Goal: Task Accomplishment & Management: Use online tool/utility

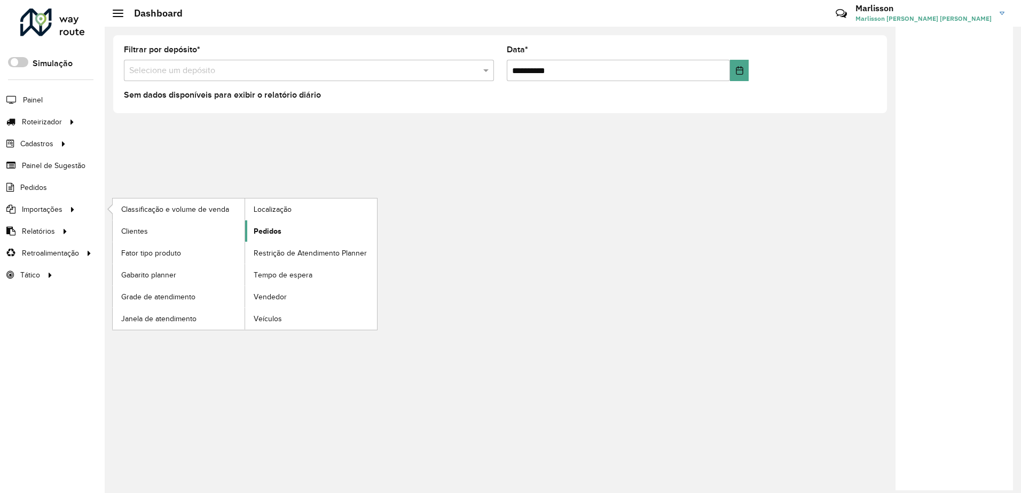
click at [279, 229] on span "Pedidos" at bounding box center [268, 231] width 28 height 11
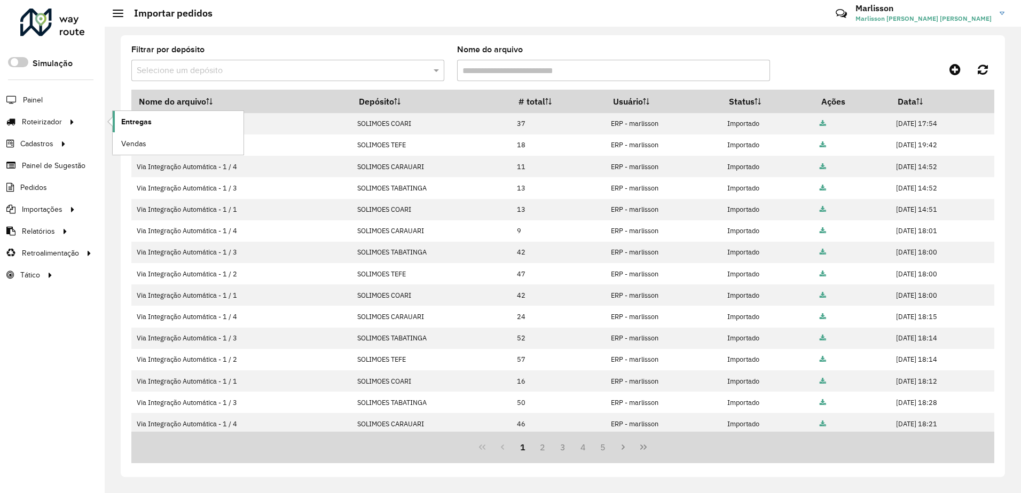
click at [132, 118] on span "Entregas" at bounding box center [136, 121] width 30 height 11
click at [979, 68] on icon at bounding box center [983, 70] width 10 height 12
click at [131, 122] on span "Entregas" at bounding box center [136, 121] width 30 height 11
click at [984, 69] on icon at bounding box center [983, 70] width 10 height 12
click at [143, 122] on span "Entregas" at bounding box center [136, 121] width 30 height 11
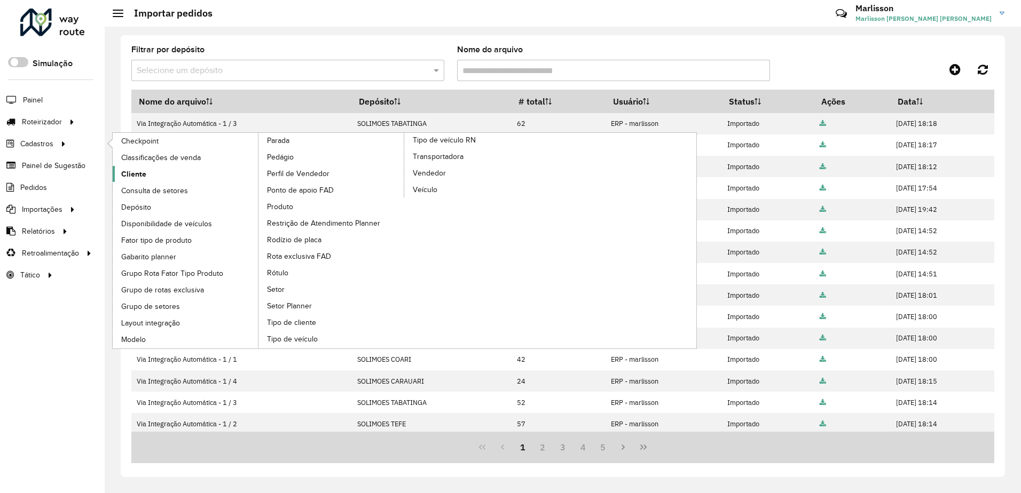
click at [140, 171] on span "Cliente" at bounding box center [133, 174] width 25 height 11
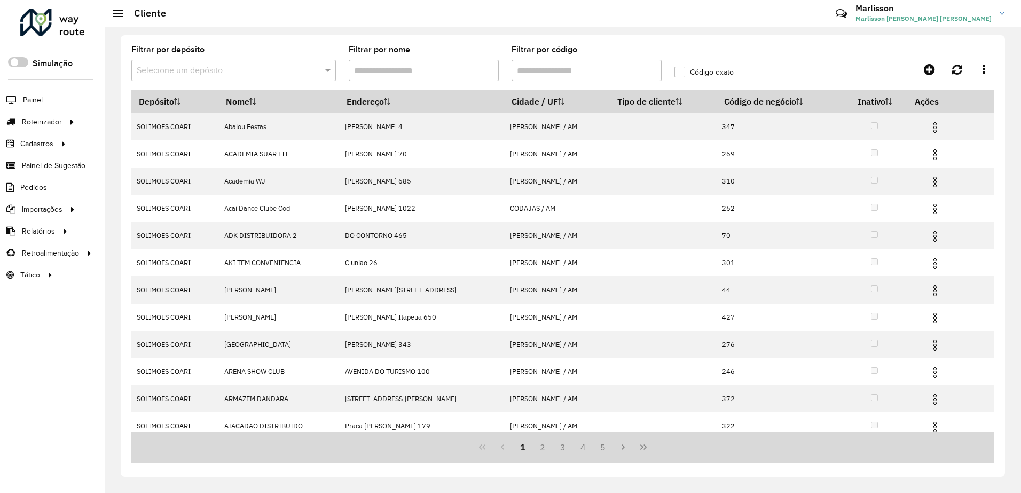
click at [568, 73] on input "Filtrar por código" at bounding box center [586, 70] width 150 height 21
paste input "***"
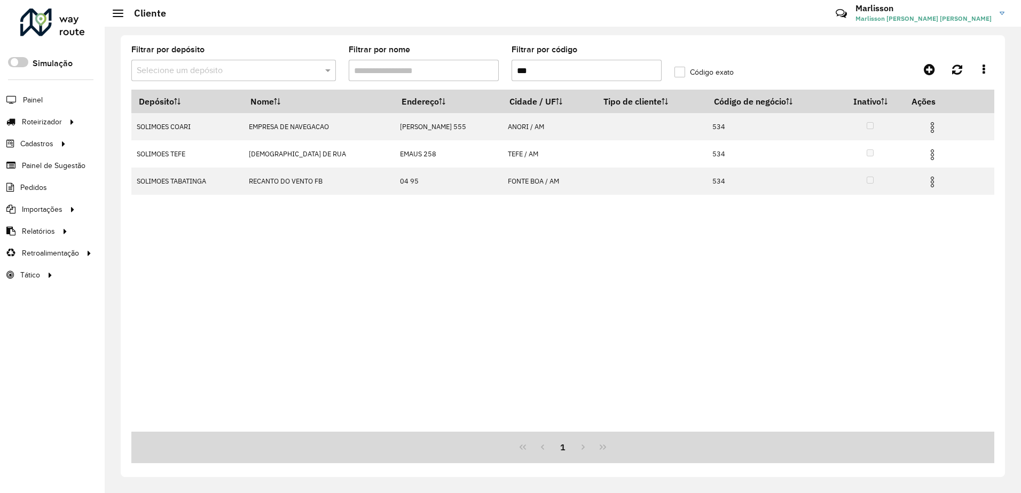
click at [183, 65] on input "text" at bounding box center [223, 71] width 172 height 13
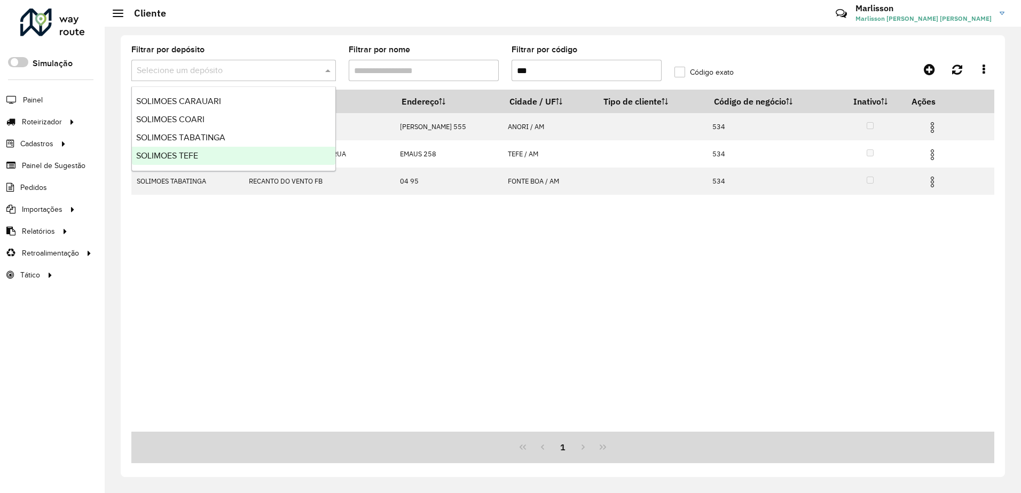
click at [179, 154] on span "SOLIMOES TEFE" at bounding box center [167, 155] width 62 height 9
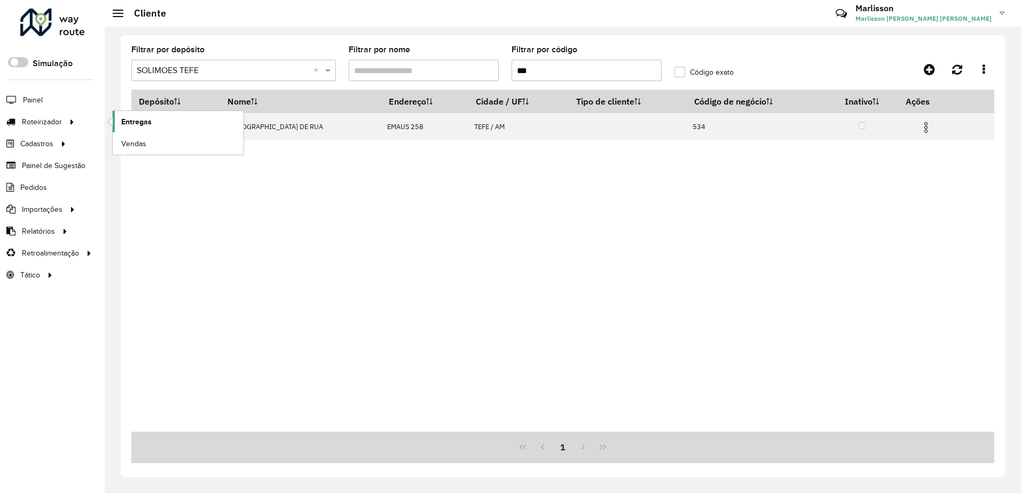
click at [137, 121] on span "Entregas" at bounding box center [136, 121] width 30 height 11
click at [521, 73] on input "***" at bounding box center [586, 70] width 150 height 21
click at [521, 72] on input "***" at bounding box center [586, 70] width 150 height 21
paste input "text"
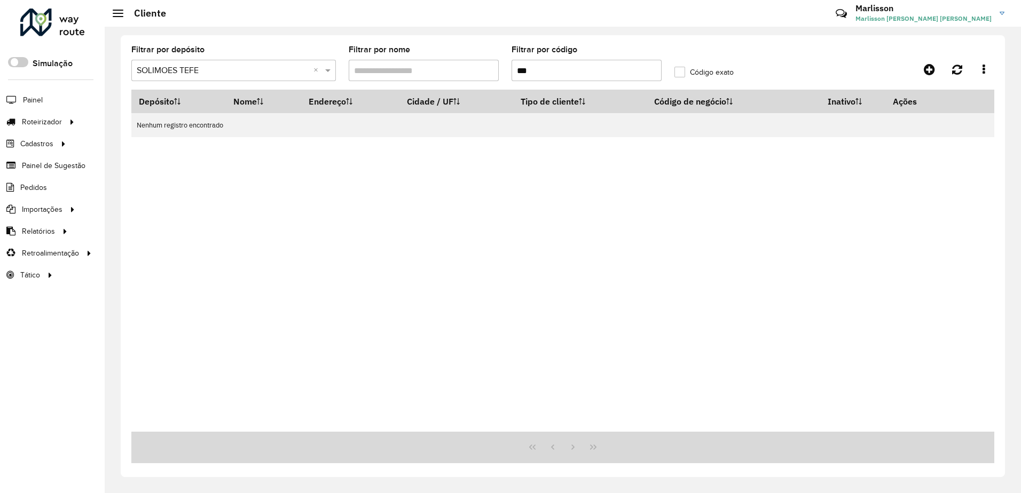
type input "***"
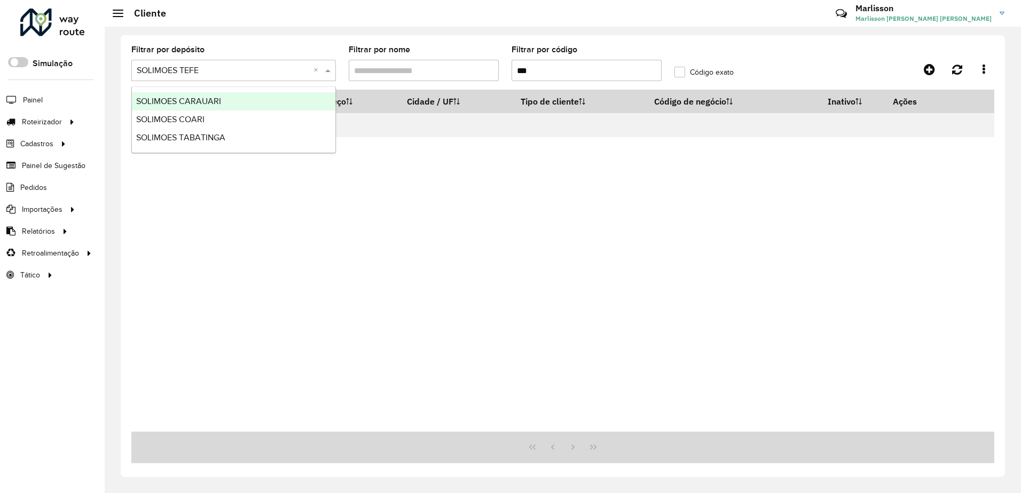
click at [202, 69] on input "text" at bounding box center [223, 71] width 172 height 13
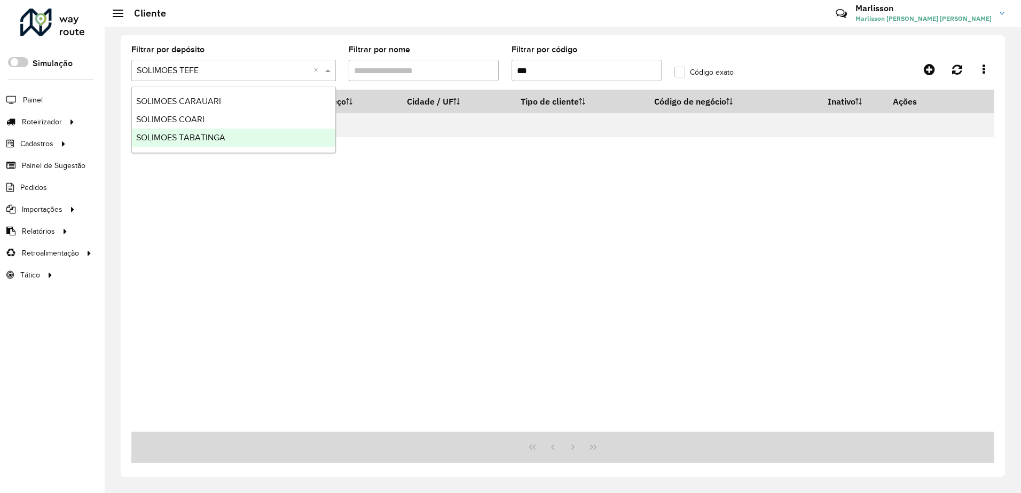
click at [188, 138] on span "SOLIMOES TABATINGA" at bounding box center [180, 137] width 89 height 9
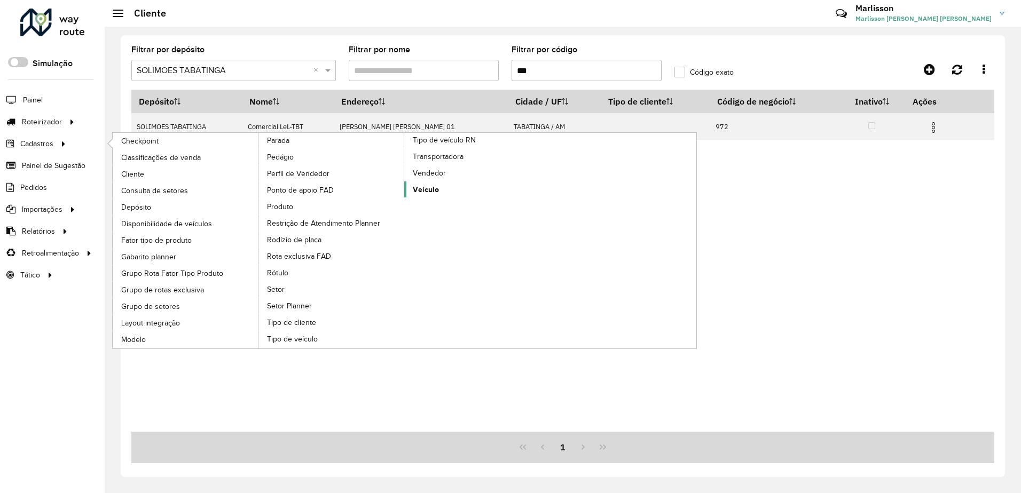
click at [424, 188] on span "Veículo" at bounding box center [426, 189] width 26 height 11
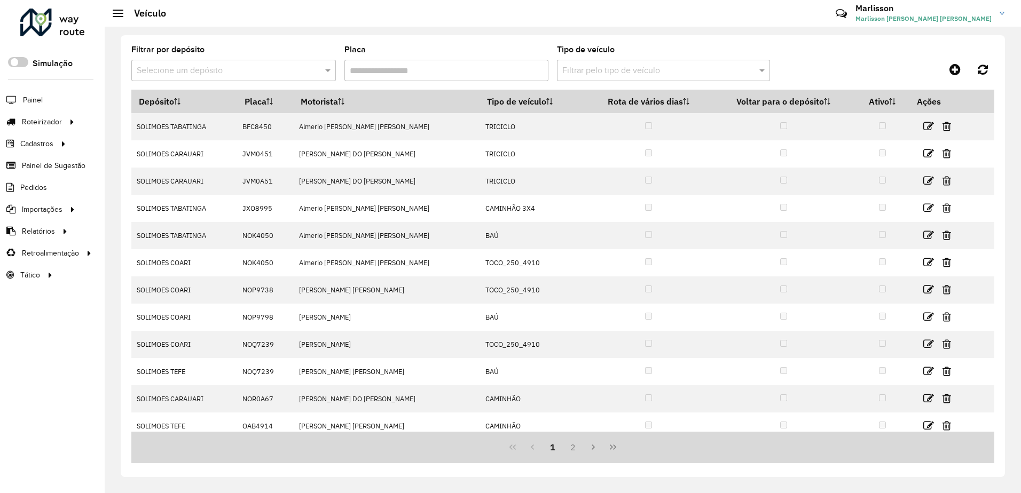
click at [226, 77] on div "Selecione um depósito" at bounding box center [233, 70] width 204 height 21
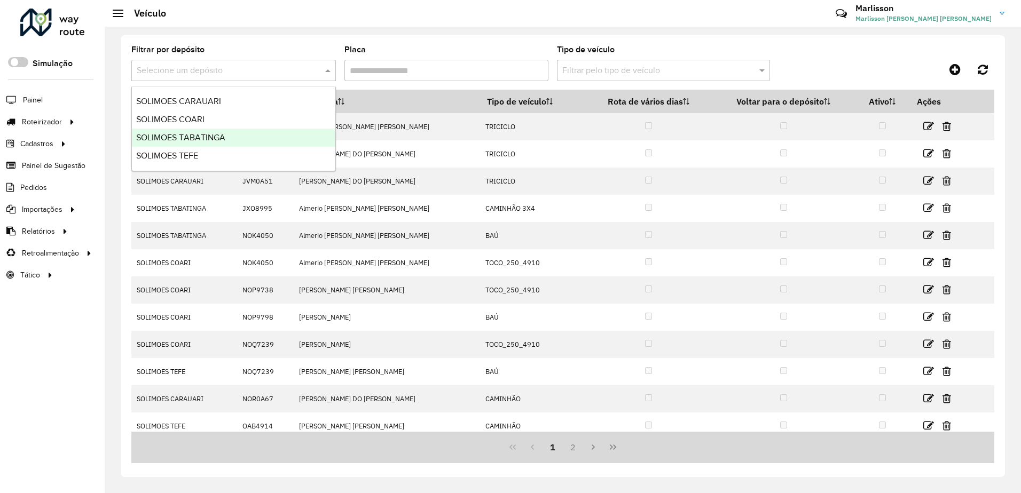
click at [202, 139] on span "SOLIMOES TABATINGA" at bounding box center [180, 137] width 89 height 9
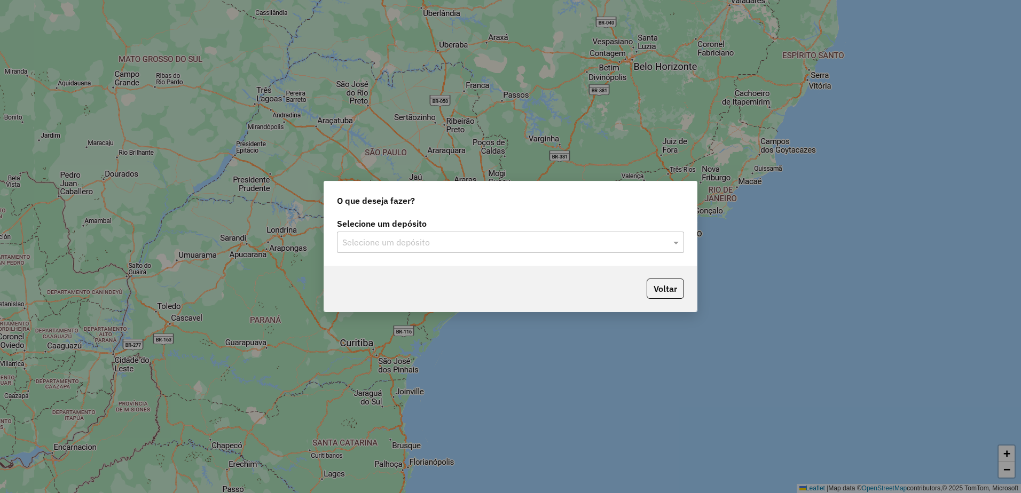
click at [401, 241] on input "text" at bounding box center [499, 243] width 315 height 13
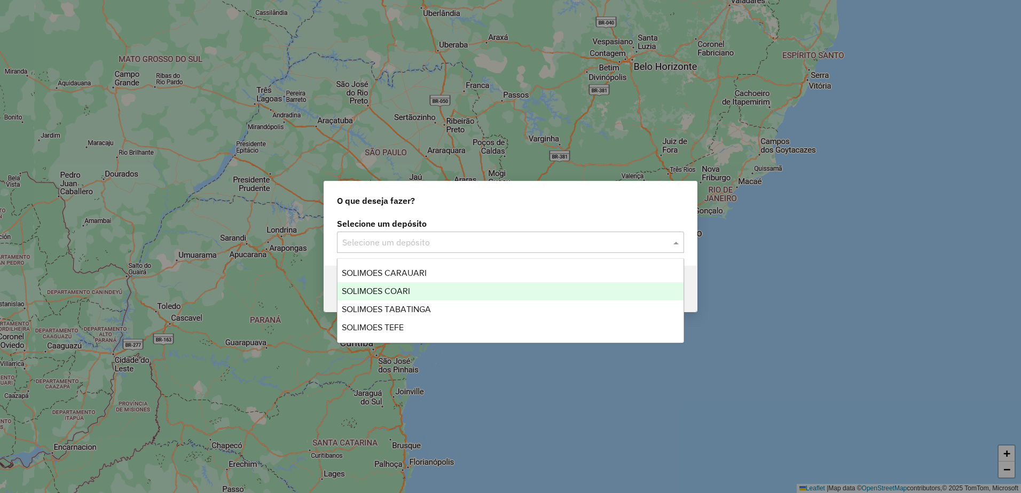
click at [398, 290] on span "SOLIMOES COARI" at bounding box center [376, 291] width 68 height 9
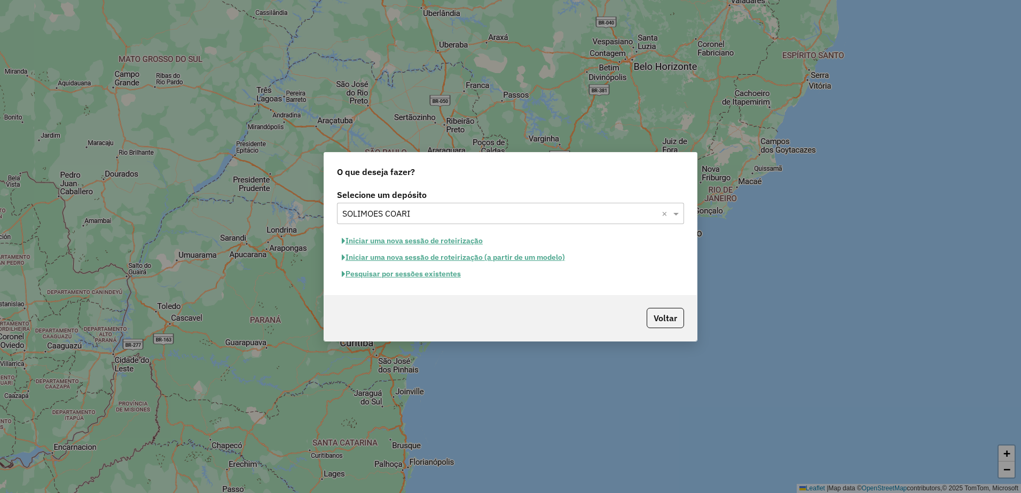
click at [414, 240] on button "Iniciar uma nova sessão de roteirização" at bounding box center [412, 241] width 151 height 17
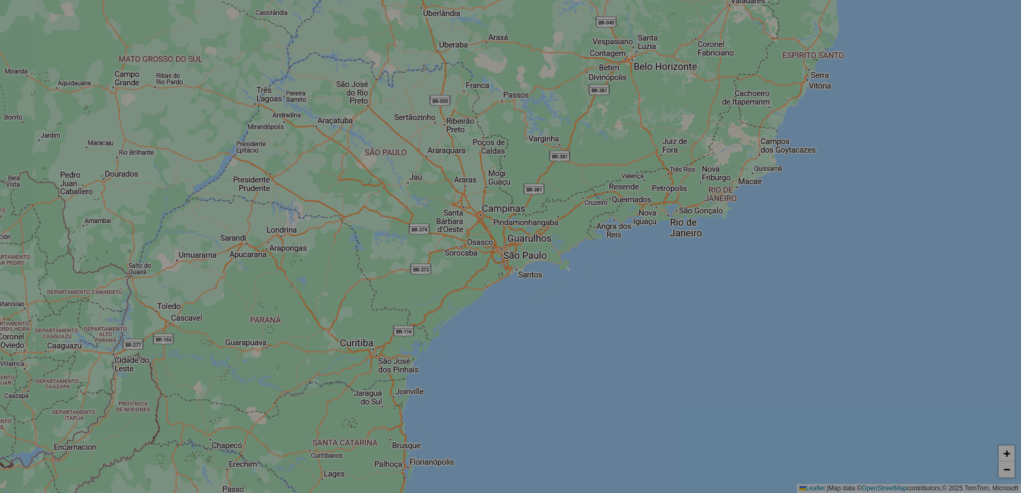
select select "*"
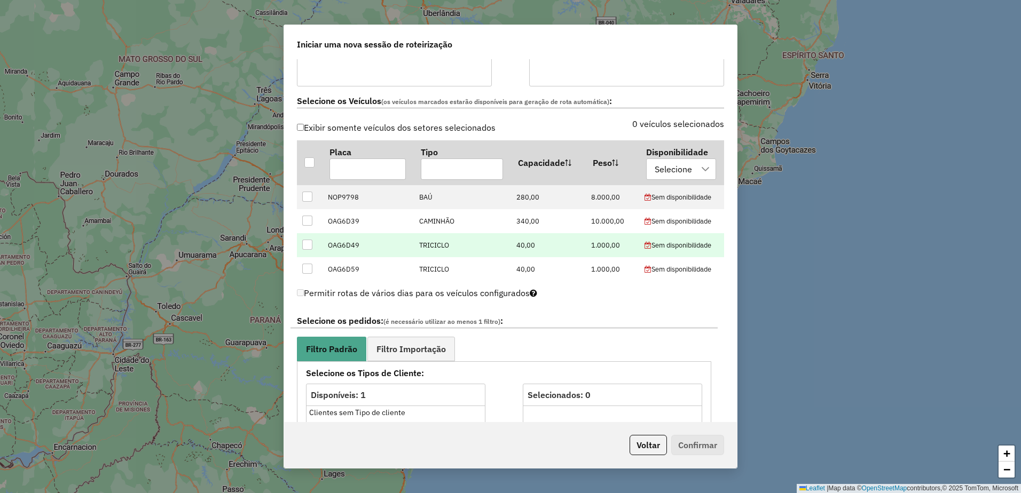
scroll to position [320, 0]
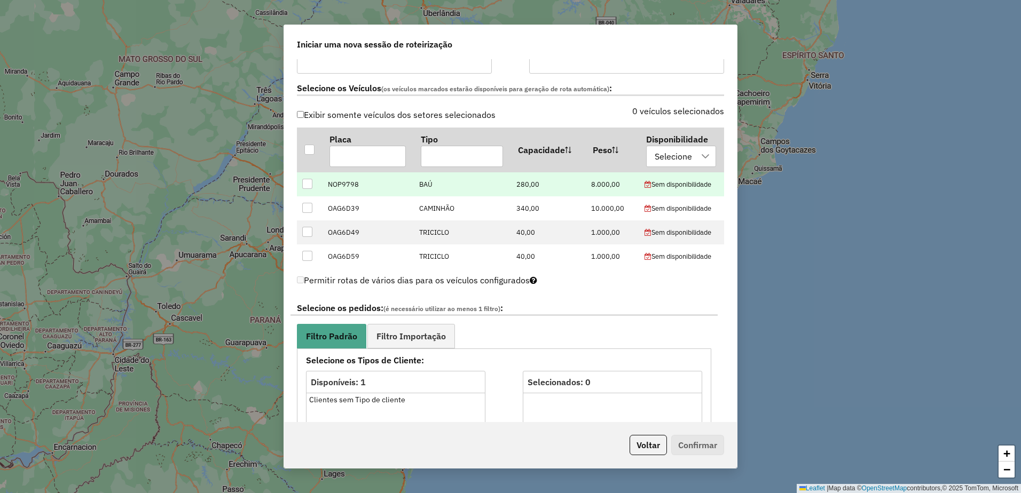
click at [305, 188] on div at bounding box center [307, 184] width 10 height 10
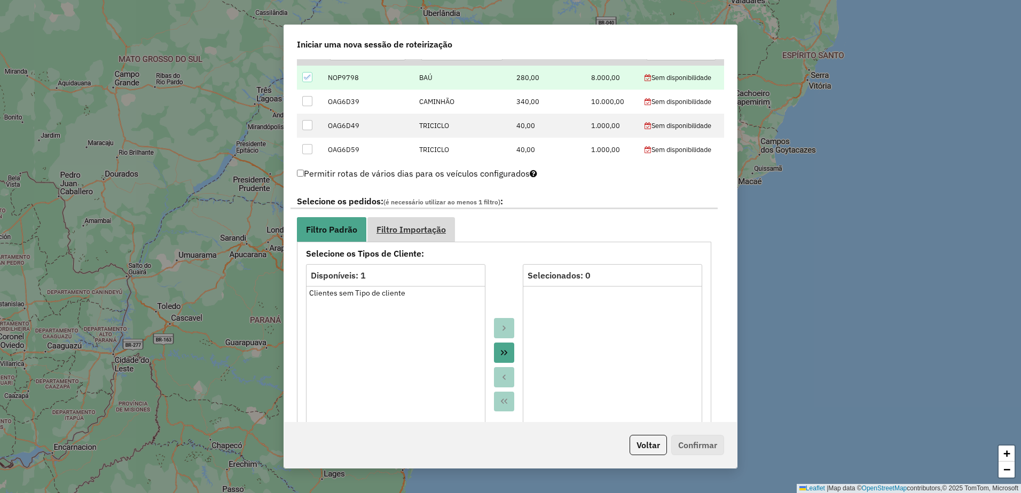
click at [420, 228] on span "Filtro Importação" at bounding box center [410, 229] width 69 height 9
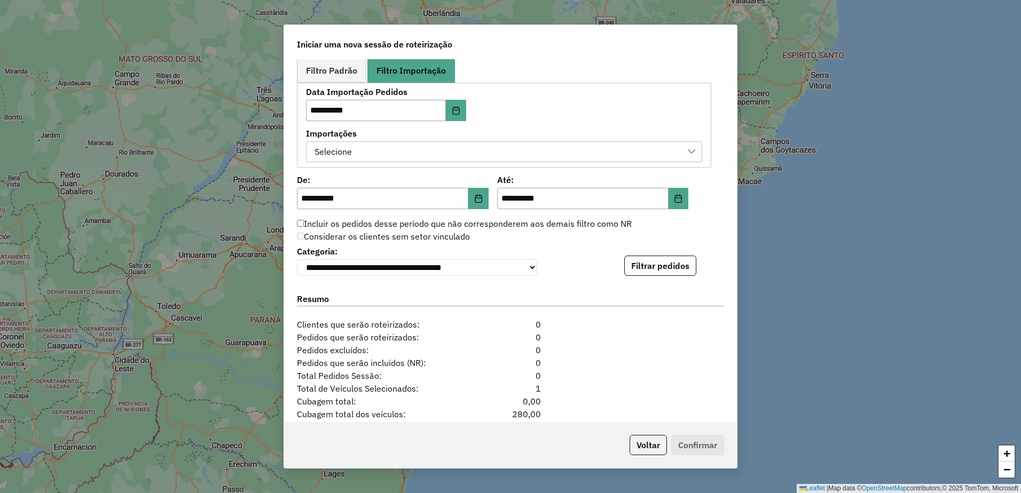
scroll to position [587, 0]
click at [666, 266] on button "Filtrar pedidos" at bounding box center [660, 265] width 72 height 20
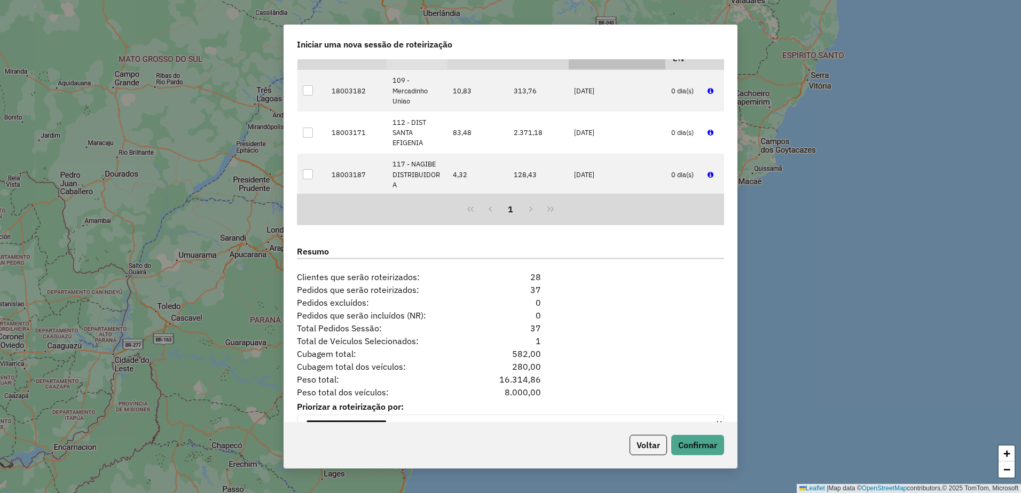
scroll to position [882, 0]
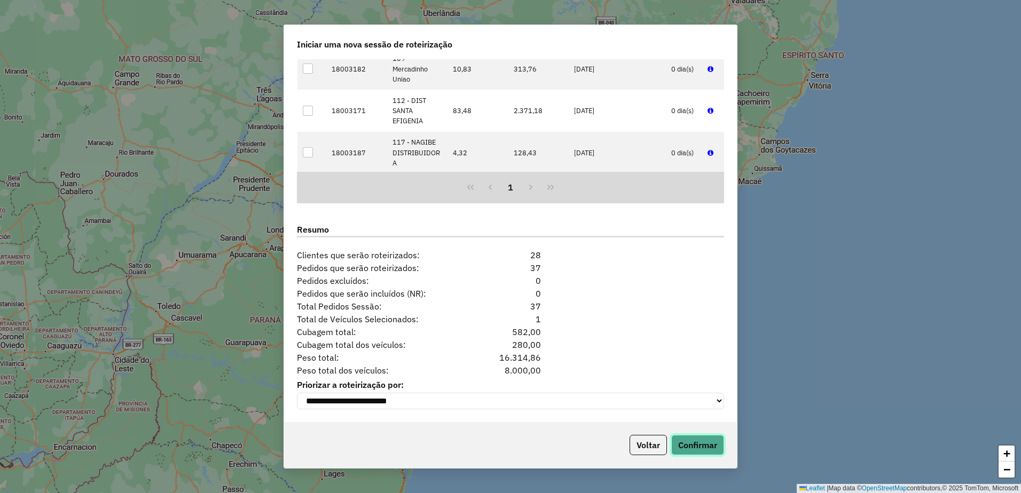
click at [694, 447] on button "Confirmar" at bounding box center [697, 445] width 53 height 20
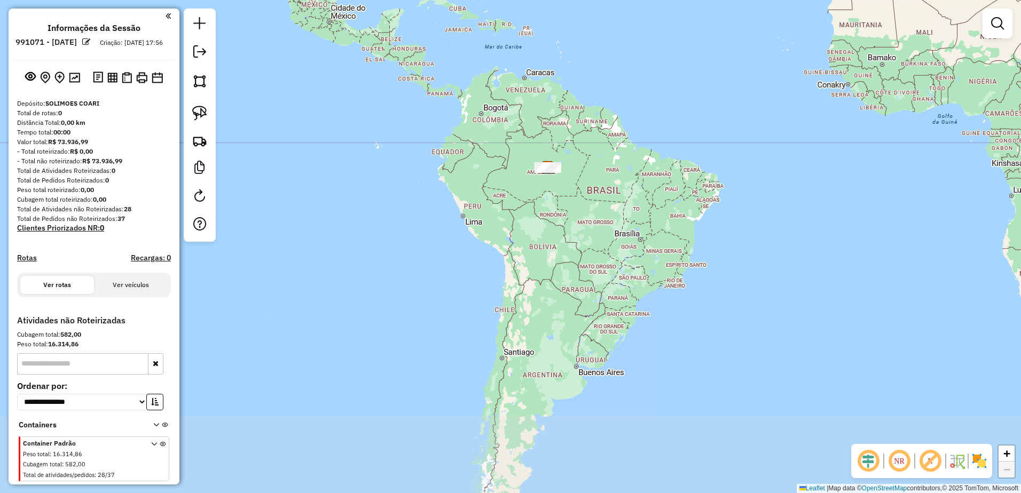
drag, startPoint x: 684, startPoint y: 340, endPoint x: 618, endPoint y: 202, distance: 152.6
click at [618, 202] on div "Janela de atendimento Grade de atendimento Capacidade Transportadoras Veículos …" at bounding box center [510, 246] width 1021 height 493
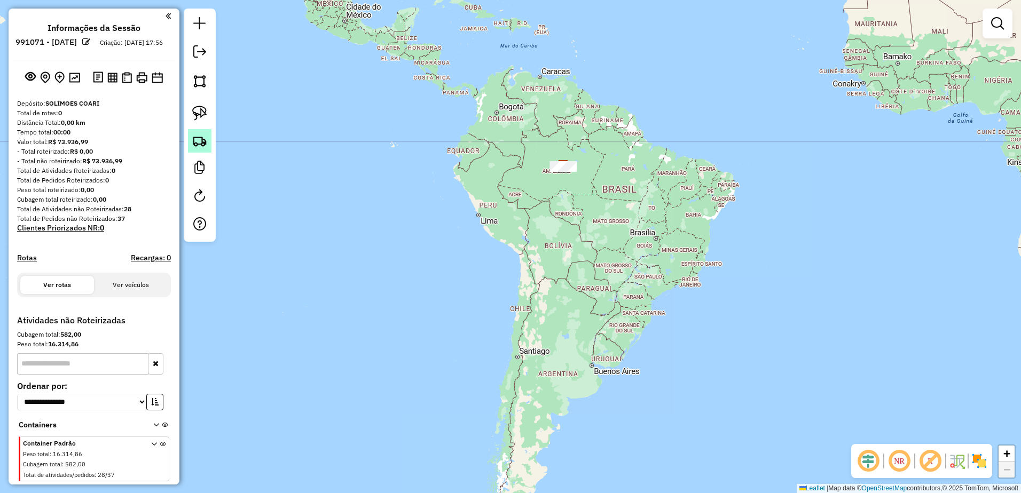
click at [197, 140] on img at bounding box center [199, 140] width 15 height 15
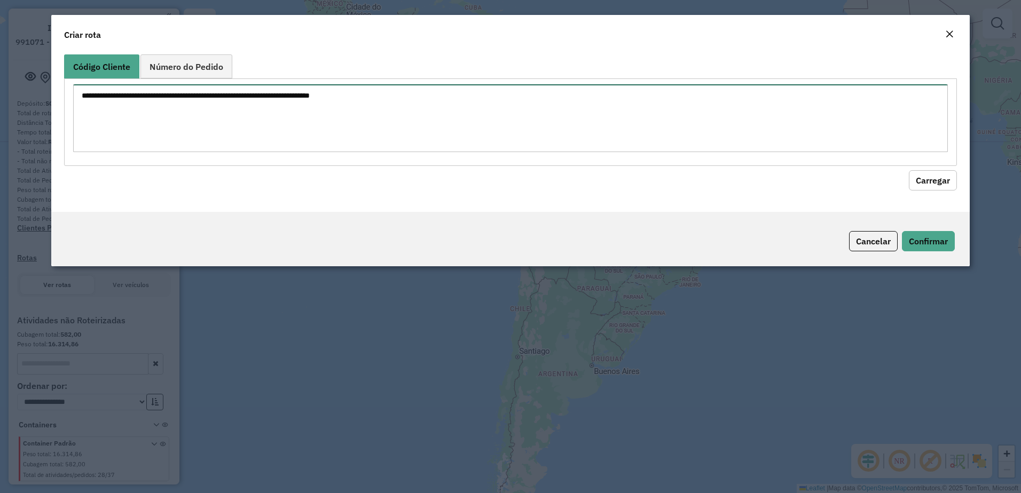
drag, startPoint x: 151, startPoint y: 105, endPoint x: 239, endPoint y: 130, distance: 91.6
click at [151, 105] on textarea at bounding box center [510, 118] width 875 height 68
paste textarea "*** ***"
type textarea "*** ***"
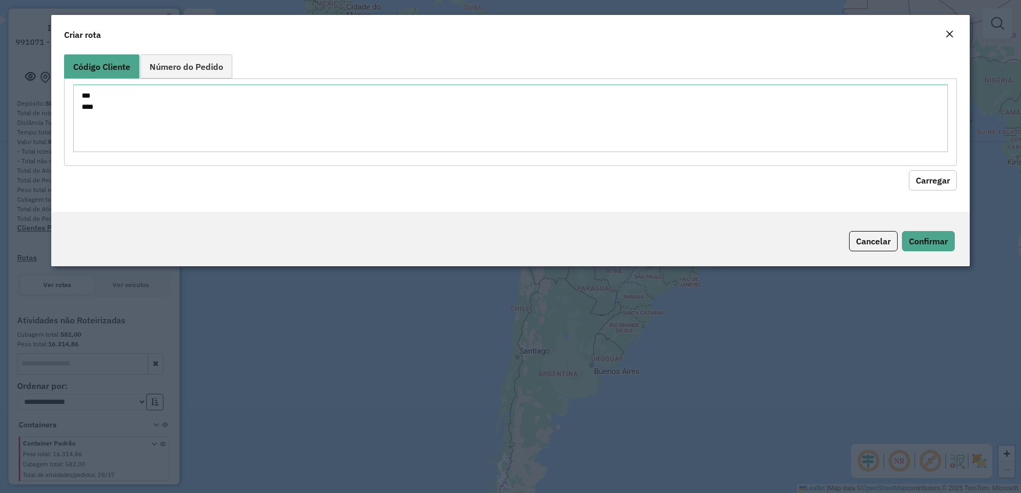
drag, startPoint x: 945, startPoint y: 177, endPoint x: 892, endPoint y: 186, distance: 53.7
click at [937, 178] on button "Carregar" at bounding box center [933, 180] width 48 height 20
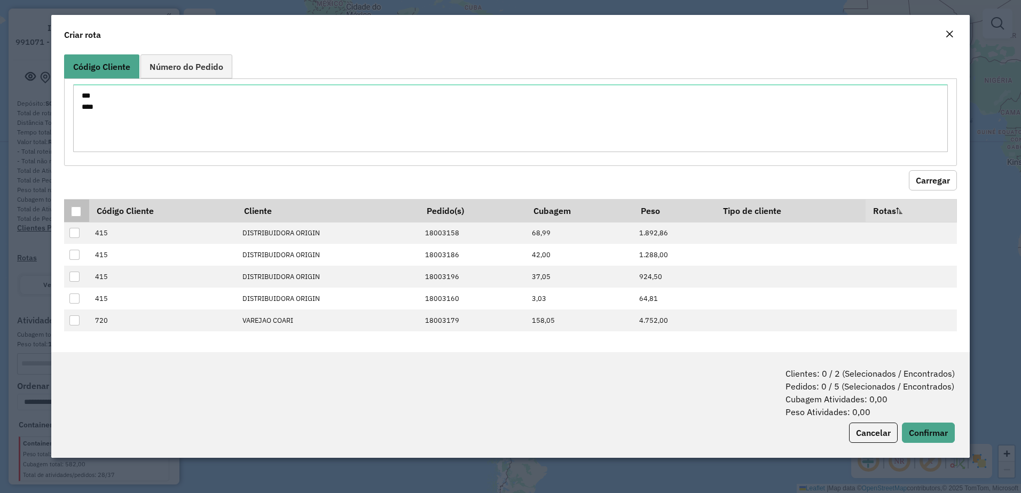
click at [70, 210] on th at bounding box center [76, 210] width 25 height 23
click at [73, 210] on div at bounding box center [76, 212] width 10 height 10
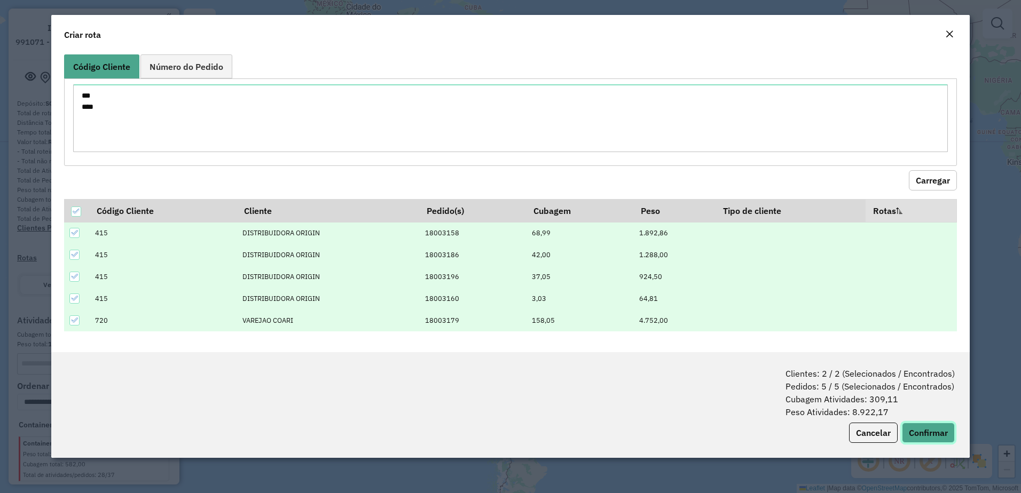
click at [915, 428] on button "Confirmar" at bounding box center [928, 433] width 53 height 20
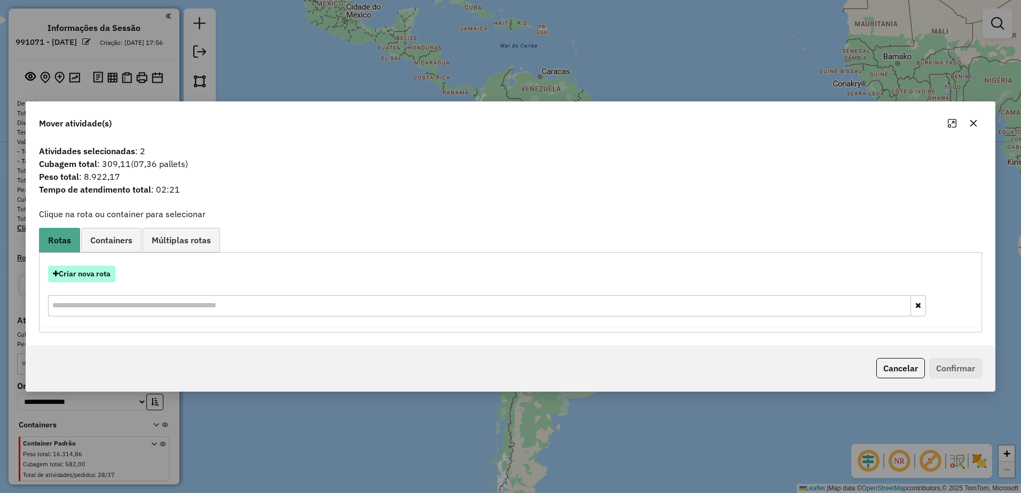
click at [92, 274] on button "Criar nova rota" at bounding box center [81, 274] width 67 height 17
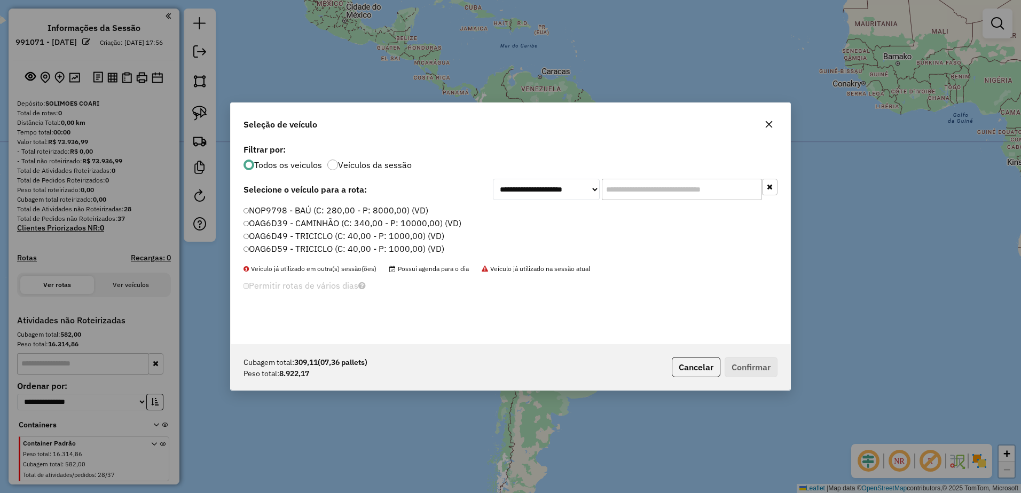
scroll to position [6, 3]
click at [258, 224] on label "OAG6D39 - CAMINHÃO (C: 340,00 - P: 10000,00) (VD)" at bounding box center [352, 223] width 219 height 13
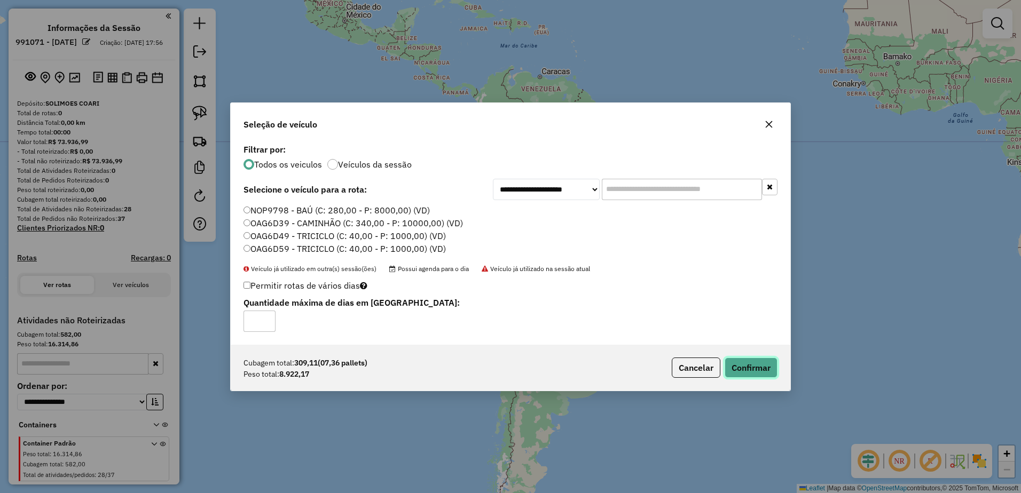
click at [748, 367] on button "Confirmar" at bounding box center [751, 368] width 53 height 20
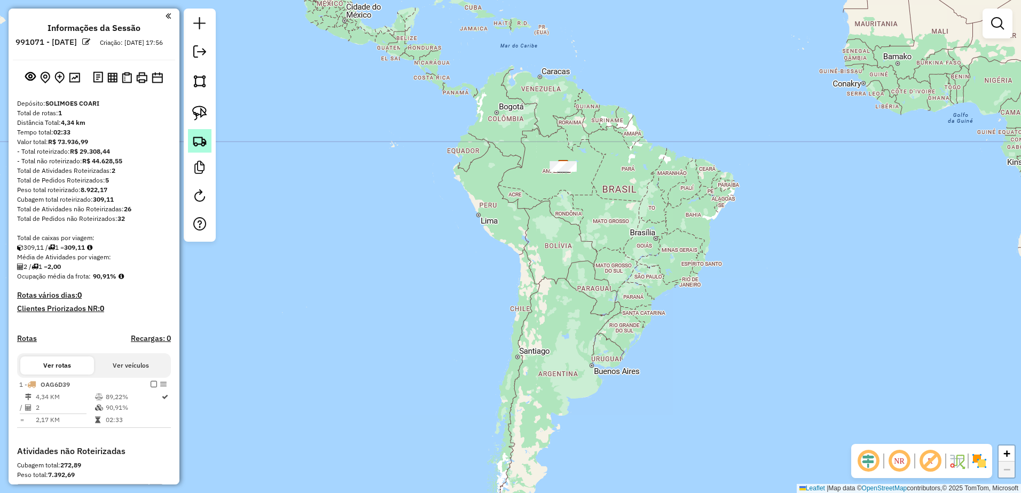
click at [197, 144] on img at bounding box center [199, 140] width 15 height 15
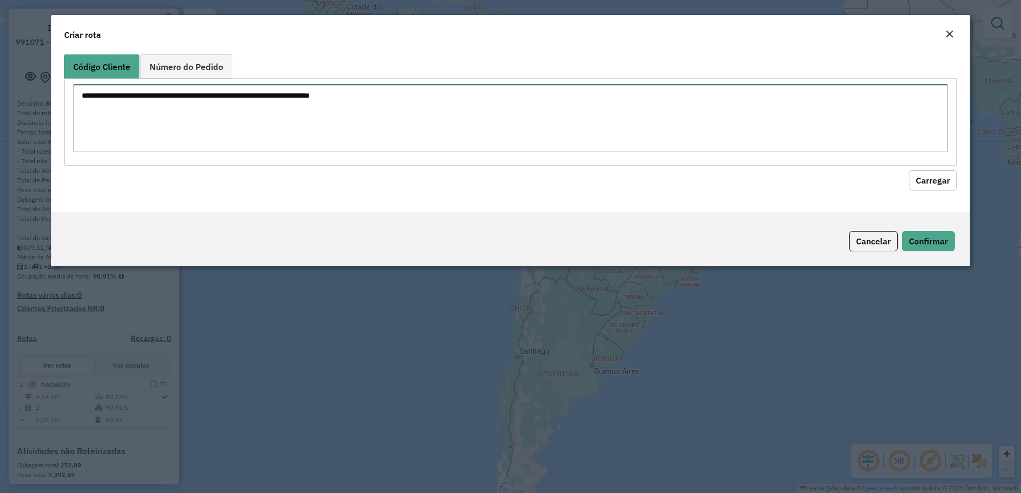
click at [200, 119] on textarea at bounding box center [510, 118] width 875 height 68
paste textarea "*** *** *** * *** *** *** ** *** ** *** *** *** ***"
type textarea "*** *** *** * *** *** *** ** *** ** *** *** *** ***"
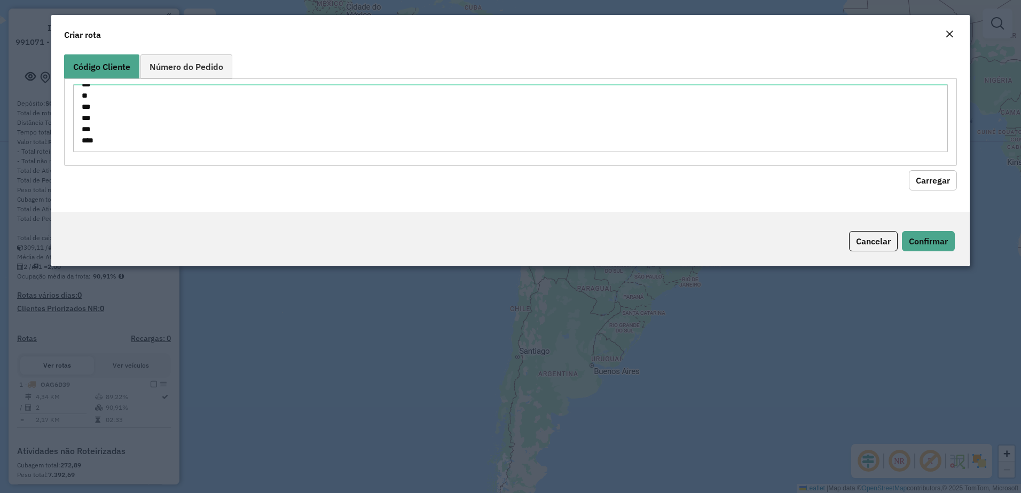
drag, startPoint x: 932, startPoint y: 180, endPoint x: 804, endPoint y: 190, distance: 128.0
click at [927, 180] on button "Carregar" at bounding box center [933, 180] width 48 height 20
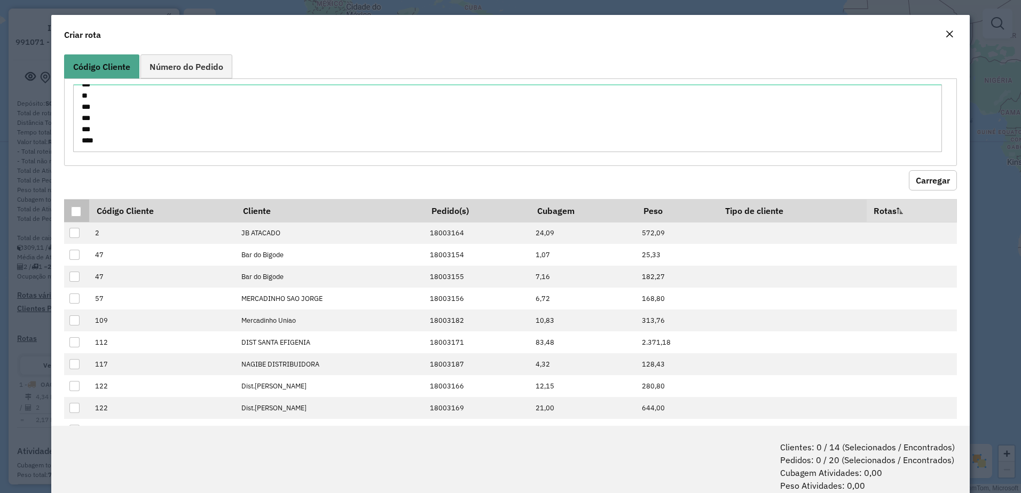
click at [75, 215] on div at bounding box center [76, 212] width 10 height 10
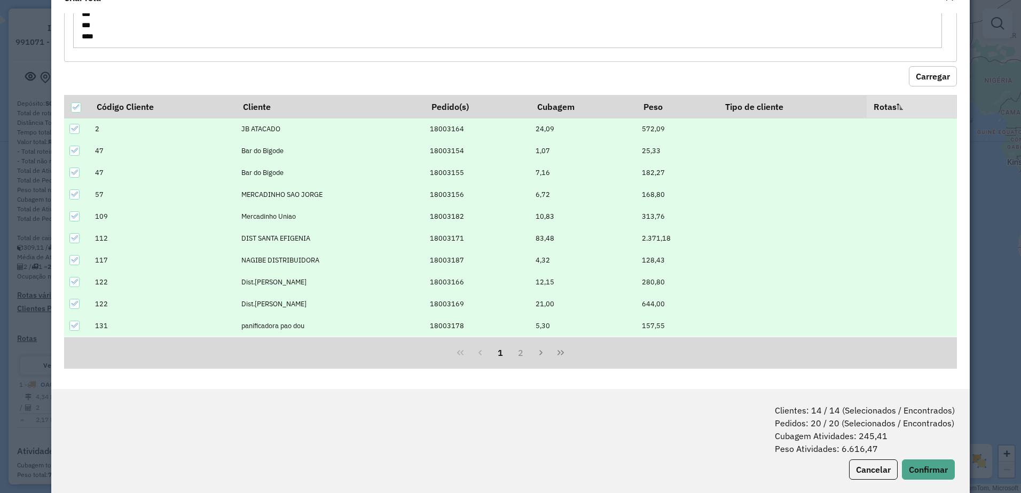
scroll to position [53, 0]
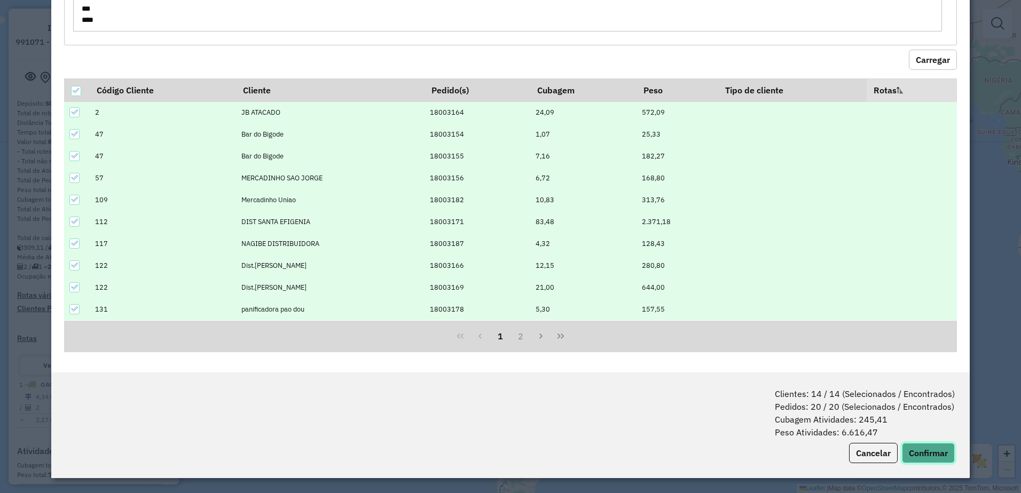
click at [930, 447] on button "Confirmar" at bounding box center [928, 453] width 53 height 20
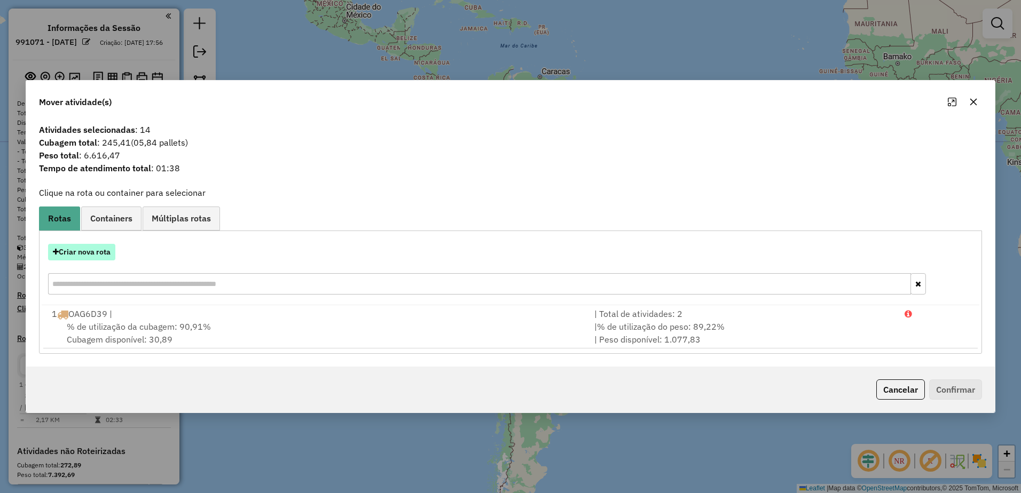
click at [76, 253] on button "Criar nova rota" at bounding box center [81, 252] width 67 height 17
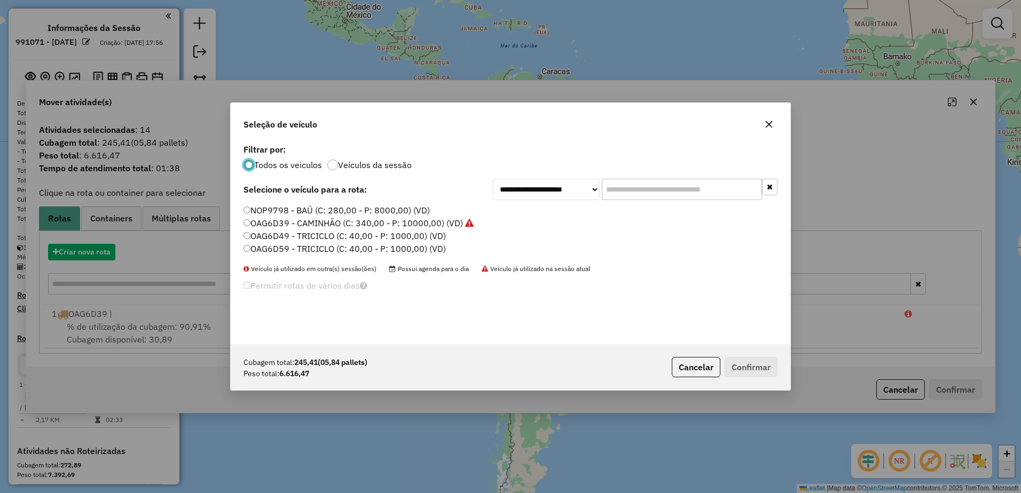
scroll to position [6, 3]
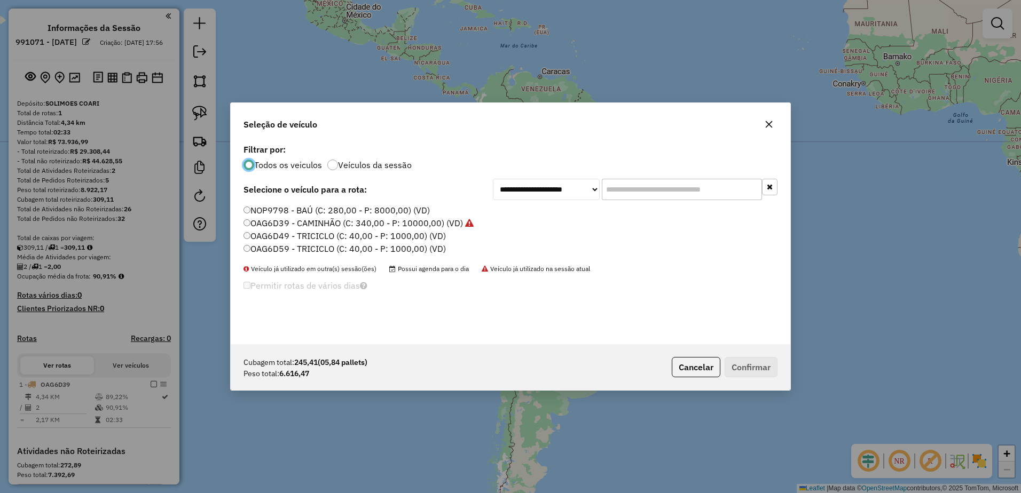
click at [300, 226] on label "OAG6D39 - CAMINHÃO (C: 340,00 - P: 10000,00) (VD)" at bounding box center [358, 223] width 230 height 13
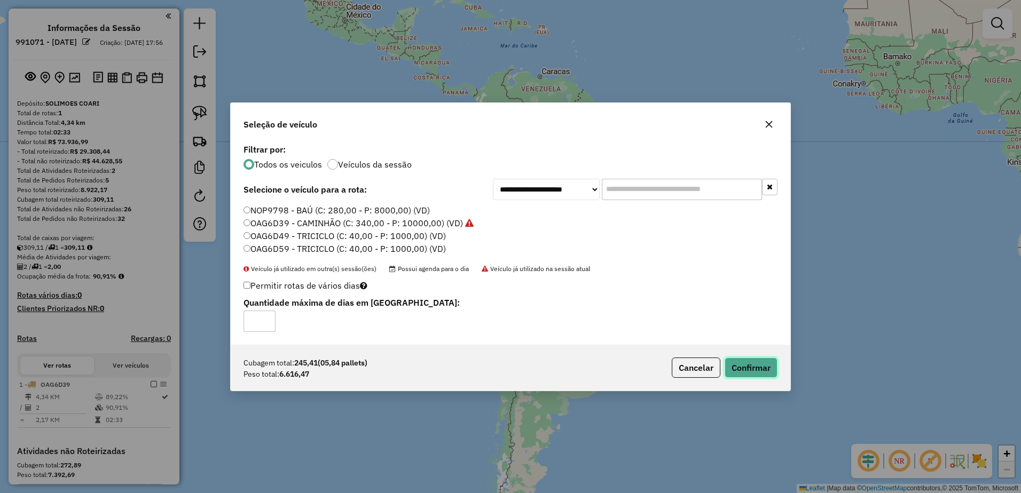
click at [746, 365] on button "Confirmar" at bounding box center [751, 368] width 53 height 20
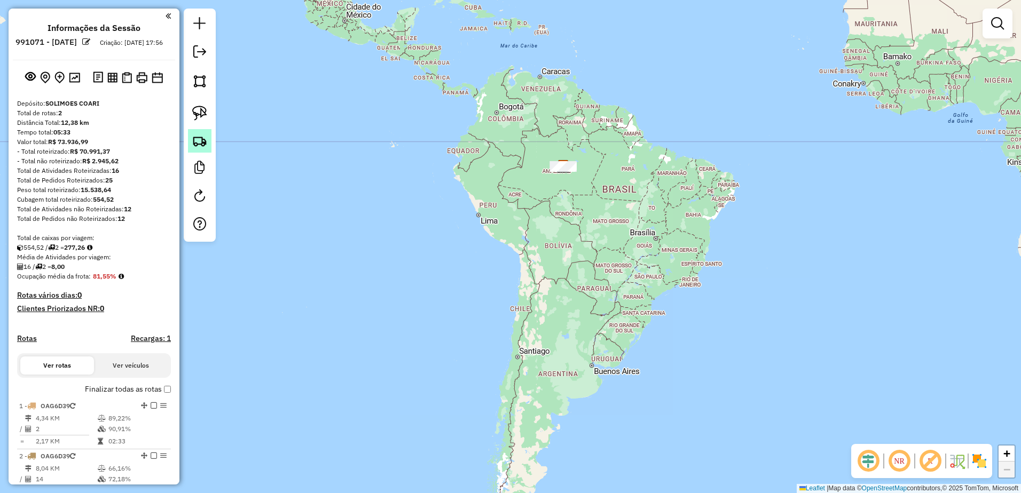
click at [201, 141] on img at bounding box center [199, 140] width 15 height 15
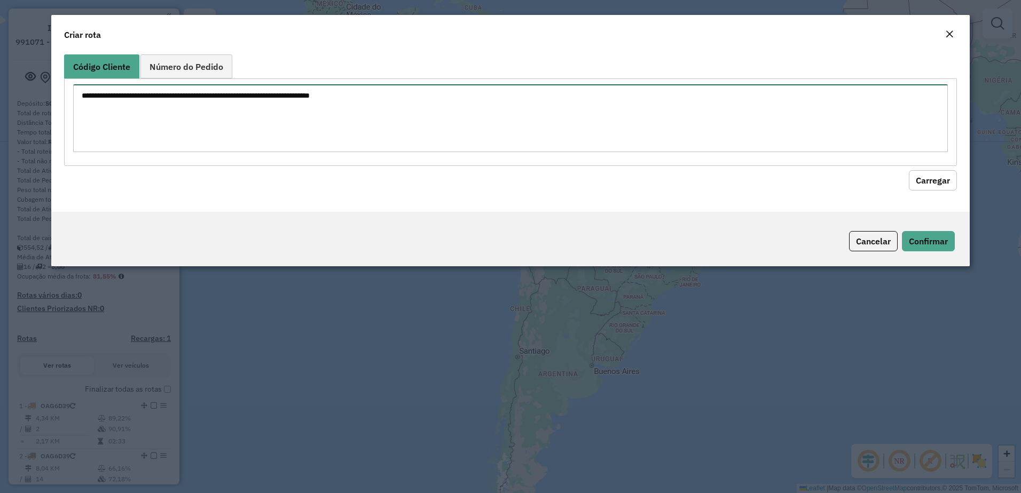
drag, startPoint x: 193, startPoint y: 117, endPoint x: 228, endPoint y: 120, distance: 35.3
click at [193, 117] on textarea at bounding box center [510, 118] width 875 height 68
paste textarea "*** ** ** ** *** ** ** *** *** *** ***"
type textarea "*** ** ** ** *** ** ** *** *** *** ***"
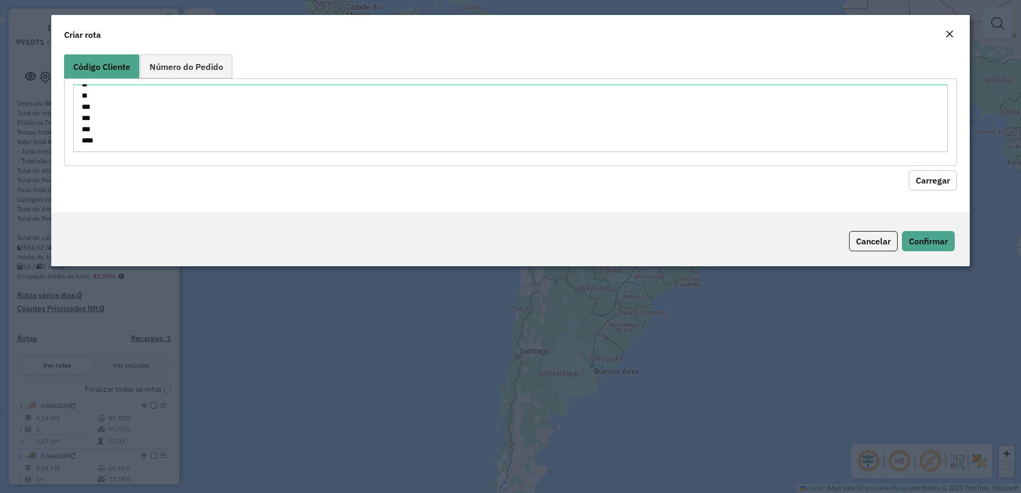
drag, startPoint x: 926, startPoint y: 178, endPoint x: 827, endPoint y: 198, distance: 100.7
click at [925, 178] on button "Carregar" at bounding box center [933, 180] width 48 height 20
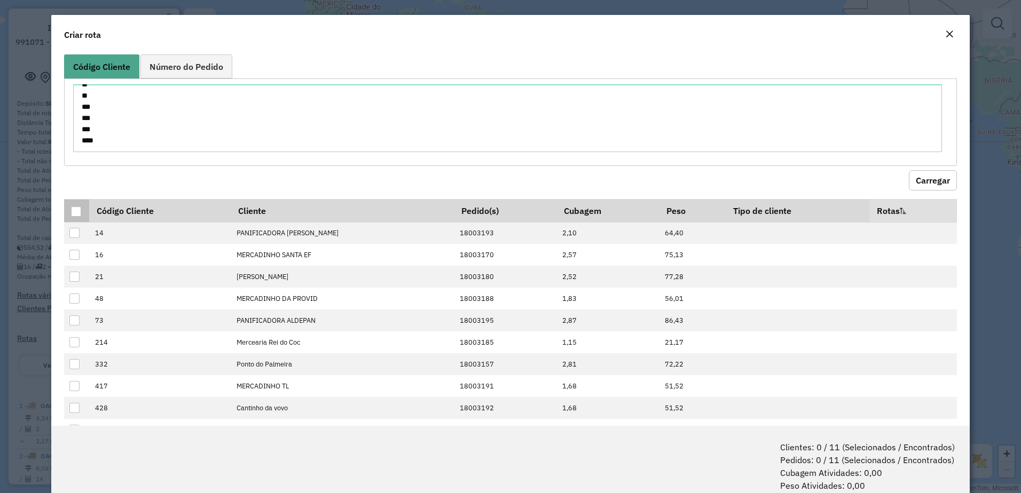
click at [74, 214] on div at bounding box center [76, 212] width 10 height 10
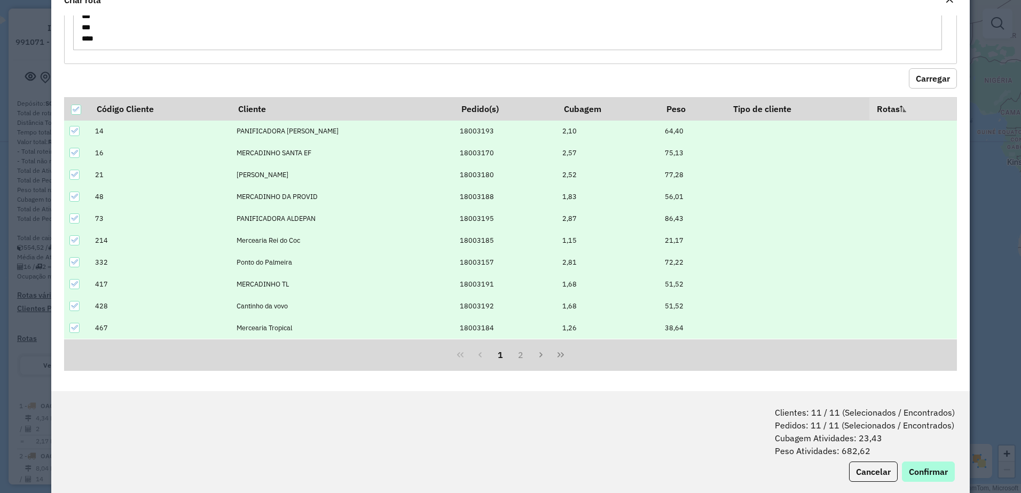
scroll to position [53, 0]
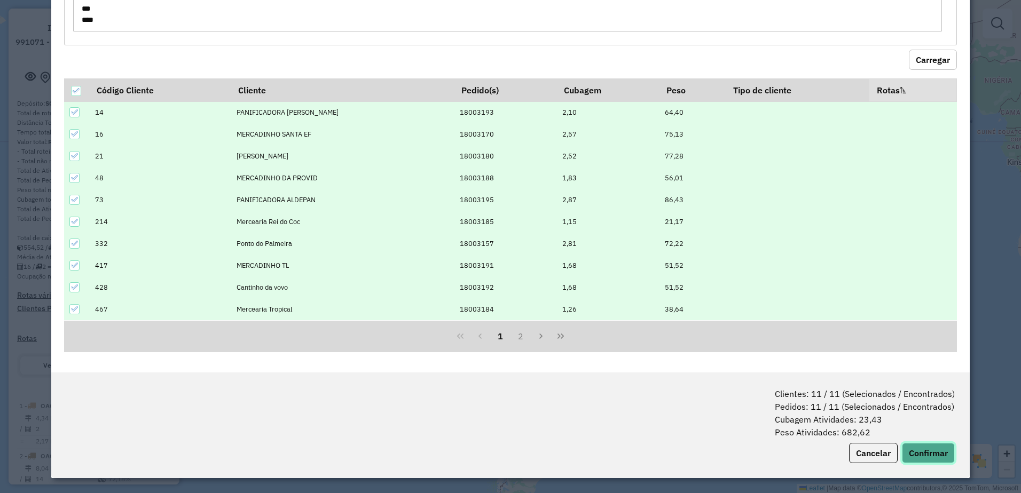
click at [922, 451] on button "Confirmar" at bounding box center [928, 453] width 53 height 20
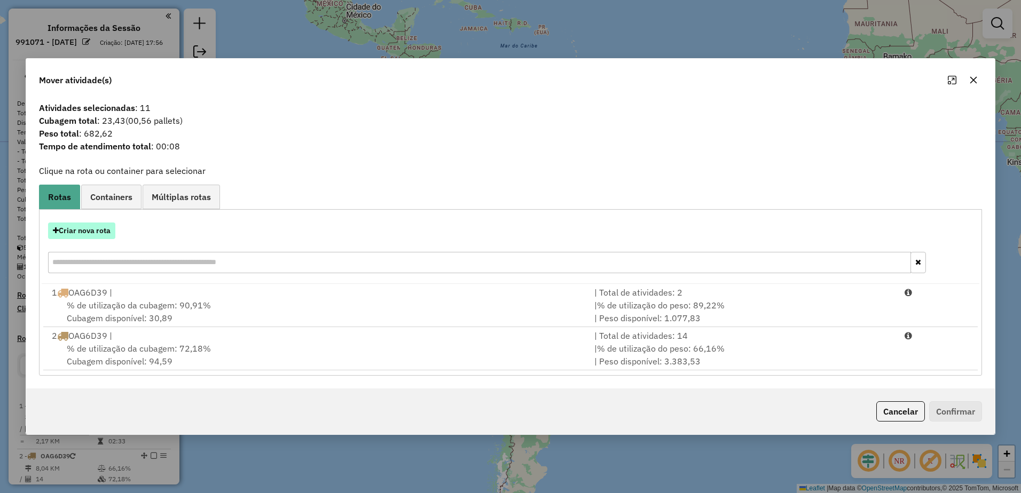
click at [74, 227] on button "Criar nova rota" at bounding box center [81, 231] width 67 height 17
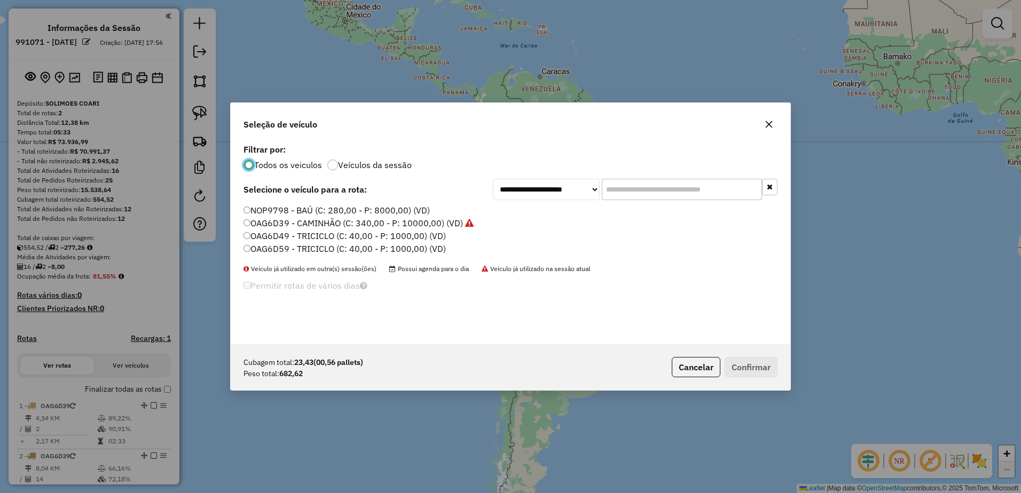
scroll to position [6, 3]
click at [288, 234] on label "OAG6D49 - TRICICLO (C: 40,00 - P: 1000,00) (VD)" at bounding box center [344, 236] width 202 height 13
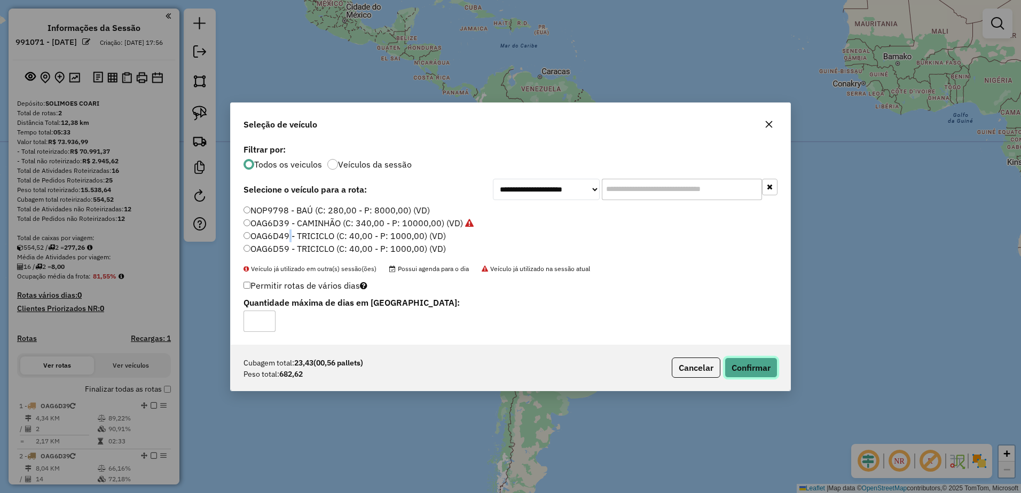
click at [753, 366] on button "Confirmar" at bounding box center [751, 368] width 53 height 20
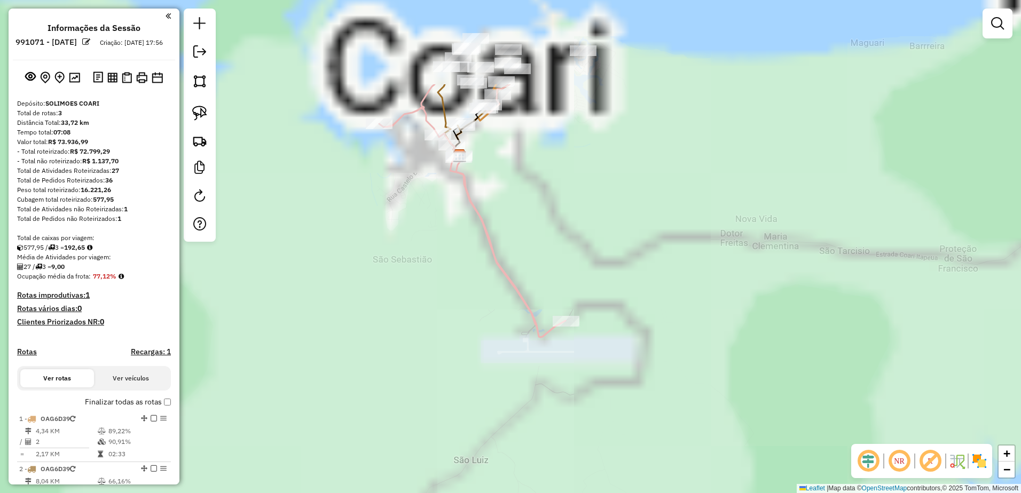
drag, startPoint x: 502, startPoint y: 67, endPoint x: 538, endPoint y: 284, distance: 219.8
click at [540, 283] on div "Janela de atendimento Grade de atendimento Capacidade Transportadoras Veículos …" at bounding box center [510, 246] width 1021 height 493
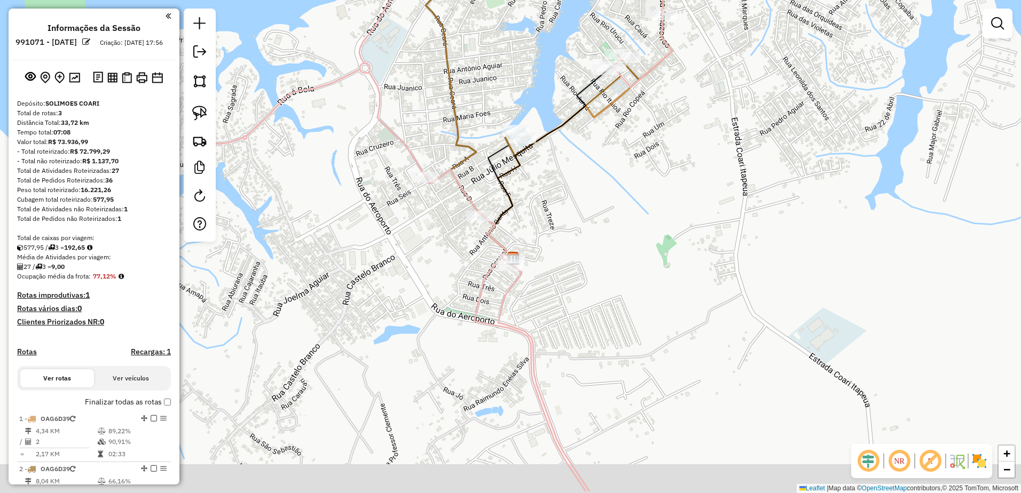
drag, startPoint x: 661, startPoint y: 285, endPoint x: 632, endPoint y: 234, distance: 59.1
click at [632, 234] on div "Janela de atendimento Grade de atendimento Capacidade Transportadoras Veículos …" at bounding box center [510, 246] width 1021 height 493
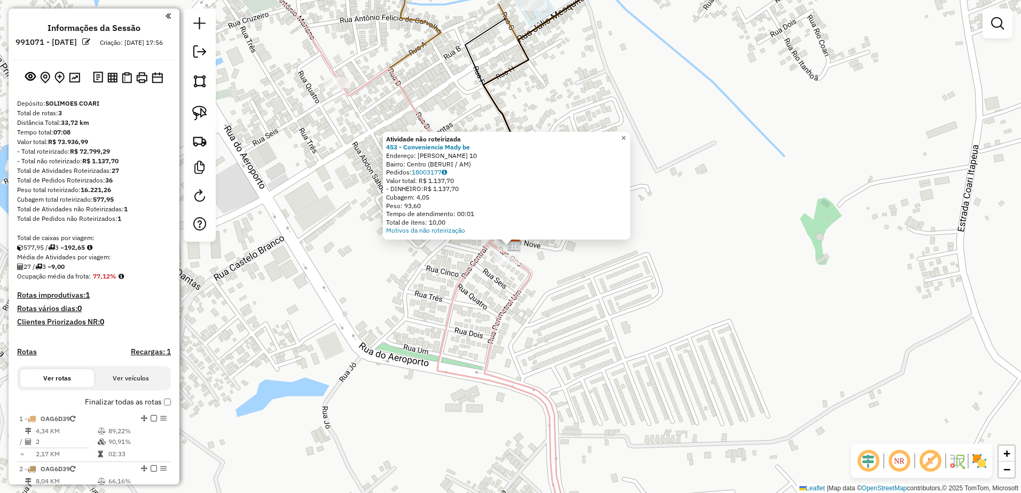
click at [626, 135] on span "×" at bounding box center [623, 137] width 5 height 9
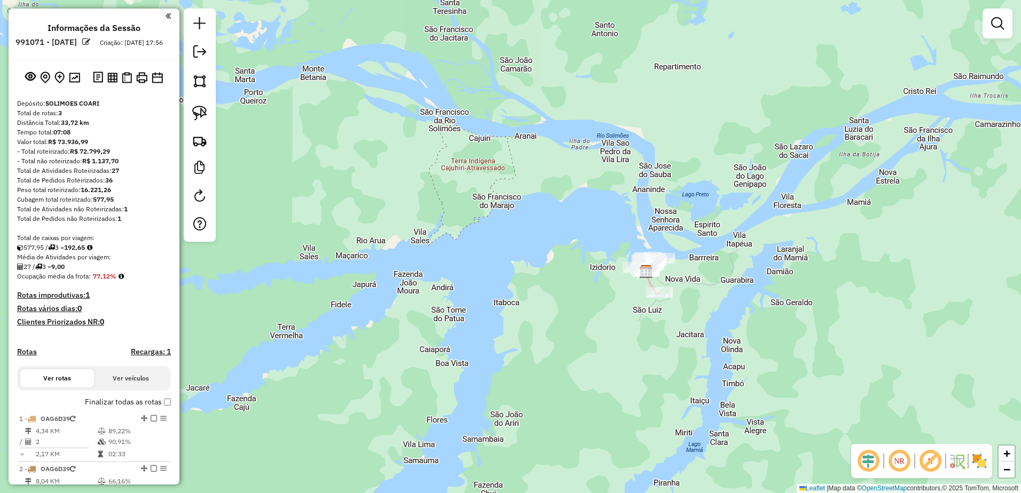
drag, startPoint x: 695, startPoint y: 333, endPoint x: 645, endPoint y: 272, distance: 78.6
click at [645, 273] on div "Janela de atendimento Grade de atendimento Capacidade Transportadoras Veículos …" at bounding box center [510, 246] width 1021 height 493
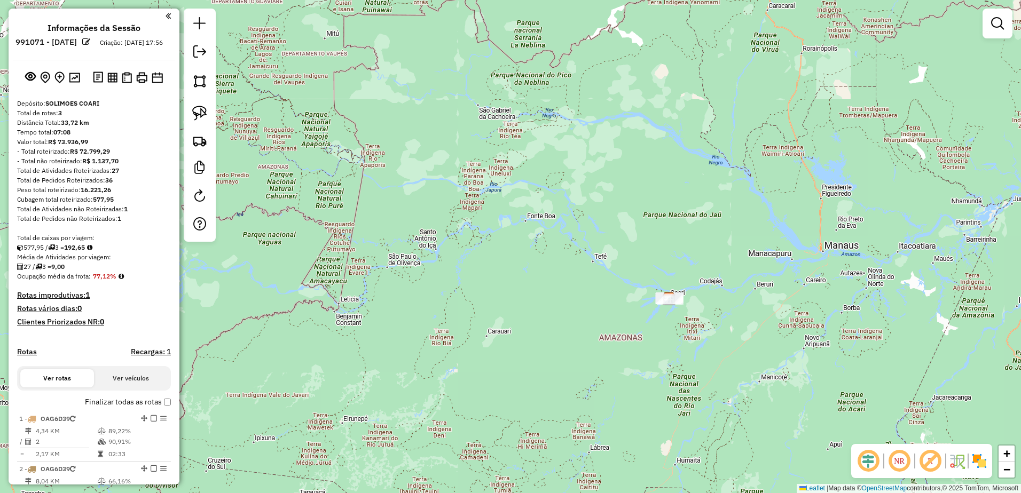
drag, startPoint x: 705, startPoint y: 349, endPoint x: 609, endPoint y: 208, distance: 170.5
click at [609, 208] on div "Janela de atendimento Grade de atendimento Capacidade Transportadoras Veículos …" at bounding box center [510, 246] width 1021 height 493
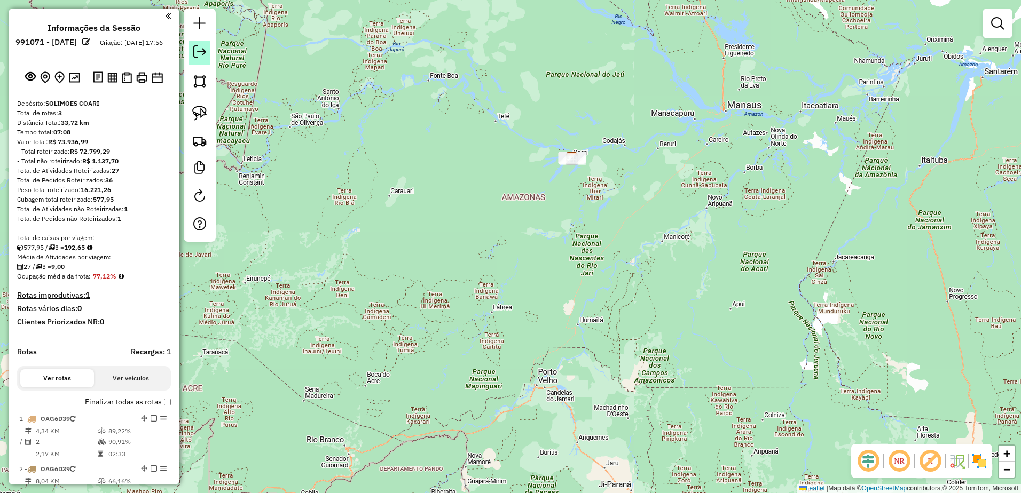
click at [196, 54] on em at bounding box center [199, 51] width 13 height 13
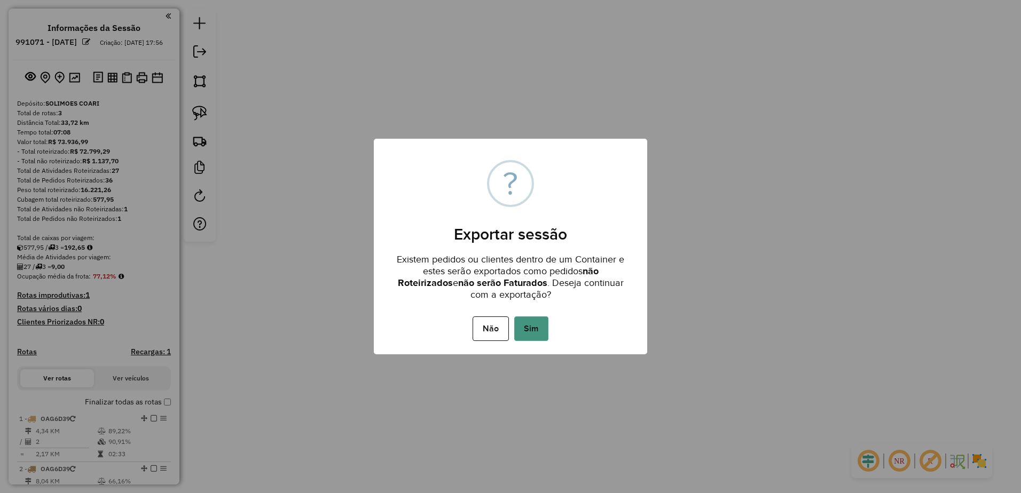
click at [534, 326] on button "Sim" at bounding box center [531, 329] width 34 height 25
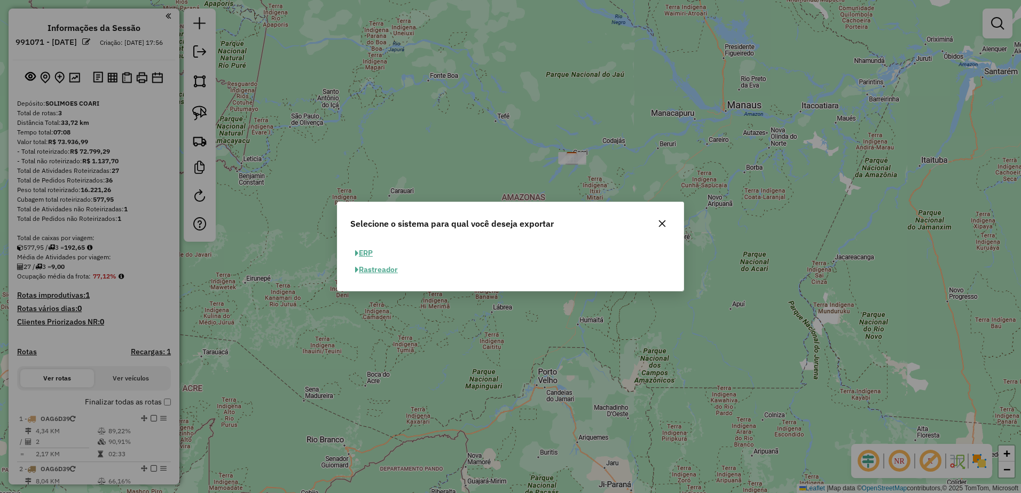
click at [364, 253] on button "ERP" at bounding box center [363, 253] width 27 height 17
select select "**"
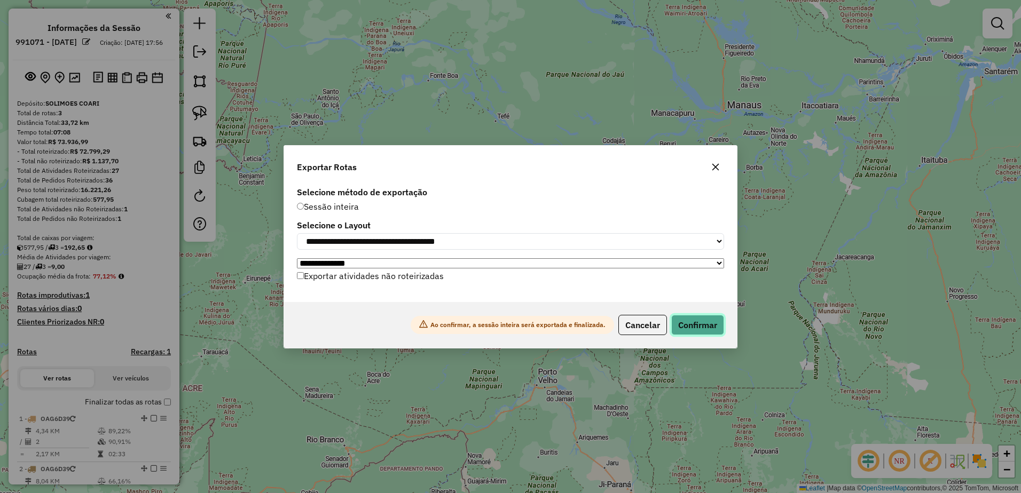
click at [694, 321] on button "Confirmar" at bounding box center [697, 325] width 53 height 20
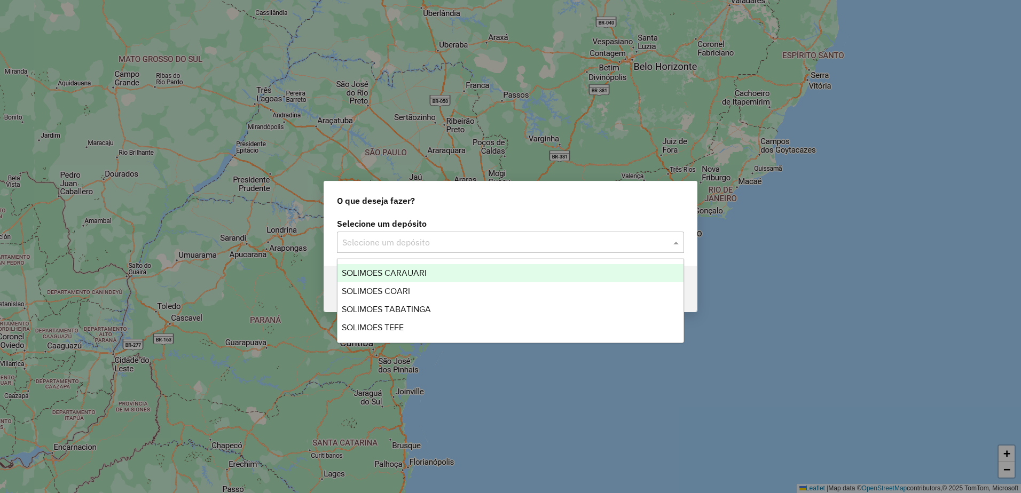
click at [422, 239] on input "text" at bounding box center [499, 243] width 315 height 13
click at [409, 268] on div "SOLIMOES CARAUARI" at bounding box center [510, 273] width 346 height 18
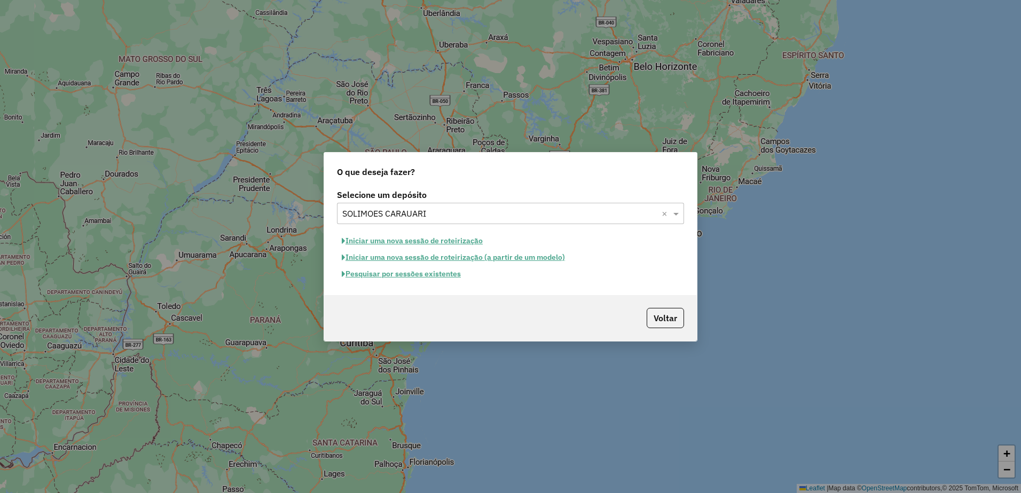
click at [450, 241] on button "Iniciar uma nova sessão de roteirização" at bounding box center [412, 241] width 151 height 17
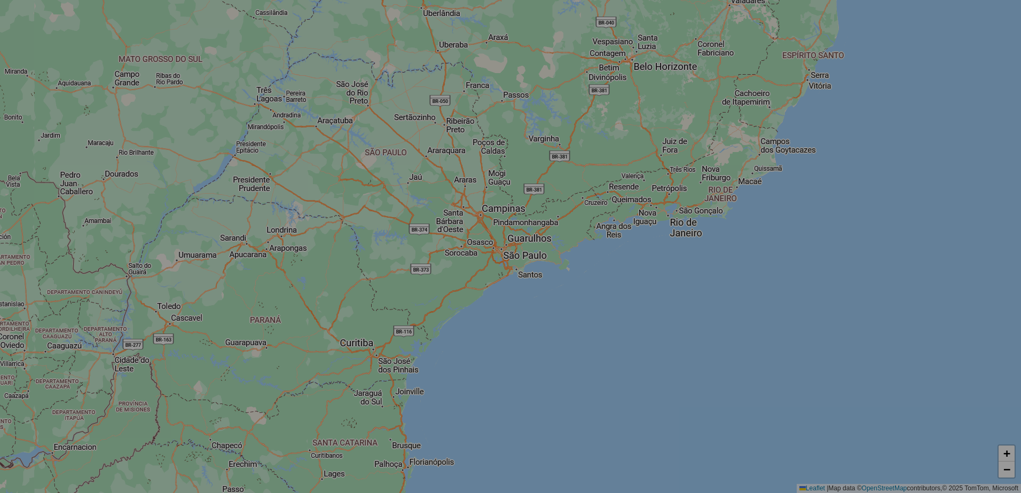
select select "*"
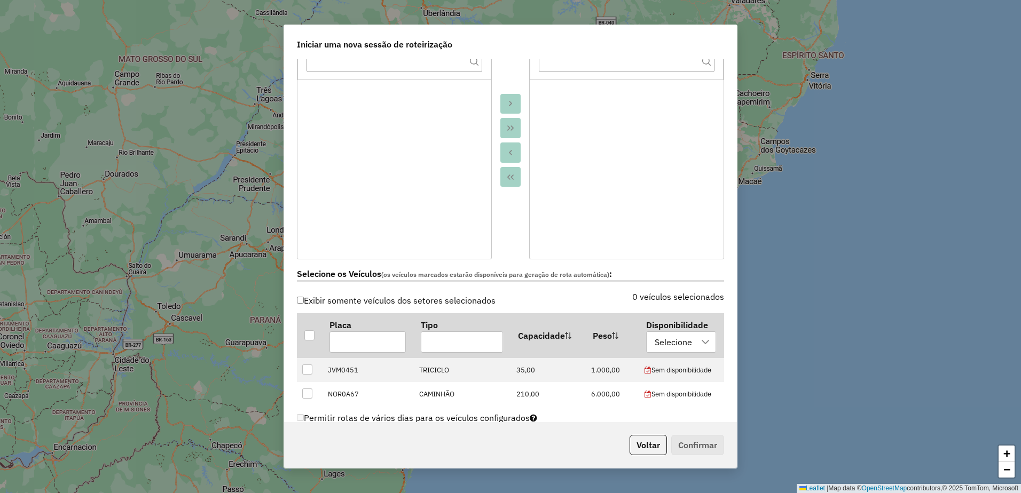
scroll to position [267, 0]
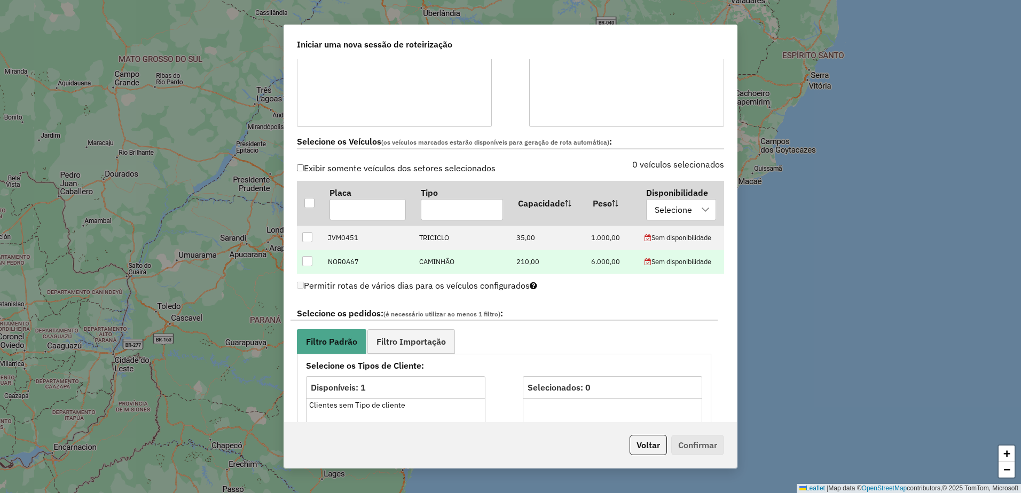
drag, startPoint x: 310, startPoint y: 257, endPoint x: 311, endPoint y: 265, distance: 8.2
click at [310, 258] on div at bounding box center [307, 261] width 10 height 10
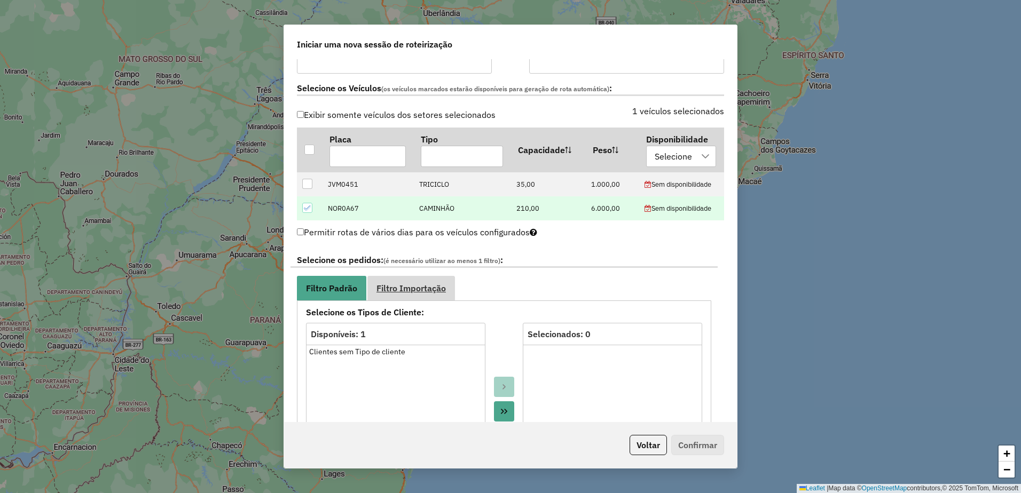
click at [403, 284] on span "Filtro Importação" at bounding box center [410, 288] width 69 height 9
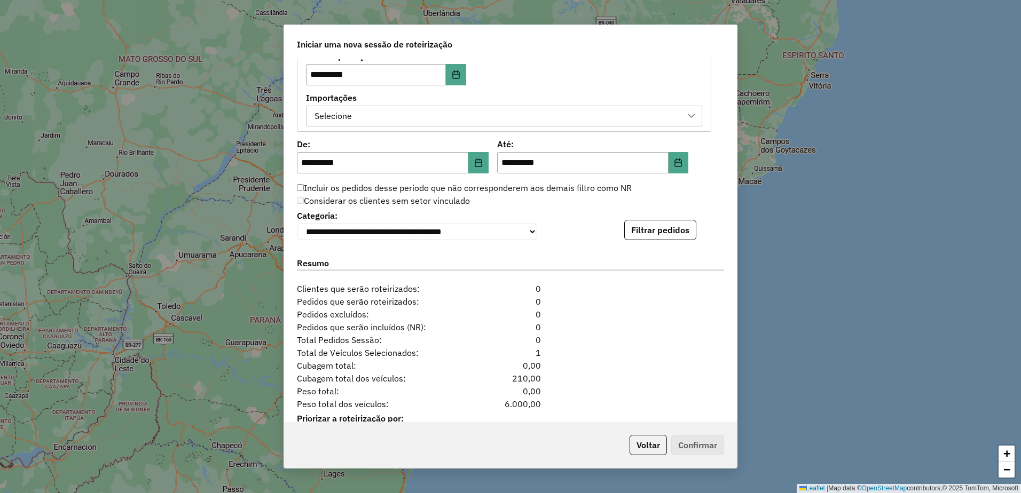
scroll to position [587, 0]
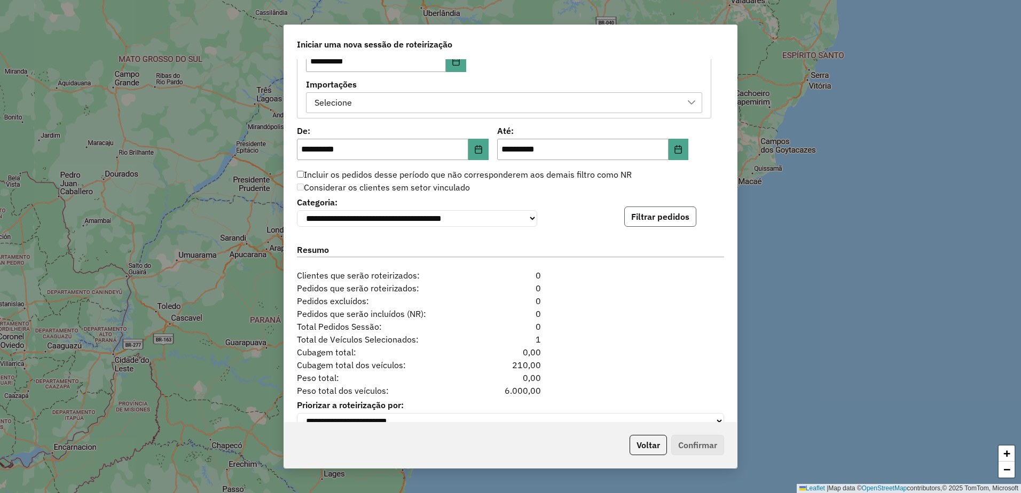
click at [635, 218] on button "Filtrar pedidos" at bounding box center [660, 217] width 72 height 20
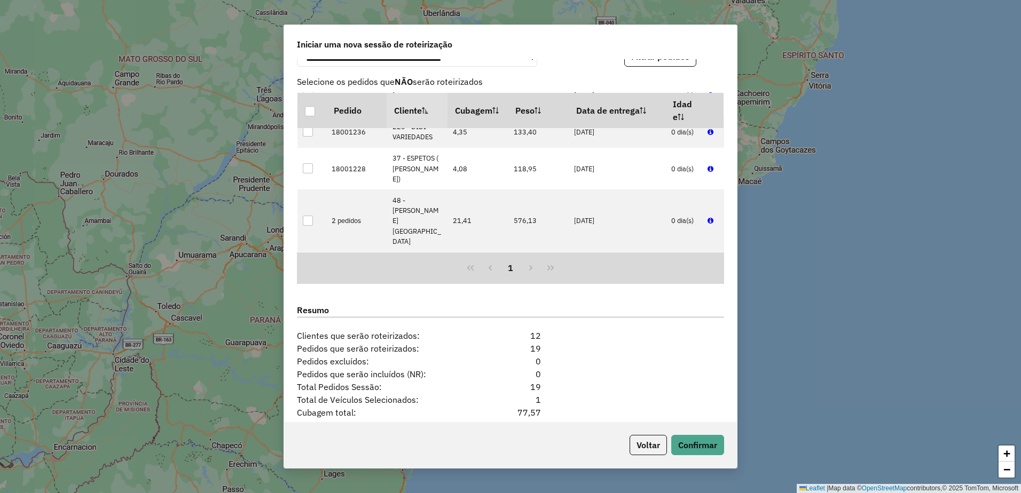
scroll to position [833, 0]
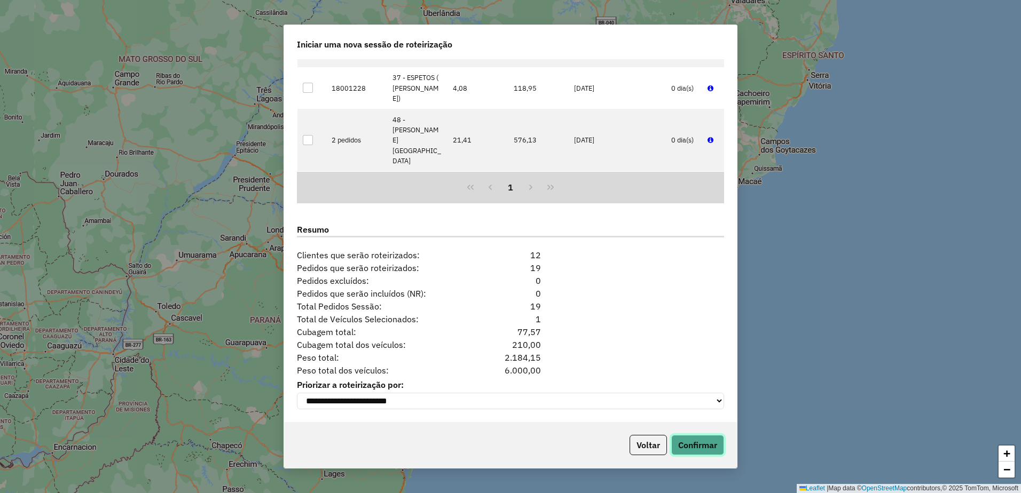
click at [691, 445] on button "Confirmar" at bounding box center [697, 445] width 53 height 20
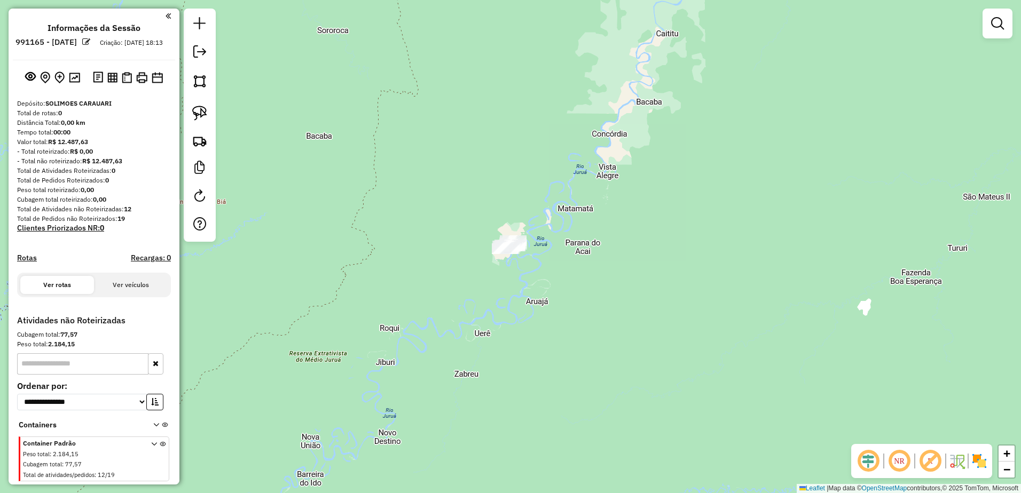
drag, startPoint x: 445, startPoint y: 213, endPoint x: 445, endPoint y: 228, distance: 14.9
click at [445, 228] on div "Janela de atendimento Grade de atendimento Capacidade Transportadoras Veículos …" at bounding box center [510, 246] width 1021 height 493
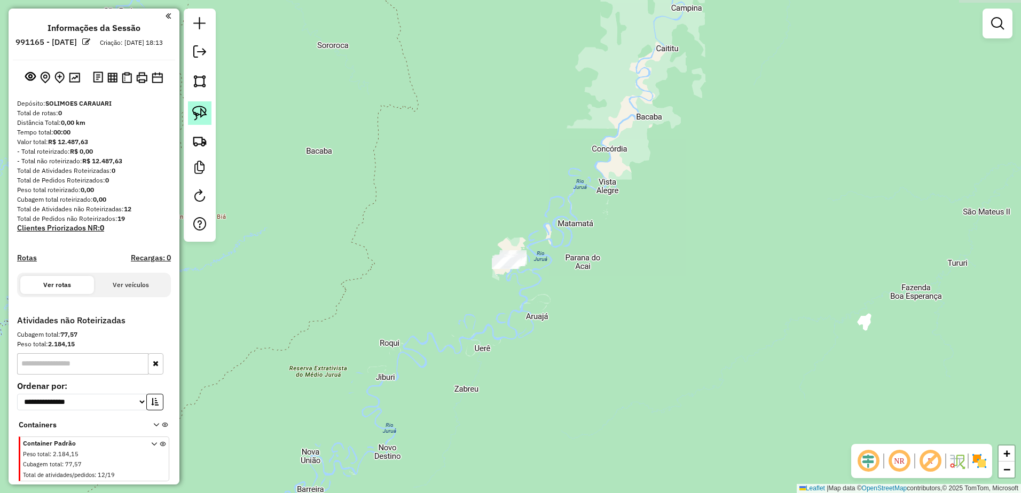
click at [198, 114] on img at bounding box center [199, 113] width 15 height 15
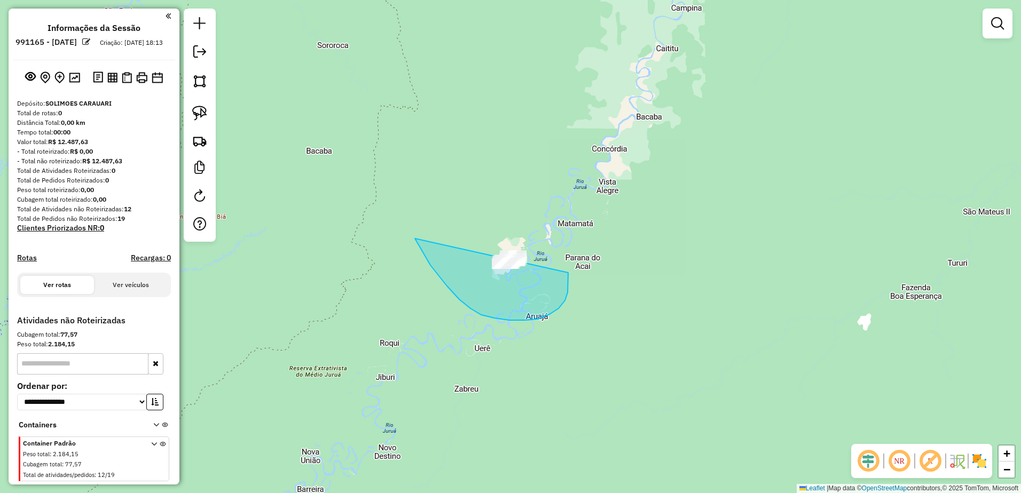
drag, startPoint x: 424, startPoint y: 254, endPoint x: 551, endPoint y: 234, distance: 128.5
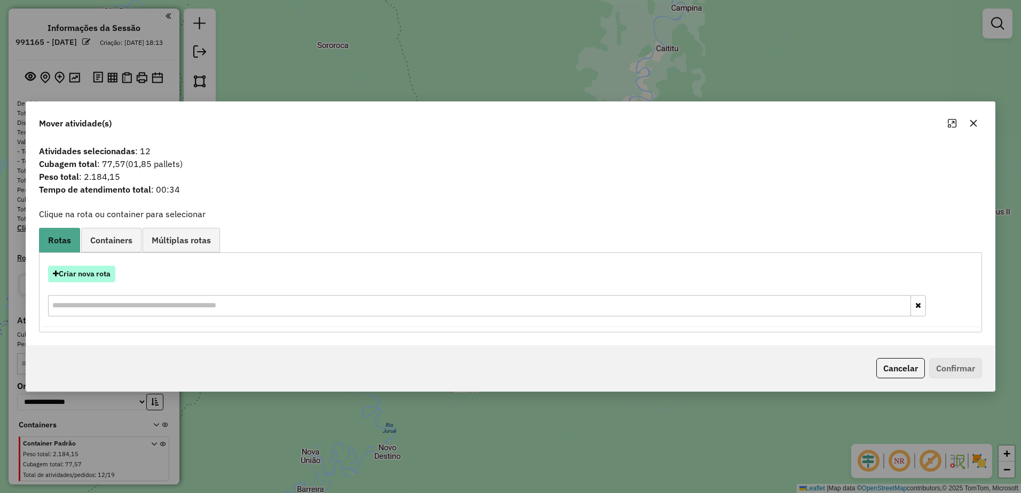
click at [100, 276] on button "Criar nova rota" at bounding box center [81, 274] width 67 height 17
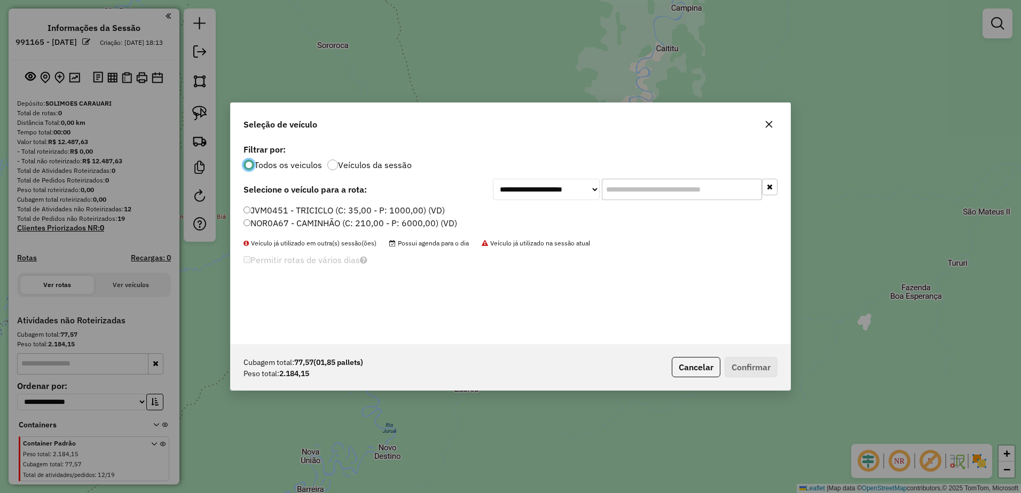
scroll to position [6, 3]
click at [262, 224] on label "NOR0A67 - CAMINHÃO (C: 210,00 - P: 6000,00) (VD)" at bounding box center [350, 223] width 214 height 13
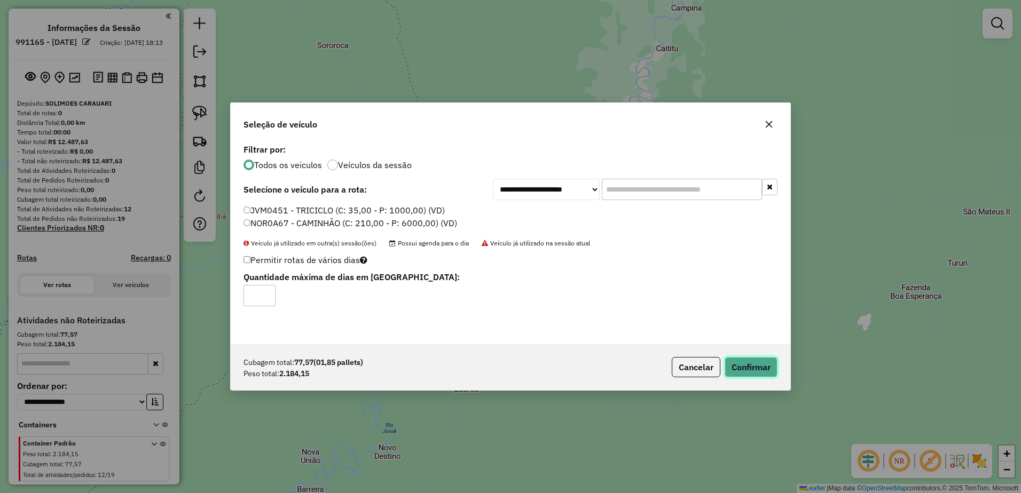
click at [739, 364] on button "Confirmar" at bounding box center [751, 367] width 53 height 20
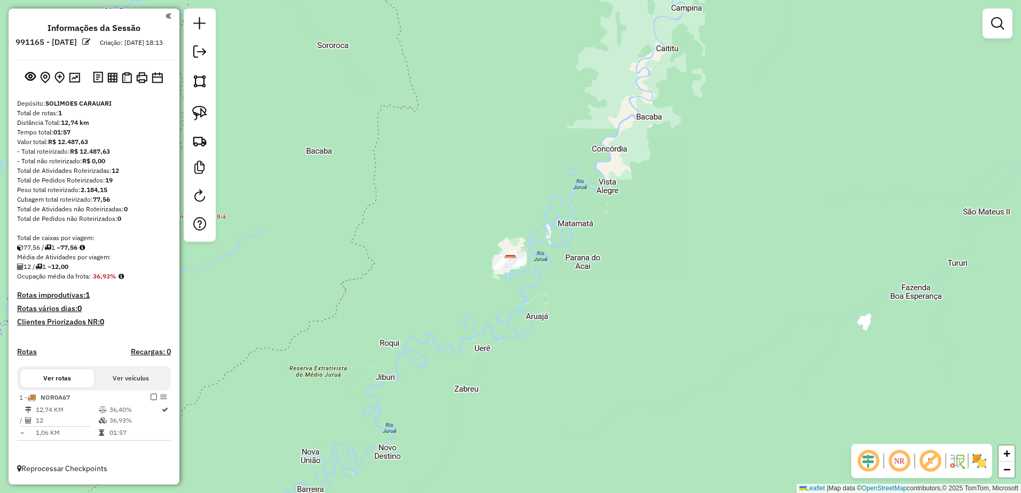
click at [194, 45] on em at bounding box center [199, 51] width 13 height 13
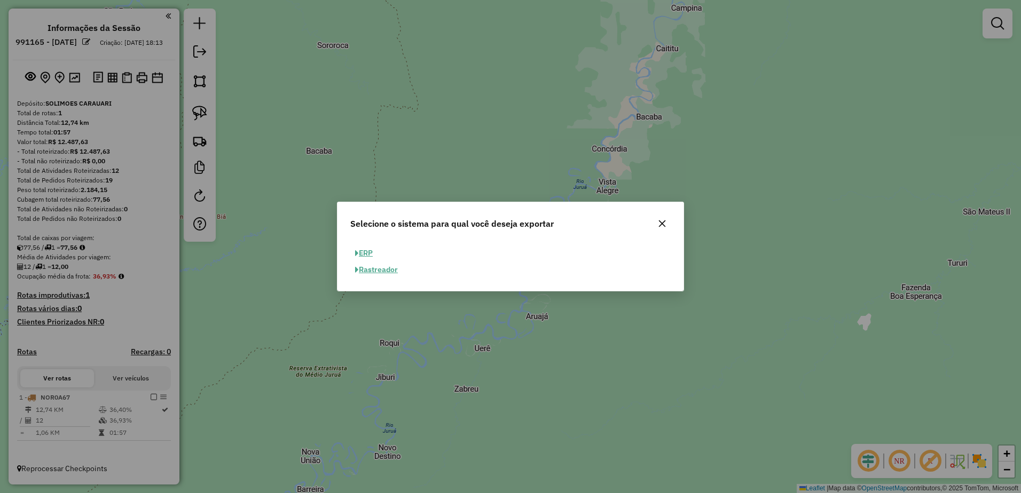
click at [367, 249] on button "ERP" at bounding box center [363, 253] width 27 height 17
select select "**"
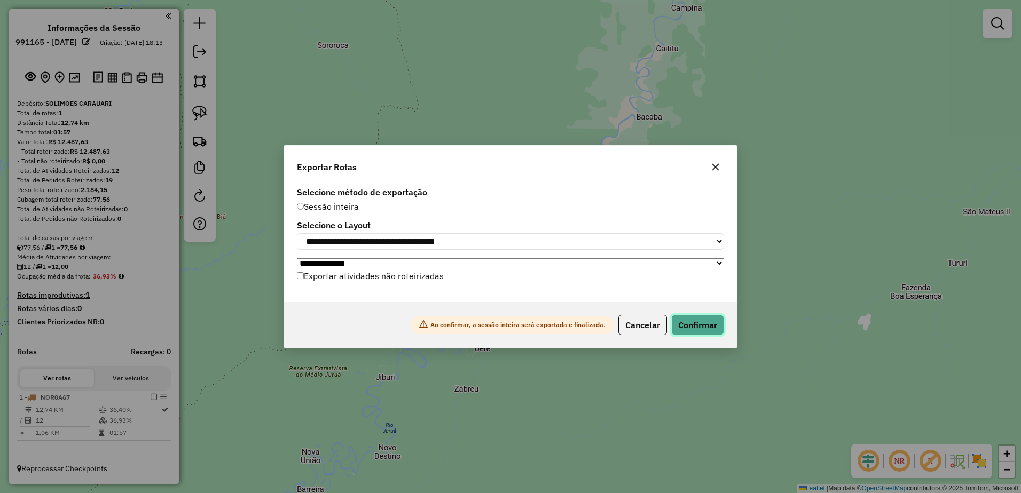
click at [701, 330] on button "Confirmar" at bounding box center [697, 325] width 53 height 20
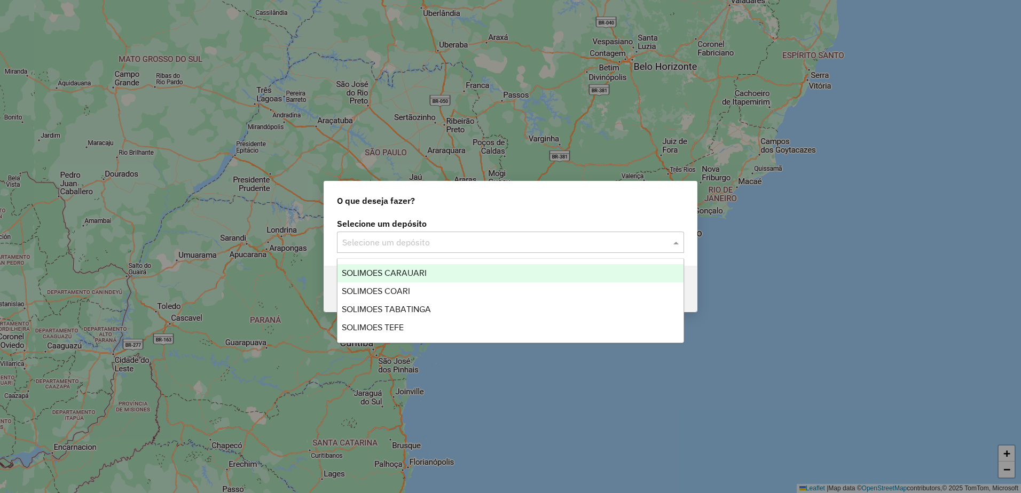
click at [371, 240] on input "text" at bounding box center [499, 243] width 315 height 13
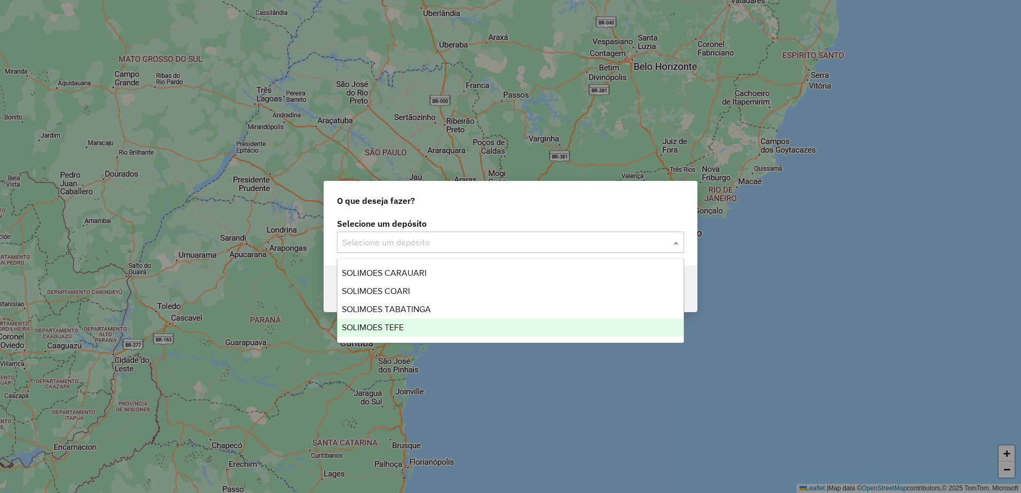
click at [381, 326] on span "SOLIMOES TEFE" at bounding box center [373, 327] width 62 height 9
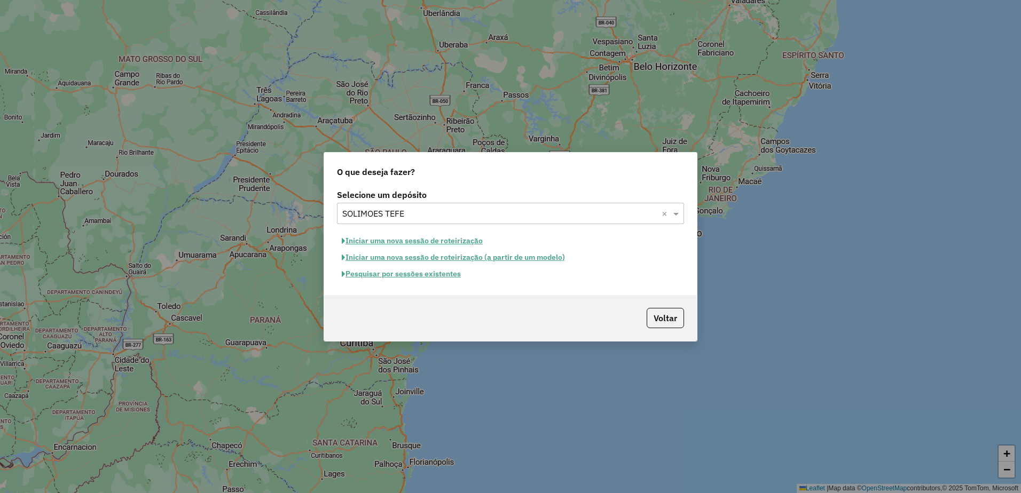
click at [416, 241] on button "Iniciar uma nova sessão de roteirização" at bounding box center [412, 241] width 151 height 17
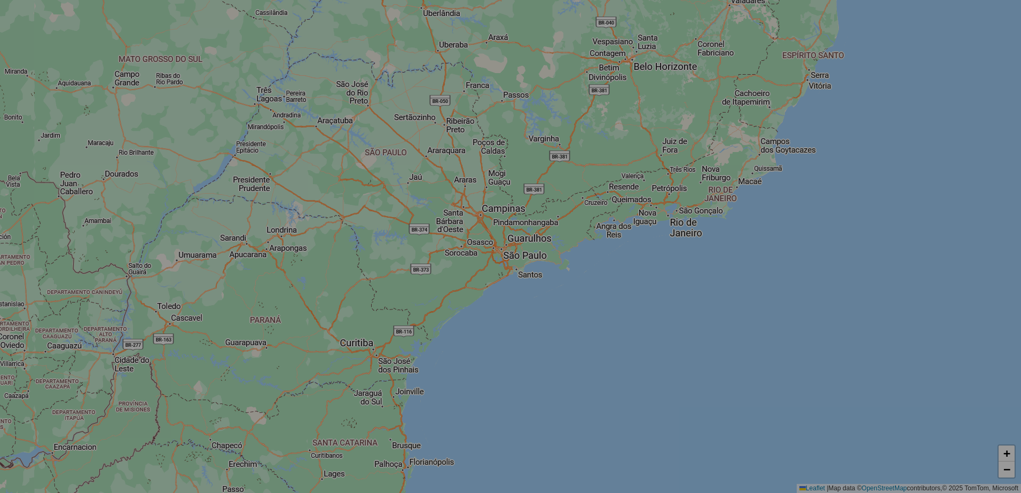
select select "*"
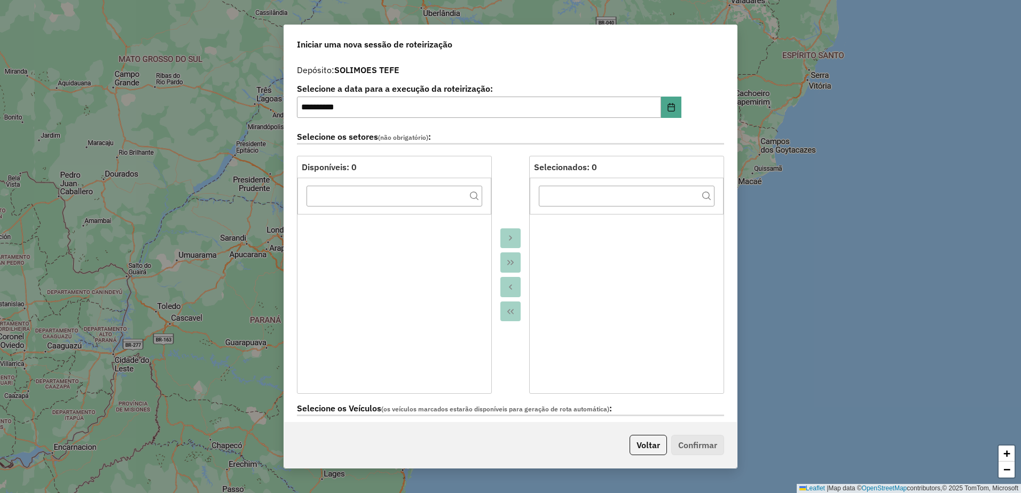
click at [511, 174] on div at bounding box center [510, 275] width 37 height 238
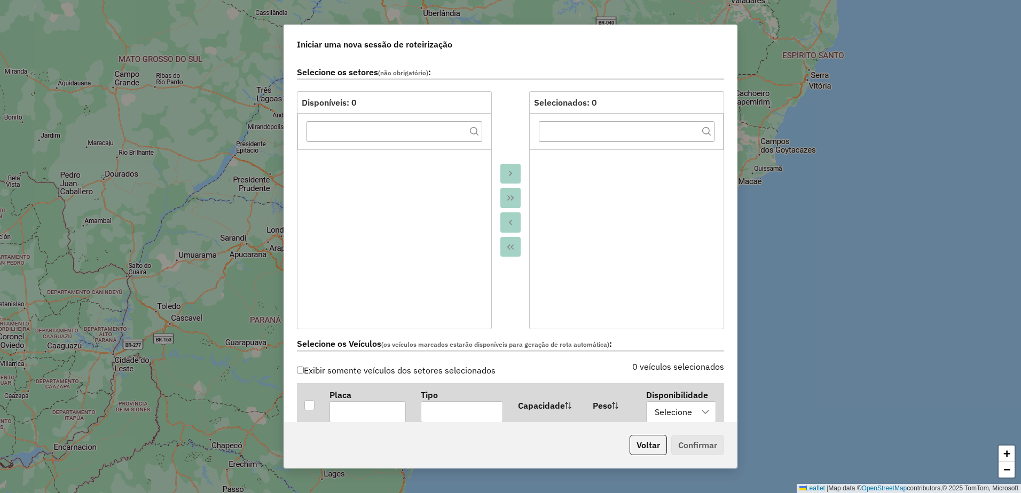
scroll to position [267, 0]
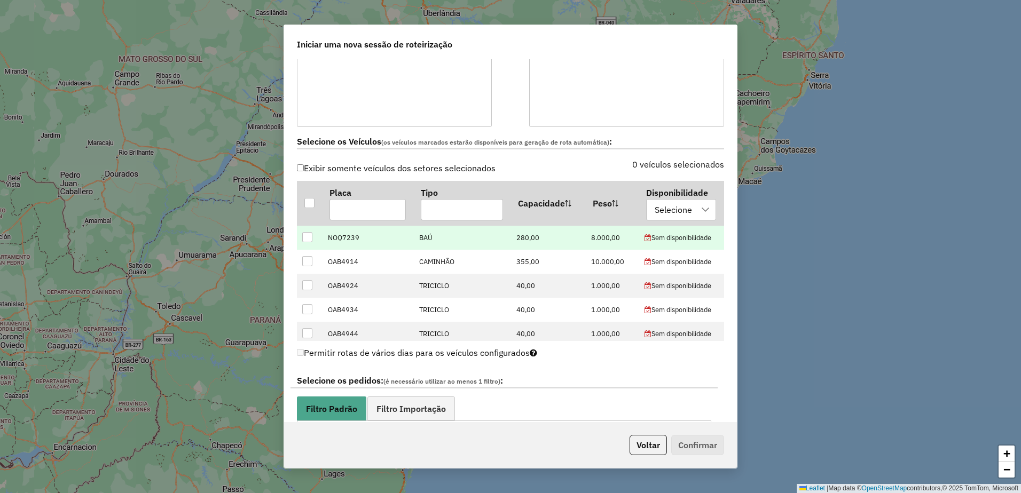
click at [308, 240] on div at bounding box center [307, 237] width 10 height 10
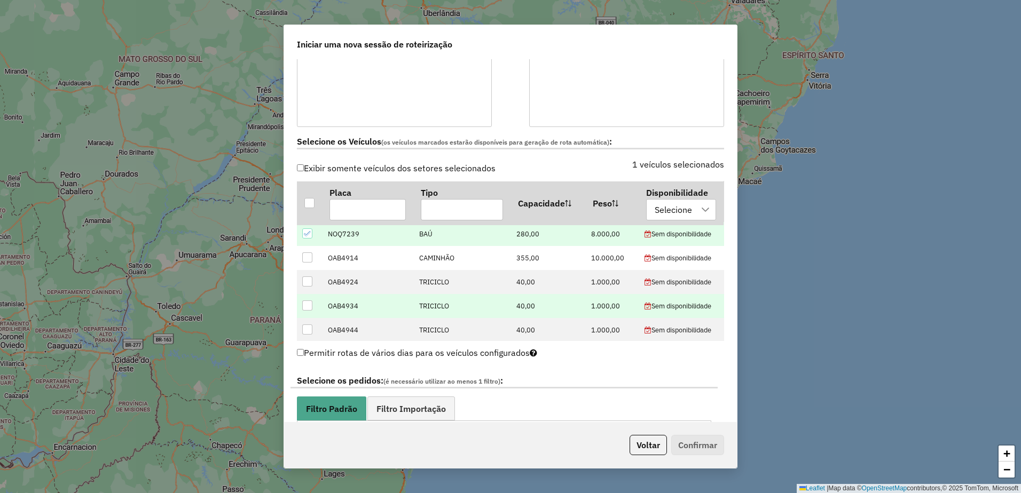
scroll to position [5, 0]
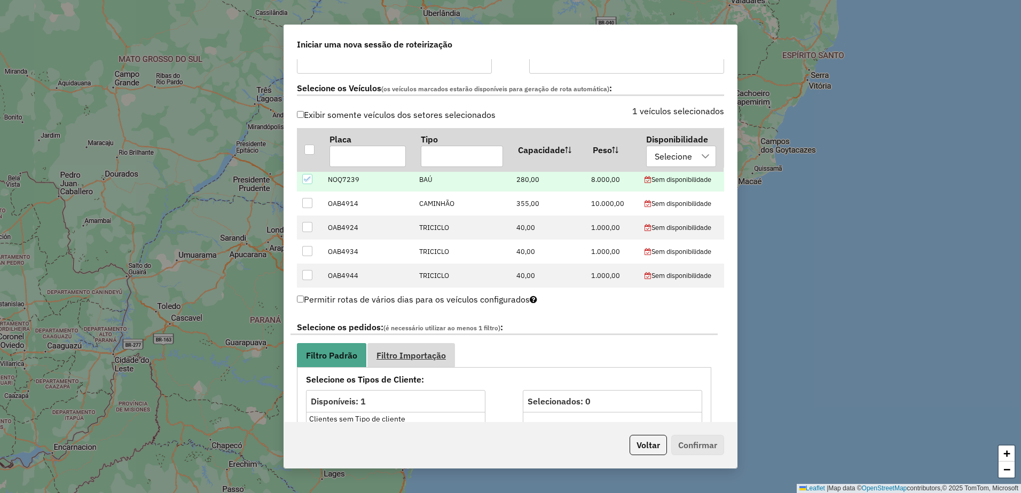
click at [416, 352] on span "Filtro Importação" at bounding box center [410, 355] width 69 height 9
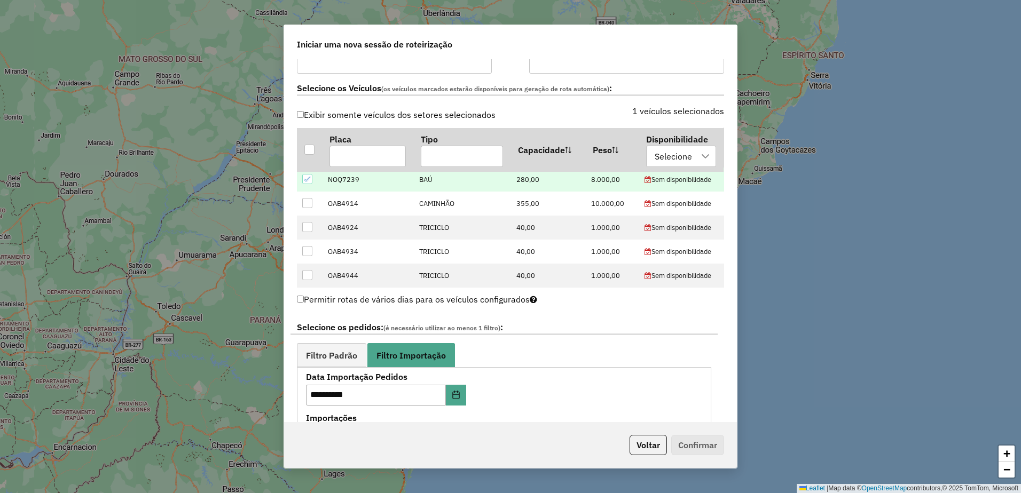
scroll to position [534, 0]
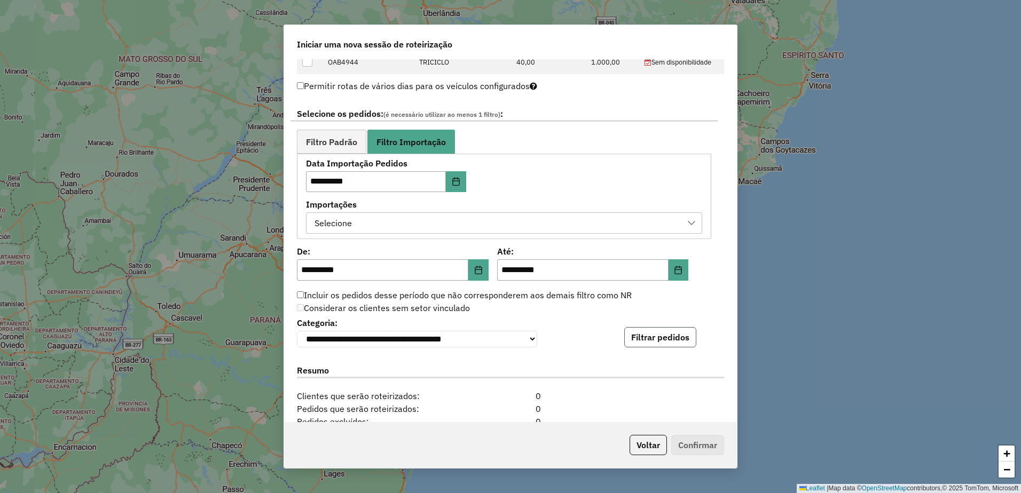
click at [637, 345] on button "Filtrar pedidos" at bounding box center [660, 337] width 72 height 20
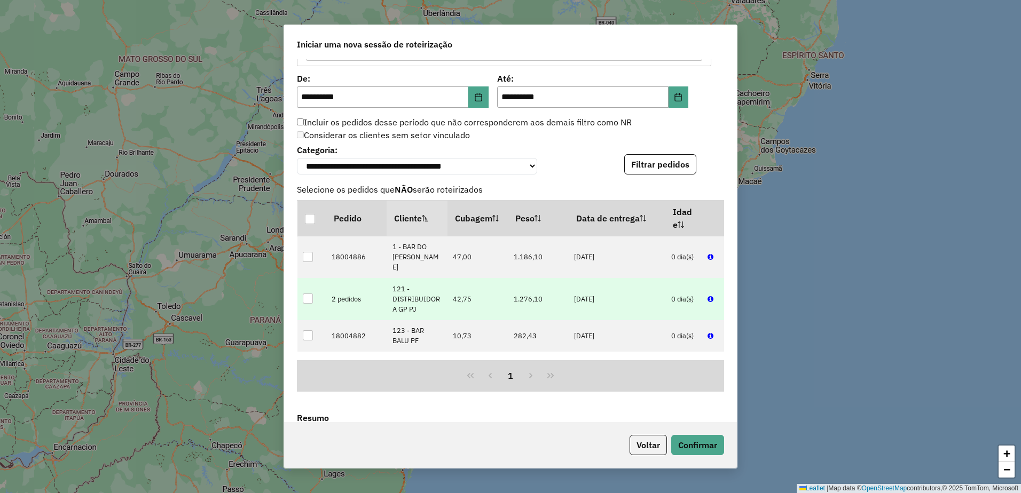
scroll to position [747, 0]
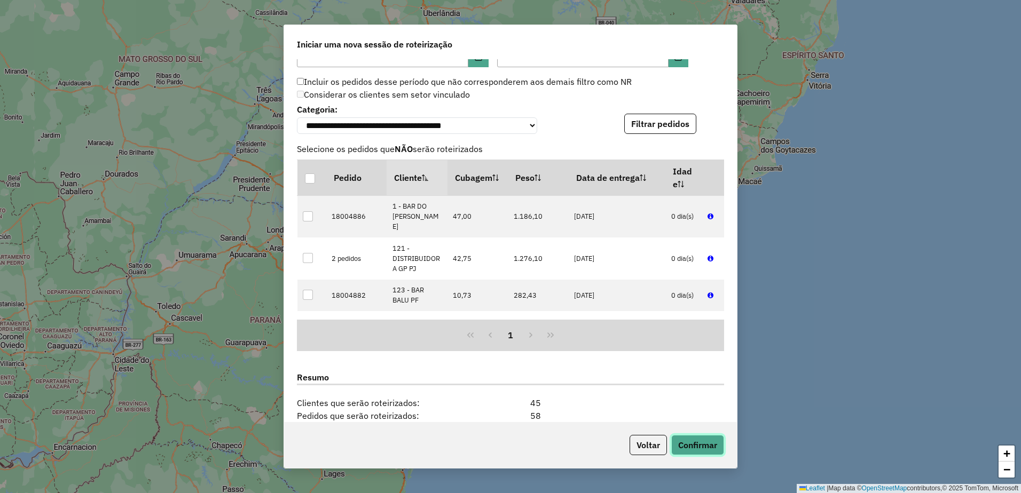
click at [702, 443] on button "Confirmar" at bounding box center [697, 445] width 53 height 20
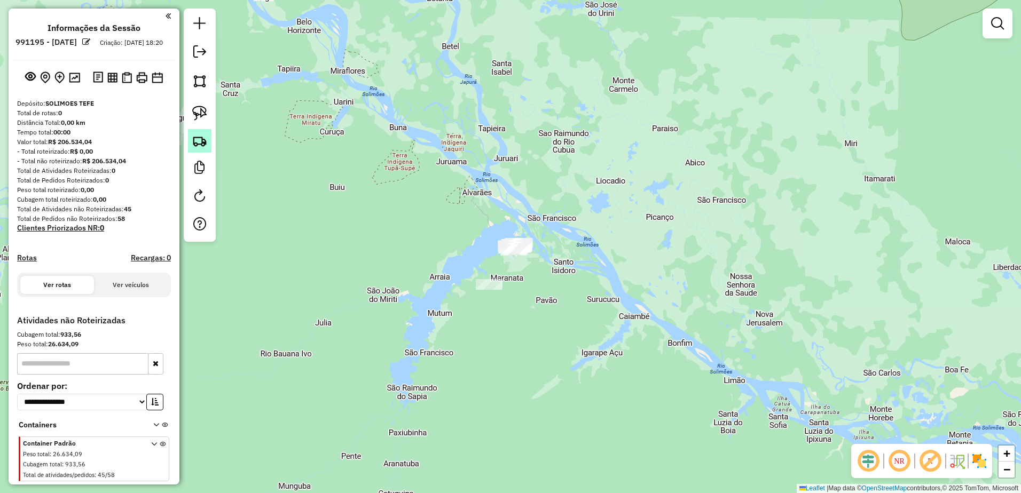
click at [199, 137] on img at bounding box center [199, 140] width 15 height 15
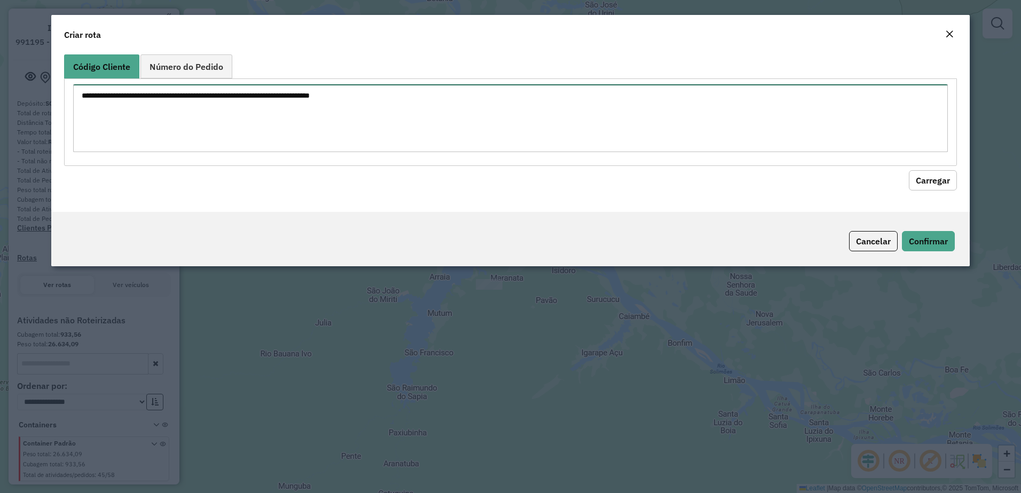
click at [211, 98] on textarea at bounding box center [510, 118] width 875 height 68
paste textarea "* * *"
type textarea "* * *"
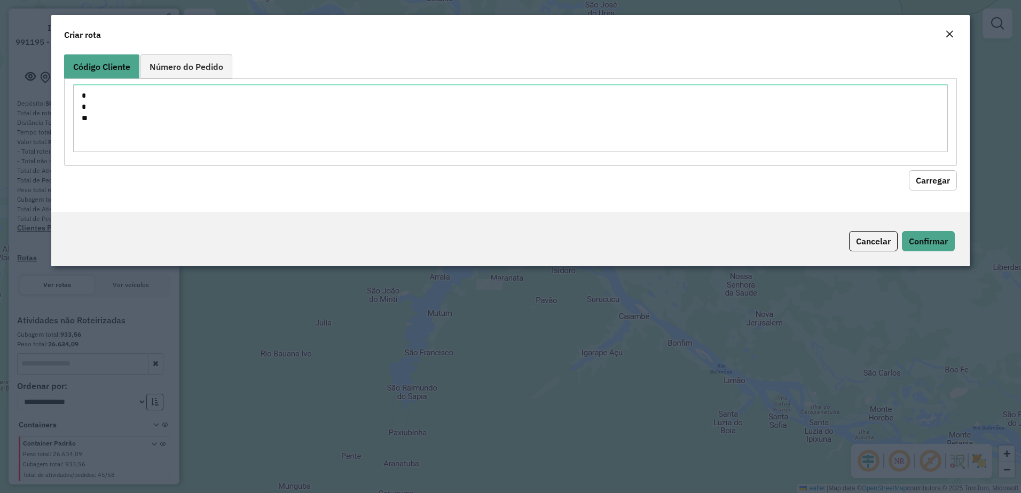
drag, startPoint x: 947, startPoint y: 180, endPoint x: 918, endPoint y: 187, distance: 29.7
click at [941, 183] on button "Carregar" at bounding box center [933, 180] width 48 height 20
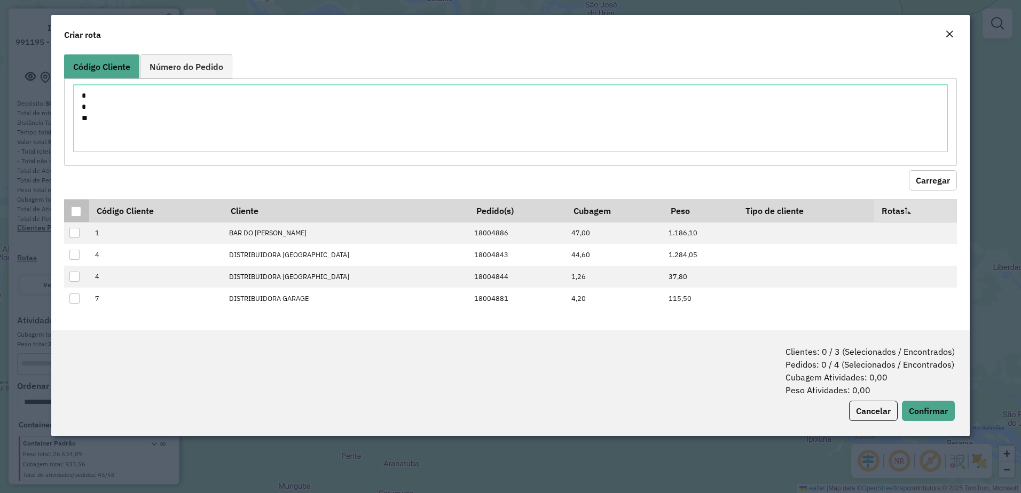
click at [79, 214] on div at bounding box center [76, 212] width 10 height 10
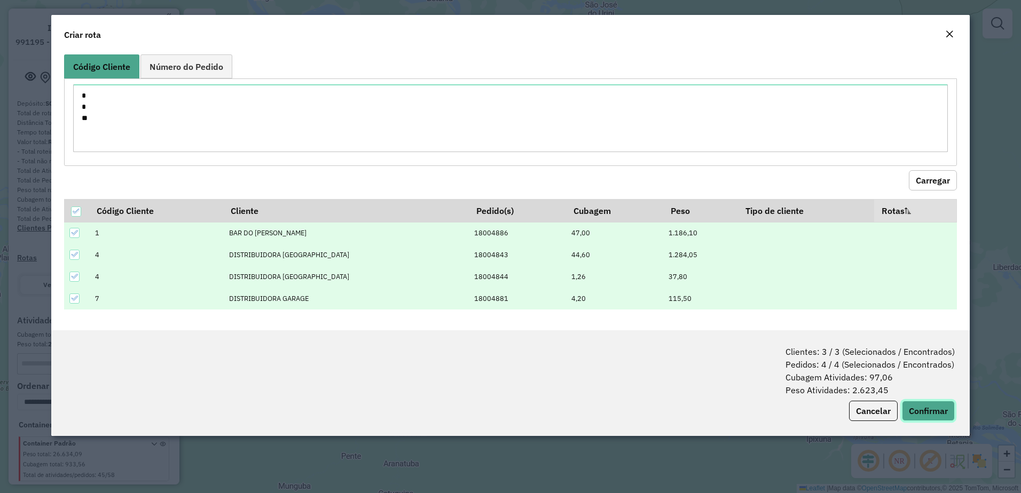
click at [931, 407] on button "Confirmar" at bounding box center [928, 411] width 53 height 20
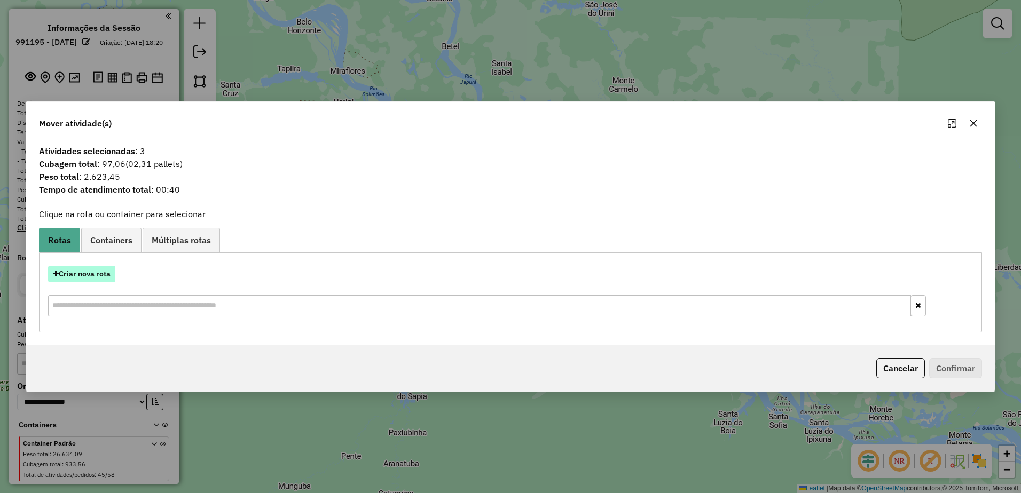
click at [68, 273] on button "Criar nova rota" at bounding box center [81, 274] width 67 height 17
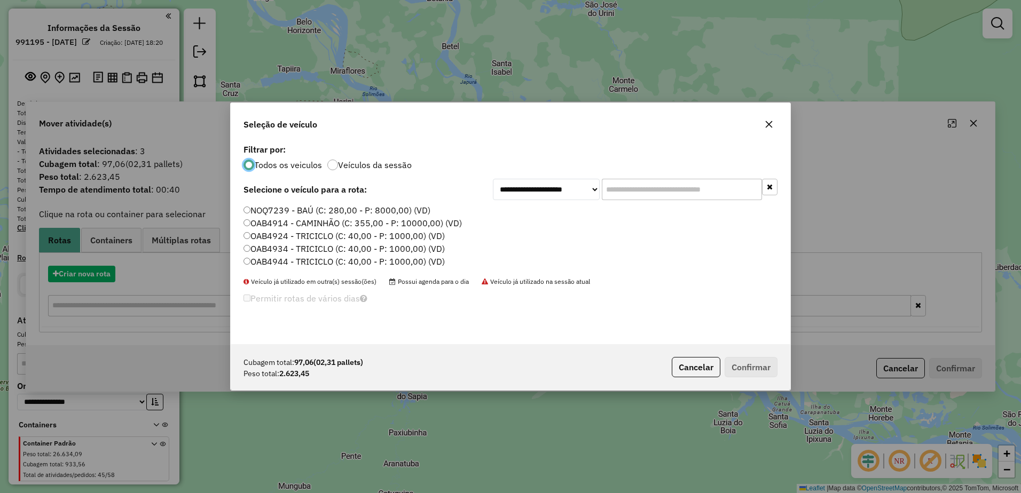
scroll to position [6, 3]
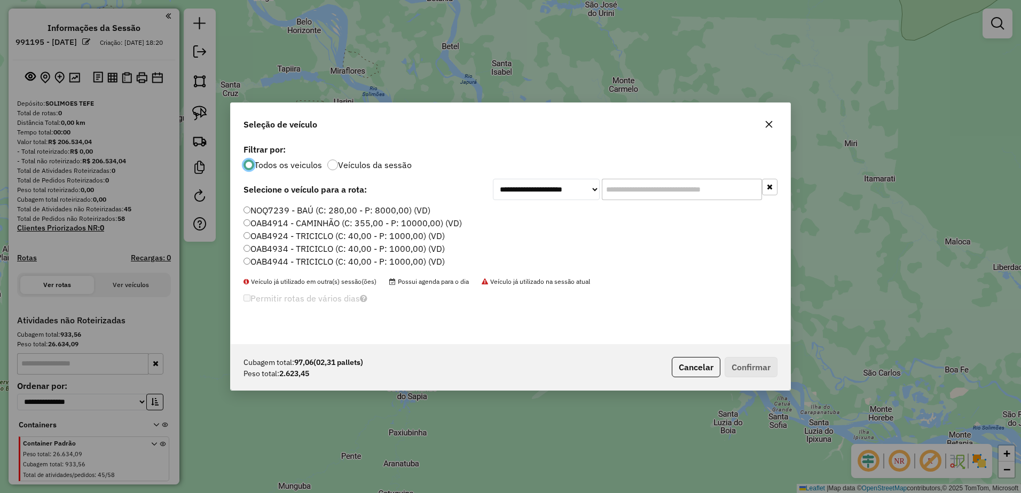
click at [285, 211] on label "NOQ7239 - BAÚ (C: 280,00 - P: 8000,00) (VD)" at bounding box center [336, 210] width 187 height 13
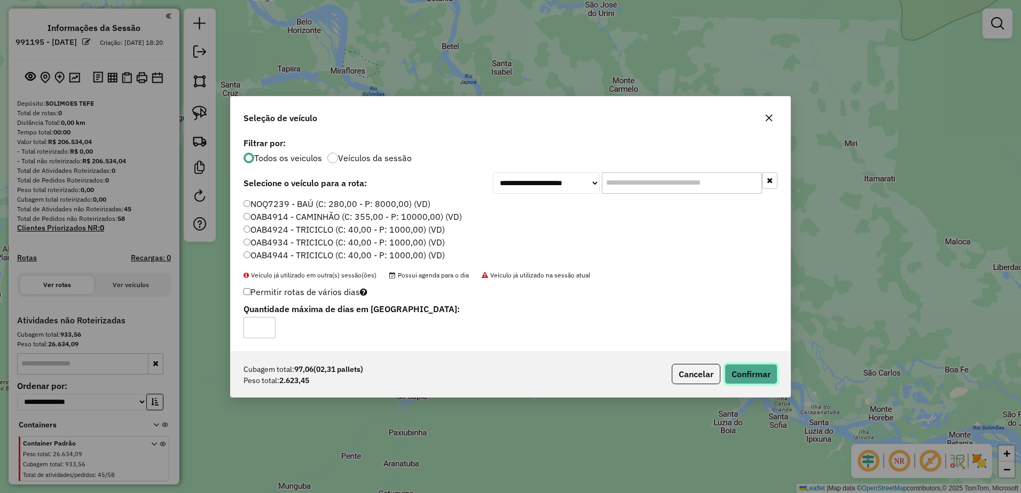
drag, startPoint x: 746, startPoint y: 368, endPoint x: 749, endPoint y: 361, distance: 6.9
click at [749, 361] on div "Cubagem total: 97,06 (02,31 pallets) Peso total: 2.623,45 Cancelar Confirmar" at bounding box center [511, 374] width 560 height 46
click at [746, 375] on button "Confirmar" at bounding box center [751, 374] width 53 height 20
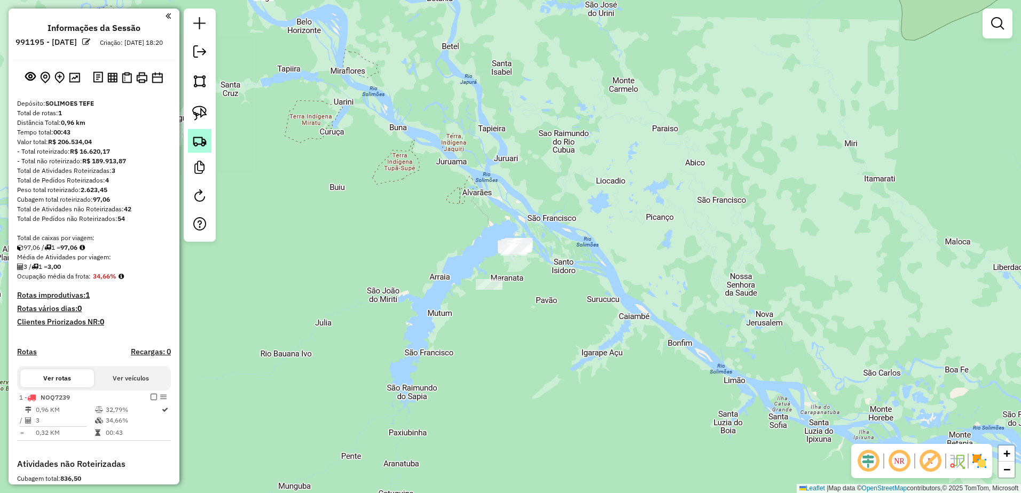
click at [203, 143] on img at bounding box center [199, 140] width 15 height 15
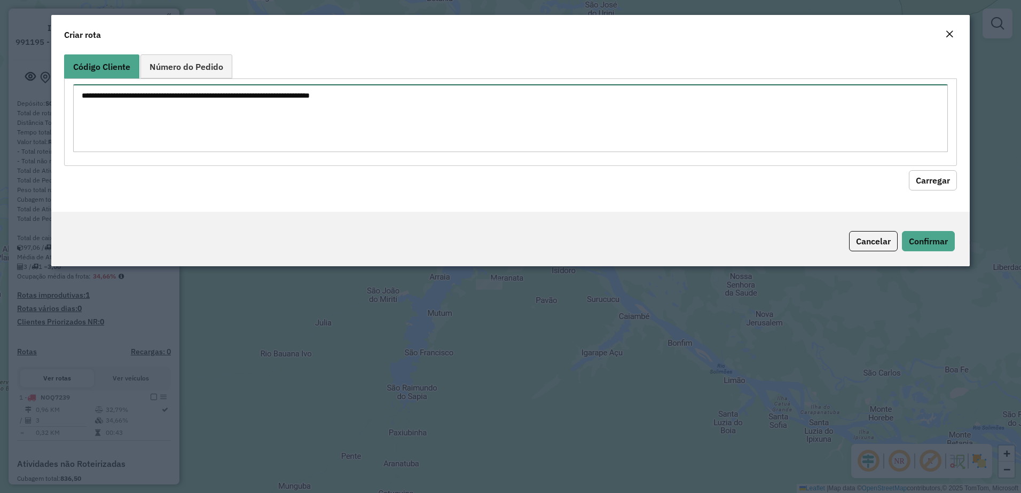
click at [179, 101] on textarea at bounding box center [510, 118] width 875 height 68
paste textarea "**"
type textarea "**"
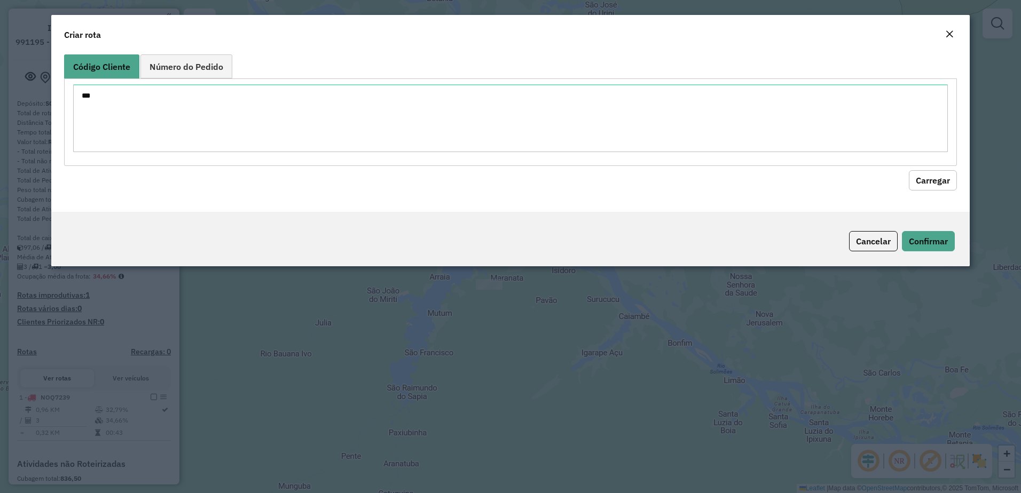
drag, startPoint x: 925, startPoint y: 177, endPoint x: 766, endPoint y: 196, distance: 160.8
click at [925, 177] on button "Carregar" at bounding box center [933, 180] width 48 height 20
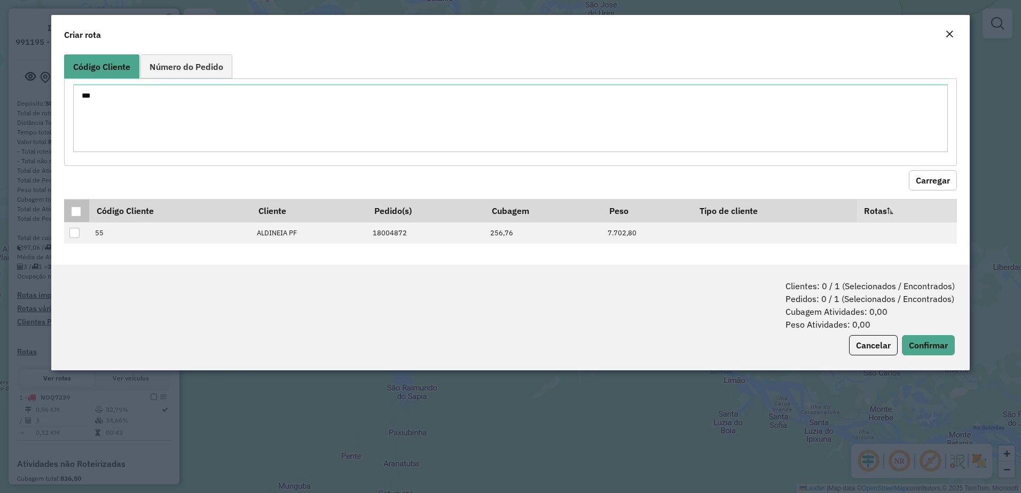
click at [72, 209] on div at bounding box center [76, 212] width 10 height 10
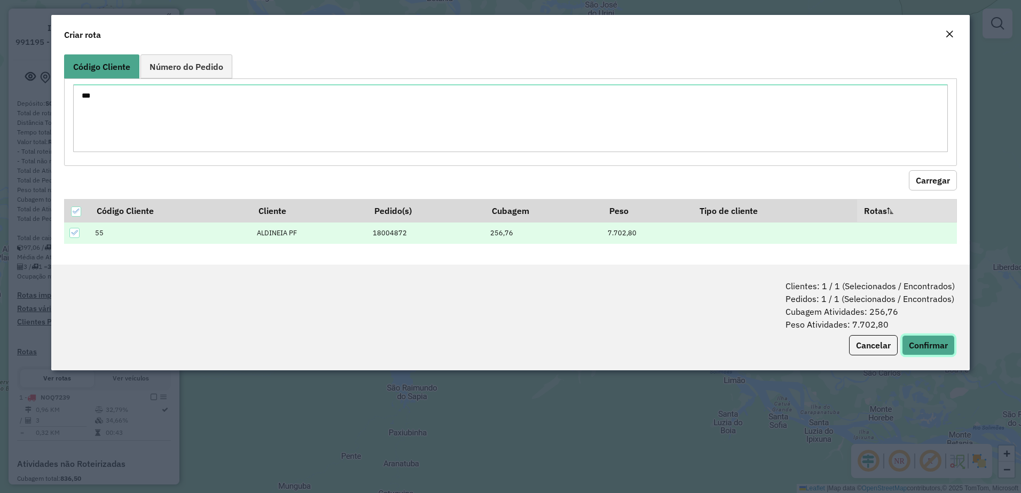
click at [930, 340] on button "Confirmar" at bounding box center [928, 345] width 53 height 20
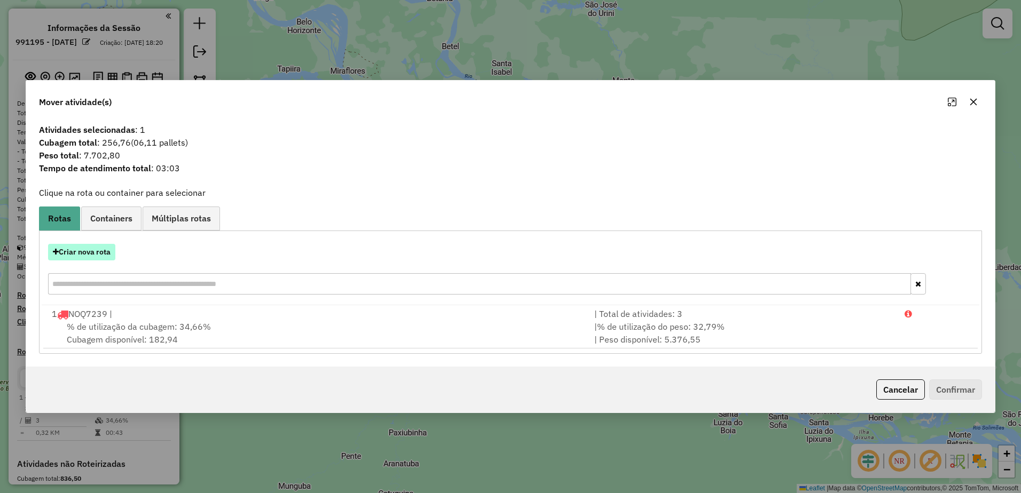
click at [77, 252] on button "Criar nova rota" at bounding box center [81, 252] width 67 height 17
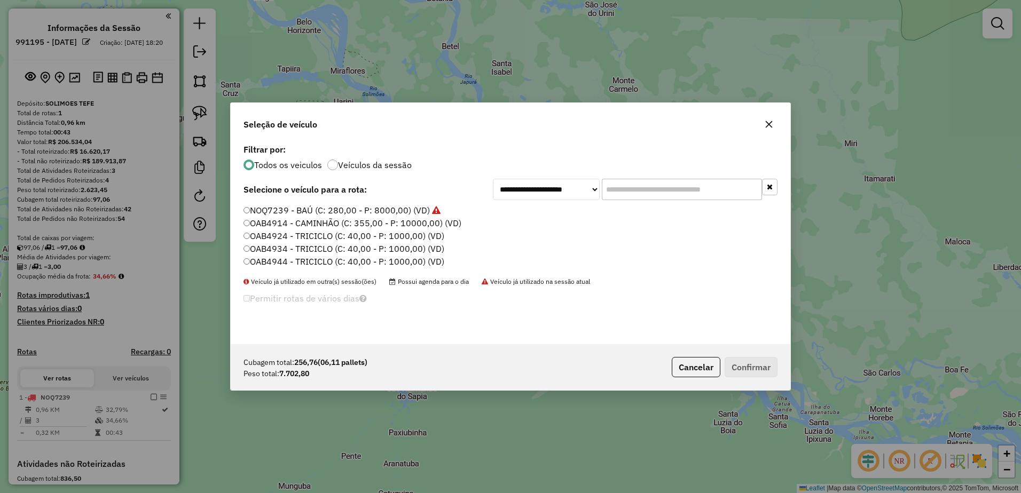
click at [294, 223] on label "OAB4914 - CAMINHÃO (C: 355,00 - P: 10000,00) (VD)" at bounding box center [352, 223] width 218 height 13
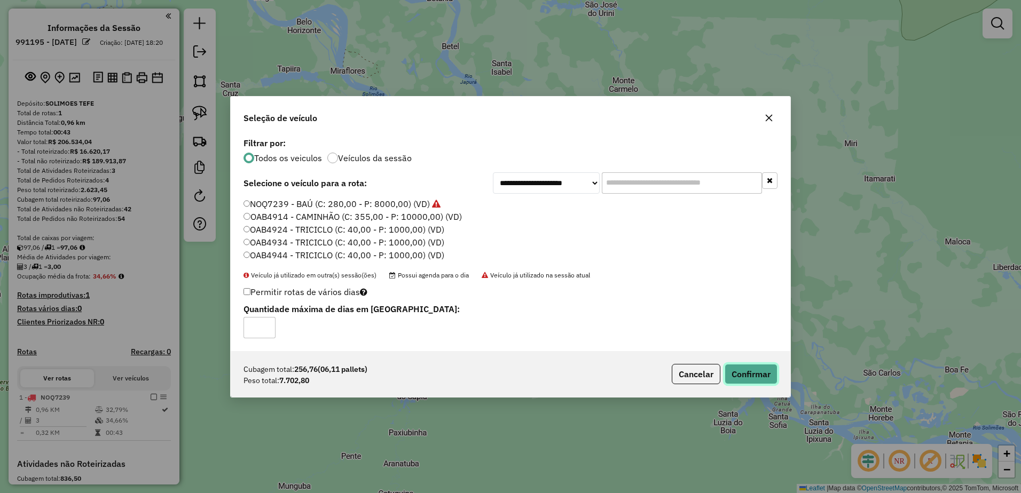
click at [744, 371] on button "Confirmar" at bounding box center [751, 374] width 53 height 20
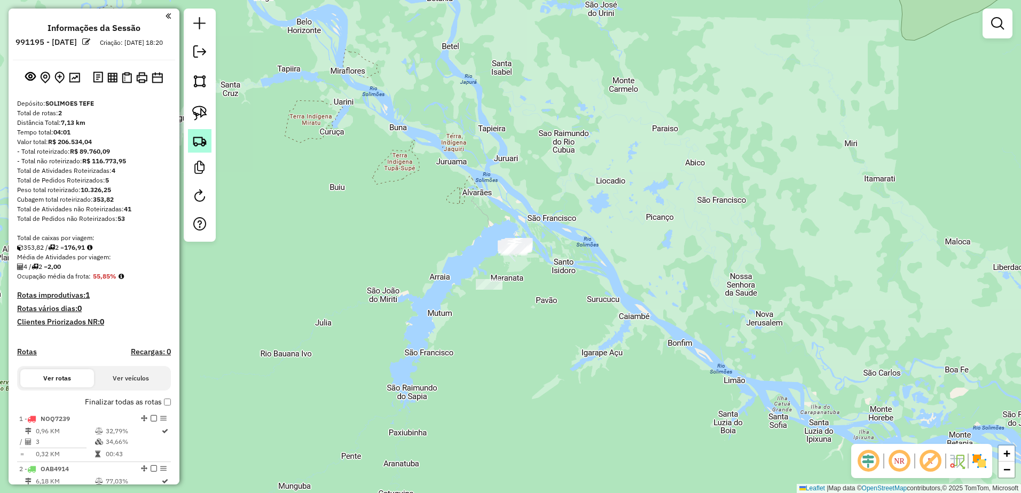
click at [198, 140] on img at bounding box center [199, 140] width 15 height 15
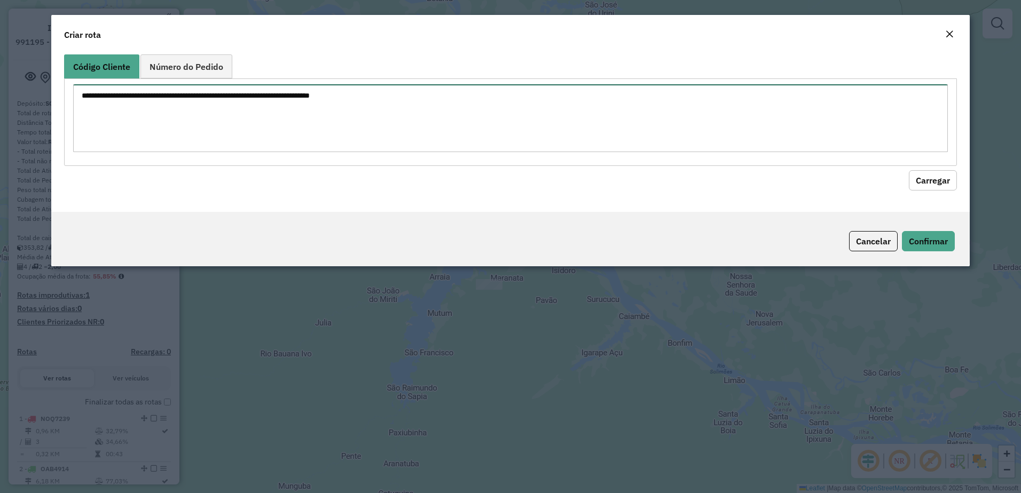
click at [202, 105] on textarea at bounding box center [510, 118] width 875 height 68
paste textarea "*** *** *** *** ***"
type textarea "*** *** *** *** ***"
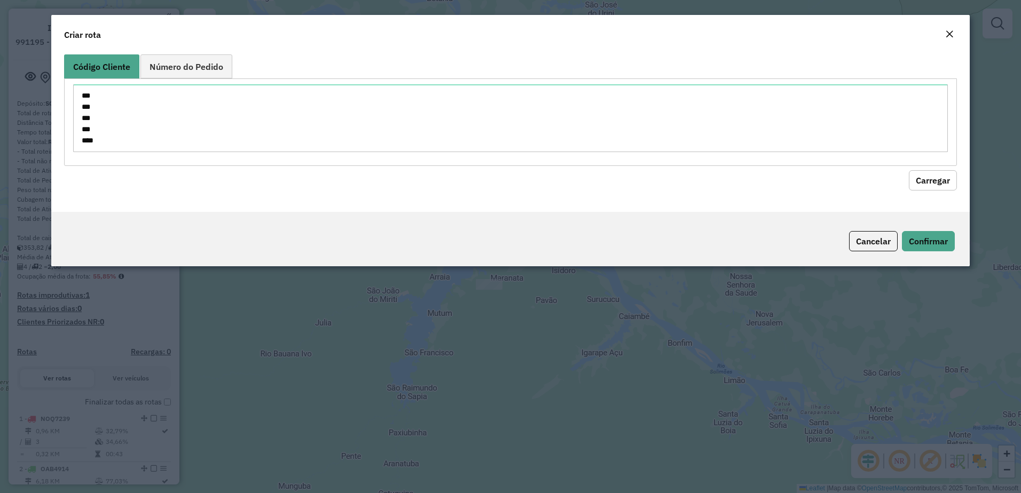
click at [928, 178] on button "Carregar" at bounding box center [933, 180] width 48 height 20
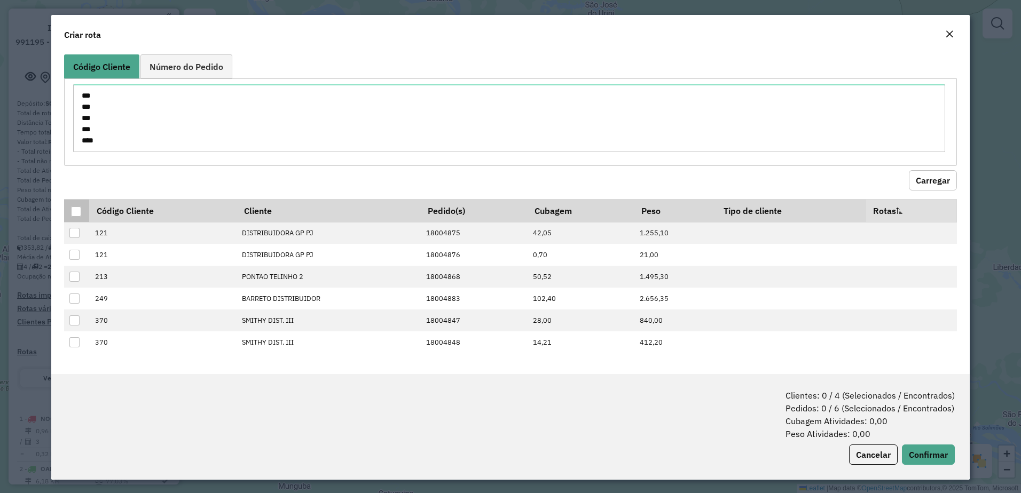
click at [70, 213] on th at bounding box center [76, 210] width 25 height 23
click at [72, 210] on div at bounding box center [76, 212] width 10 height 10
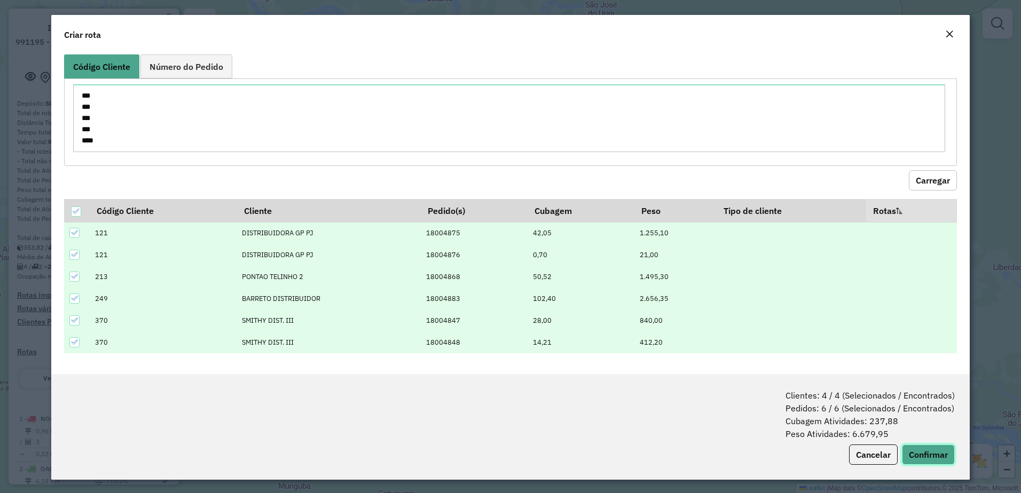
click at [925, 455] on button "Confirmar" at bounding box center [928, 455] width 53 height 20
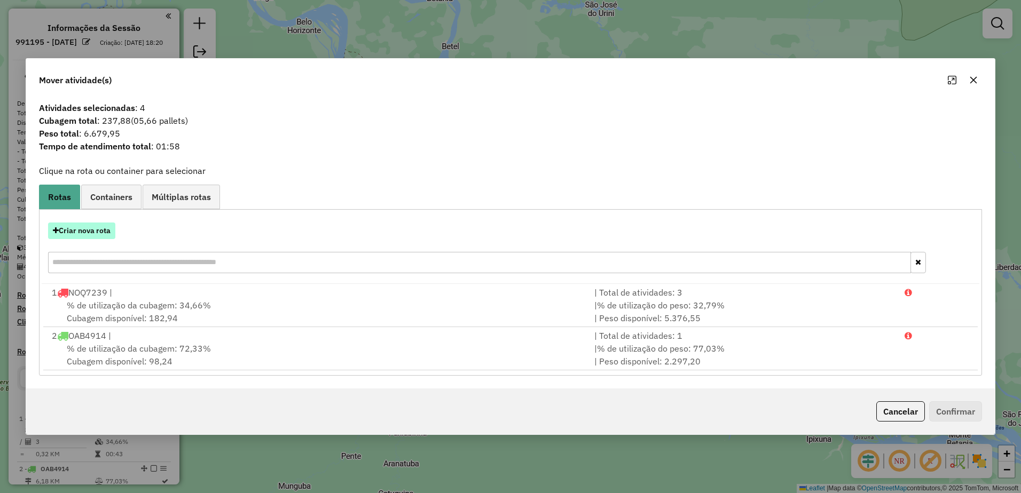
click at [95, 231] on button "Criar nova rota" at bounding box center [81, 231] width 67 height 17
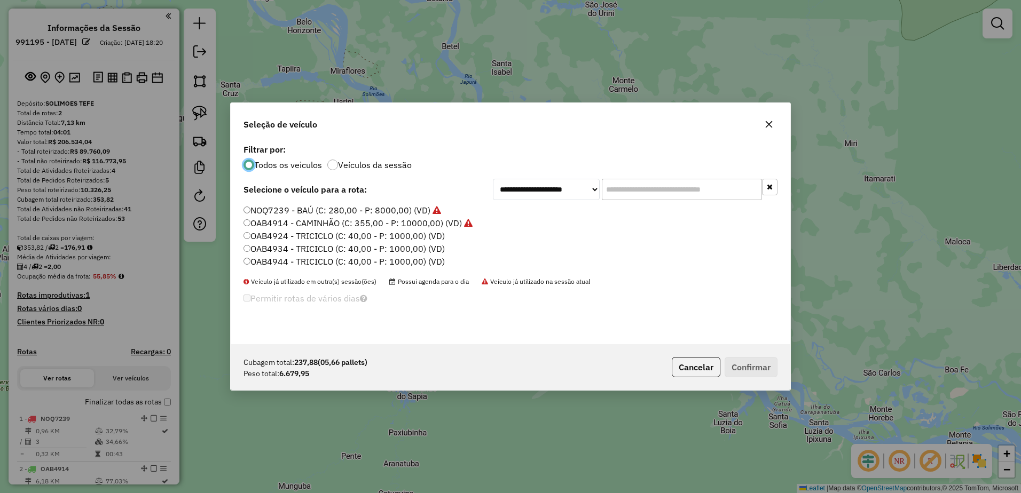
scroll to position [6, 3]
click at [273, 222] on label "OAB4914 - CAMINHÃO (C: 355,00 - P: 10000,00) (VD)" at bounding box center [357, 223] width 229 height 13
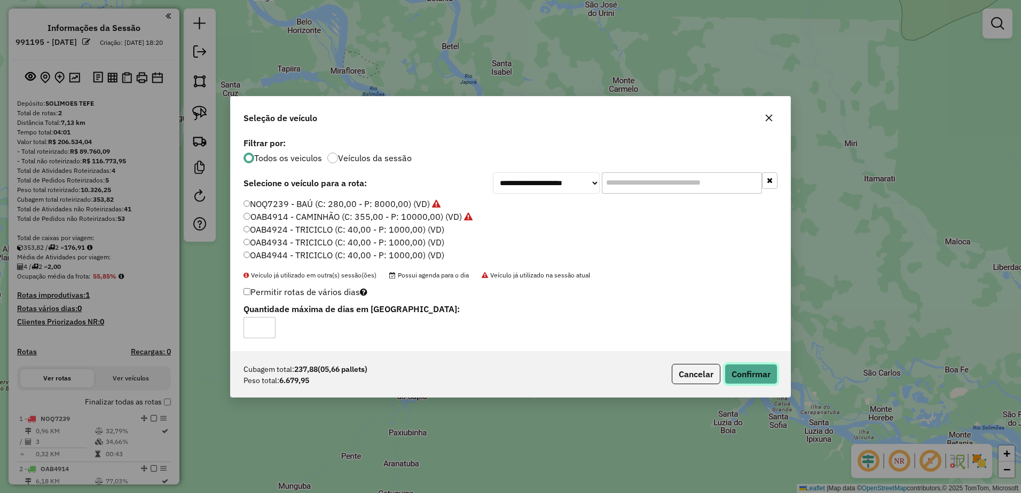
click at [749, 375] on button "Confirmar" at bounding box center [751, 374] width 53 height 20
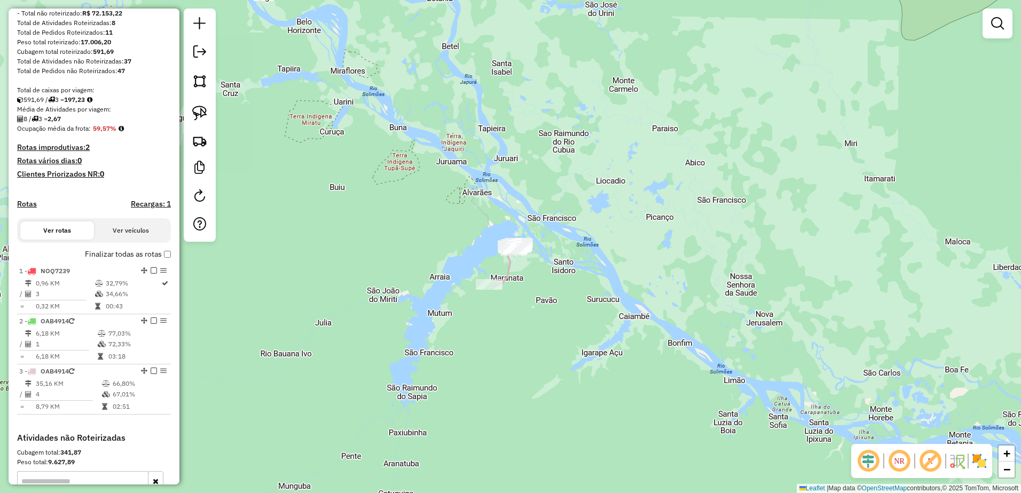
scroll to position [160, 0]
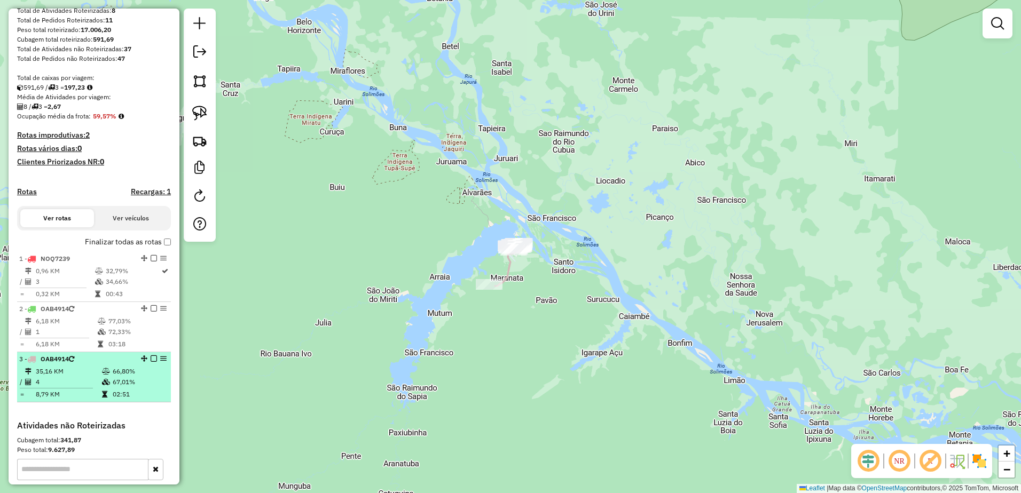
click at [73, 377] on td "35,16 KM" at bounding box center [68, 371] width 66 height 11
select select "**********"
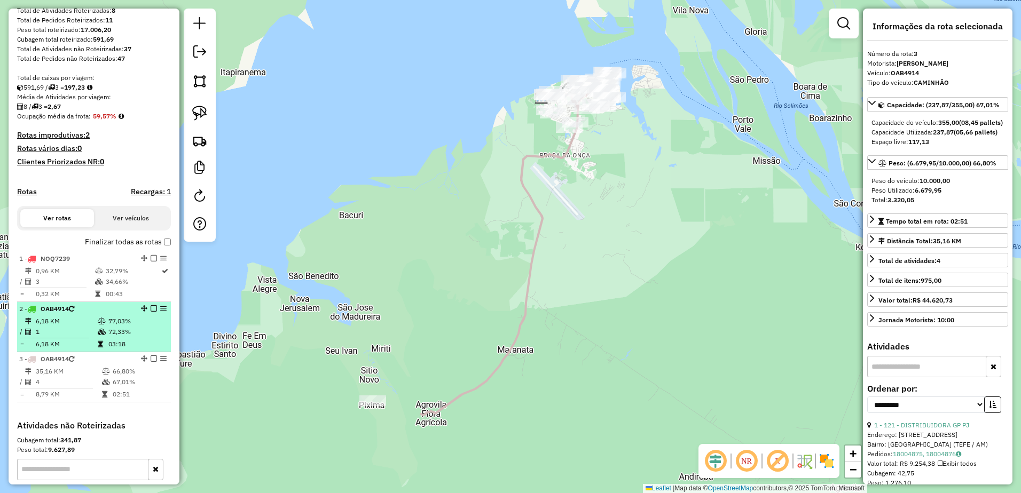
click at [69, 337] on td "1" at bounding box center [66, 332] width 62 height 11
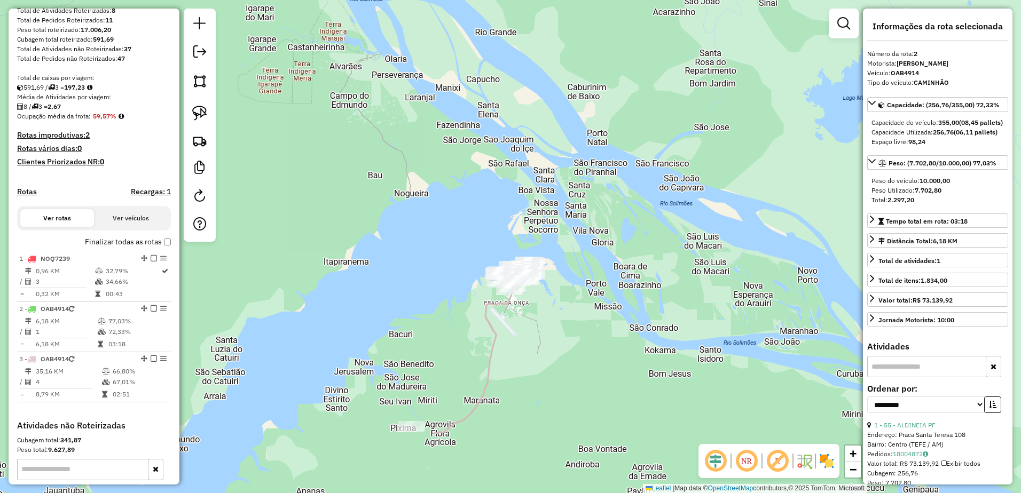
drag, startPoint x: 538, startPoint y: 445, endPoint x: 510, endPoint y: 336, distance: 112.5
click at [510, 336] on div "Janela de atendimento Grade de atendimento Capacidade Transportadoras Veículos …" at bounding box center [510, 246] width 1021 height 493
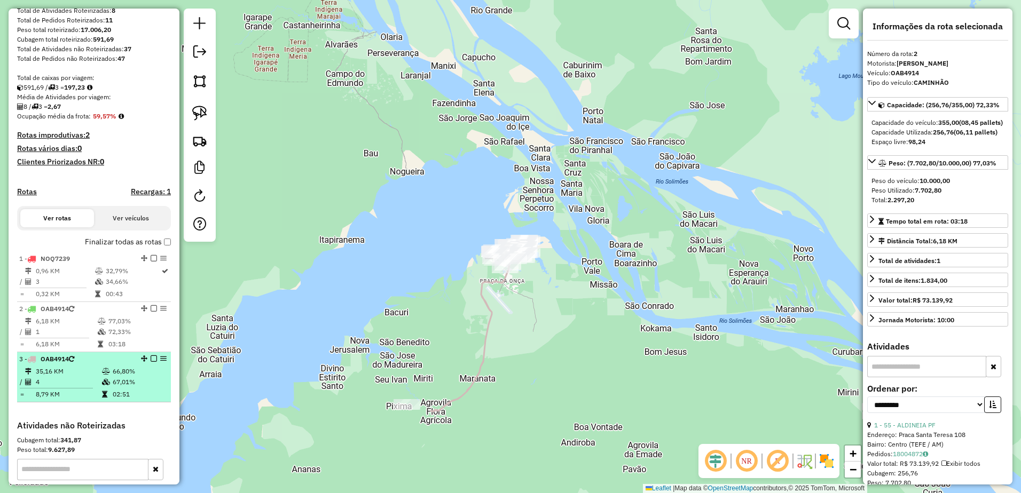
drag, startPoint x: 80, startPoint y: 379, endPoint x: 88, endPoint y: 379, distance: 8.5
click at [80, 377] on td "35,16 KM" at bounding box center [68, 371] width 66 height 11
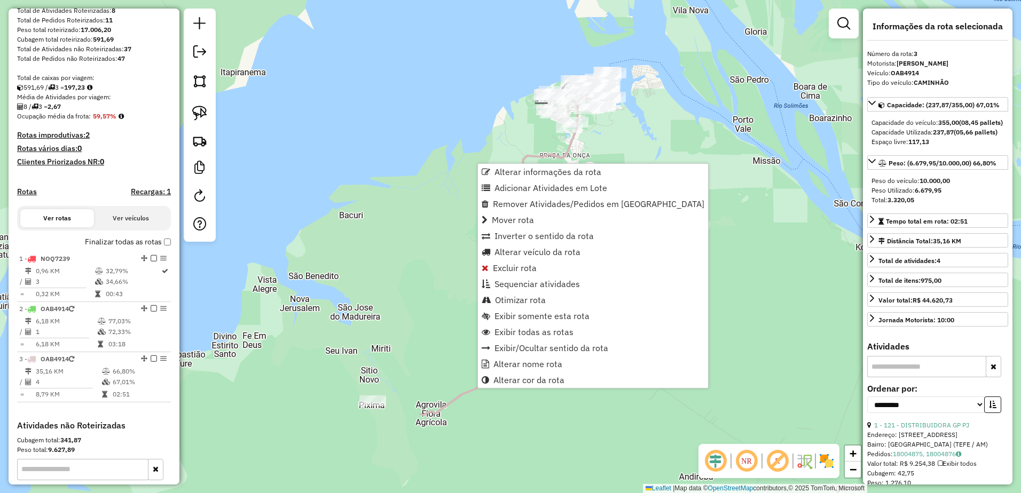
scroll to position [298, 0]
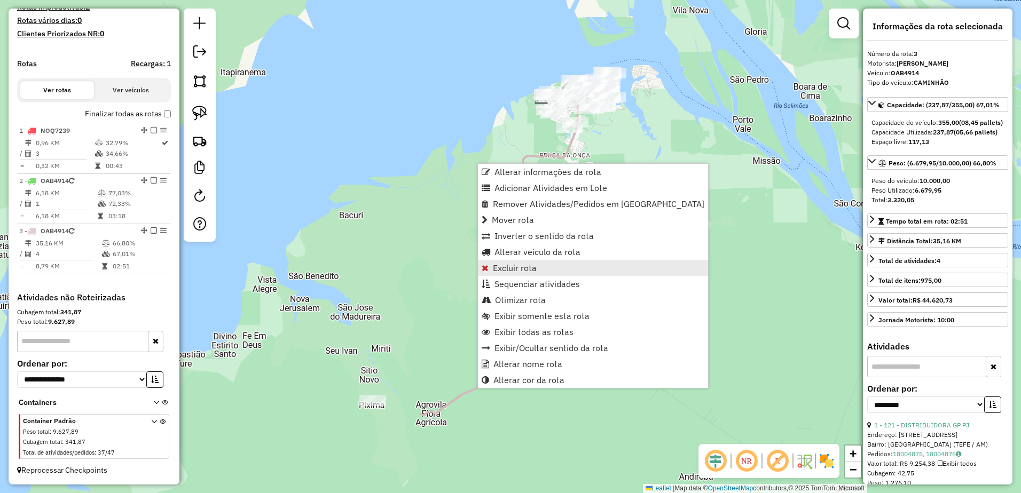
click at [494, 266] on span "Excluir rota" at bounding box center [515, 268] width 44 height 9
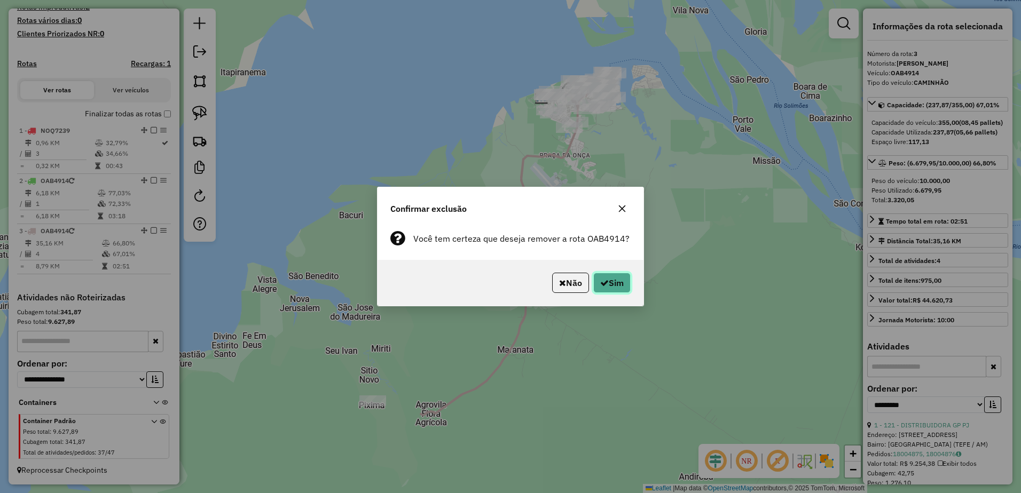
click at [609, 284] on button "Sim" at bounding box center [611, 283] width 37 height 20
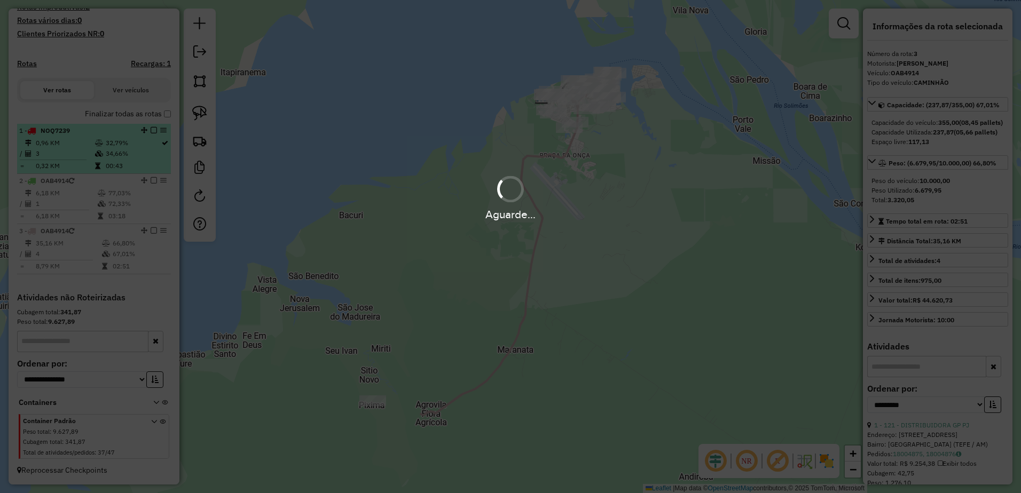
scroll to position [248, 0]
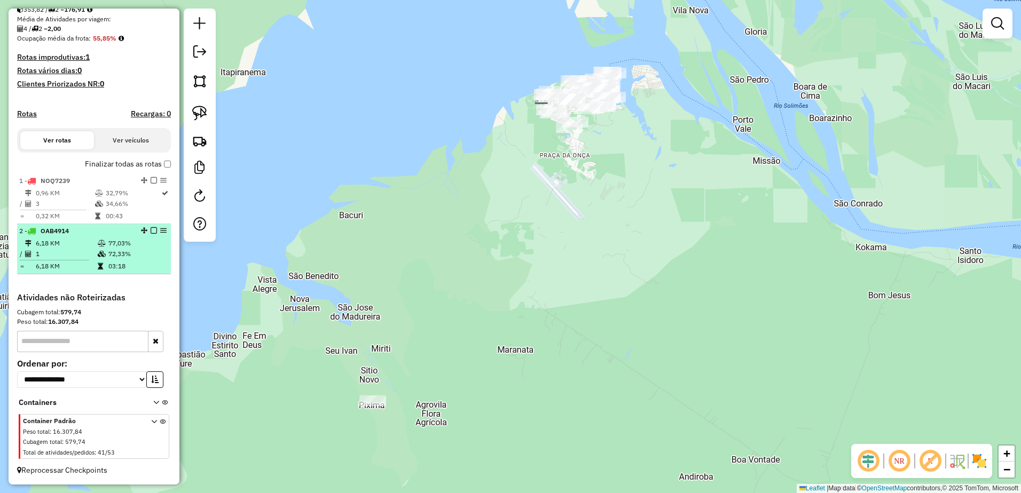
click at [55, 245] on td "6,18 KM" at bounding box center [66, 243] width 62 height 11
select select "**********"
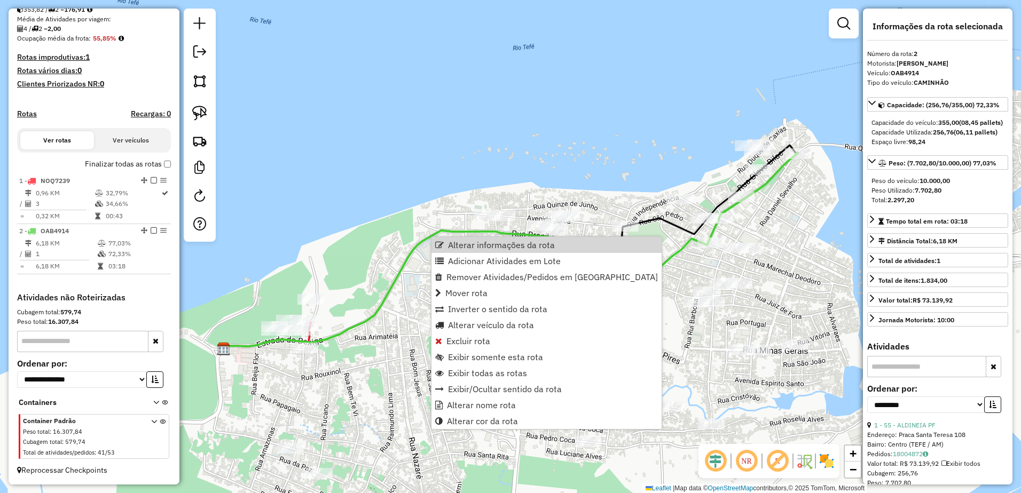
click at [403, 185] on div "Janela de atendimento Grade de atendimento Capacidade Transportadoras Veículos …" at bounding box center [510, 246] width 1021 height 493
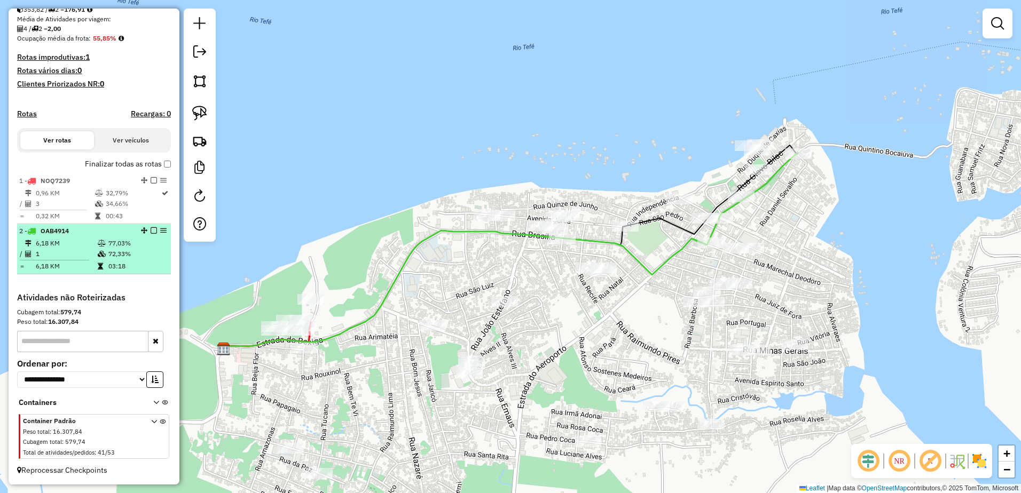
click at [61, 240] on td "6,18 KM" at bounding box center [66, 243] width 62 height 11
select select "**********"
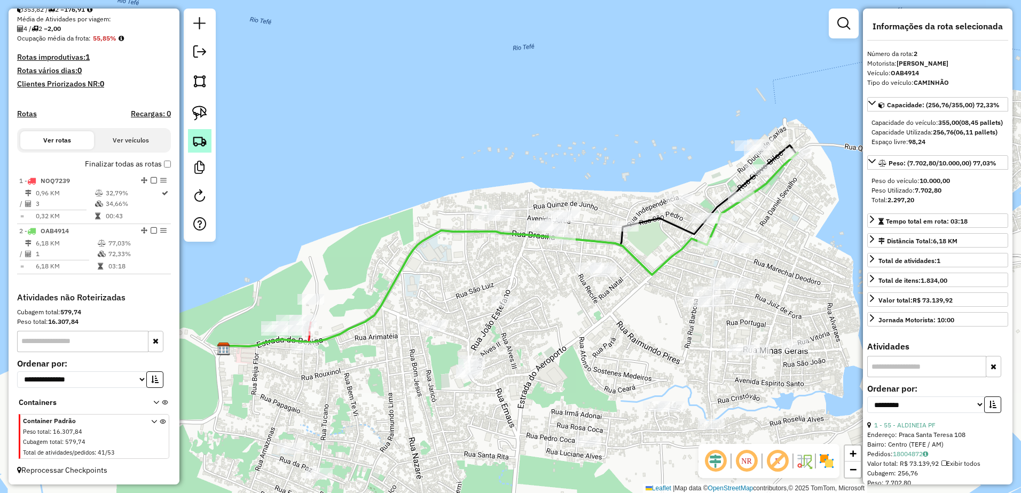
click at [206, 138] on img at bounding box center [199, 140] width 15 height 15
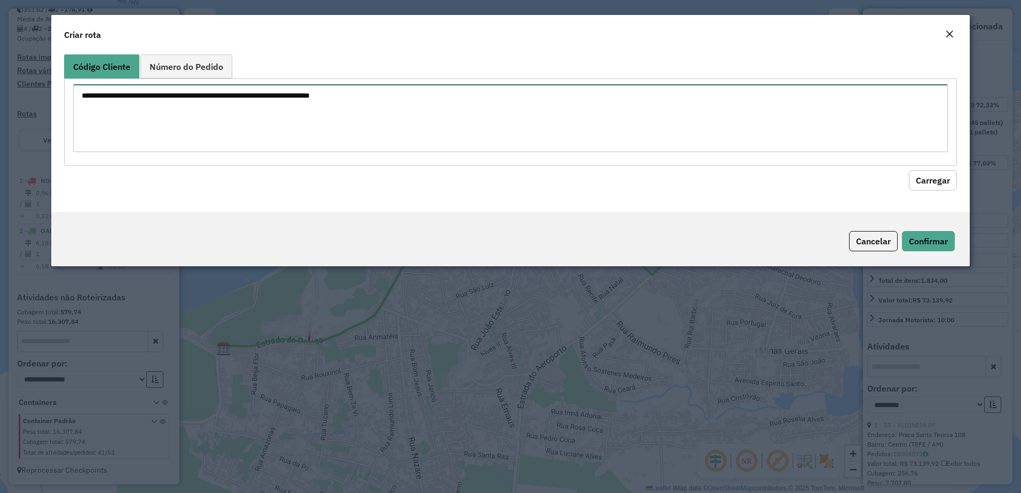
click at [169, 105] on textarea at bounding box center [510, 118] width 875 height 68
paste textarea "*** *** *** ***"
type textarea "*** *** *** ***"
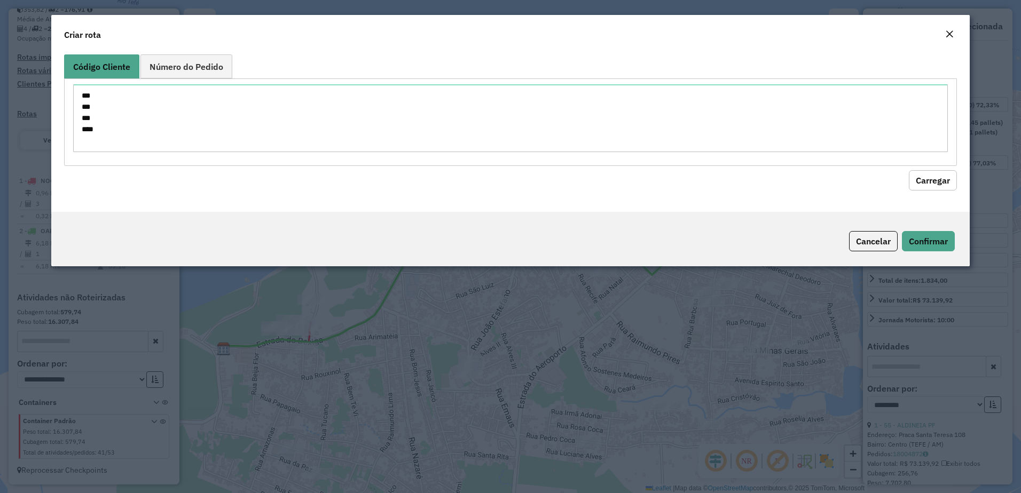
drag, startPoint x: 927, startPoint y: 184, endPoint x: 789, endPoint y: 192, distance: 138.6
click at [925, 183] on button "Carregar" at bounding box center [933, 180] width 48 height 20
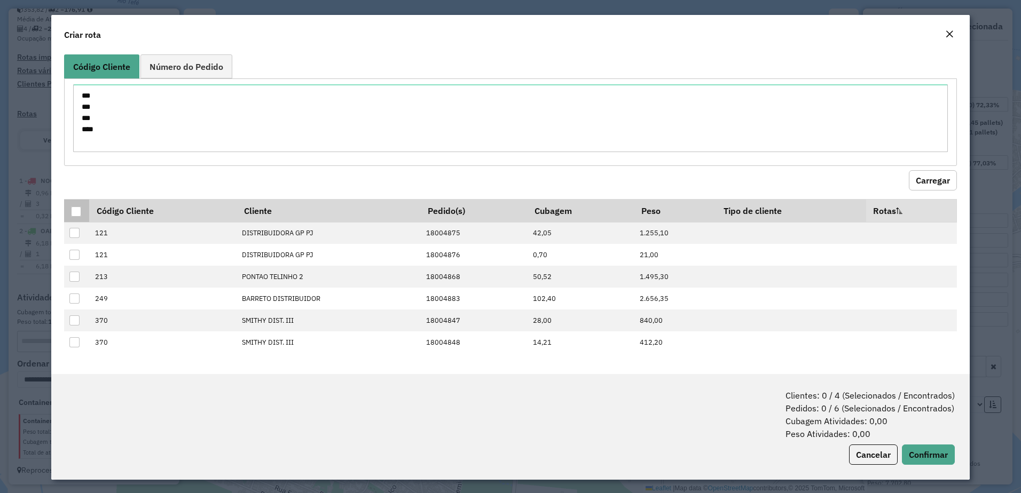
click at [76, 209] on div at bounding box center [76, 212] width 10 height 10
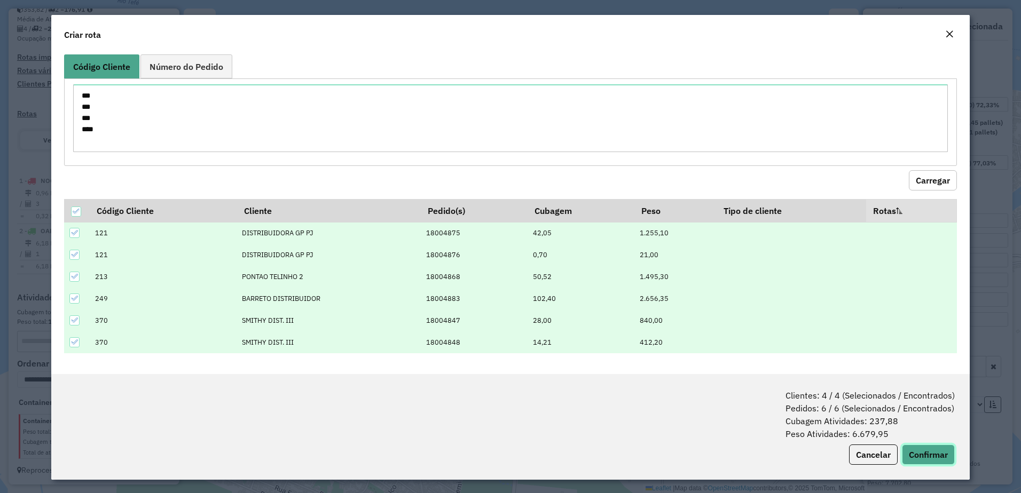
click at [930, 457] on button "Confirmar" at bounding box center [928, 455] width 53 height 20
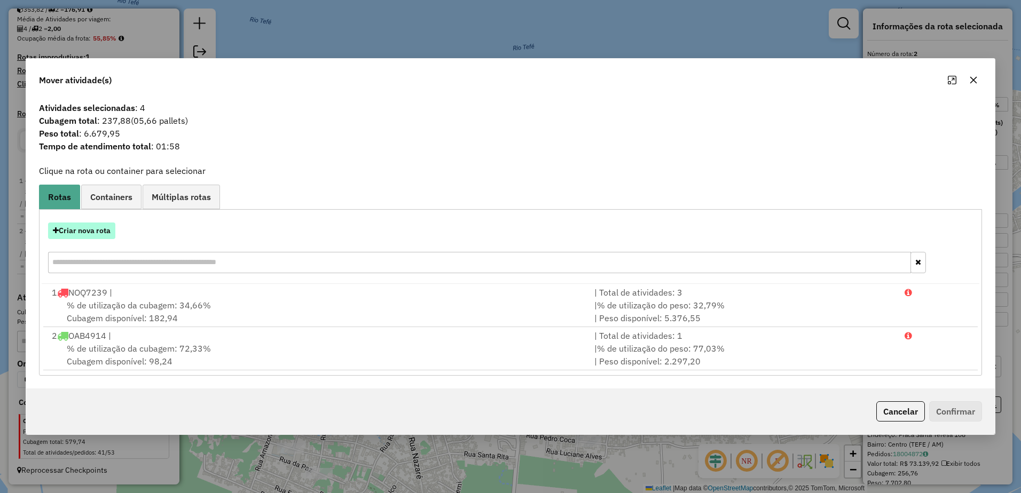
click at [96, 228] on button "Criar nova rota" at bounding box center [81, 231] width 67 height 17
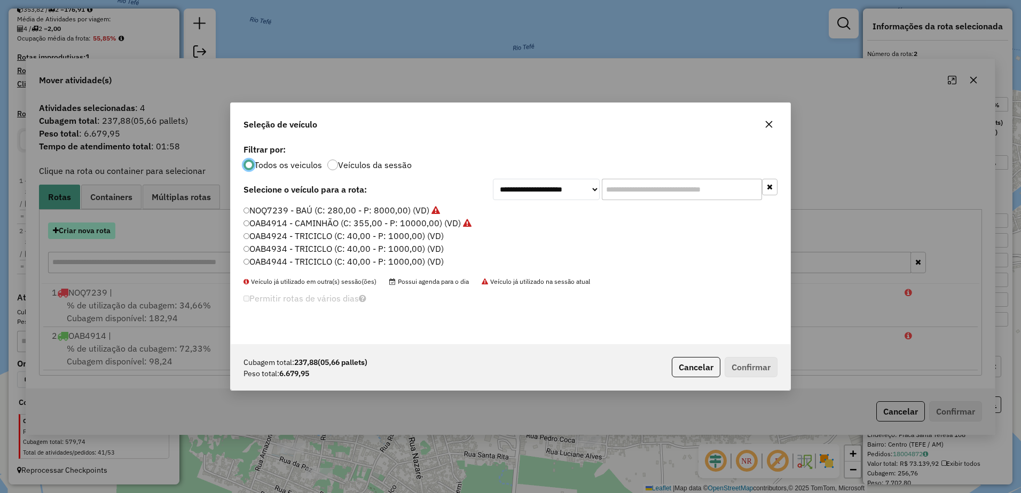
scroll to position [6, 3]
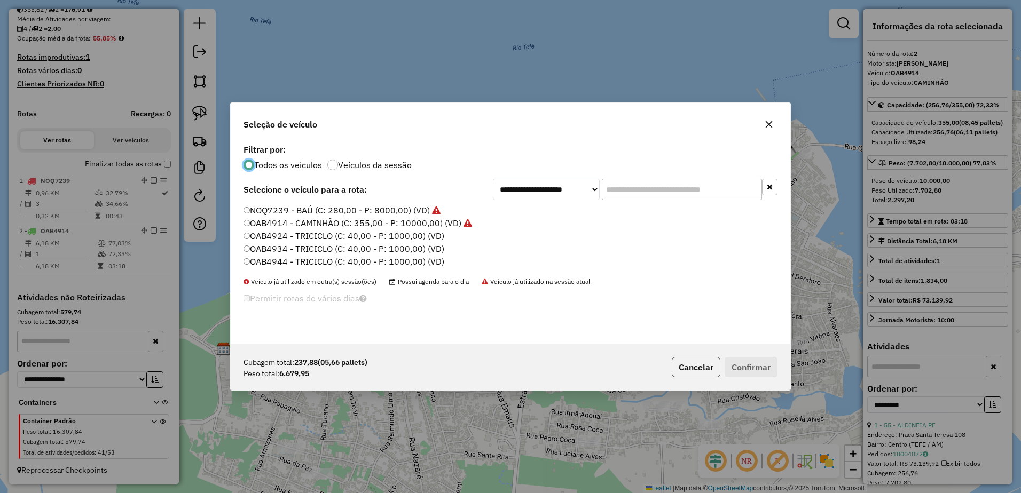
click at [285, 226] on label "OAB4914 - CAMINHÃO (C: 355,00 - P: 10000,00) (VD)" at bounding box center [357, 223] width 229 height 13
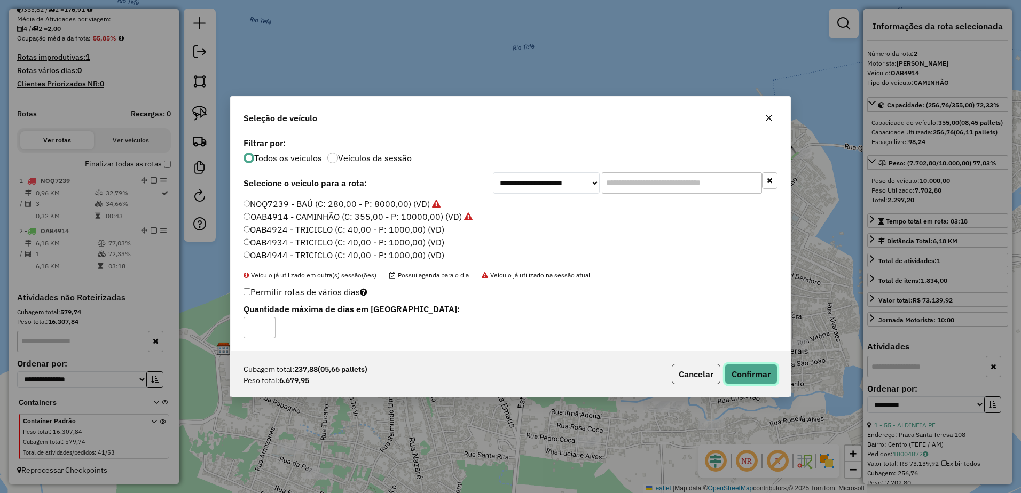
click at [761, 368] on button "Confirmar" at bounding box center [751, 374] width 53 height 20
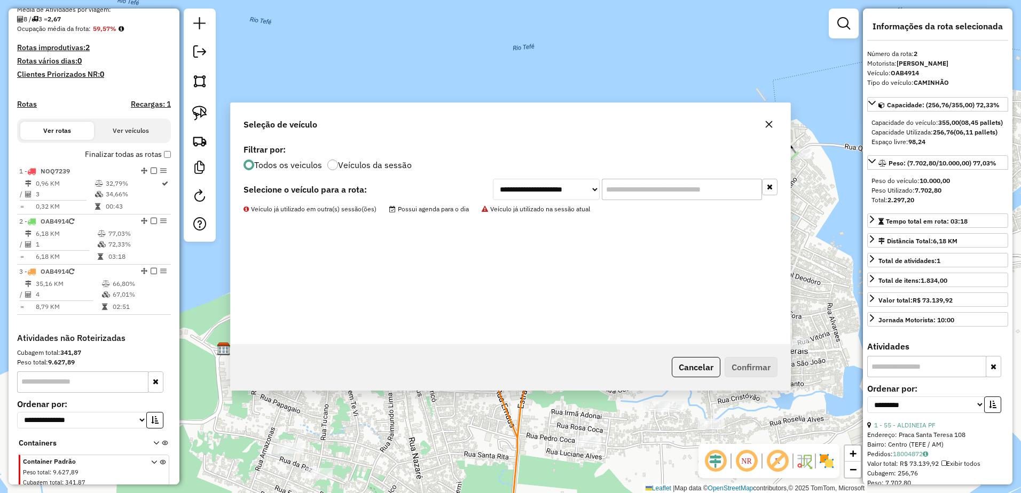
scroll to position [298, 0]
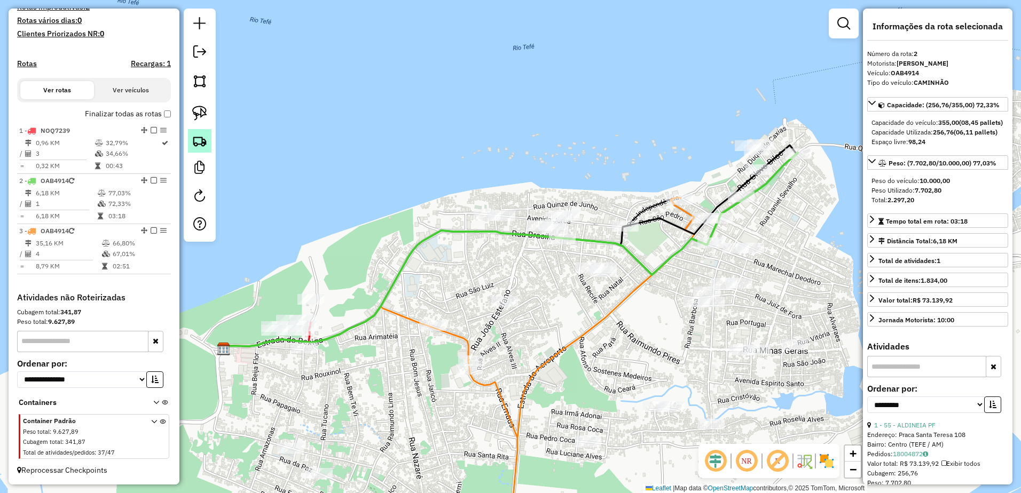
click at [201, 140] on img at bounding box center [199, 140] width 15 height 15
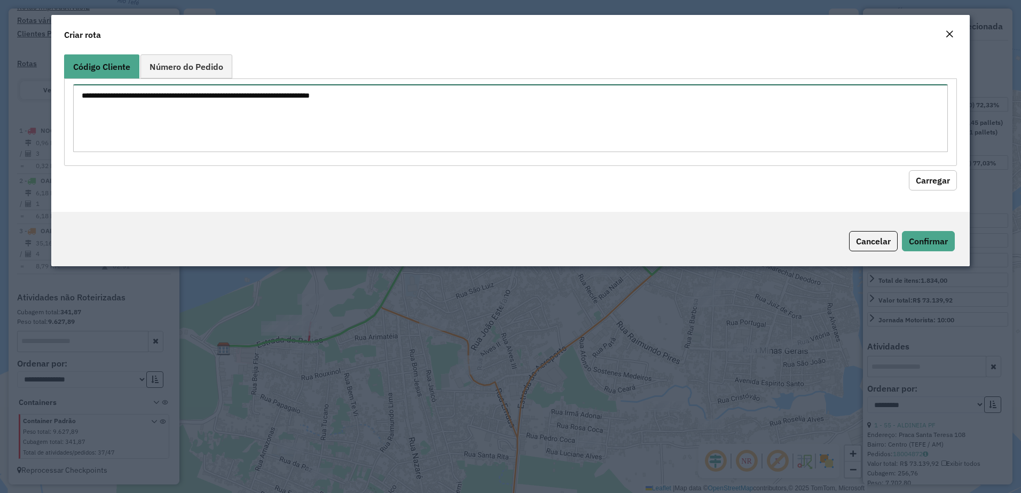
click at [164, 103] on textarea at bounding box center [510, 118] width 875 height 68
paste textarea "*** *** *** *** *** *** *** *** *** *** *** ** ***"
type textarea "*** *** *** *** *** *** *** *** *** *** *** ** ***"
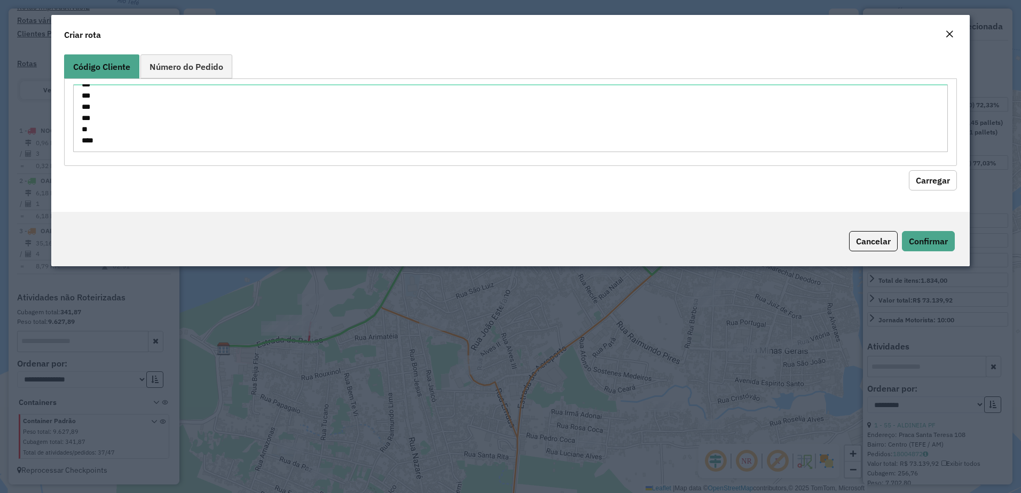
drag, startPoint x: 925, startPoint y: 181, endPoint x: 864, endPoint y: 193, distance: 62.1
click at [922, 180] on button "Carregar" at bounding box center [933, 180] width 48 height 20
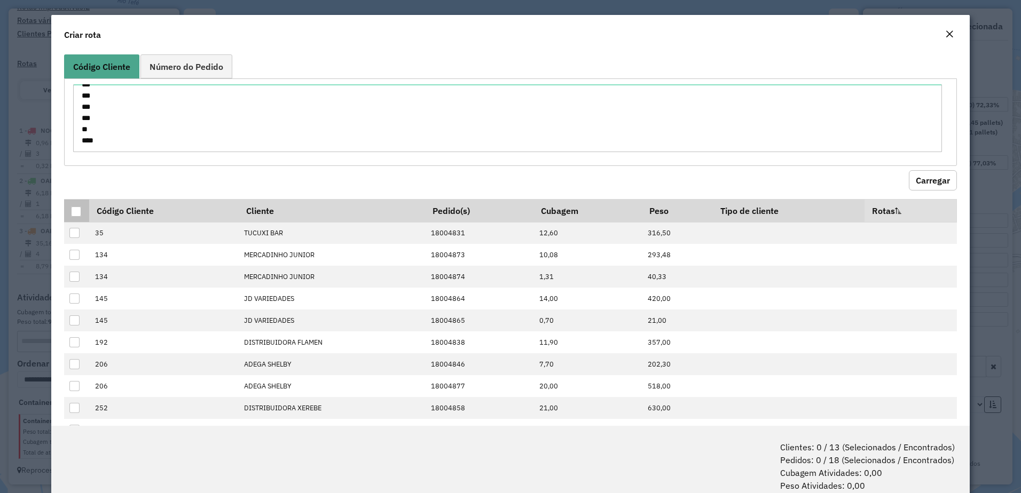
click at [72, 210] on div at bounding box center [76, 212] width 10 height 10
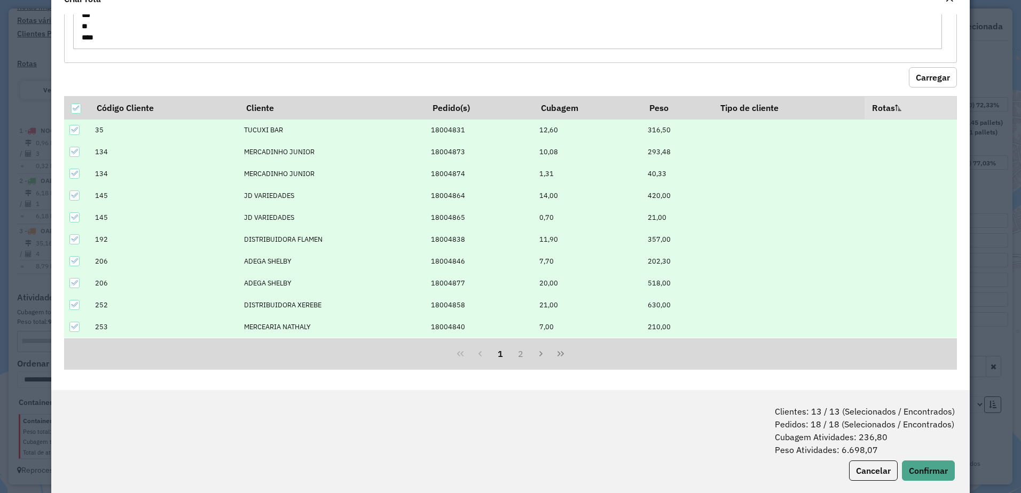
scroll to position [53, 0]
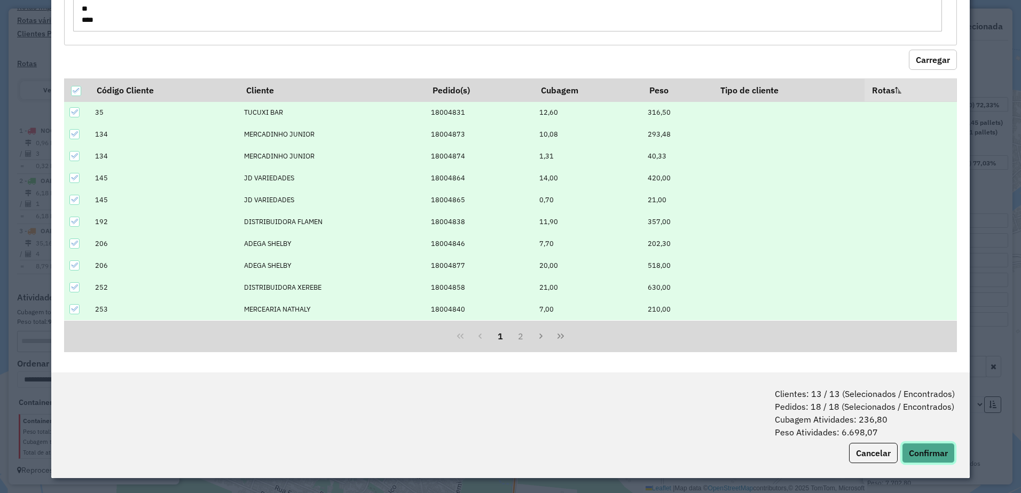
click at [930, 452] on button "Confirmar" at bounding box center [928, 453] width 53 height 20
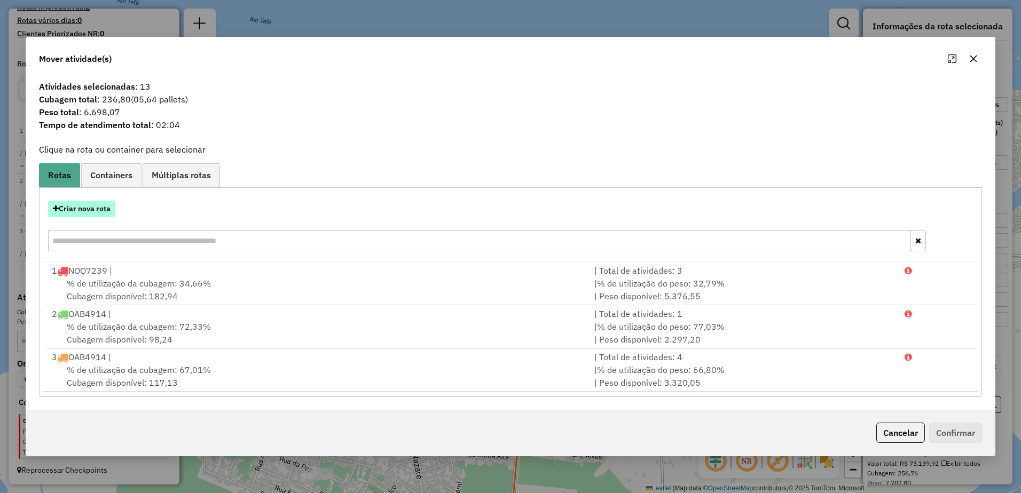
click at [86, 210] on button "Criar nova rota" at bounding box center [81, 209] width 67 height 17
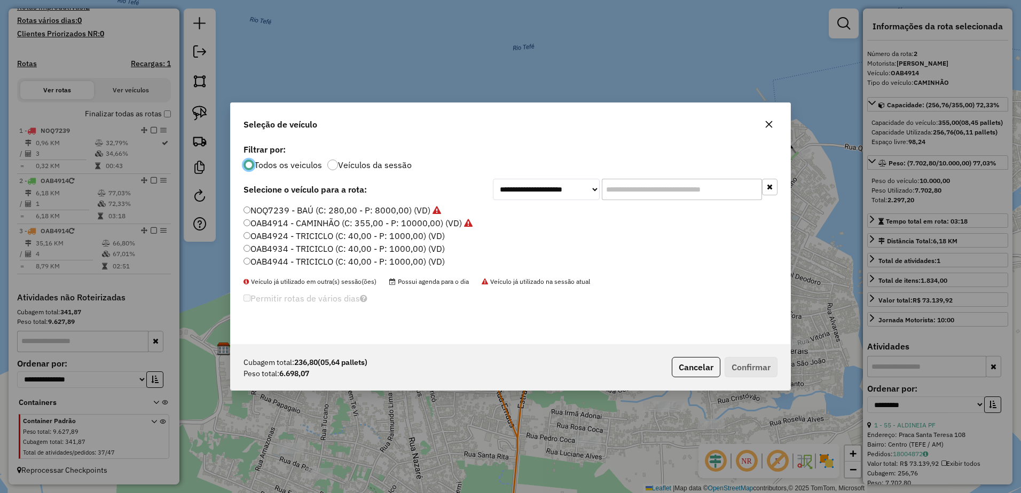
scroll to position [6, 3]
click at [262, 211] on label "NOQ7239 - BAÚ (C: 280,00 - P: 8000,00) (VD)" at bounding box center [342, 210] width 198 height 13
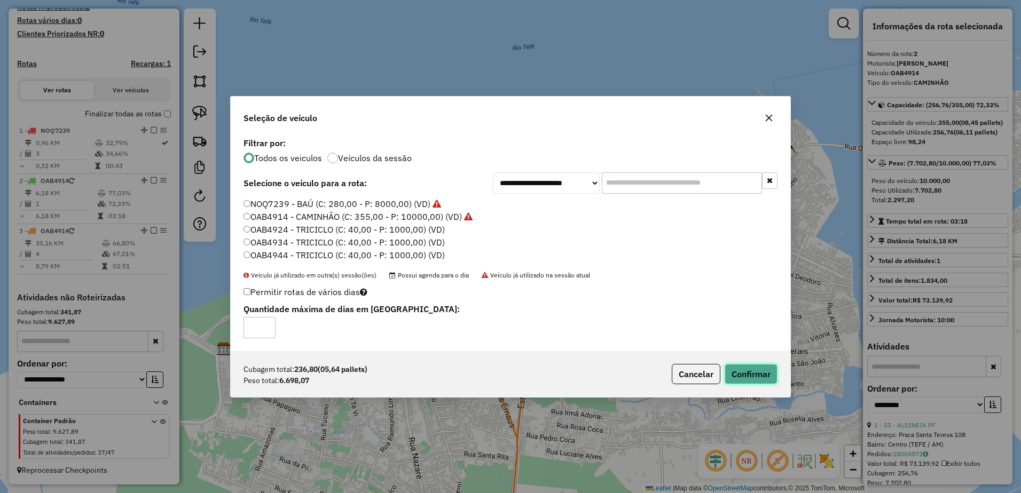
click at [759, 375] on button "Confirmar" at bounding box center [751, 374] width 53 height 20
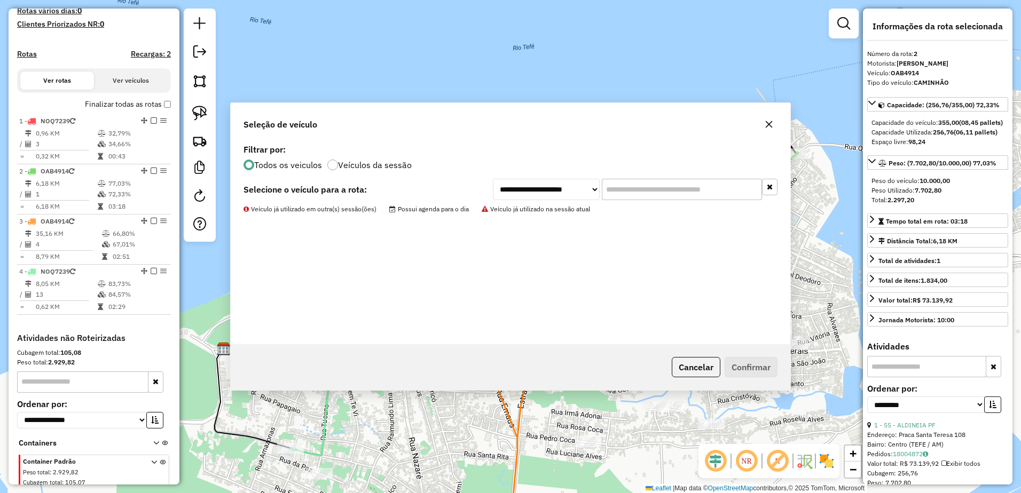
scroll to position [348, 0]
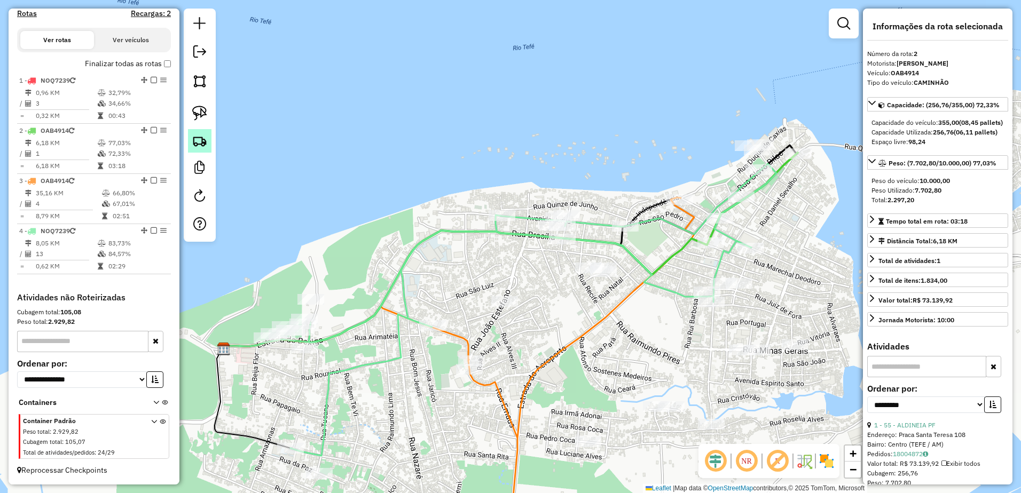
click at [198, 137] on img at bounding box center [199, 140] width 15 height 15
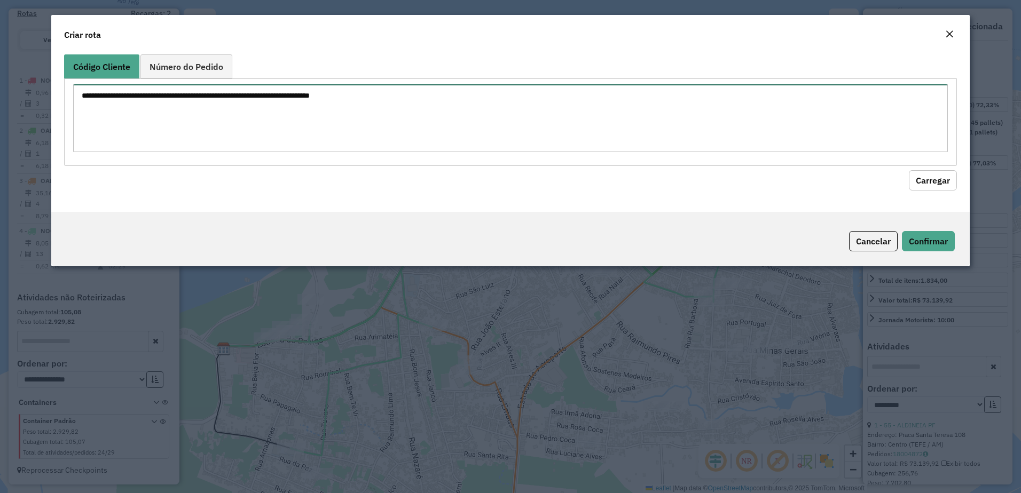
click at [219, 114] on textarea at bounding box center [510, 118] width 875 height 68
paste textarea "** ** ** ** ** **"
type textarea "** ** ** ** ** **"
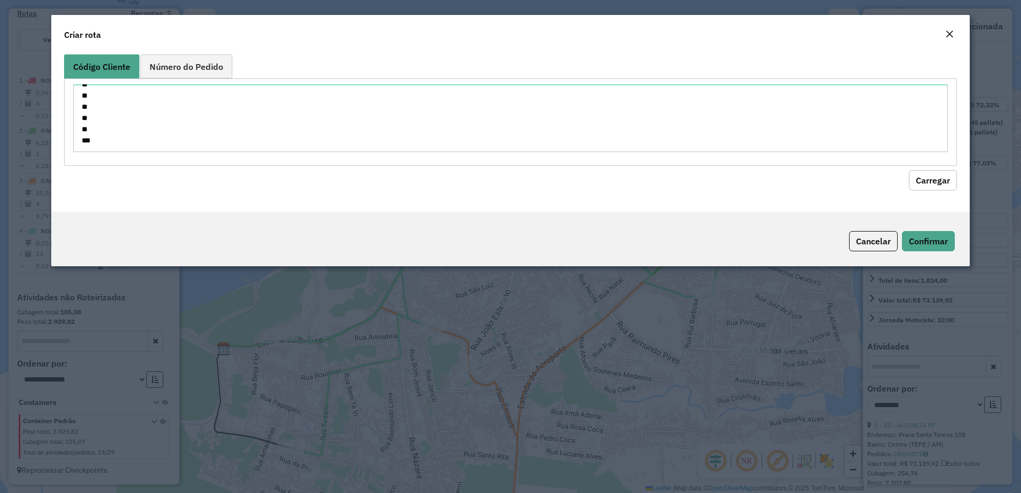
click at [924, 183] on button "Carregar" at bounding box center [933, 180] width 48 height 20
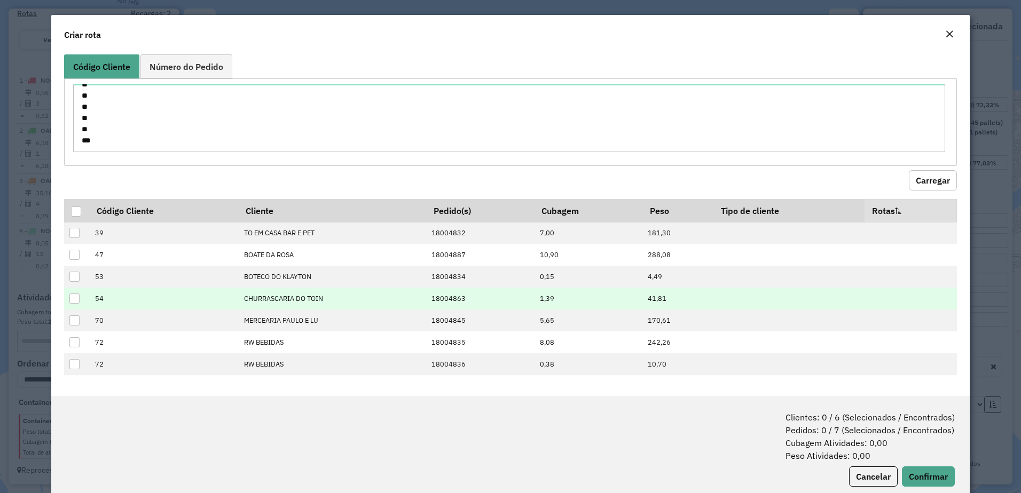
drag, startPoint x: 74, startPoint y: 209, endPoint x: 253, endPoint y: 288, distance: 195.3
click at [74, 209] on div at bounding box center [76, 212] width 10 height 10
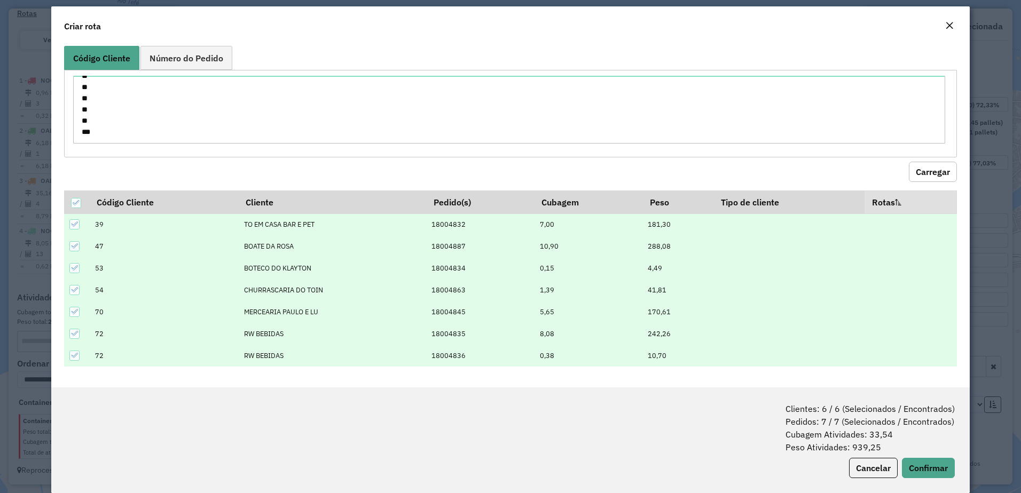
scroll to position [23, 0]
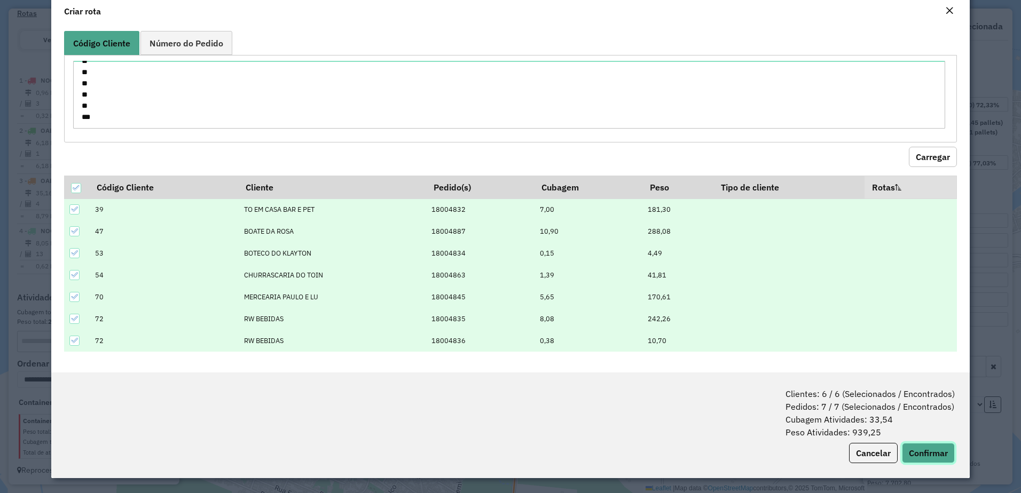
click at [931, 455] on button "Confirmar" at bounding box center [928, 453] width 53 height 20
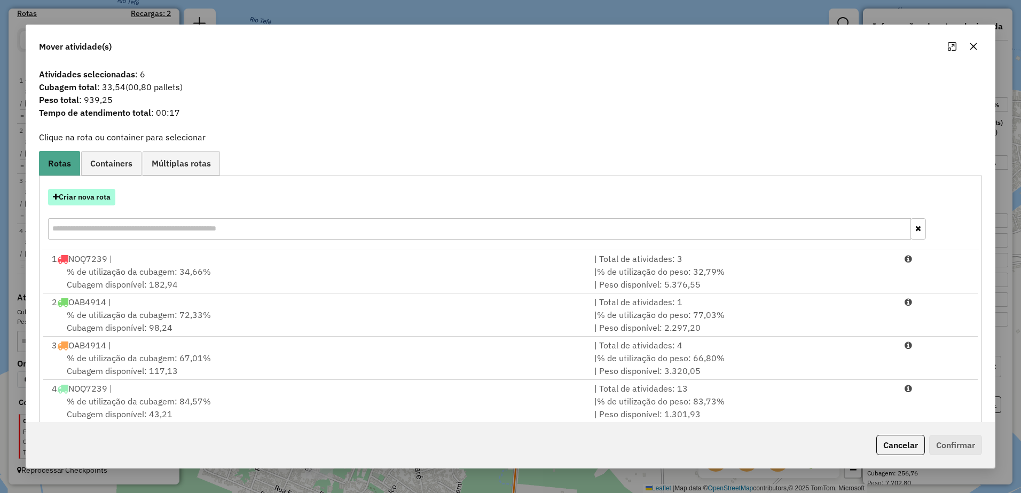
click at [83, 203] on button "Criar nova rota" at bounding box center [81, 197] width 67 height 17
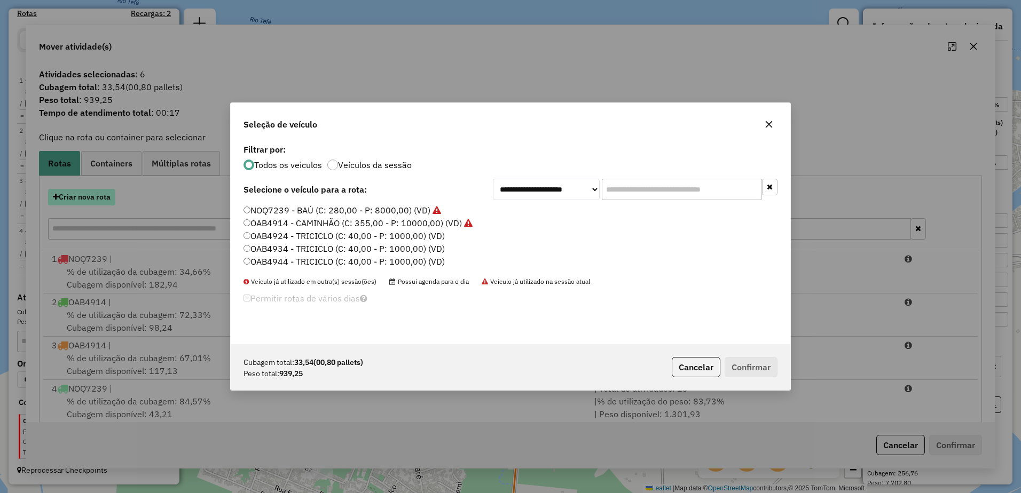
scroll to position [6, 3]
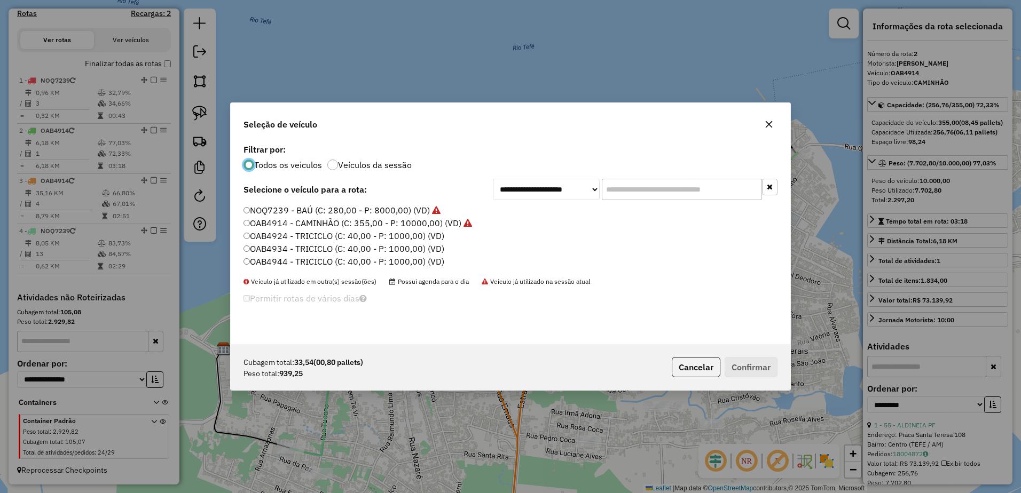
click at [263, 241] on ul "NOQ7239 - BAÚ (C: 280,00 - P: 8000,00) (VD) OAB4914 - CAMINHÃO (C: 355,00 - P: …" at bounding box center [510, 236] width 534 height 64
drag, startPoint x: 263, startPoint y: 241, endPoint x: 255, endPoint y: 235, distance: 9.9
click at [255, 235] on label "OAB4924 - TRICICLO (C: 40,00 - P: 1000,00) (VD)" at bounding box center [343, 236] width 201 height 13
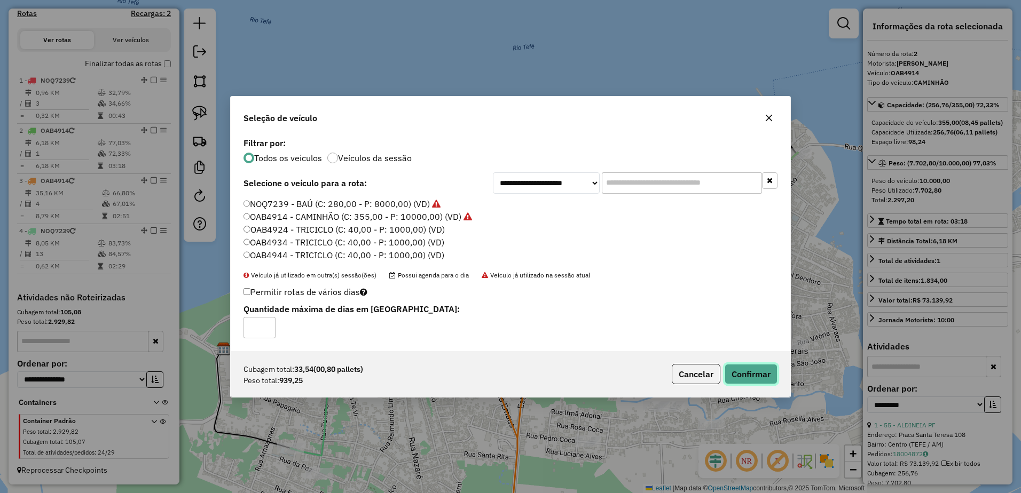
click at [736, 373] on button "Confirmar" at bounding box center [751, 374] width 53 height 20
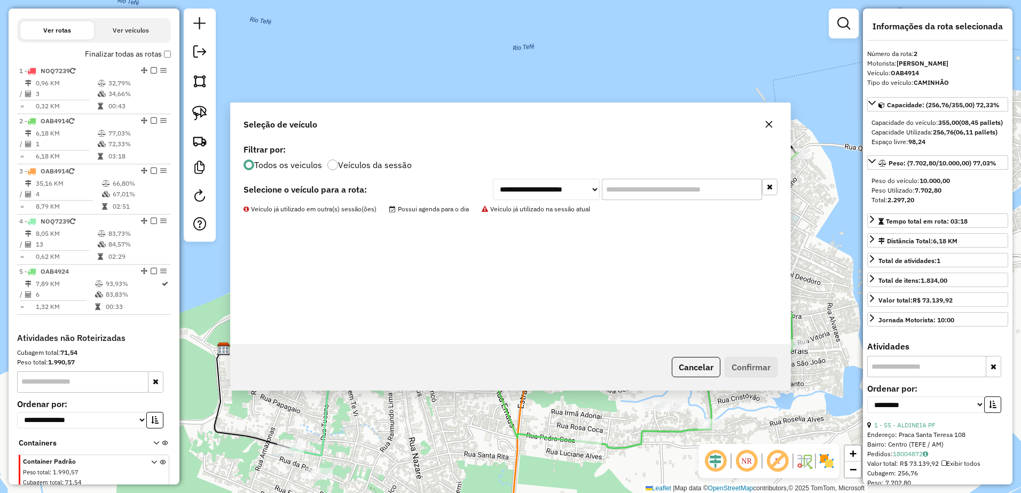
scroll to position [398, 0]
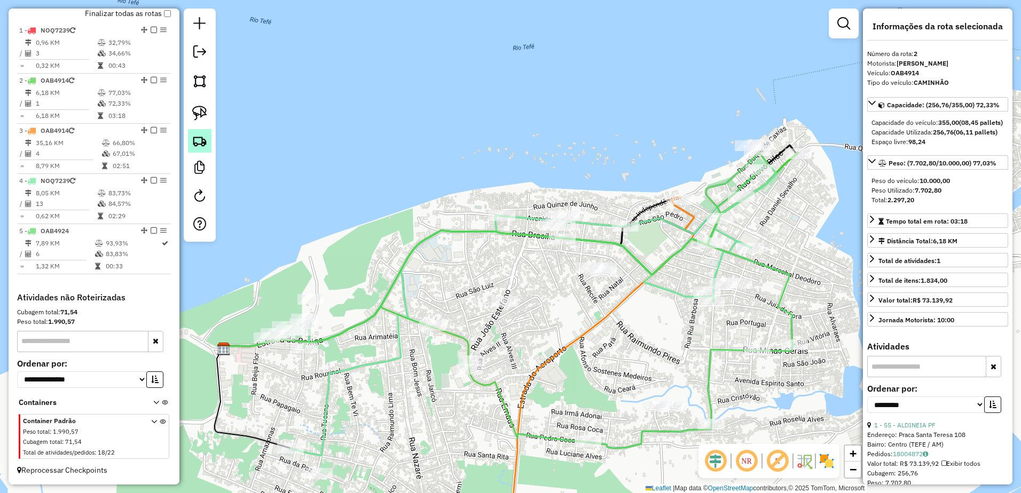
click at [198, 141] on img at bounding box center [199, 140] width 15 height 15
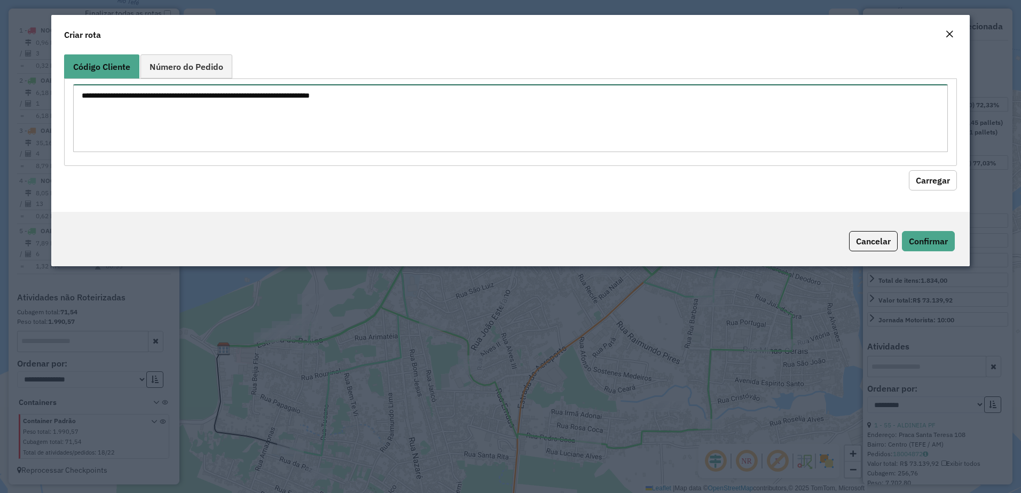
click at [152, 119] on textarea at bounding box center [510, 118] width 875 height 68
paste textarea "*** *** *** *** *** *** *** *** *** *** ***"
click at [97, 106] on textarea "*** *** *** *** *** *** *** *** *** *** ***" at bounding box center [510, 118] width 875 height 68
type textarea "*** *** *** *** *** *** *** *** *** ***"
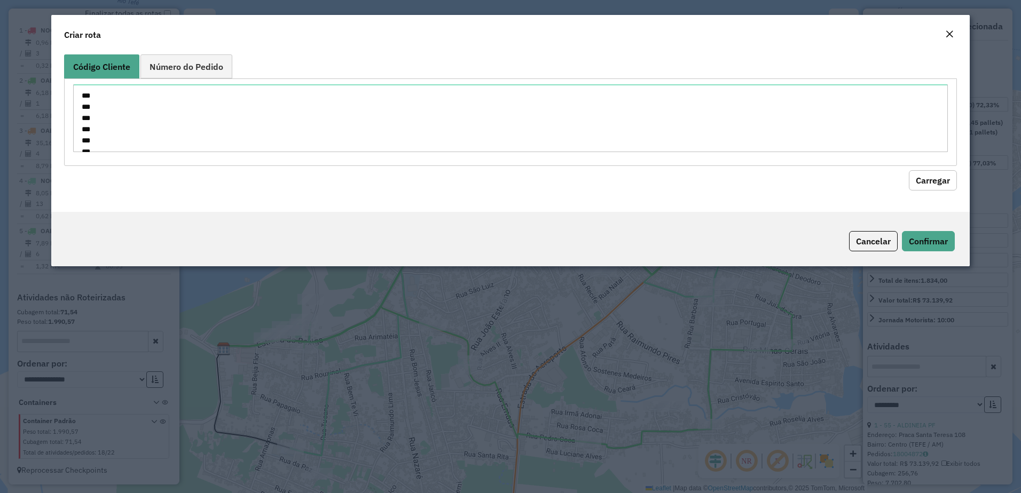
drag, startPoint x: 926, startPoint y: 179, endPoint x: 829, endPoint y: 192, distance: 97.9
click at [920, 176] on button "Carregar" at bounding box center [933, 180] width 48 height 20
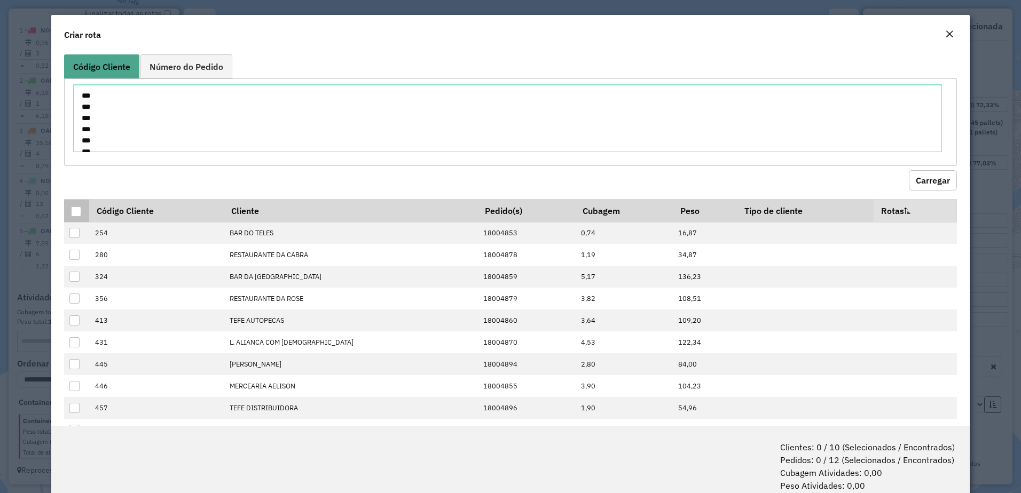
click at [78, 210] on div at bounding box center [76, 212] width 10 height 10
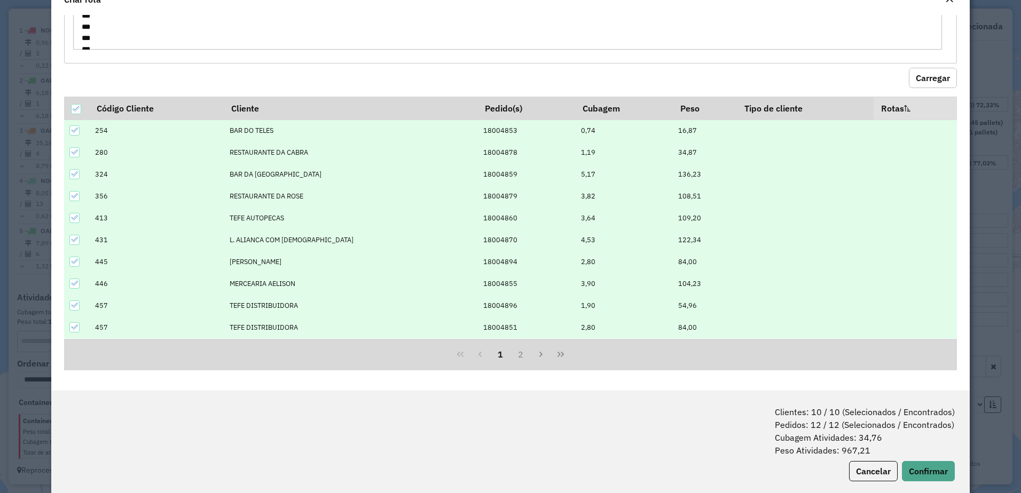
scroll to position [53, 0]
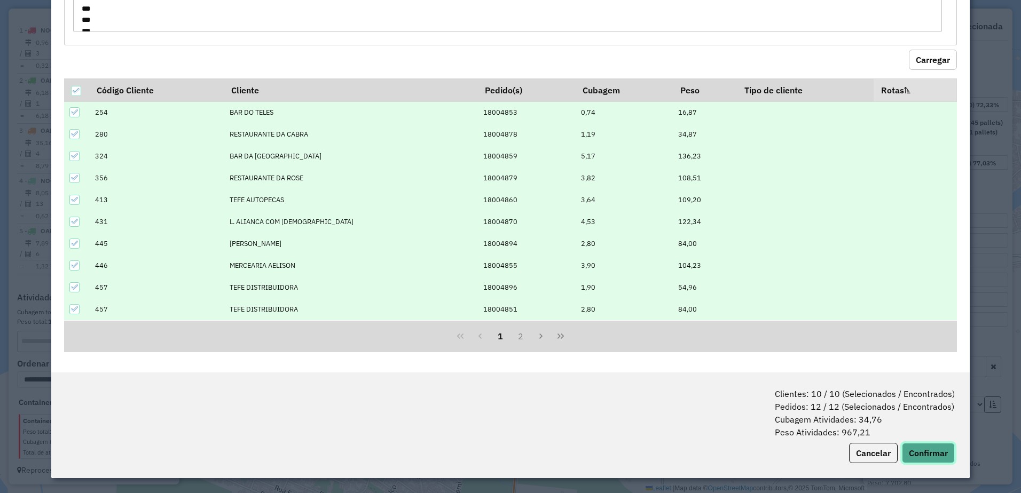
click at [922, 451] on button "Confirmar" at bounding box center [928, 453] width 53 height 20
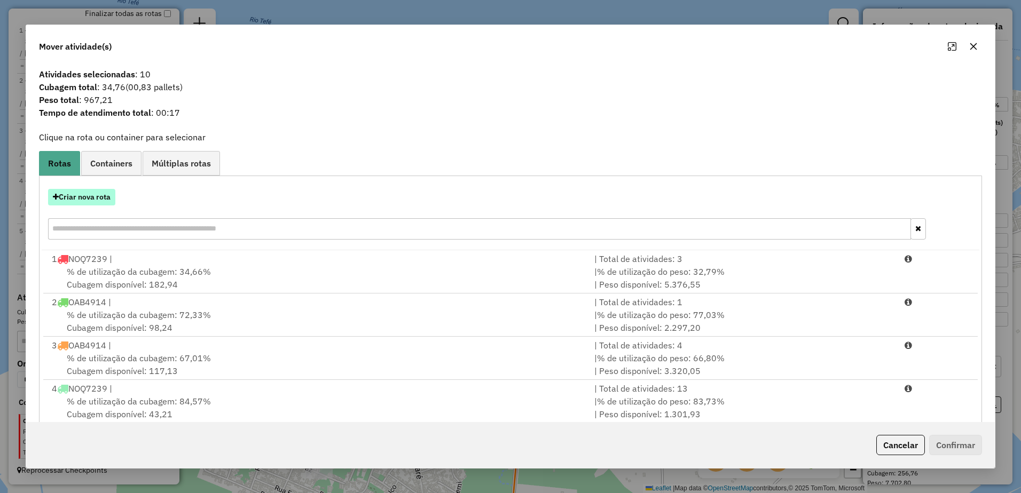
click at [81, 198] on button "Criar nova rota" at bounding box center [81, 197] width 67 height 17
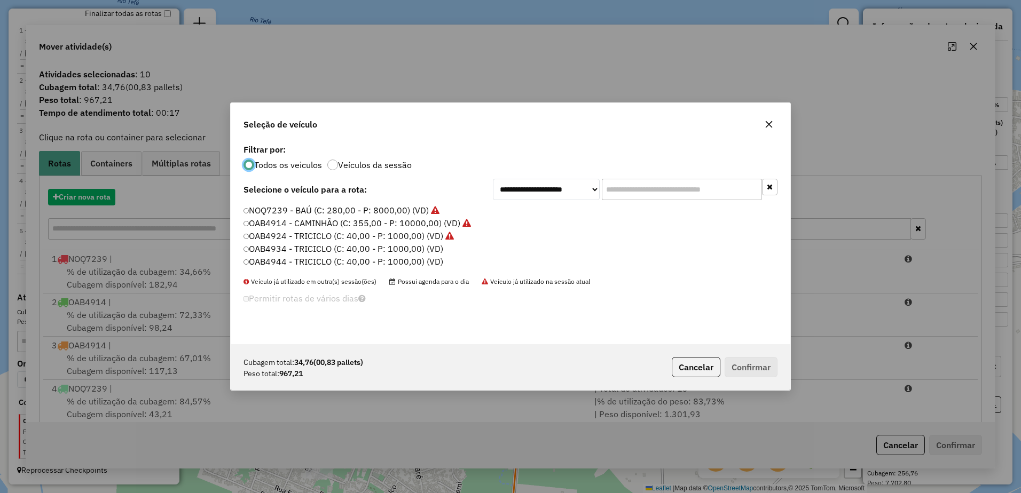
scroll to position [6, 3]
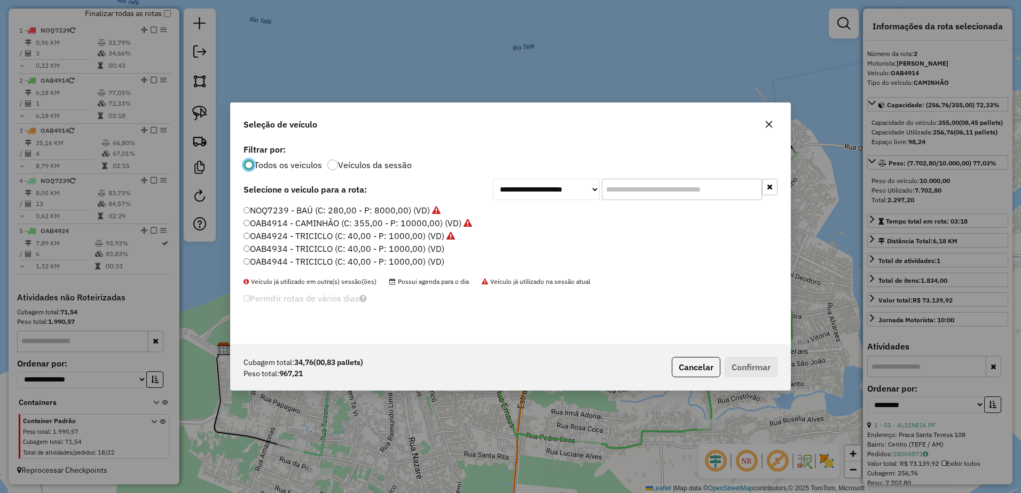
click at [290, 249] on label "OAB4934 - TRICICLO (C: 40,00 - P: 1000,00) (VD)" at bounding box center [343, 248] width 201 height 13
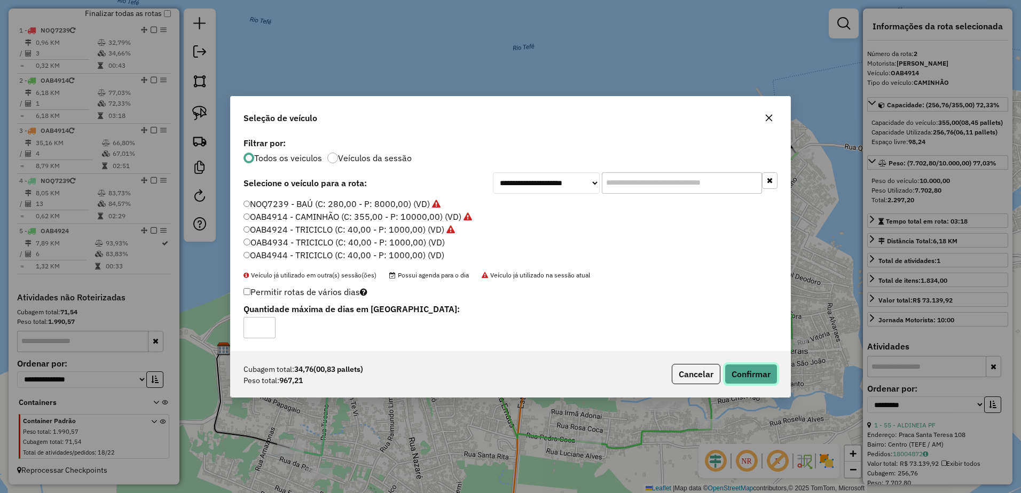
click at [755, 379] on button "Confirmar" at bounding box center [751, 374] width 53 height 20
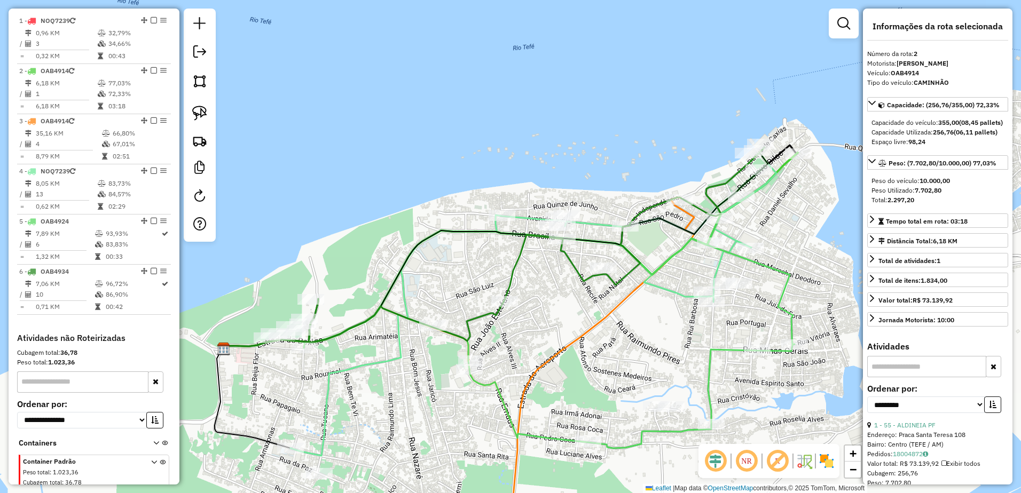
scroll to position [448, 0]
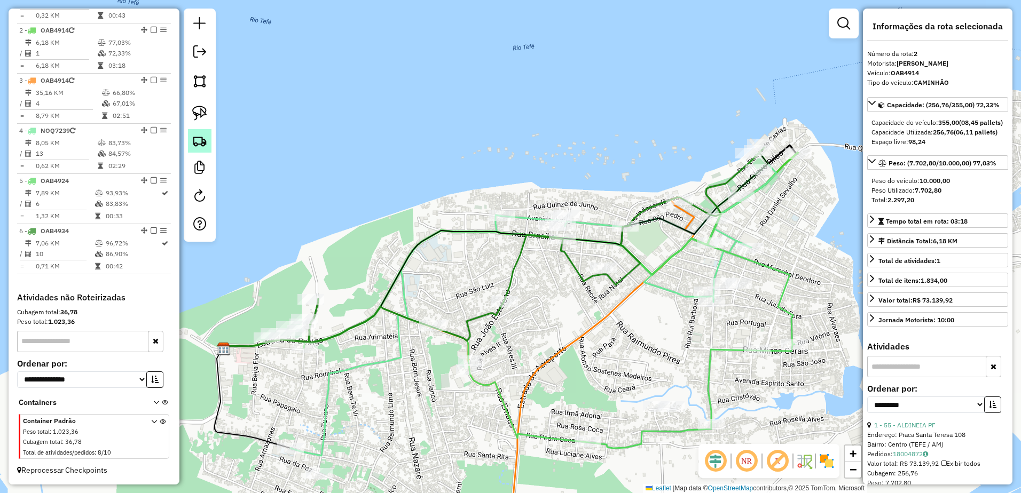
click at [198, 139] on img at bounding box center [199, 140] width 15 height 15
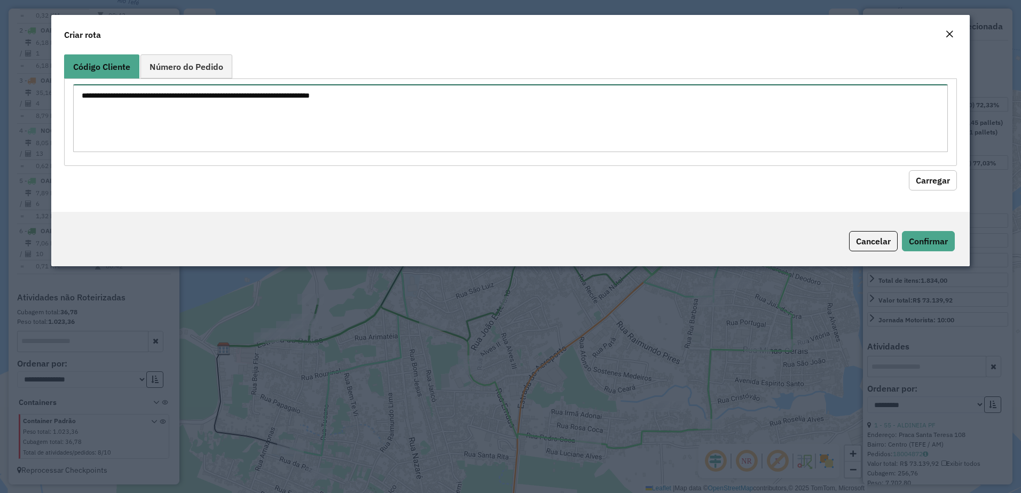
click at [163, 98] on textarea at bounding box center [510, 118] width 875 height 68
paste textarea "*** *** *** *** *** *** *** ***"
type textarea "*** *** *** *** *** *** *** ***"
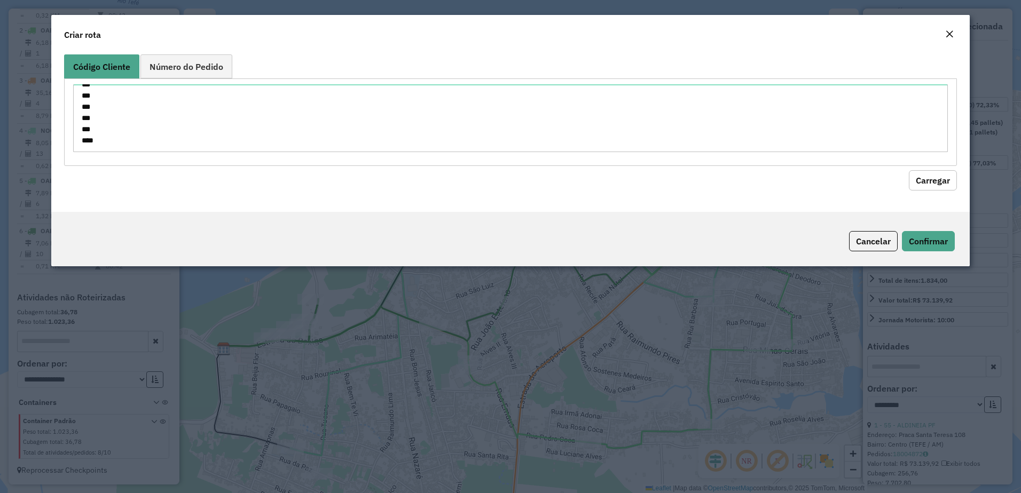
click at [932, 183] on button "Carregar" at bounding box center [933, 180] width 48 height 20
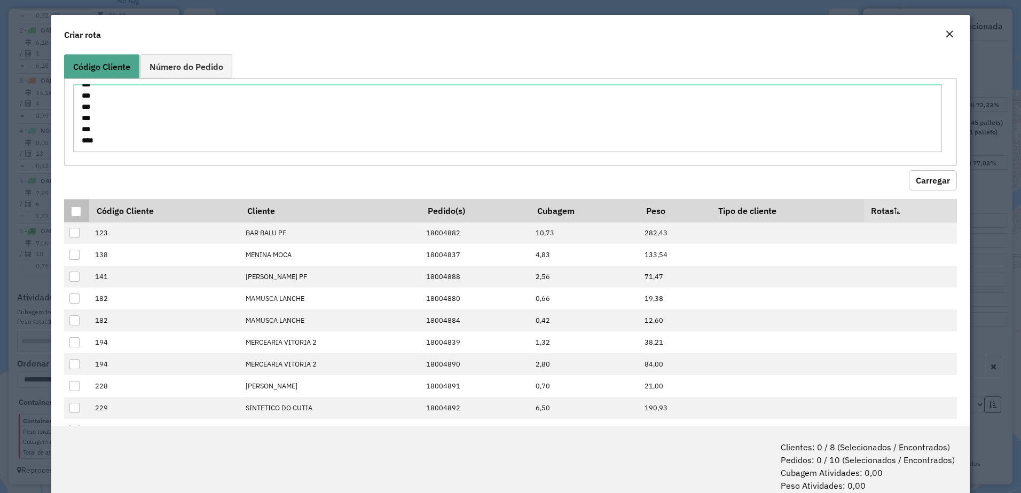
click at [76, 213] on div at bounding box center [76, 212] width 10 height 10
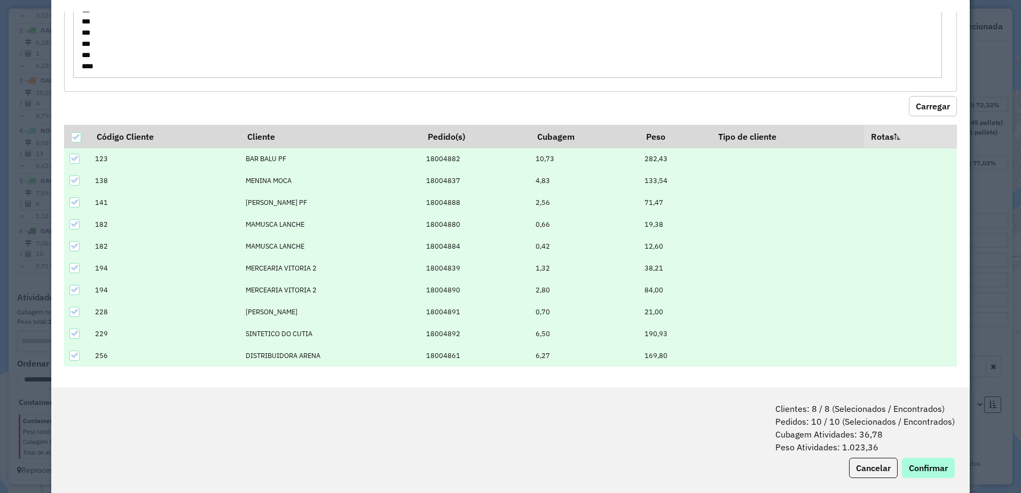
scroll to position [53, 0]
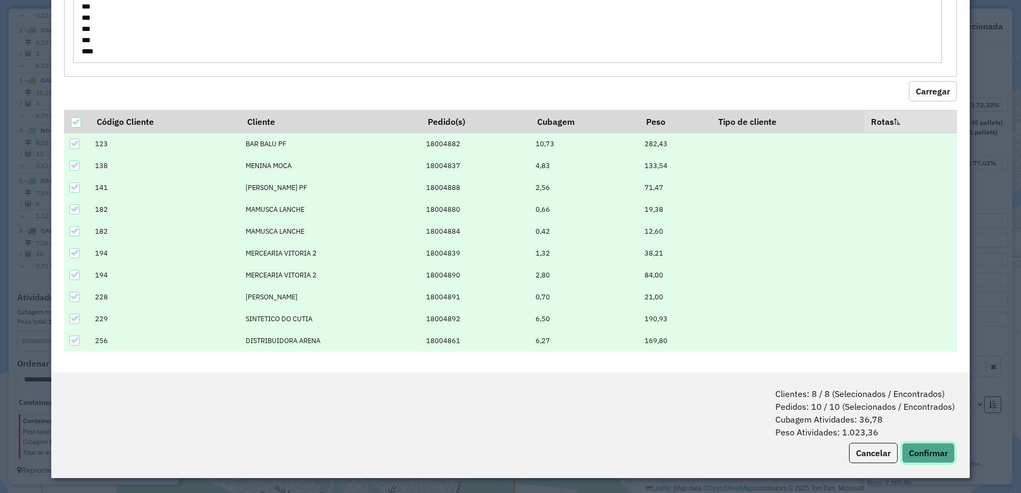
click at [925, 452] on button "Confirmar" at bounding box center [928, 453] width 53 height 20
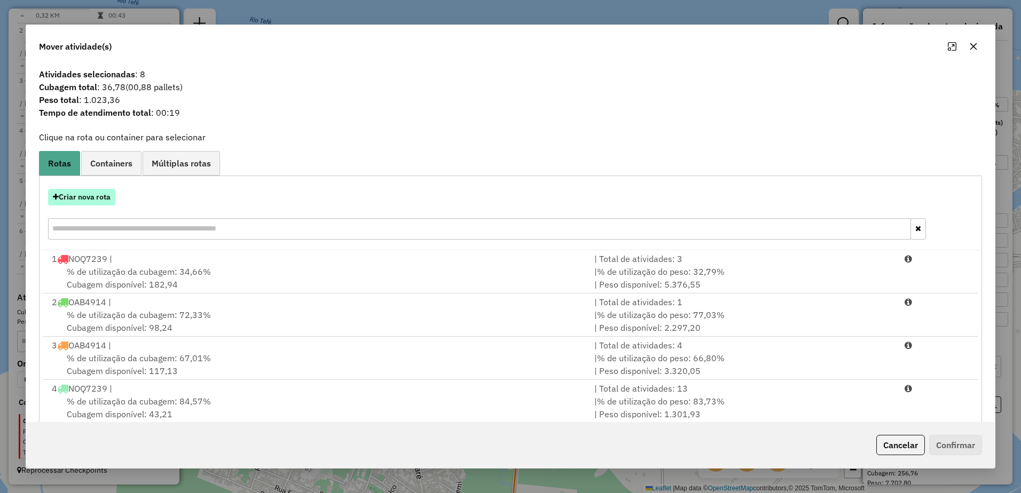
click at [91, 194] on button "Criar nova rota" at bounding box center [81, 197] width 67 height 17
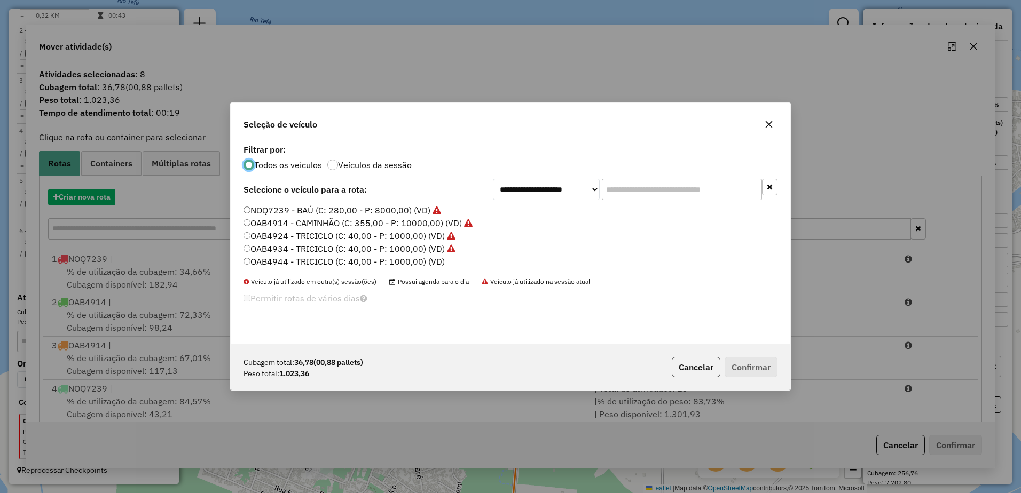
scroll to position [6, 3]
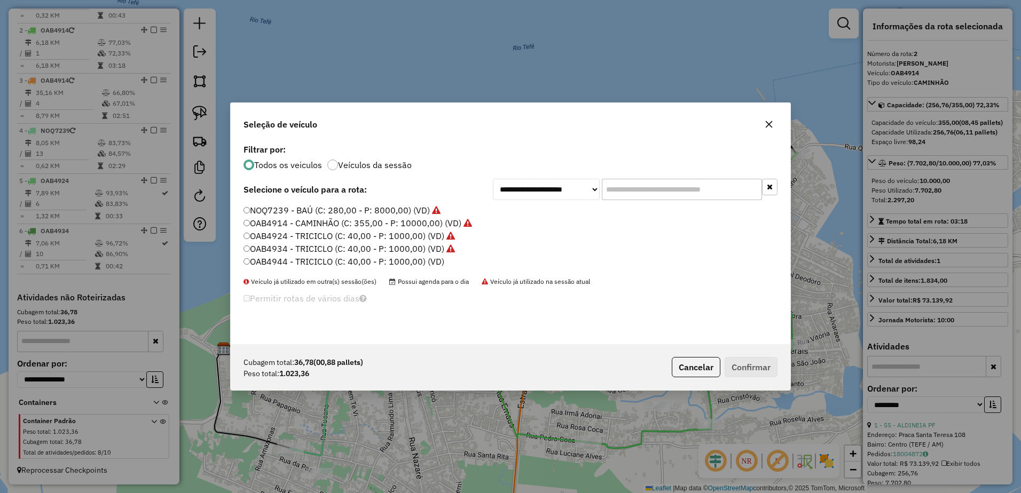
click at [368, 260] on label "OAB4944 - TRICICLO (C: 40,00 - P: 1000,00) (VD)" at bounding box center [343, 261] width 201 height 13
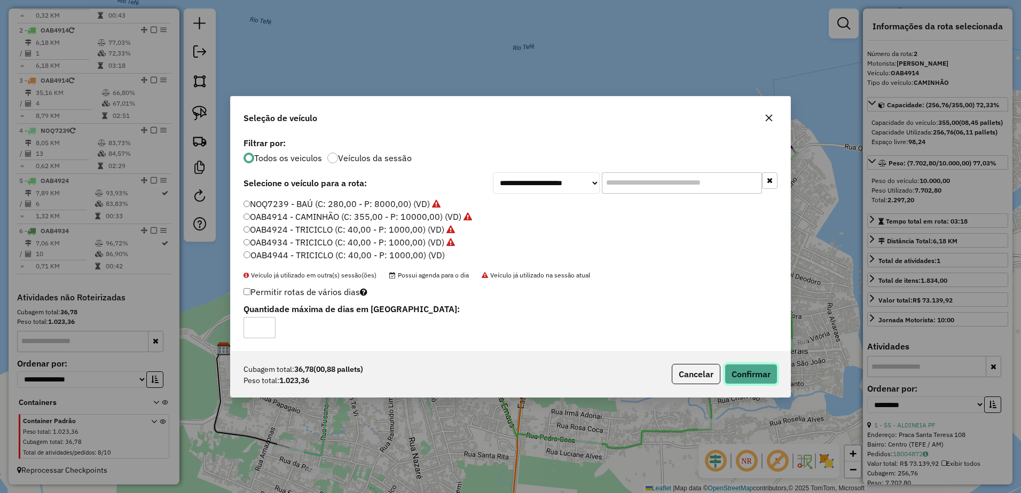
click at [742, 372] on button "Confirmar" at bounding box center [751, 374] width 53 height 20
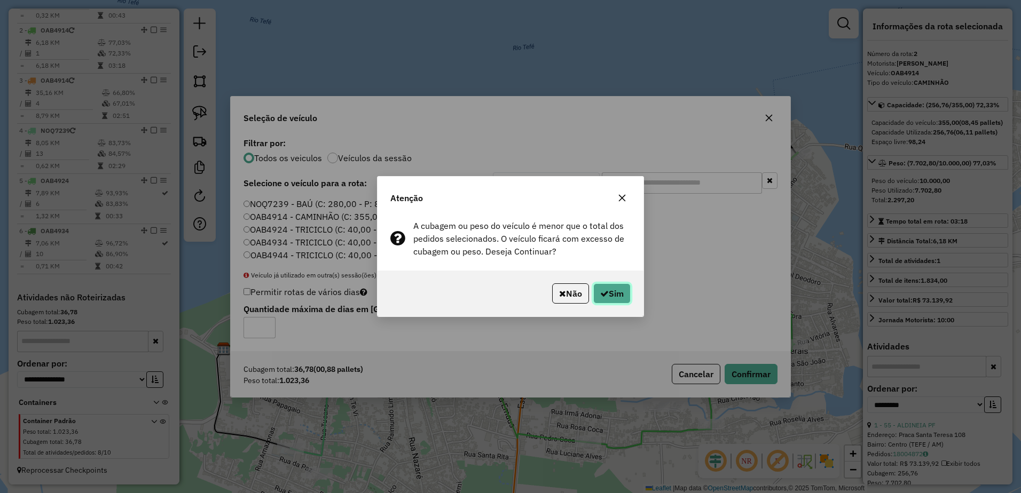
click at [628, 291] on button "Sim" at bounding box center [611, 294] width 37 height 20
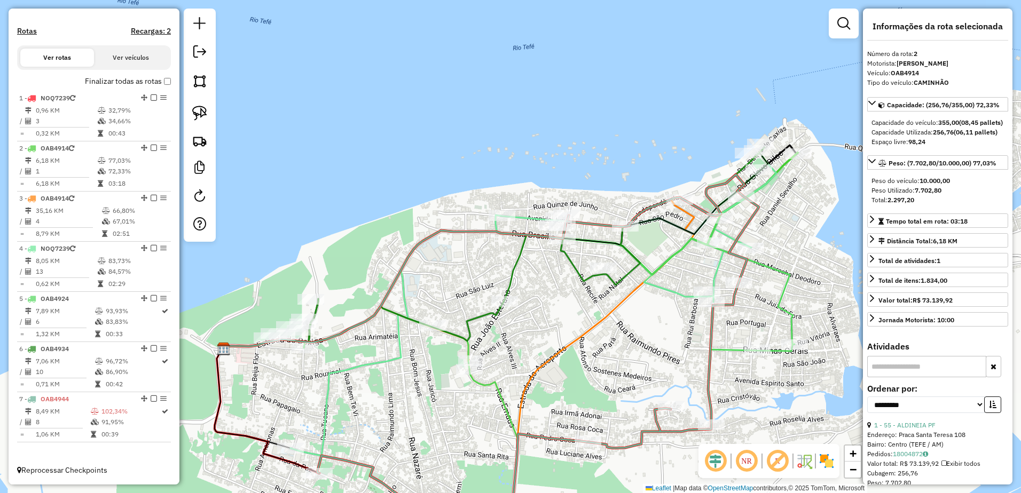
scroll to position [330, 0]
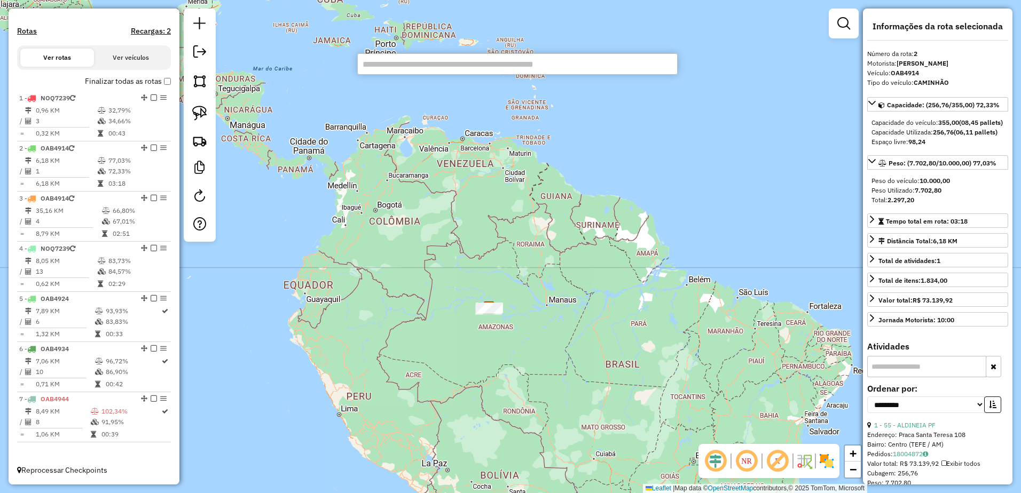
click at [469, 62] on input "text" at bounding box center [517, 63] width 320 height 21
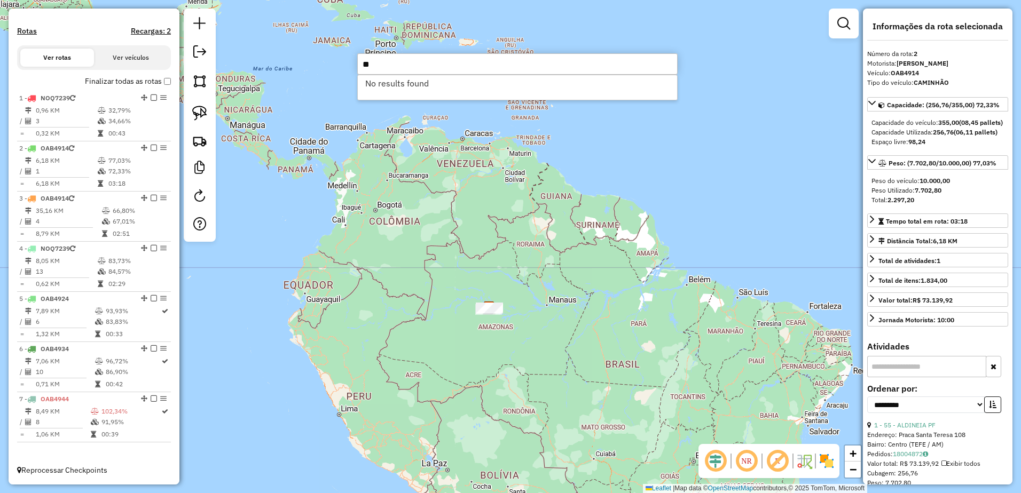
type input "*"
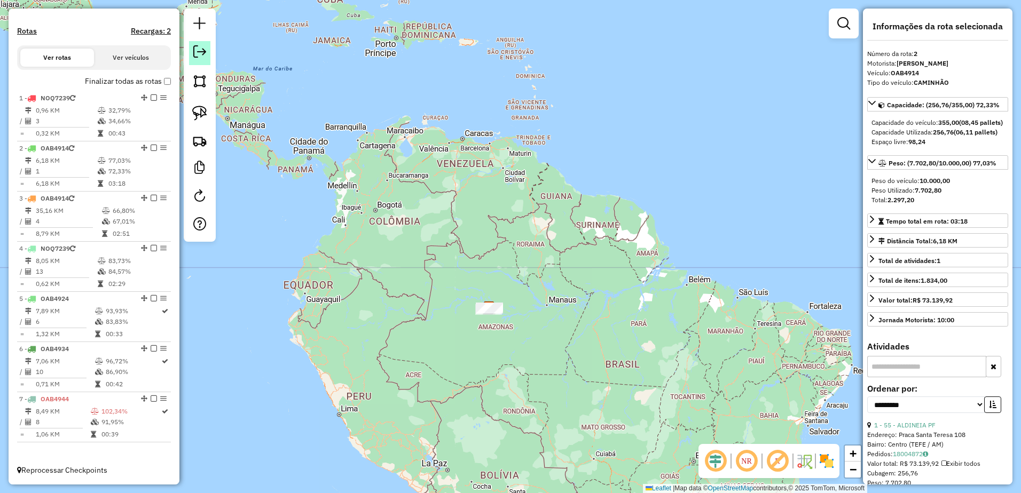
click at [190, 62] on link at bounding box center [199, 53] width 21 height 24
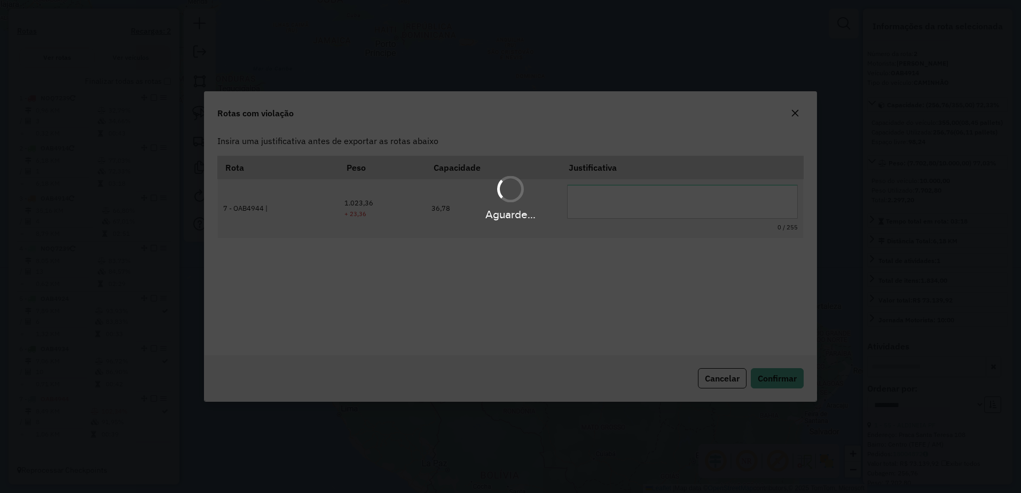
scroll to position [0, 0]
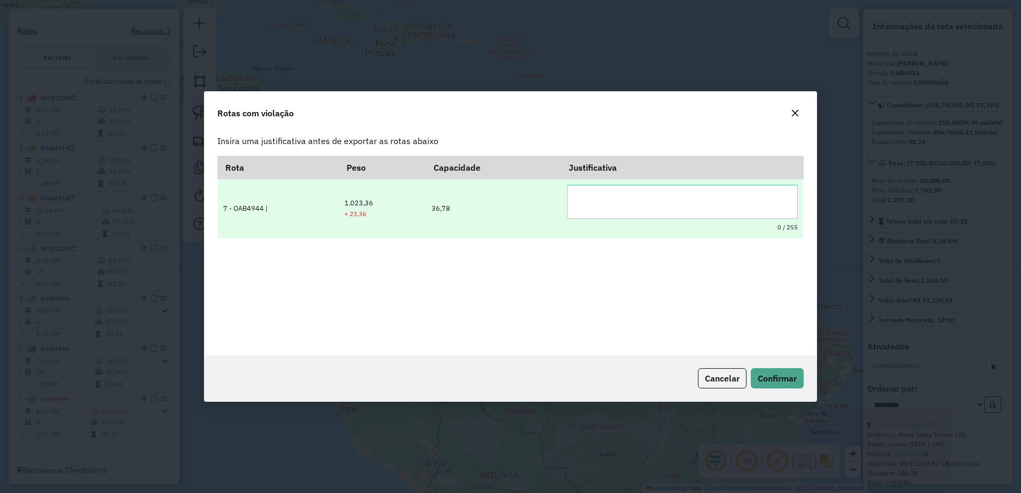
click at [621, 207] on textarea at bounding box center [682, 202] width 231 height 34
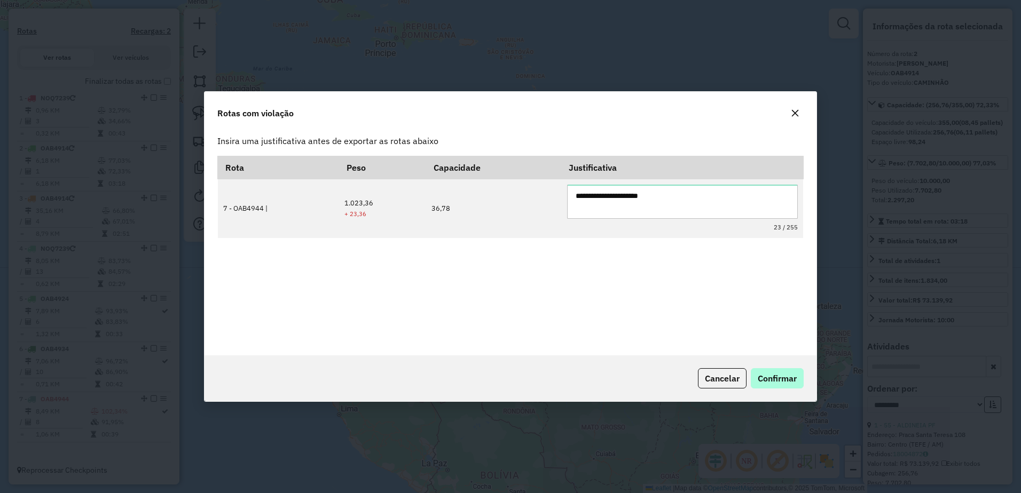
type textarea "**********"
click at [771, 374] on span "Confirmar" at bounding box center [777, 378] width 39 height 11
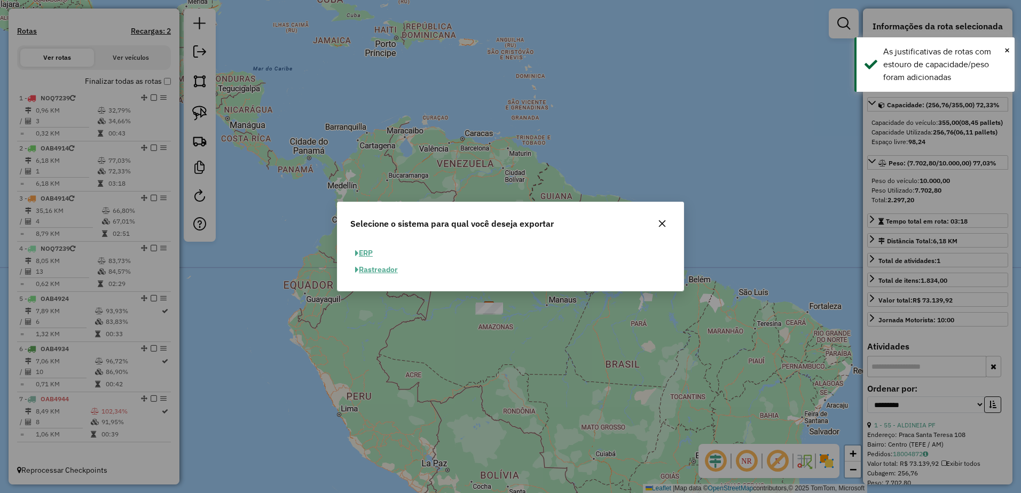
click at [360, 251] on button "ERP" at bounding box center [363, 253] width 27 height 17
select select "**"
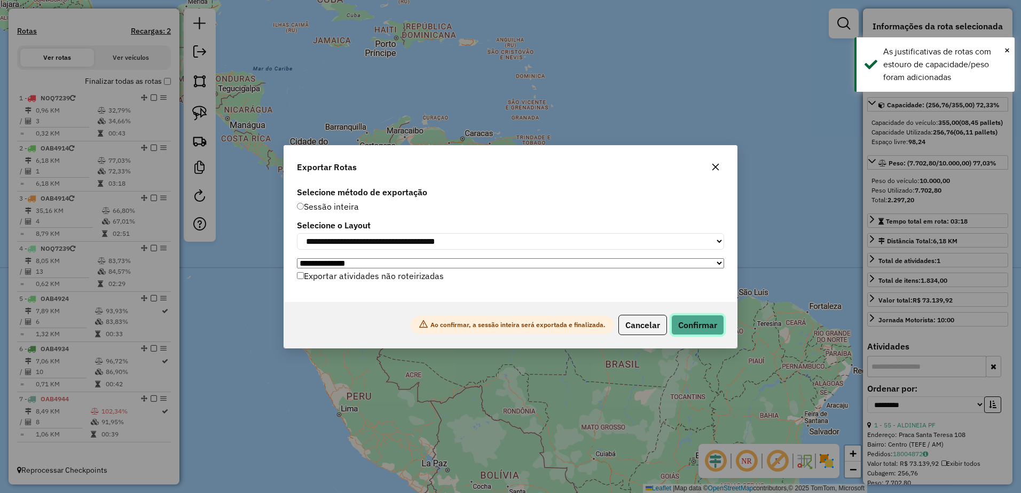
click at [686, 327] on button "Confirmar" at bounding box center [697, 325] width 53 height 20
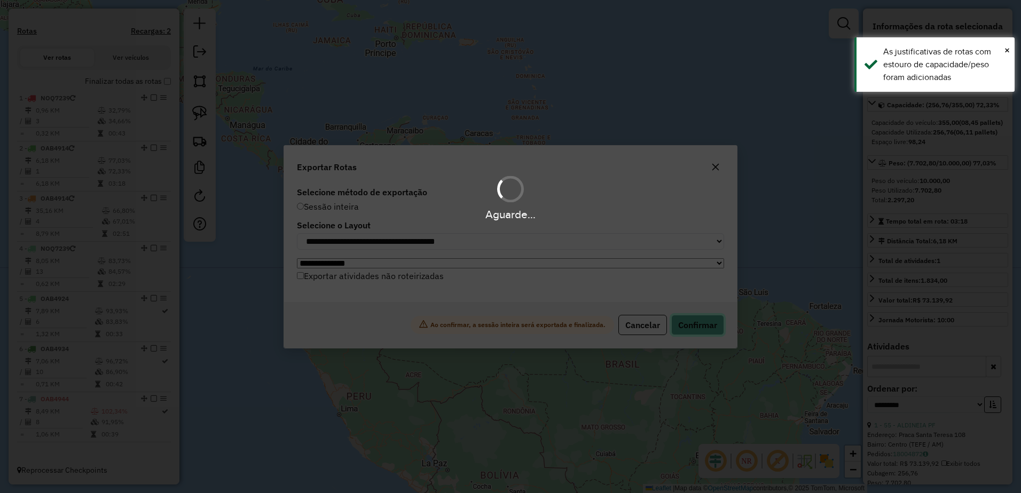
scroll to position [314, 0]
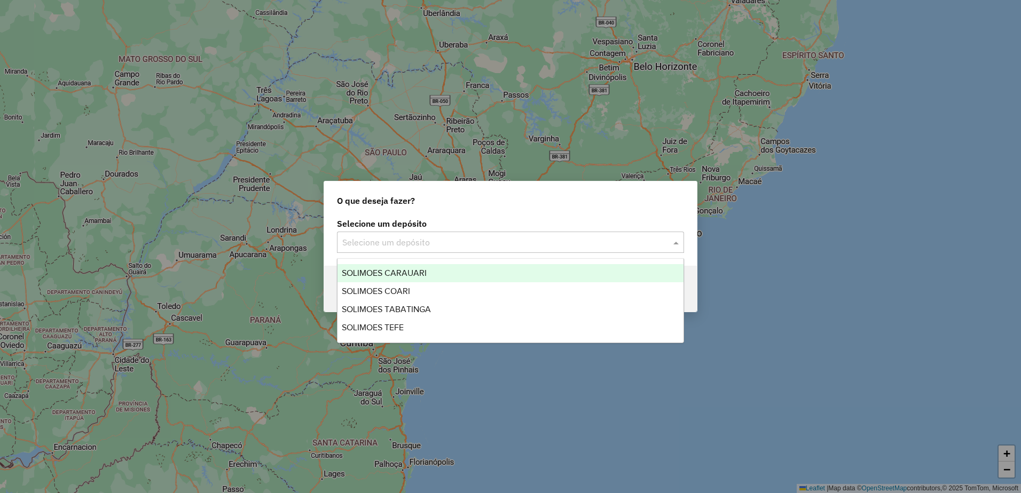
click at [407, 238] on input "text" at bounding box center [499, 243] width 315 height 13
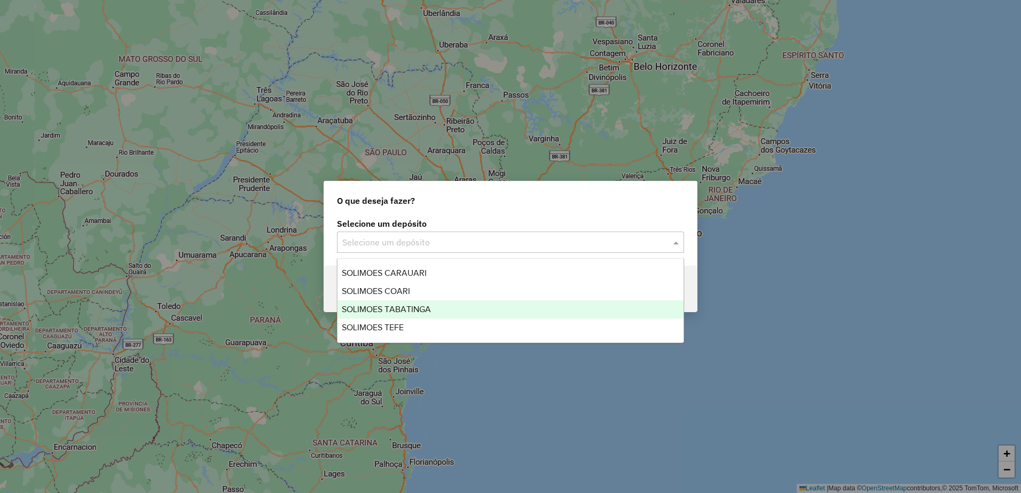
click at [392, 309] on span "SOLIMOES TABATINGA" at bounding box center [386, 309] width 89 height 9
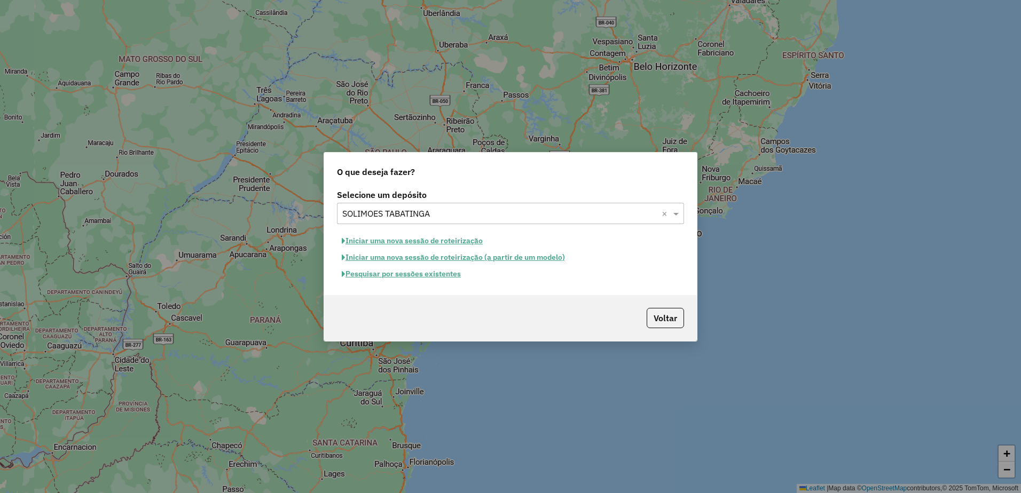
click at [420, 237] on button "Iniciar uma nova sessão de roteirização" at bounding box center [412, 241] width 151 height 17
select select "*"
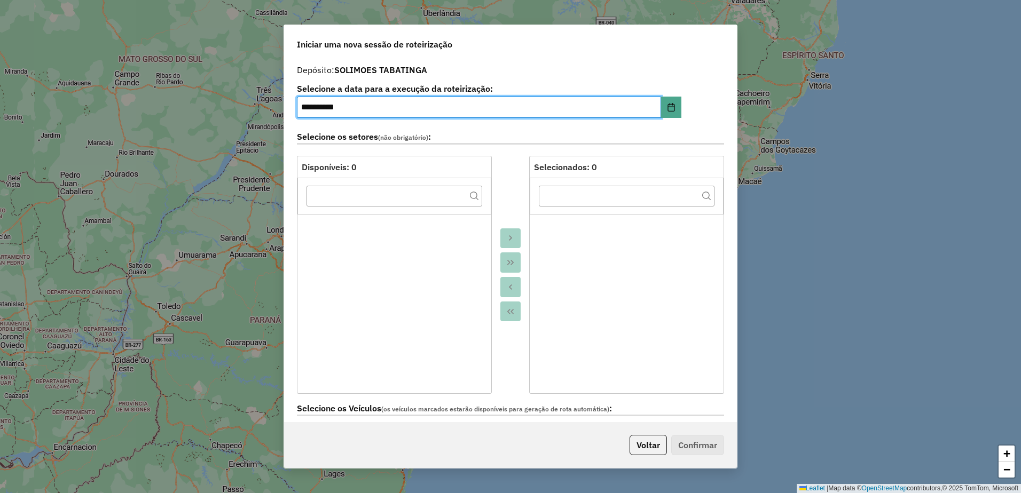
scroll to position [267, 0]
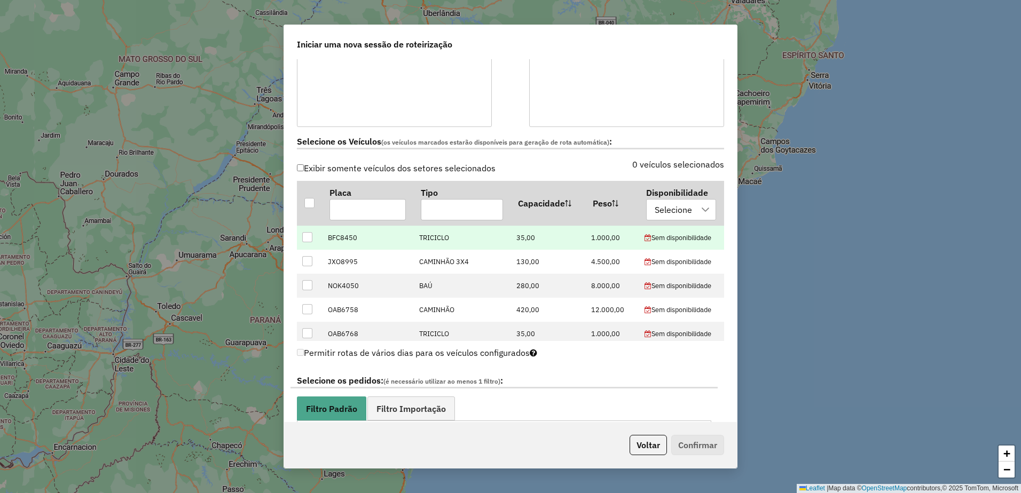
drag, startPoint x: 308, startPoint y: 241, endPoint x: 312, endPoint y: 248, distance: 8.6
click at [308, 241] on div at bounding box center [307, 237] width 10 height 10
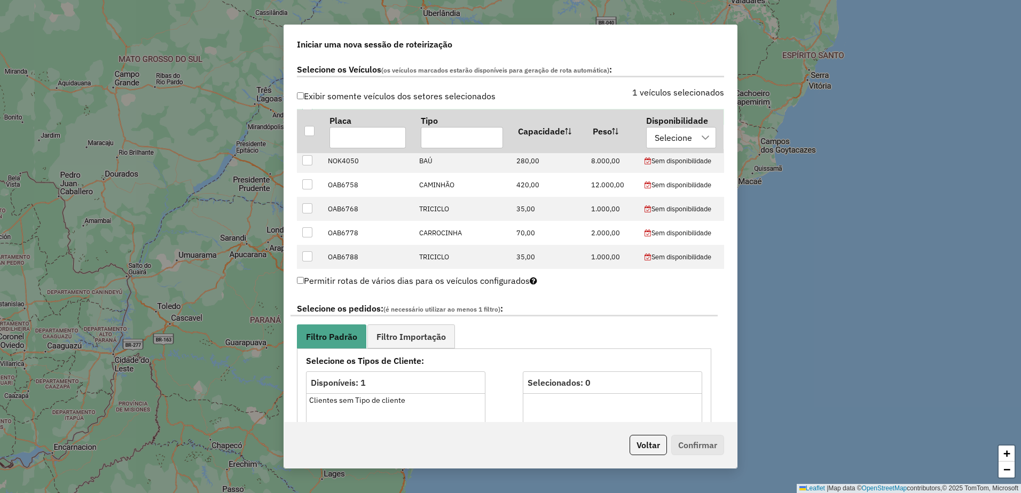
scroll to position [481, 0]
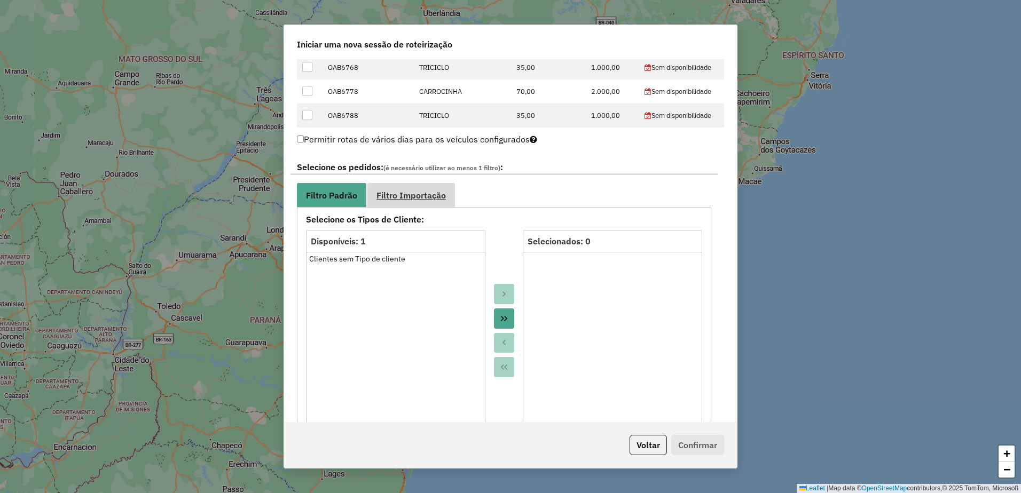
click at [403, 188] on link "Filtro Importação" at bounding box center [411, 195] width 88 height 24
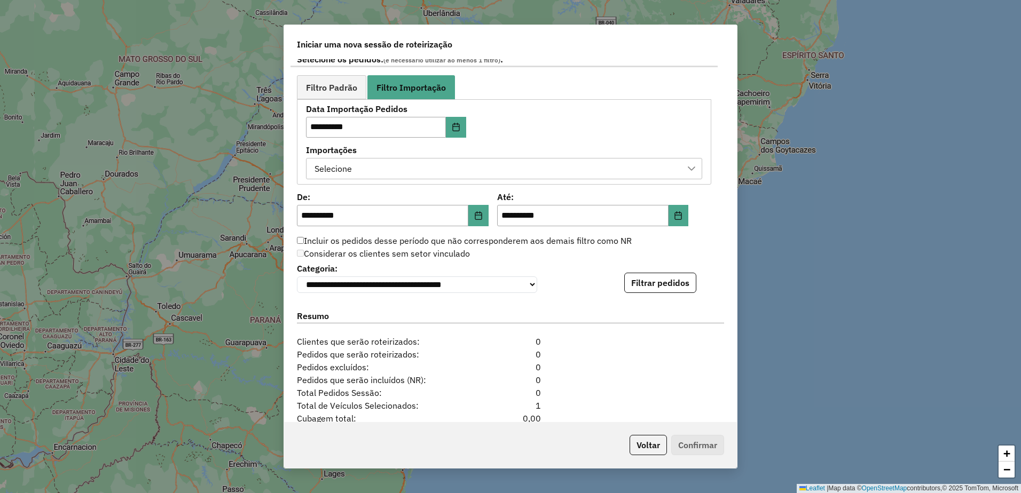
scroll to position [680, 0]
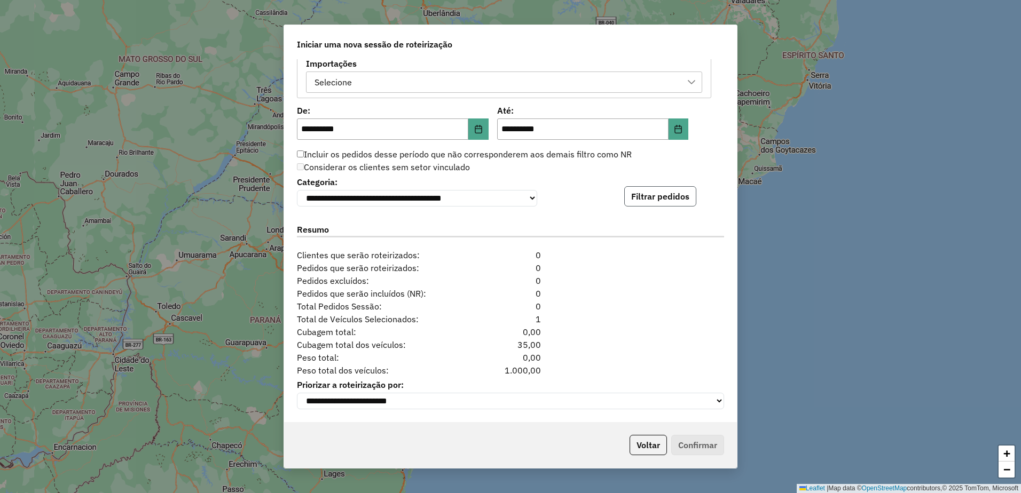
click at [647, 198] on button "Filtrar pedidos" at bounding box center [660, 196] width 72 height 20
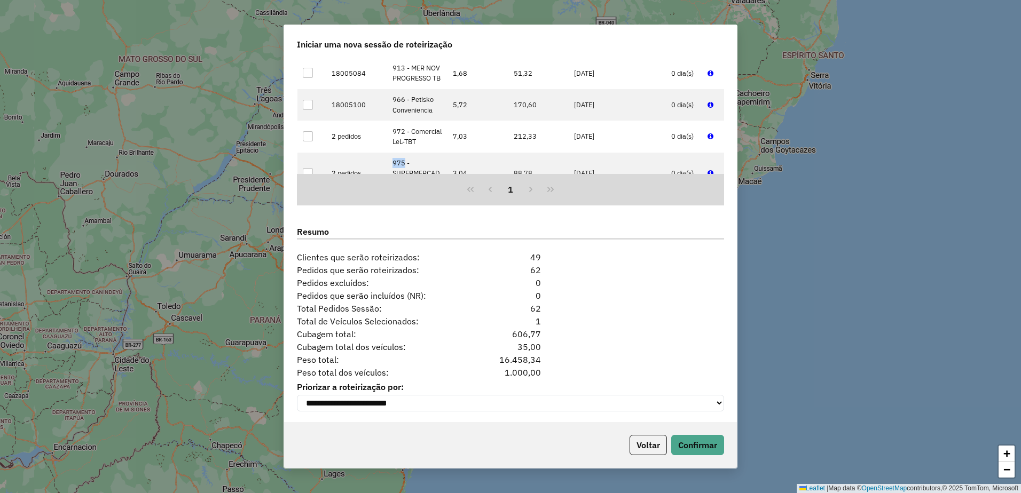
scroll to position [894, 0]
click at [696, 443] on button "Confirmar" at bounding box center [697, 445] width 53 height 20
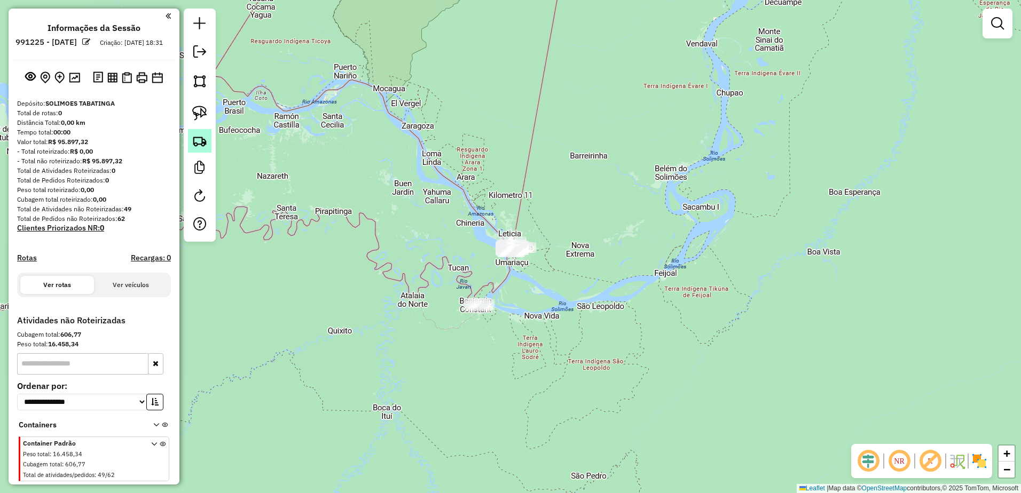
click at [198, 141] on img at bounding box center [199, 140] width 15 height 15
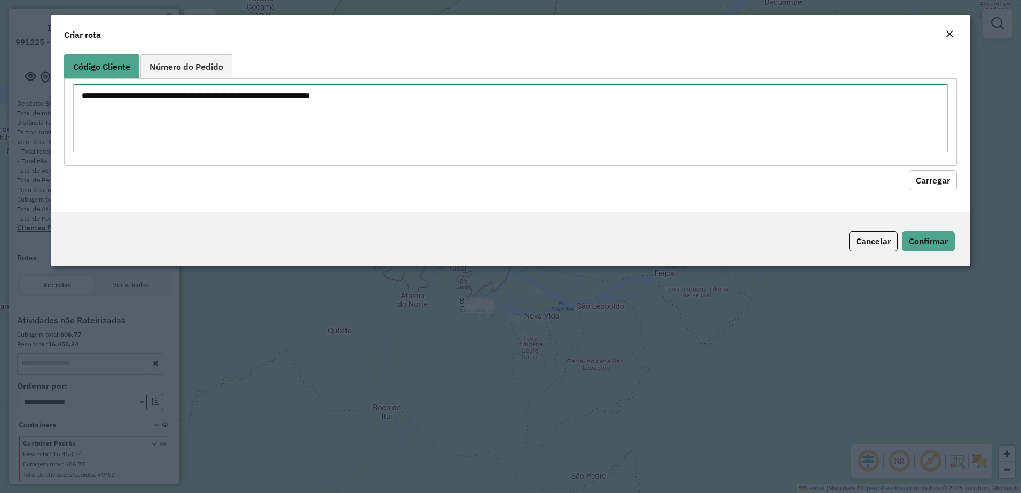
click at [244, 106] on textarea at bounding box center [510, 118] width 875 height 68
paste textarea "*** *** *** *** *** ***"
type textarea "*** *** *** *** *** ***"
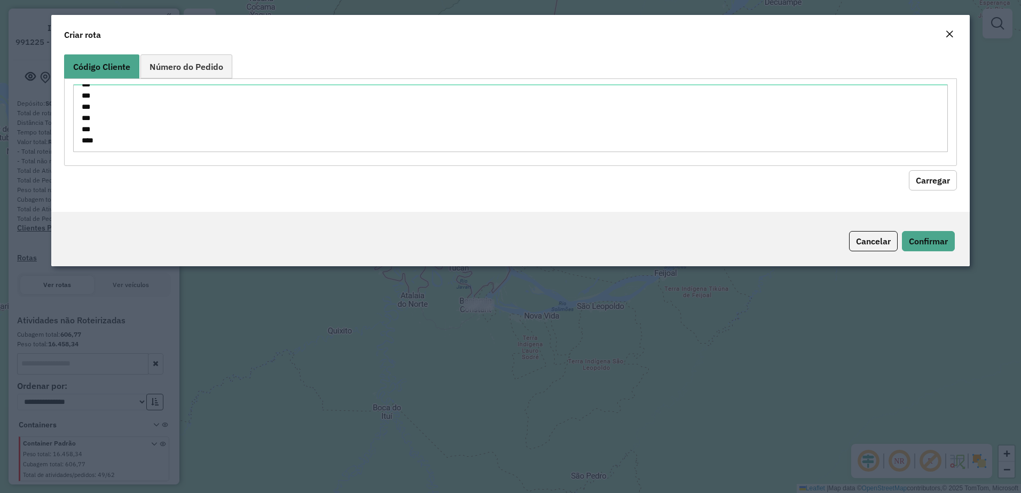
click at [931, 177] on button "Carregar" at bounding box center [933, 180] width 48 height 20
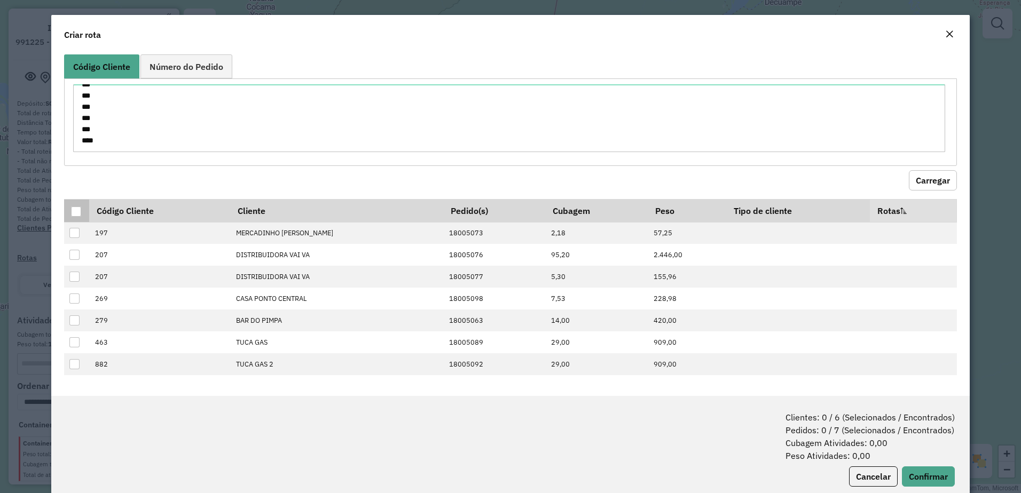
click at [76, 211] on div at bounding box center [76, 212] width 10 height 10
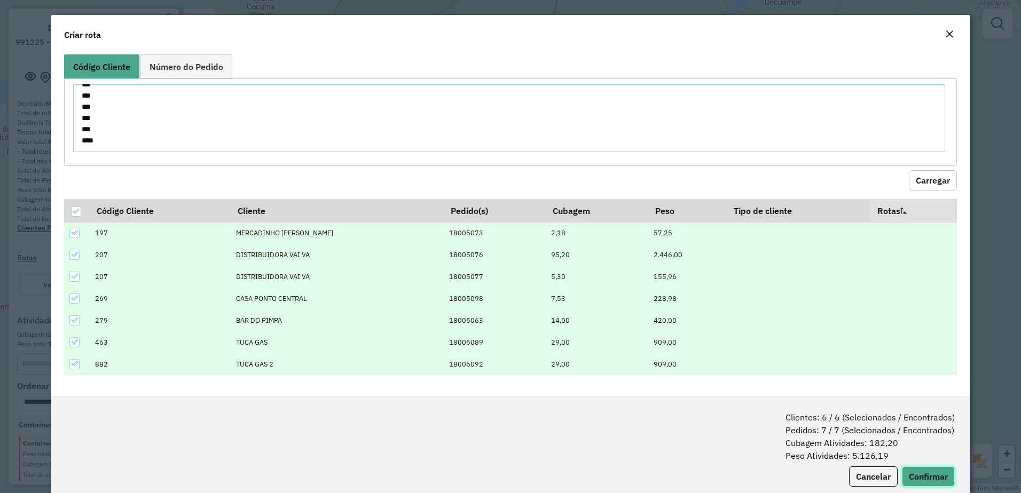
click at [919, 475] on button "Confirmar" at bounding box center [928, 477] width 53 height 20
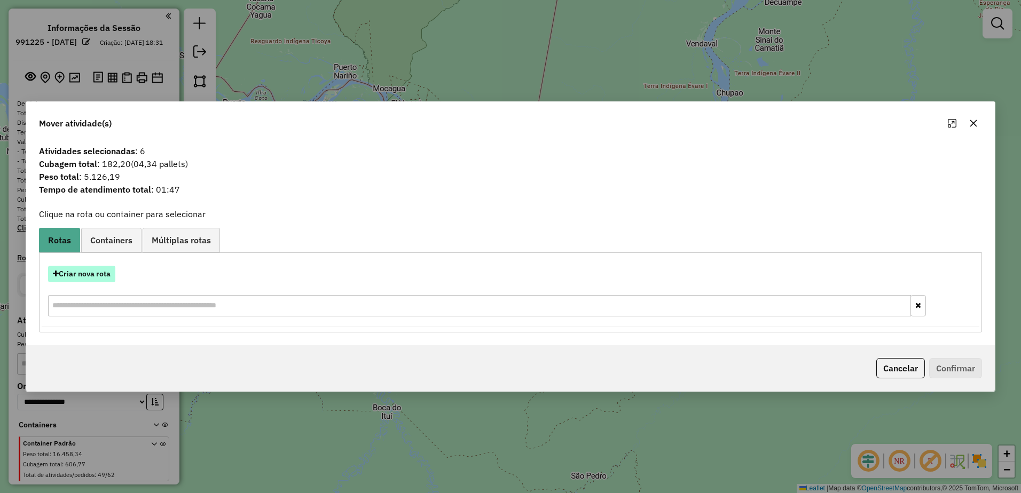
click at [77, 276] on button "Criar nova rota" at bounding box center [81, 274] width 67 height 17
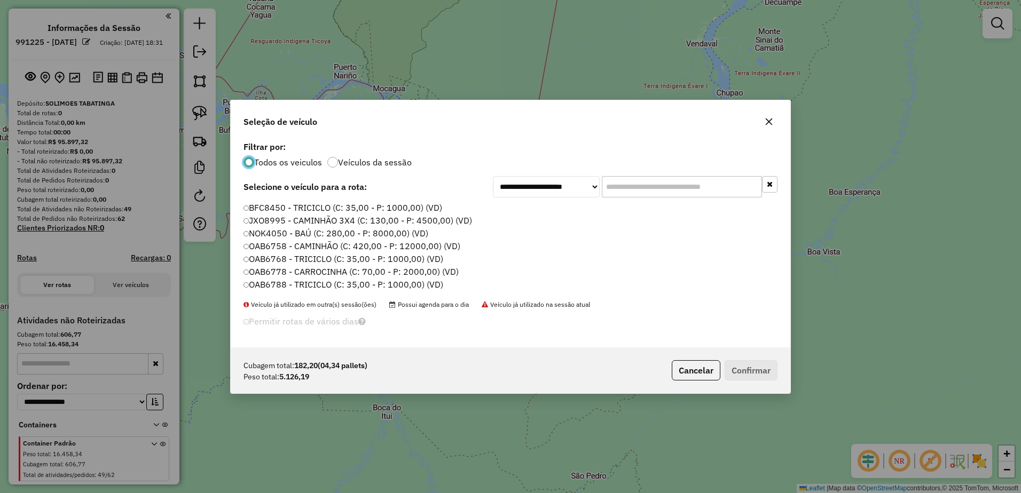
scroll to position [6, 3]
click at [287, 222] on label "JXO8995 - CAMINHÃO 3X4 (C: 130,00 - P: 4500,00) (VD)" at bounding box center [358, 220] width 230 height 13
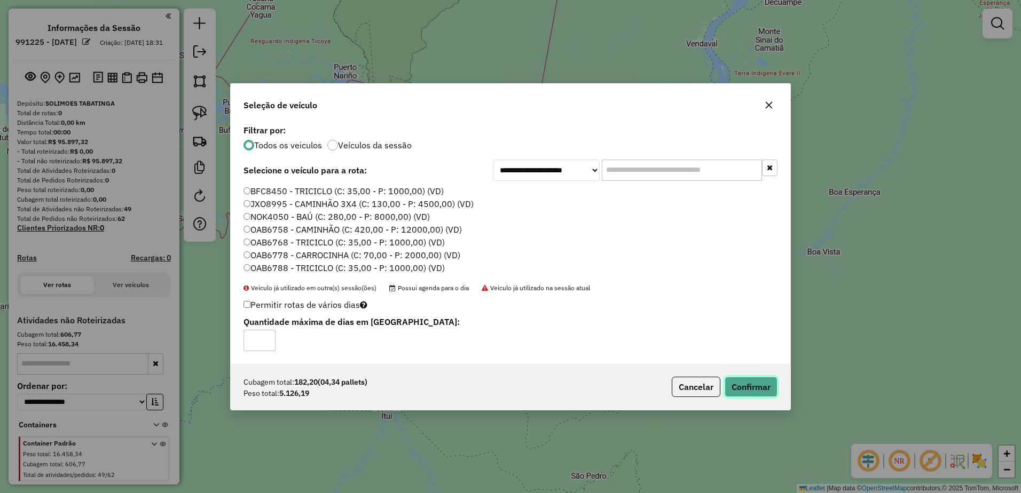
click at [751, 390] on button "Confirmar" at bounding box center [751, 387] width 53 height 20
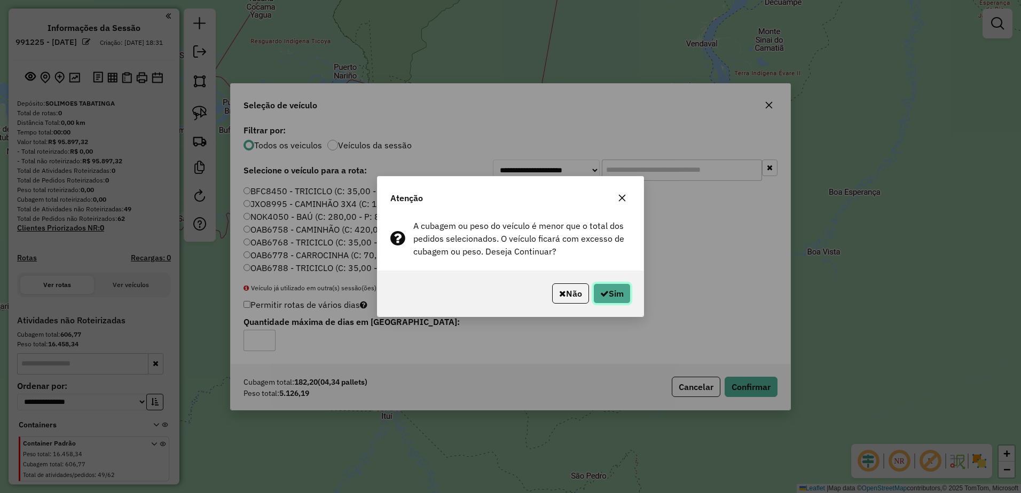
click at [609, 293] on button "Sim" at bounding box center [611, 294] width 37 height 20
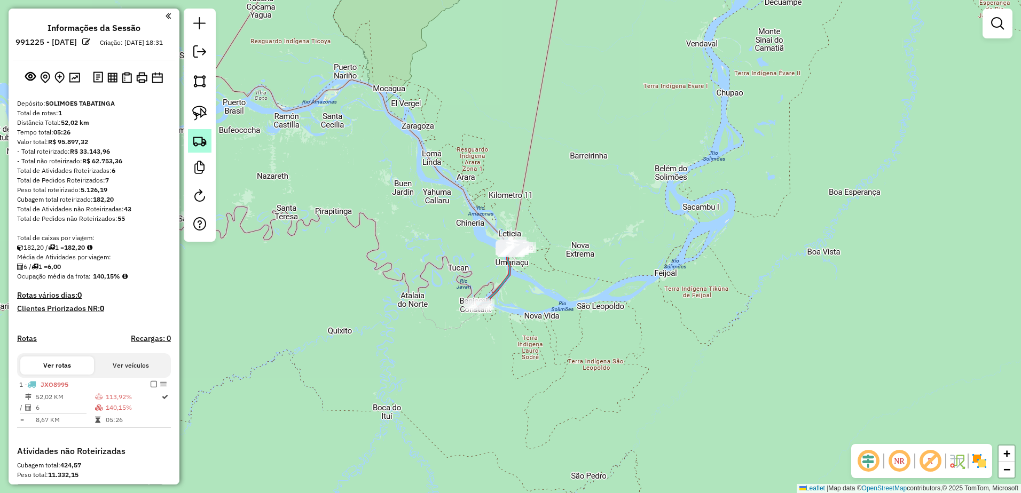
click at [200, 141] on img at bounding box center [199, 140] width 15 height 15
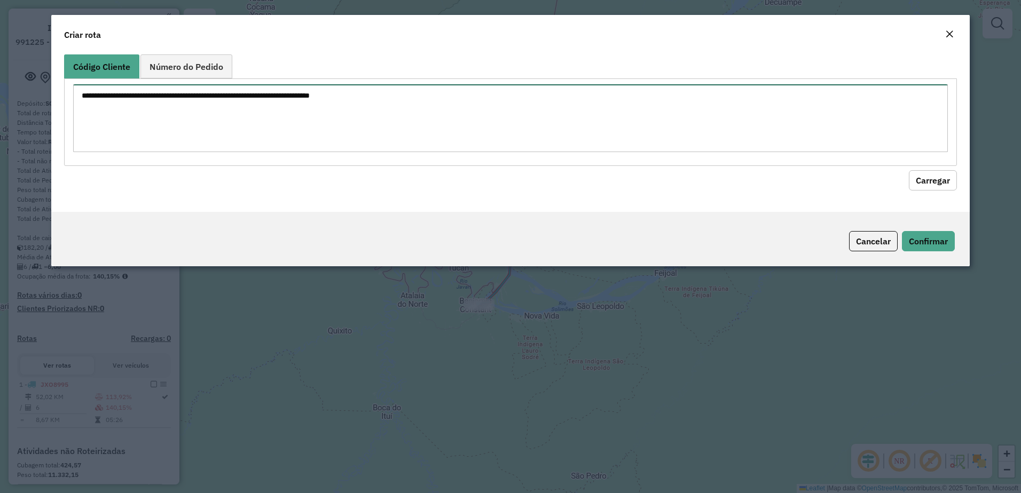
click at [159, 102] on textarea at bounding box center [510, 118] width 875 height 68
paste textarea "***"
type textarea "***"
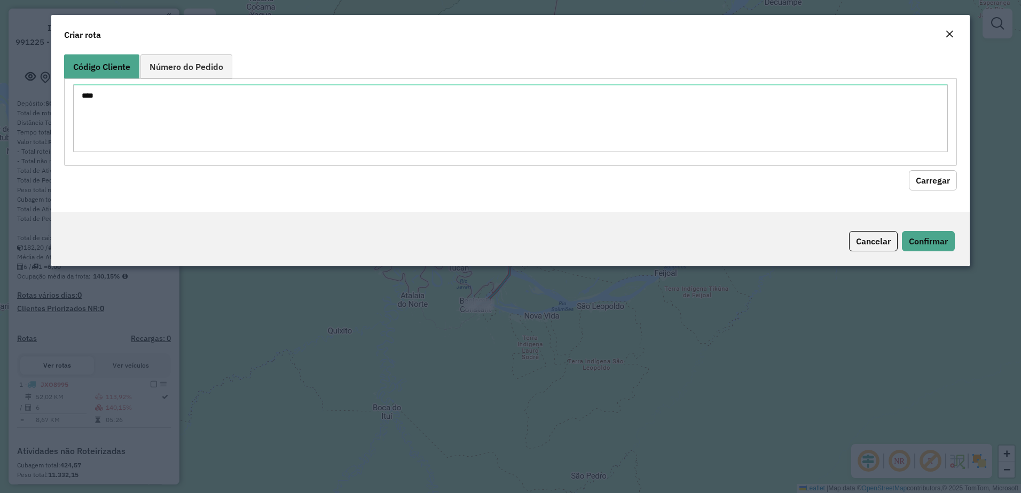
click at [926, 177] on button "Carregar" at bounding box center [933, 180] width 48 height 20
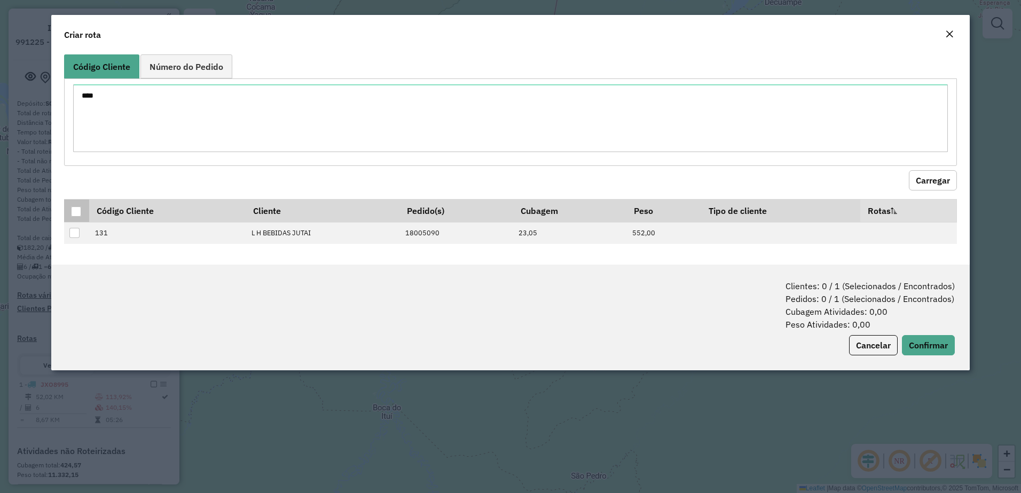
click at [72, 211] on div at bounding box center [76, 212] width 10 height 10
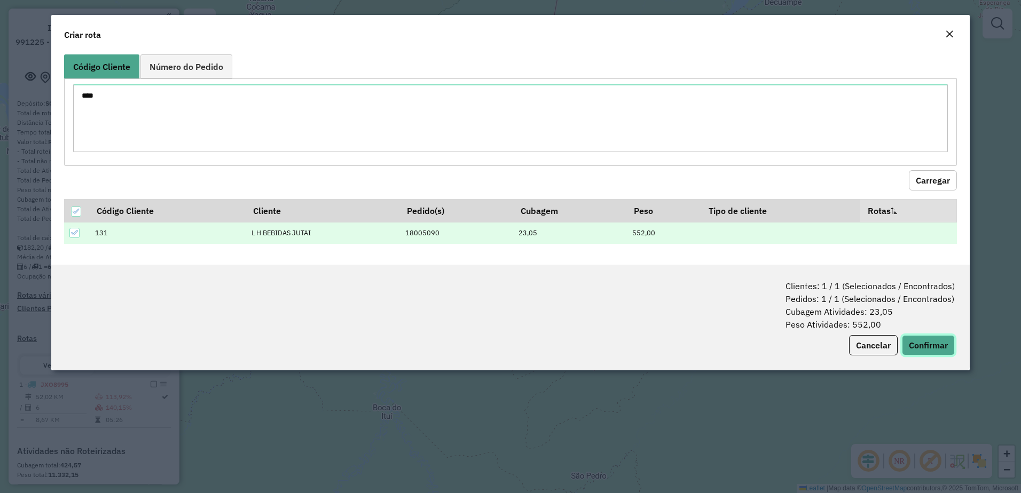
click at [921, 344] on button "Confirmar" at bounding box center [928, 345] width 53 height 20
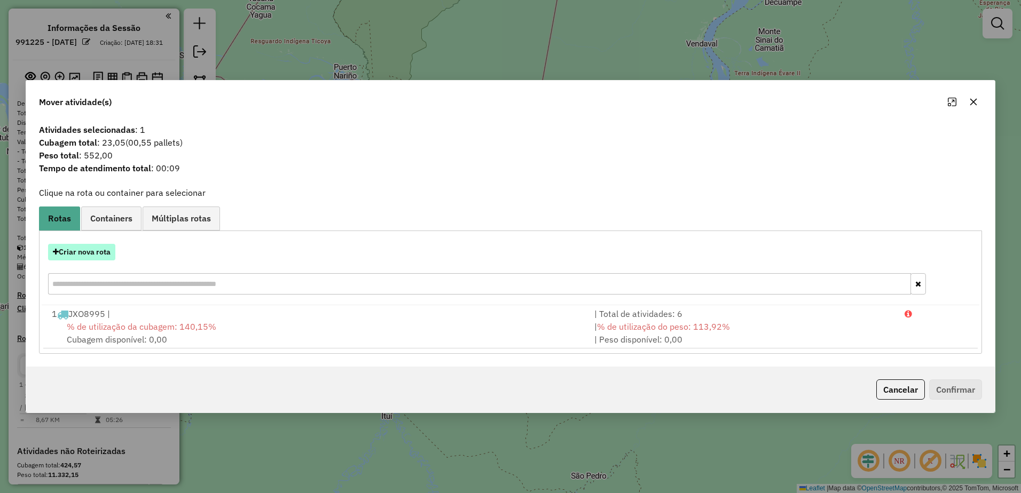
click at [96, 254] on button "Criar nova rota" at bounding box center [81, 252] width 67 height 17
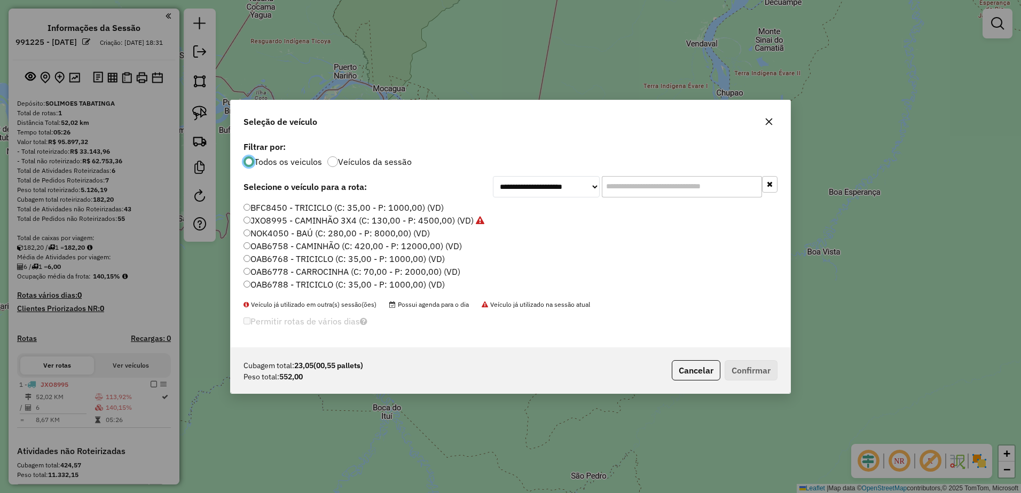
click at [694, 369] on button "Cancelar" at bounding box center [696, 370] width 49 height 20
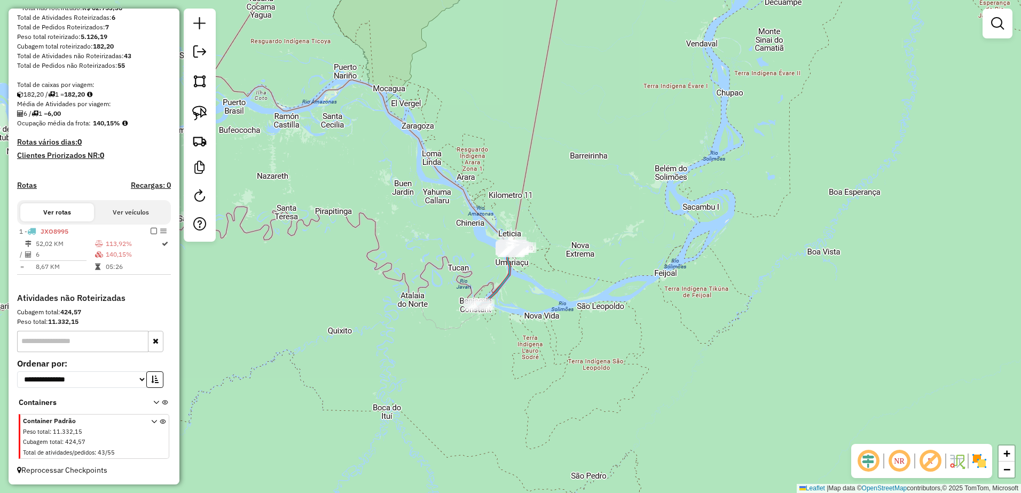
scroll to position [163, 0]
select select "**********"
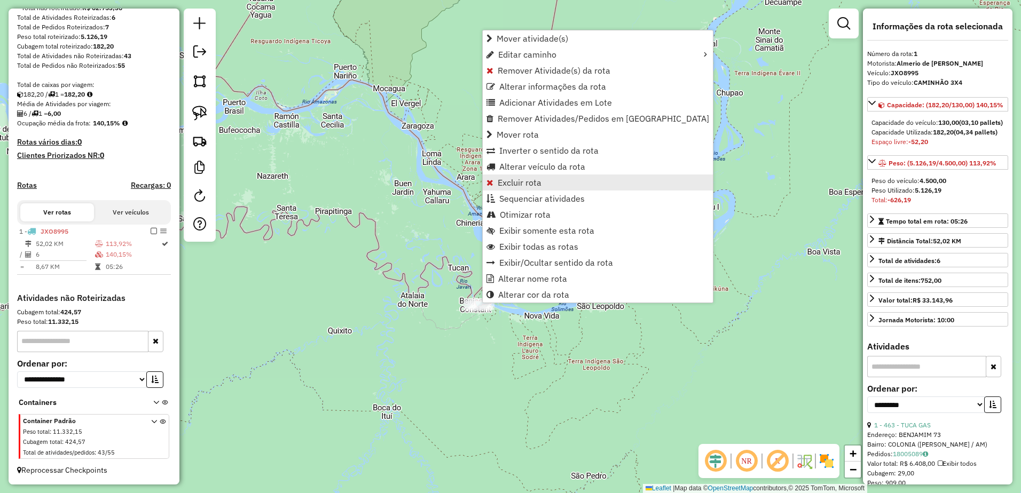
click at [509, 185] on span "Excluir rota" at bounding box center [520, 182] width 44 height 9
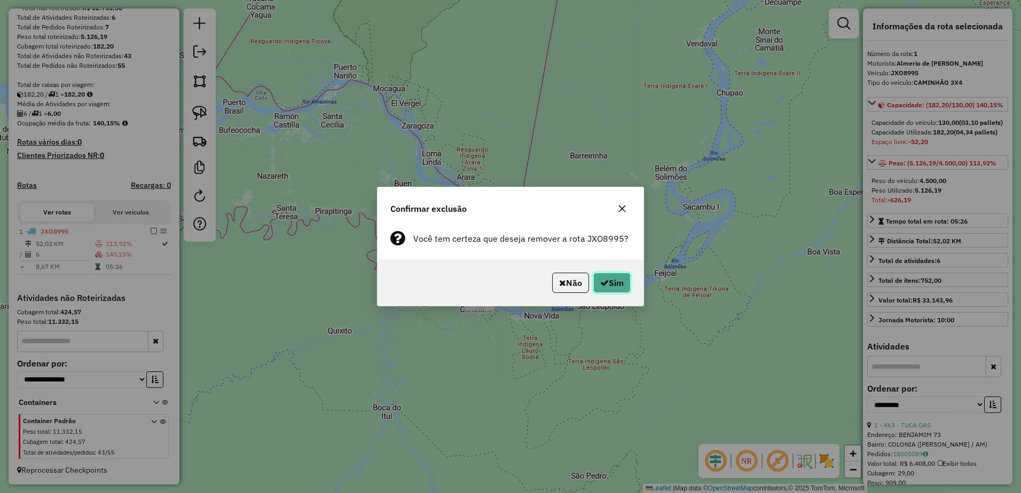
click at [604, 284] on icon "button" at bounding box center [604, 283] width 9 height 9
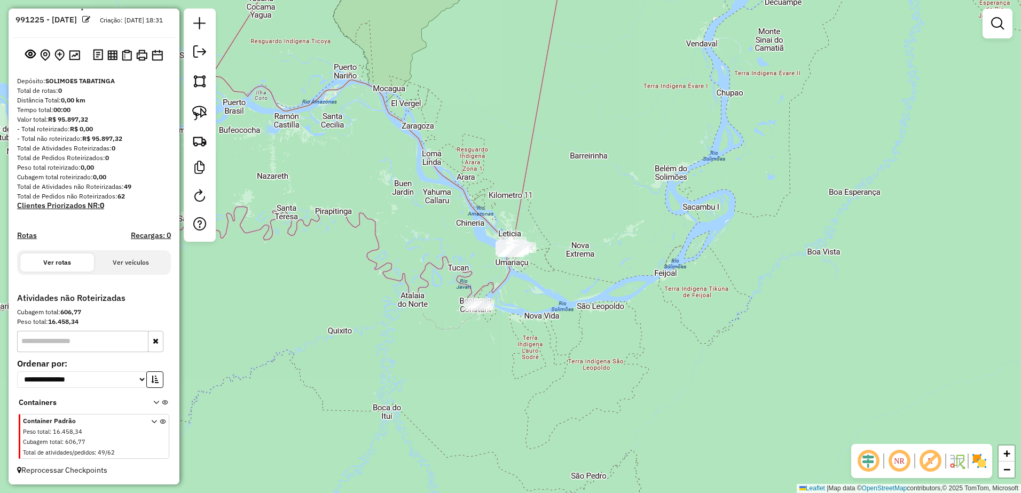
scroll to position [32, 0]
click at [199, 143] on img at bounding box center [199, 140] width 15 height 15
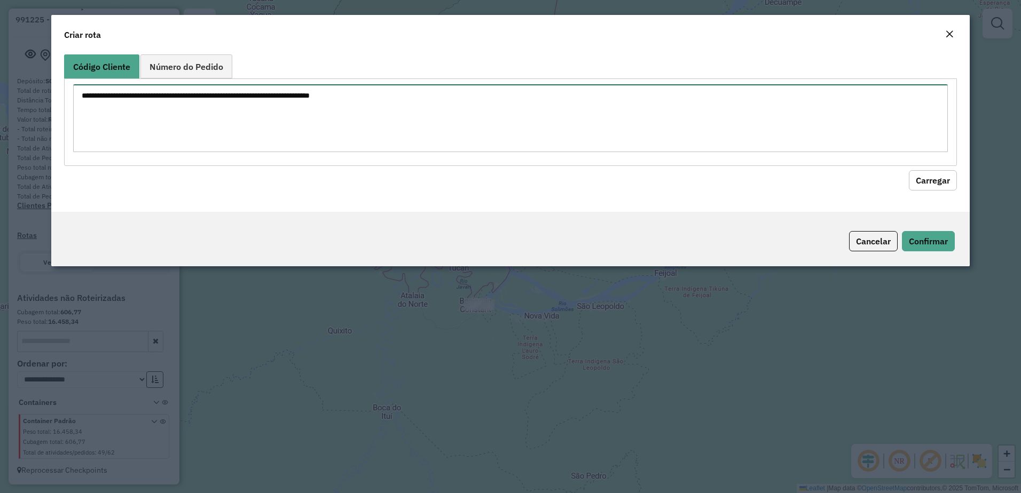
click at [203, 103] on textarea at bounding box center [510, 118] width 875 height 68
paste textarea "*** *** ***"
type textarea "*** *** ***"
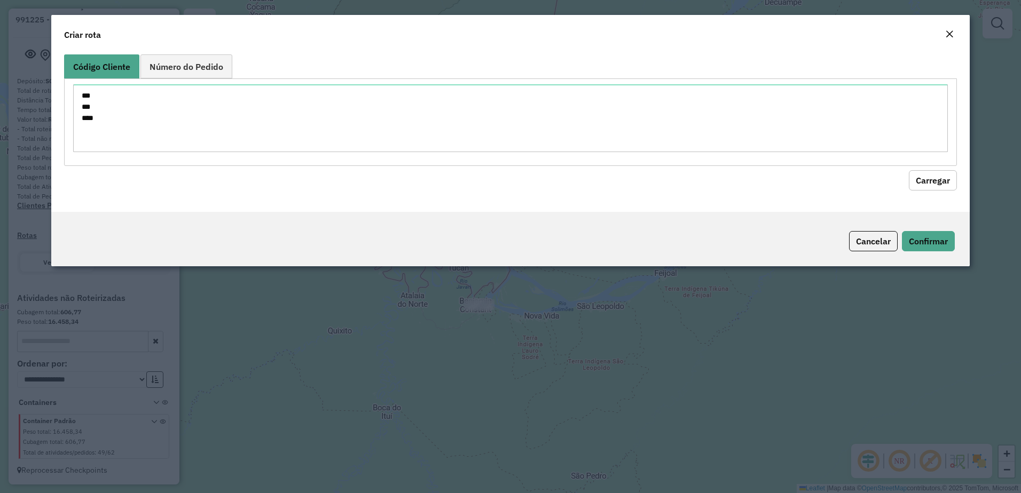
click at [937, 178] on button "Carregar" at bounding box center [933, 180] width 48 height 20
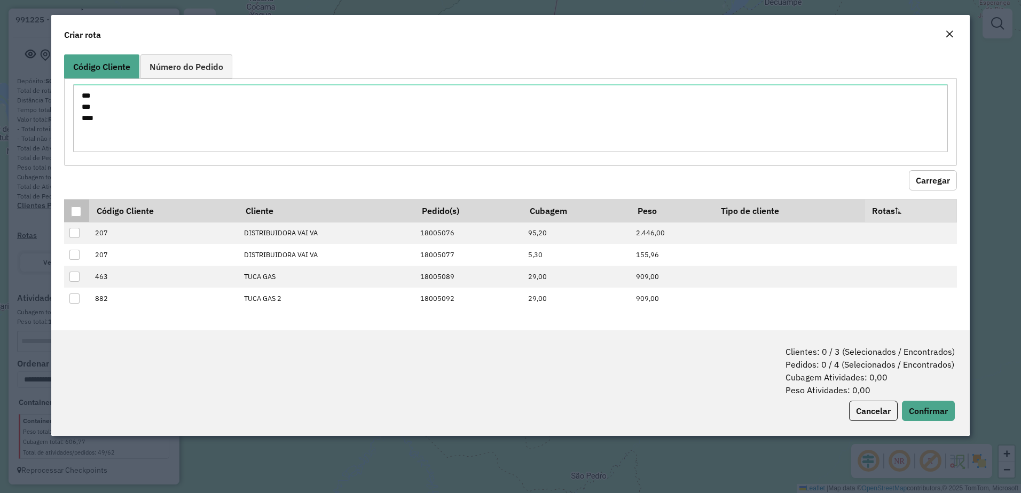
click at [78, 208] on div at bounding box center [76, 212] width 10 height 10
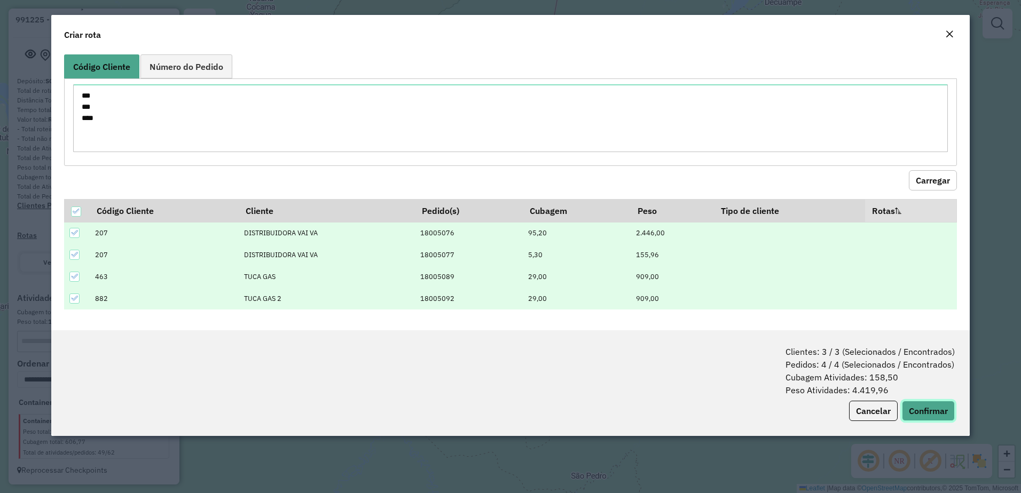
click at [928, 408] on button "Confirmar" at bounding box center [928, 411] width 53 height 20
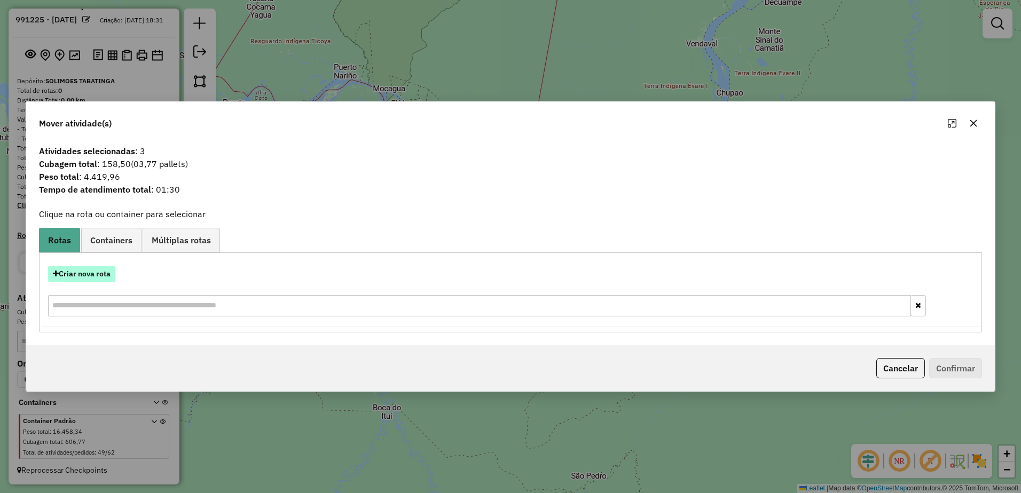
click at [64, 272] on button "Criar nova rota" at bounding box center [81, 274] width 67 height 17
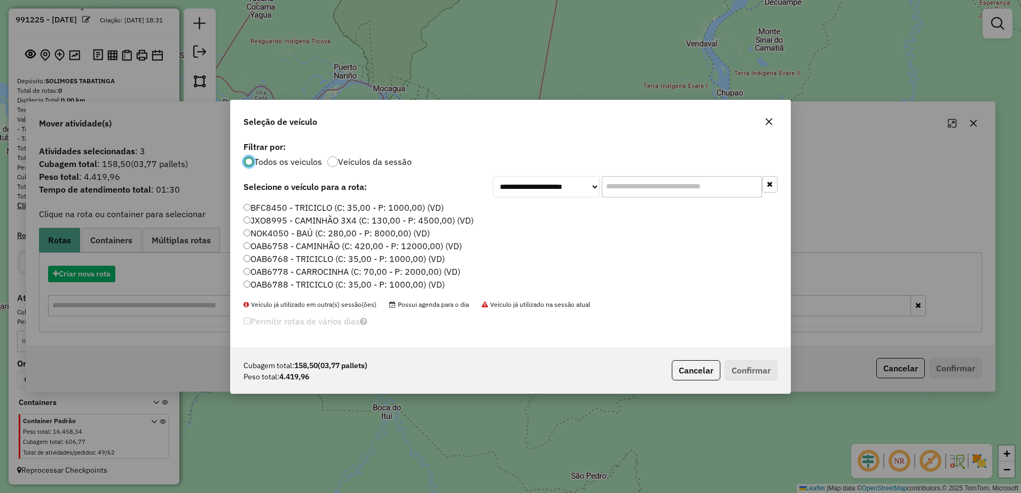
scroll to position [6, 3]
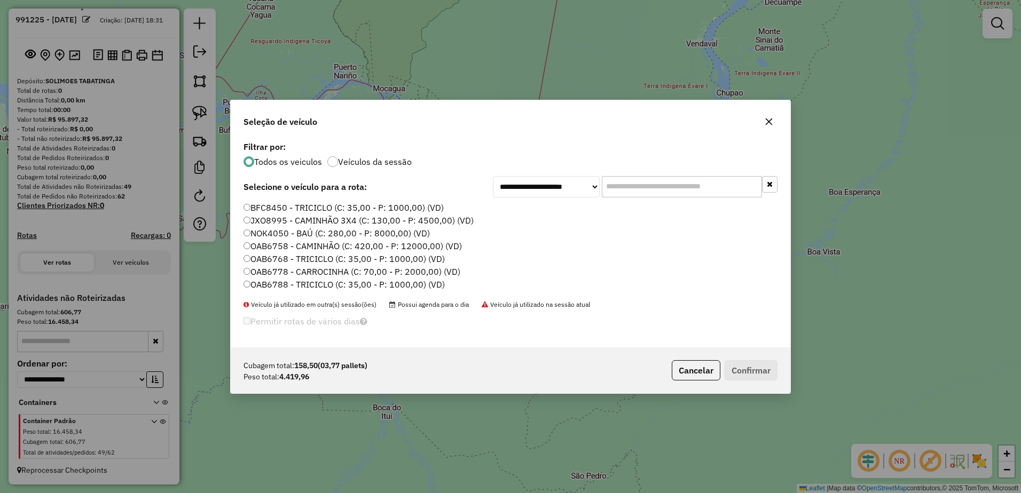
click at [285, 222] on label "JXO8995 - CAMINHÃO 3X4 (C: 130,00 - P: 4500,00) (VD)" at bounding box center [358, 220] width 230 height 13
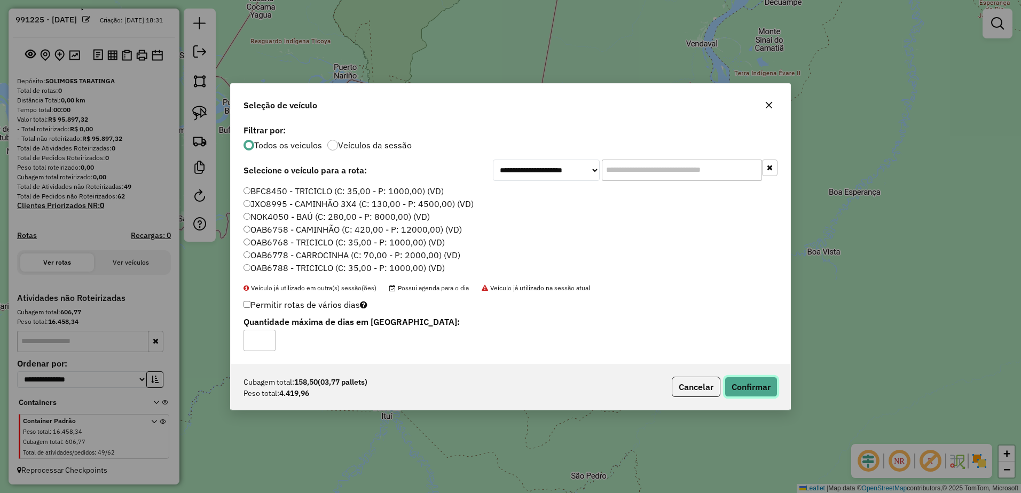
click at [752, 387] on button "Confirmar" at bounding box center [751, 387] width 53 height 20
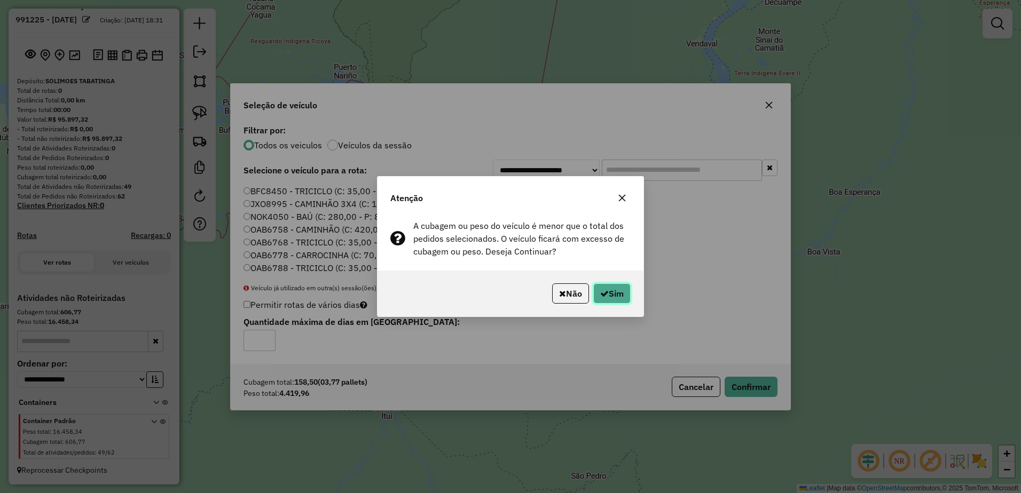
drag, startPoint x: 613, startPoint y: 293, endPoint x: 607, endPoint y: 296, distance: 6.7
click at [613, 294] on button "Sim" at bounding box center [611, 294] width 37 height 20
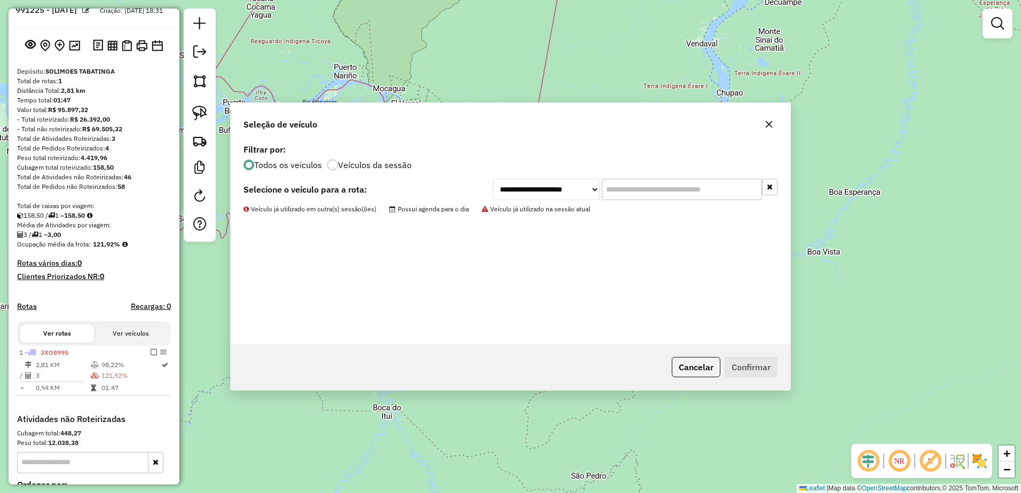
scroll to position [163, 0]
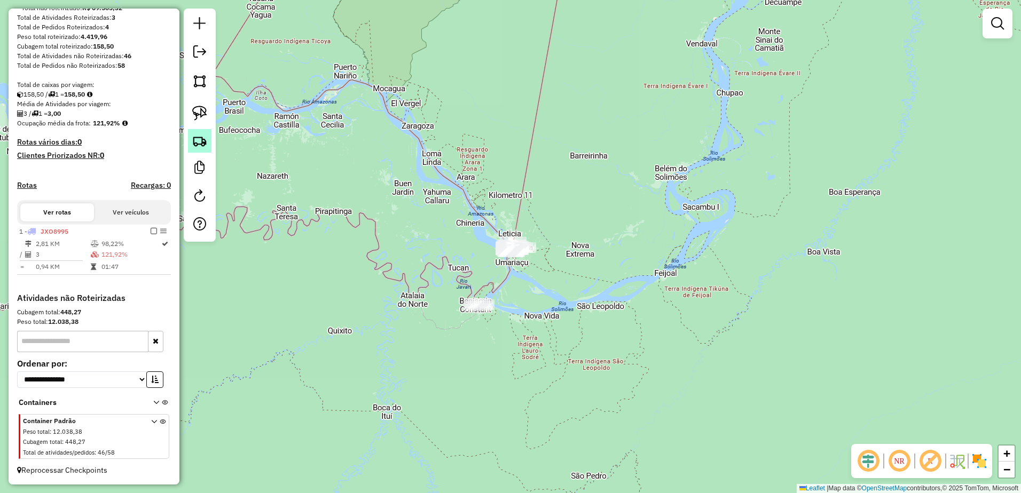
click at [198, 140] on img at bounding box center [199, 140] width 15 height 15
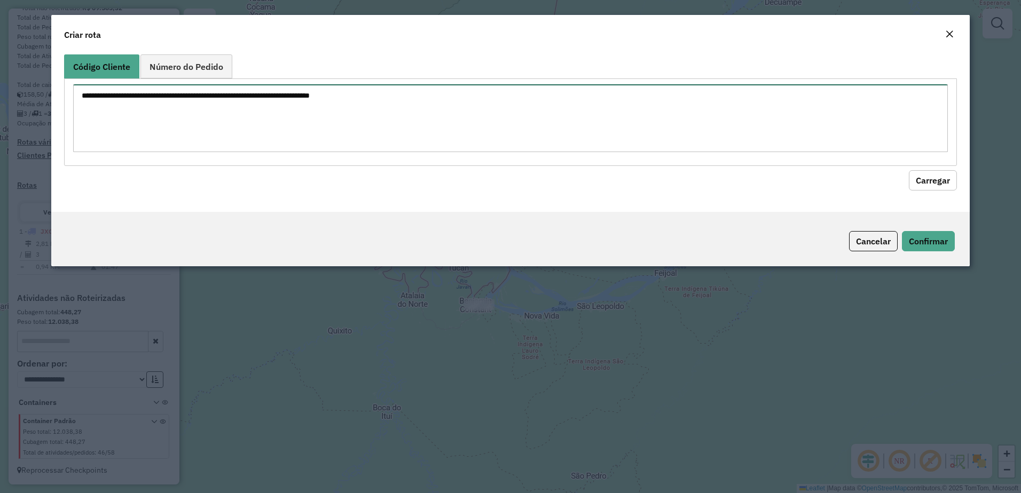
click at [151, 101] on textarea at bounding box center [510, 118] width 875 height 68
paste textarea "*** *** ***"
type textarea "*** *** ***"
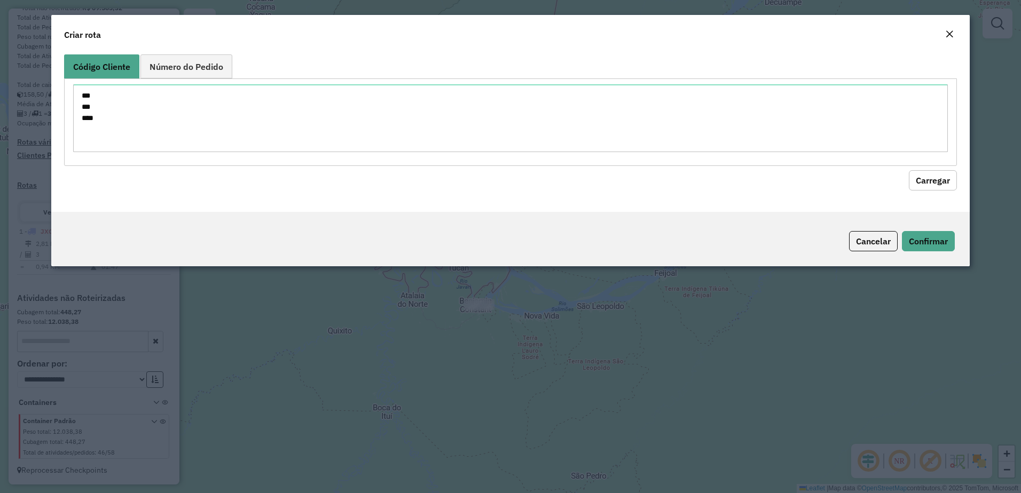
click at [945, 178] on button "Carregar" at bounding box center [933, 180] width 48 height 20
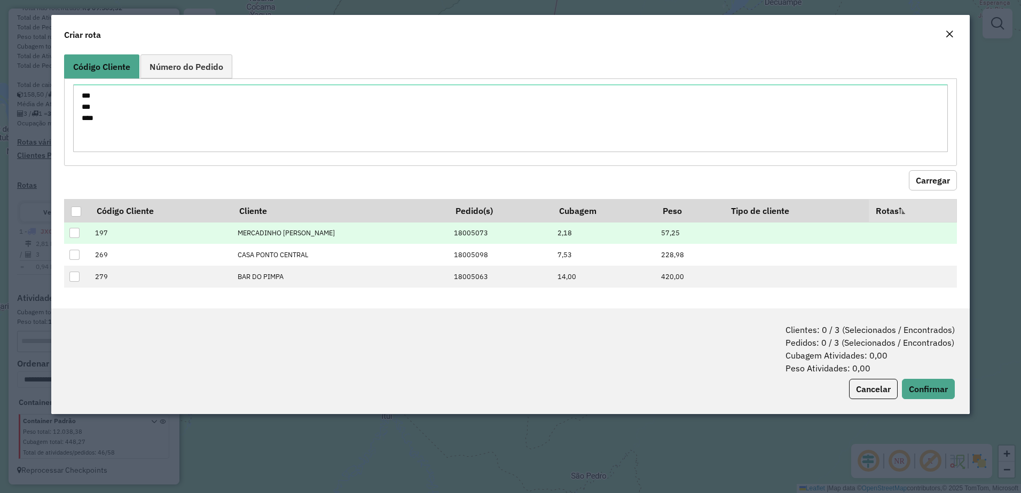
drag, startPoint x: 74, startPoint y: 215, endPoint x: 104, endPoint y: 223, distance: 31.5
click at [74, 215] on div at bounding box center [76, 212] width 10 height 10
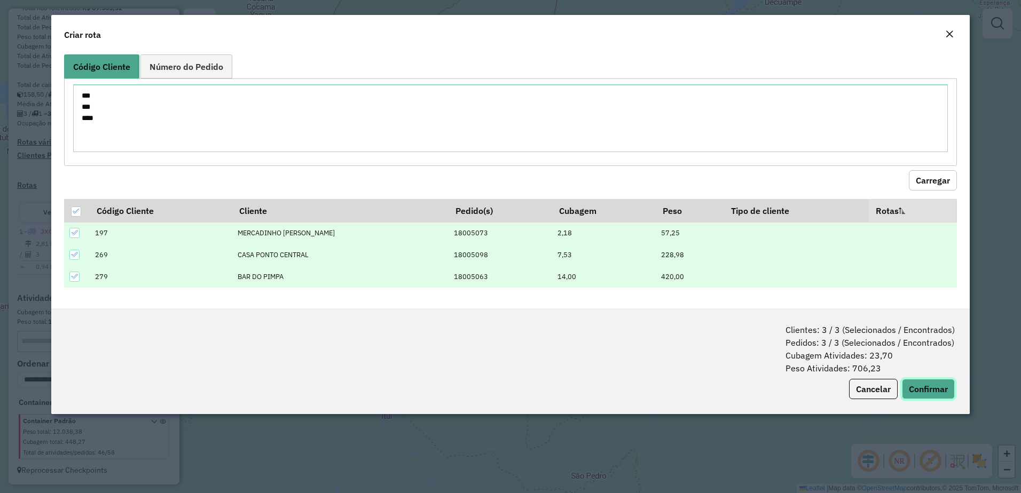
click at [929, 388] on button "Confirmar" at bounding box center [928, 389] width 53 height 20
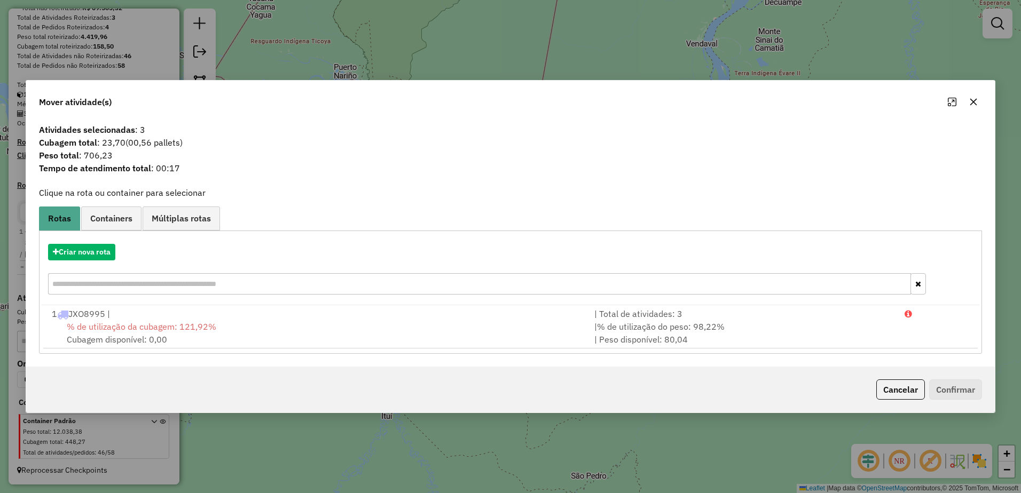
click at [72, 239] on div "Criar nova rota" at bounding box center [511, 270] width 938 height 69
click at [70, 252] on button "Criar nova rota" at bounding box center [81, 252] width 67 height 17
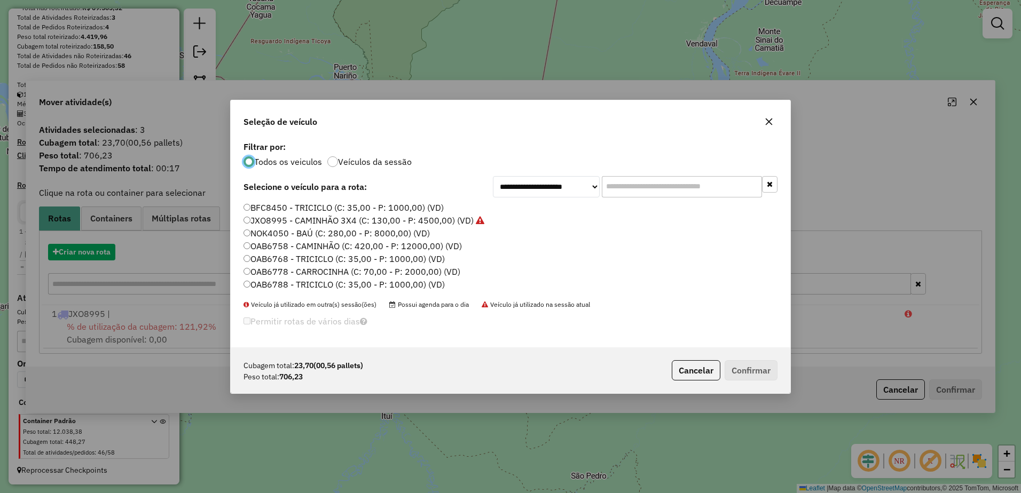
scroll to position [6, 3]
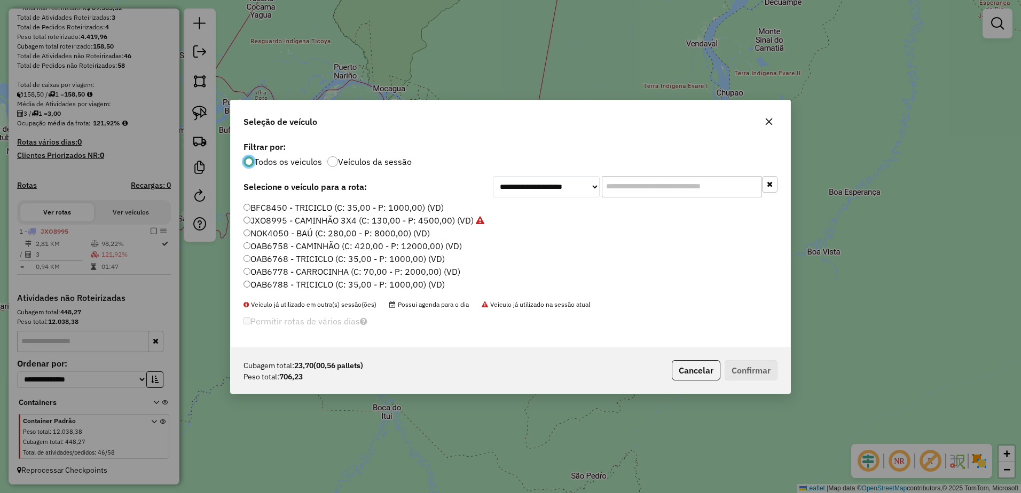
click at [307, 207] on label "BFC8450 - TRICICLO (C: 35,00 - P: 1000,00) (VD)" at bounding box center [343, 207] width 200 height 13
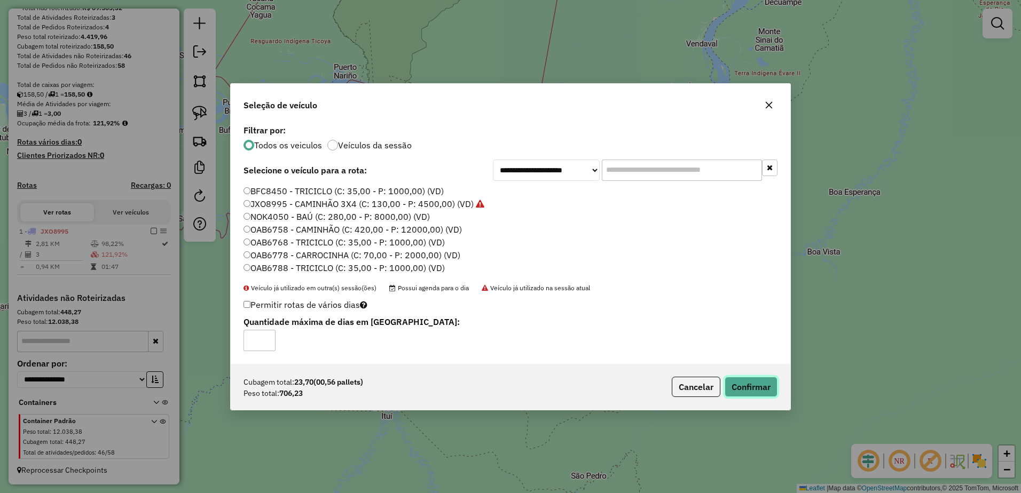
click at [750, 387] on button "Confirmar" at bounding box center [751, 387] width 53 height 20
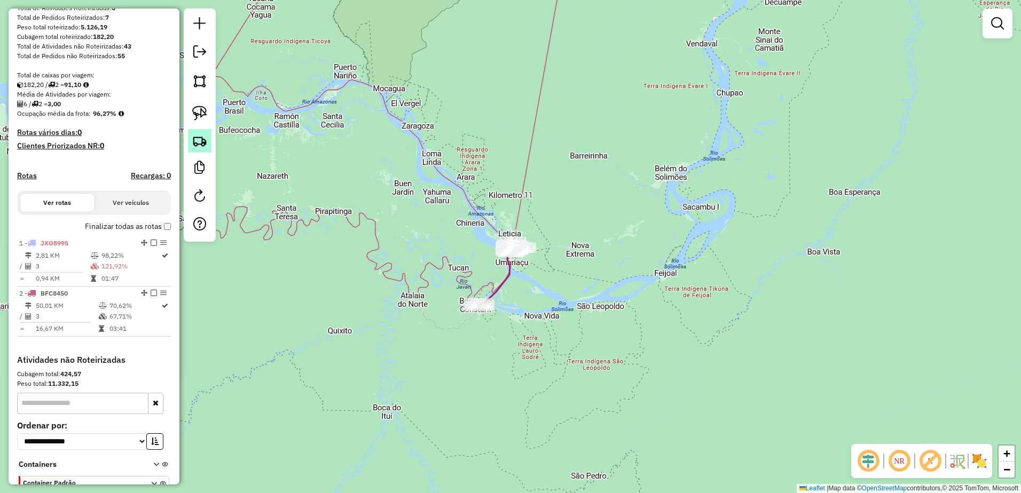
click at [194, 145] on img at bounding box center [199, 140] width 15 height 15
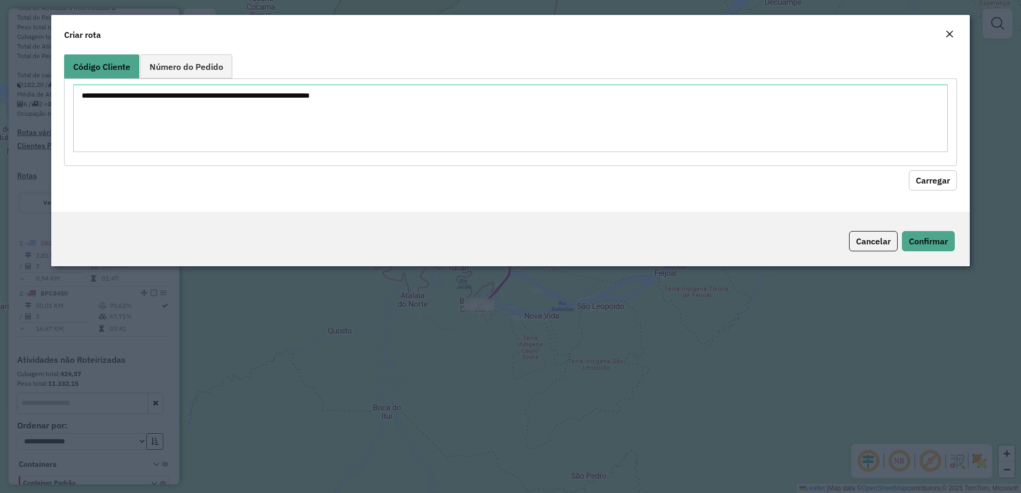
click at [161, 80] on div at bounding box center [510, 121] width 893 height 87
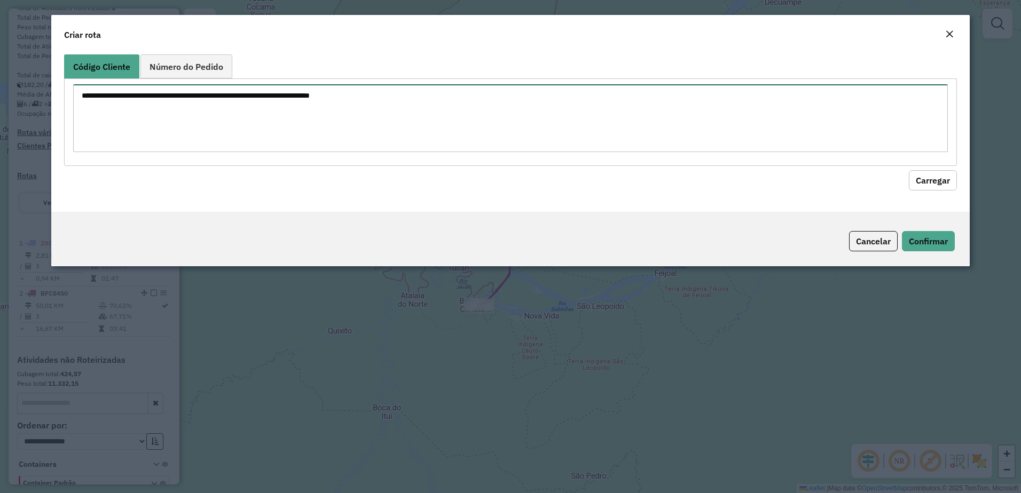
click at [160, 97] on textarea at bounding box center [510, 118] width 875 height 68
paste textarea "***"
type textarea "***"
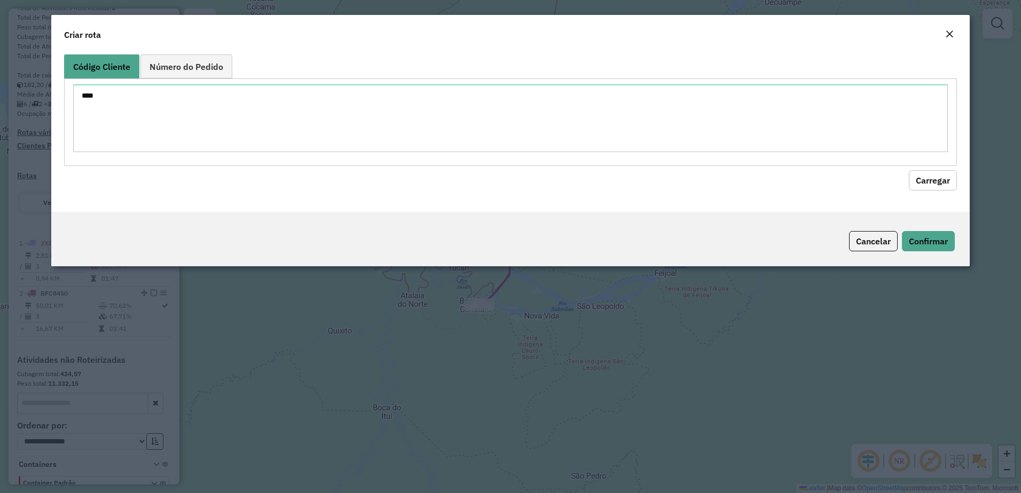
drag, startPoint x: 946, startPoint y: 180, endPoint x: 937, endPoint y: 179, distance: 9.7
click at [946, 180] on button "Carregar" at bounding box center [933, 180] width 48 height 20
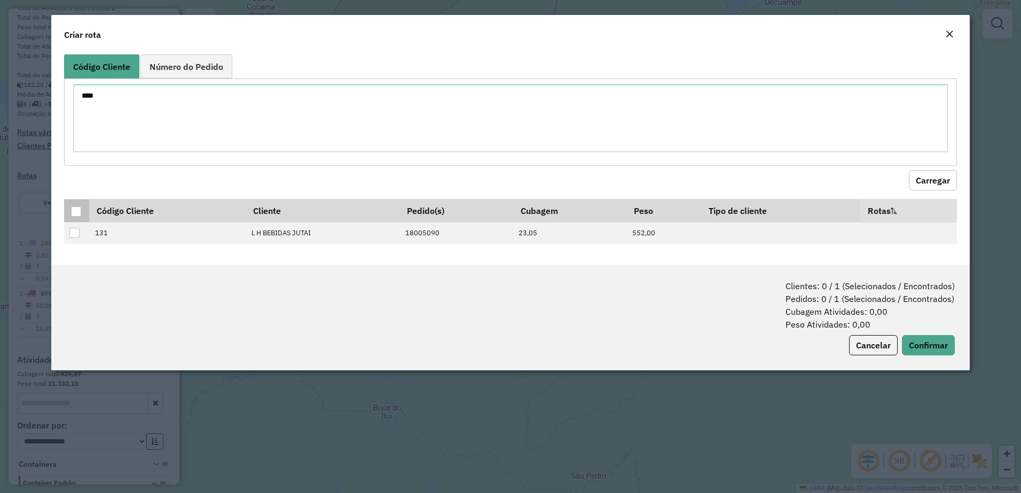
click at [74, 213] on div at bounding box center [76, 212] width 10 height 10
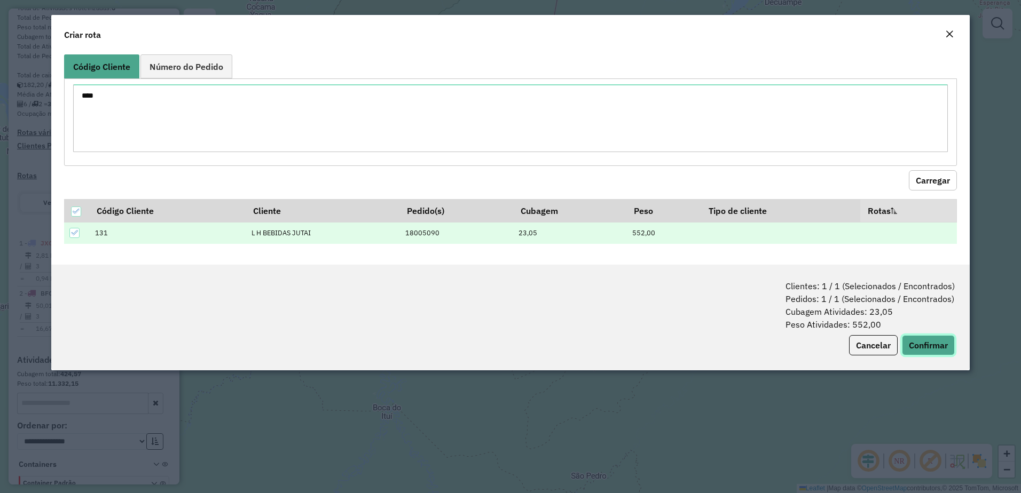
click at [945, 345] on button "Confirmar" at bounding box center [928, 345] width 53 height 20
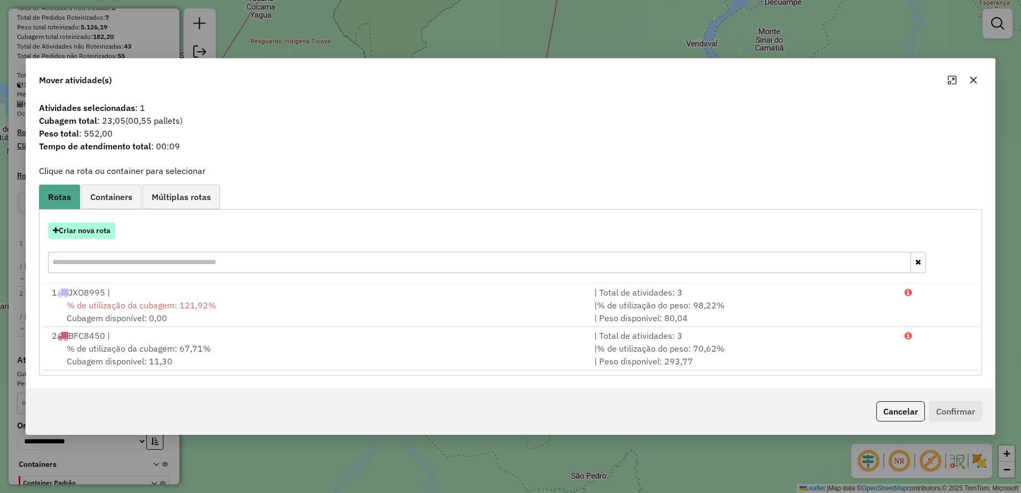
click at [78, 225] on button "Criar nova rota" at bounding box center [81, 231] width 67 height 17
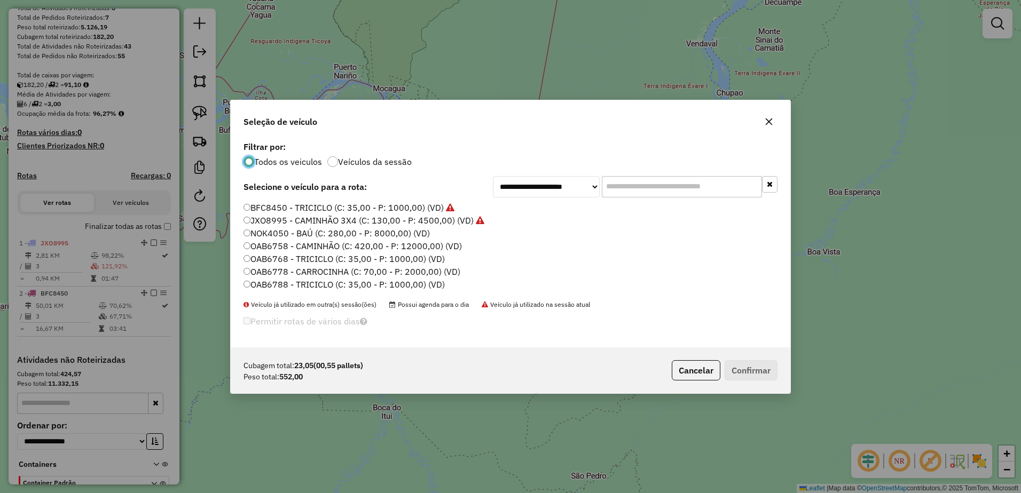
click at [314, 258] on label "OAB6768 - TRICICLO (C: 35,00 - P: 1000,00) (VD)" at bounding box center [343, 259] width 201 height 13
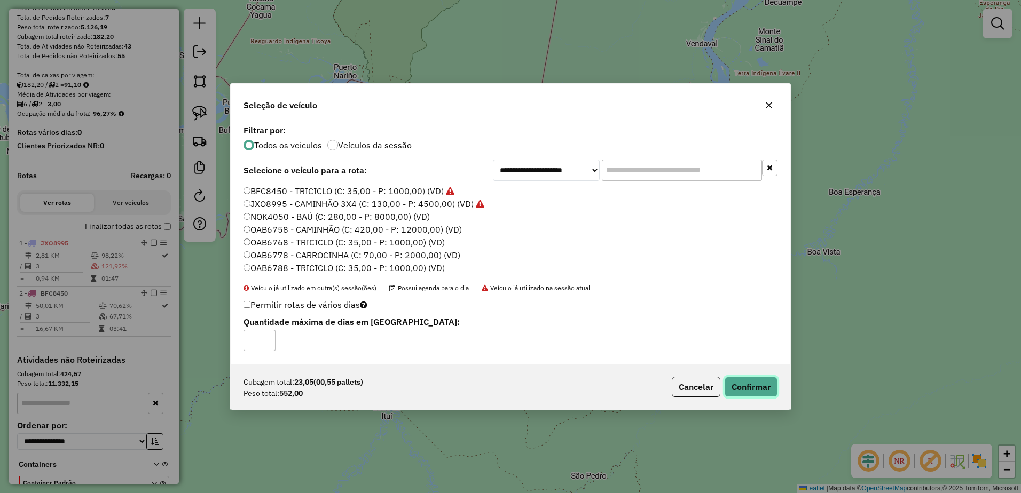
click at [747, 385] on button "Confirmar" at bounding box center [751, 387] width 53 height 20
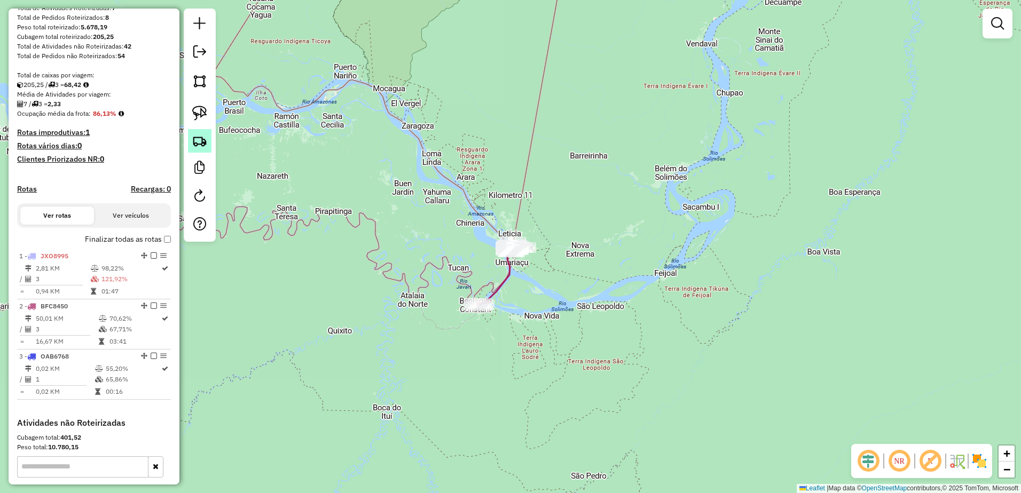
click at [200, 137] on img at bounding box center [199, 140] width 15 height 15
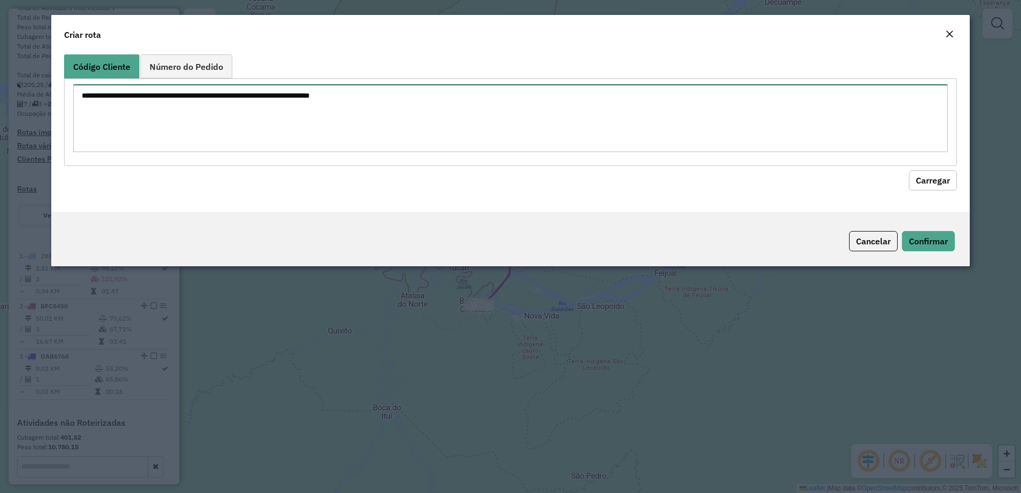
click at [168, 118] on textarea at bounding box center [510, 118] width 875 height 68
paste textarea "*** ** ** *** *** *** ** *** ***"
type textarea "*** ** ** *** *** *** ** *** ***"
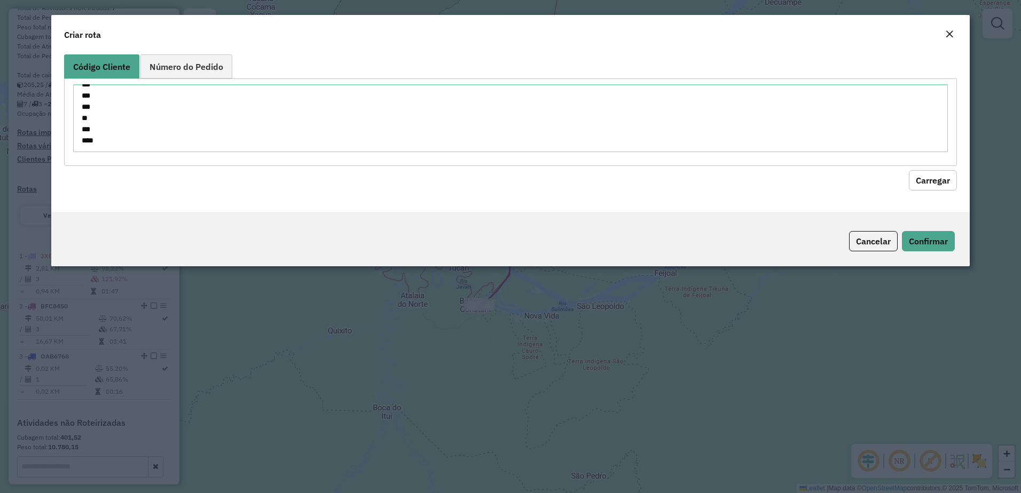
click at [950, 180] on button "Carregar" at bounding box center [933, 180] width 48 height 20
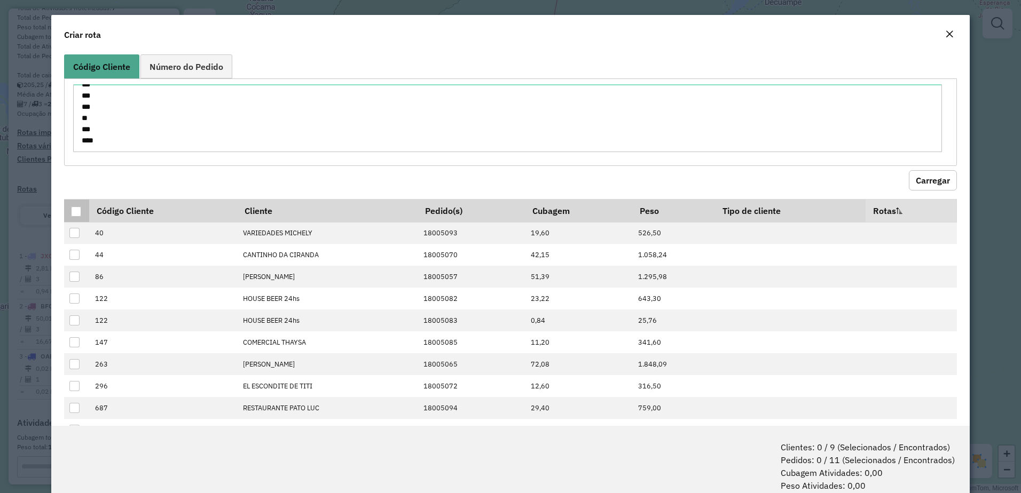
click at [76, 216] on div at bounding box center [76, 212] width 10 height 10
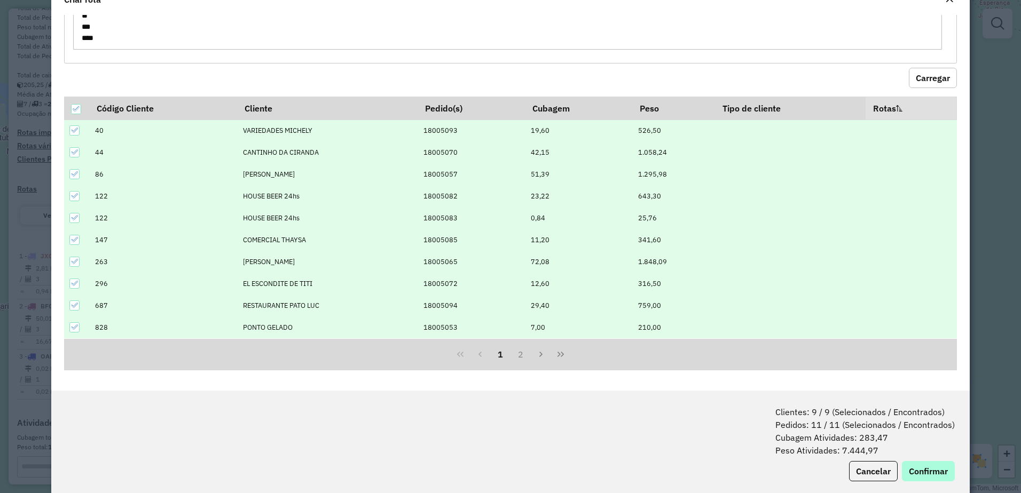
scroll to position [53, 0]
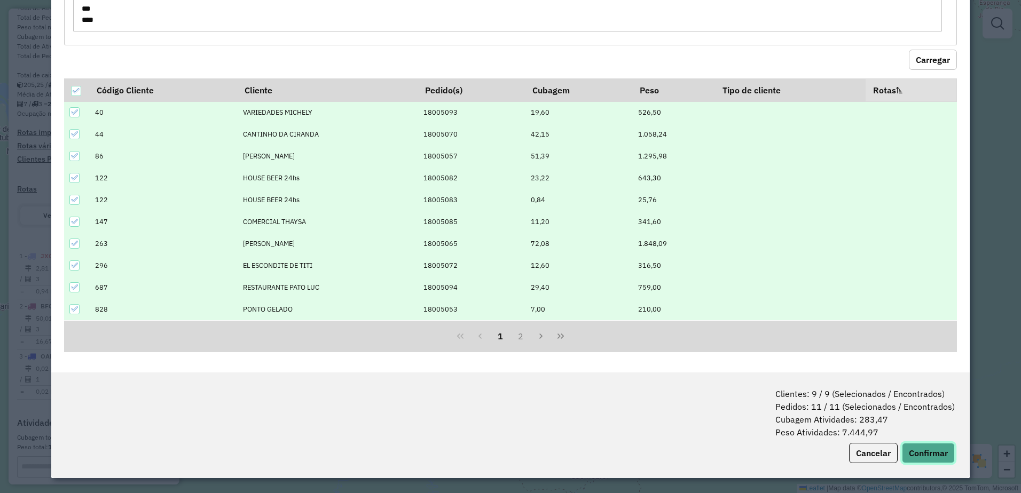
click at [915, 449] on button "Confirmar" at bounding box center [928, 453] width 53 height 20
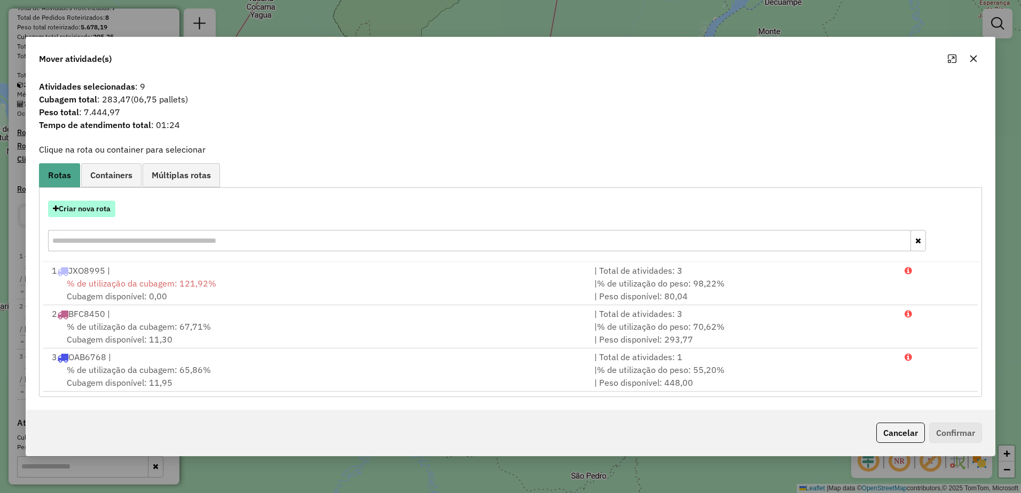
click at [84, 213] on button "Criar nova rota" at bounding box center [81, 209] width 67 height 17
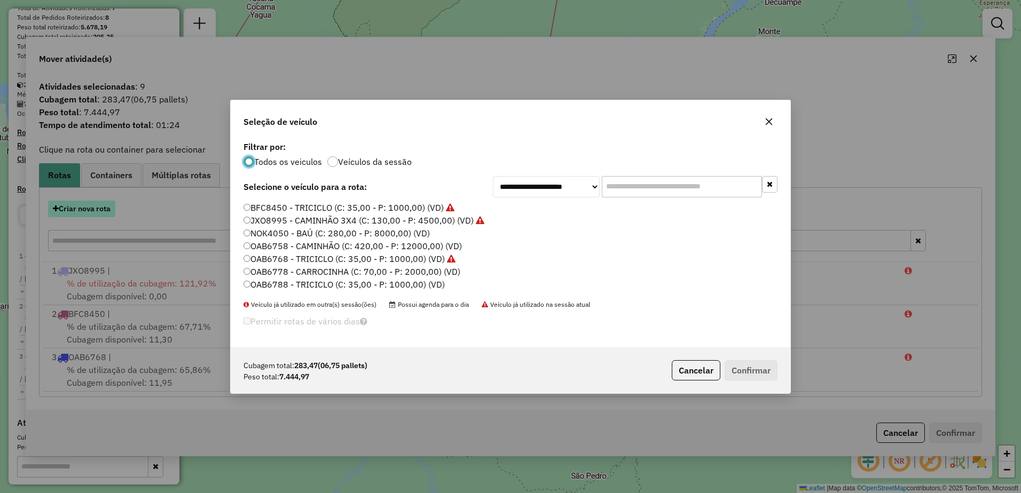
scroll to position [6, 3]
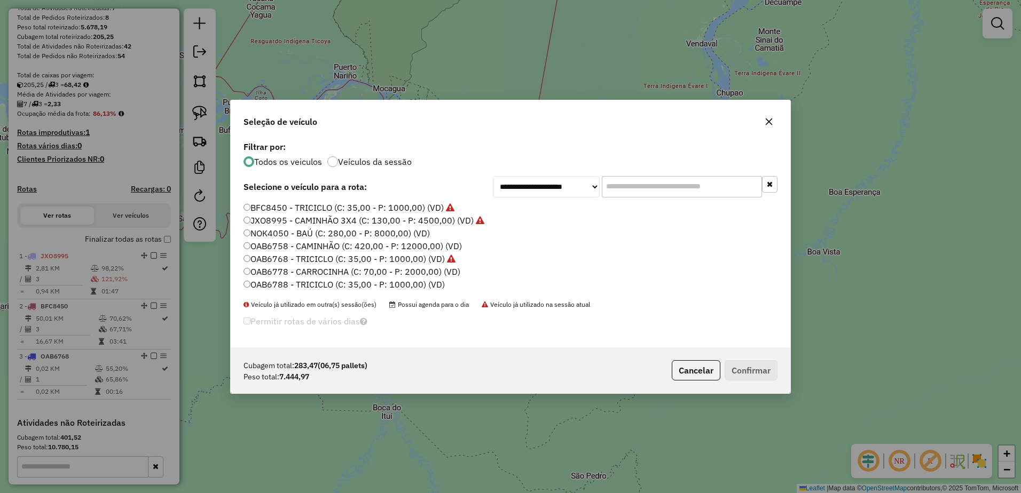
click at [291, 246] on label "OAB6758 - CAMINHÃO (C: 420,00 - P: 12000,00) (VD)" at bounding box center [352, 246] width 218 height 13
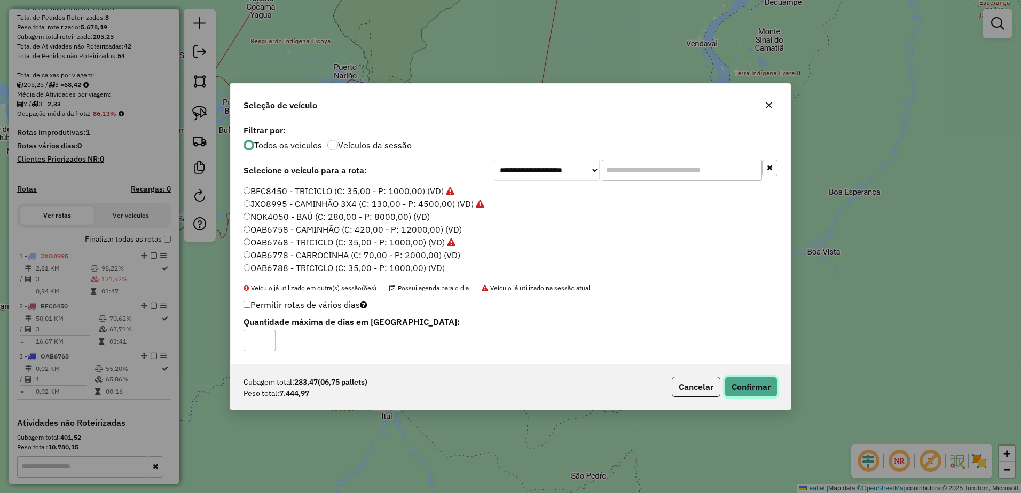
click at [742, 391] on button "Confirmar" at bounding box center [751, 387] width 53 height 20
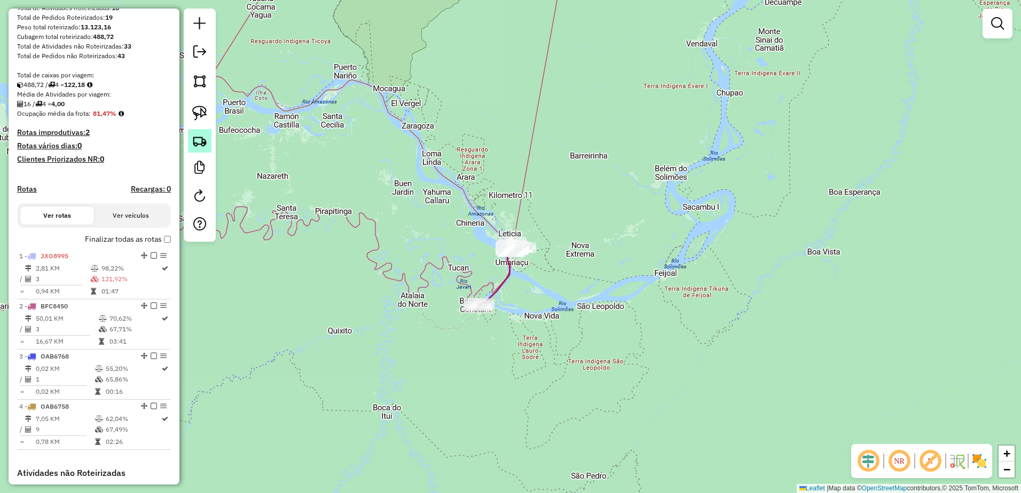
click at [201, 145] on img at bounding box center [199, 140] width 15 height 15
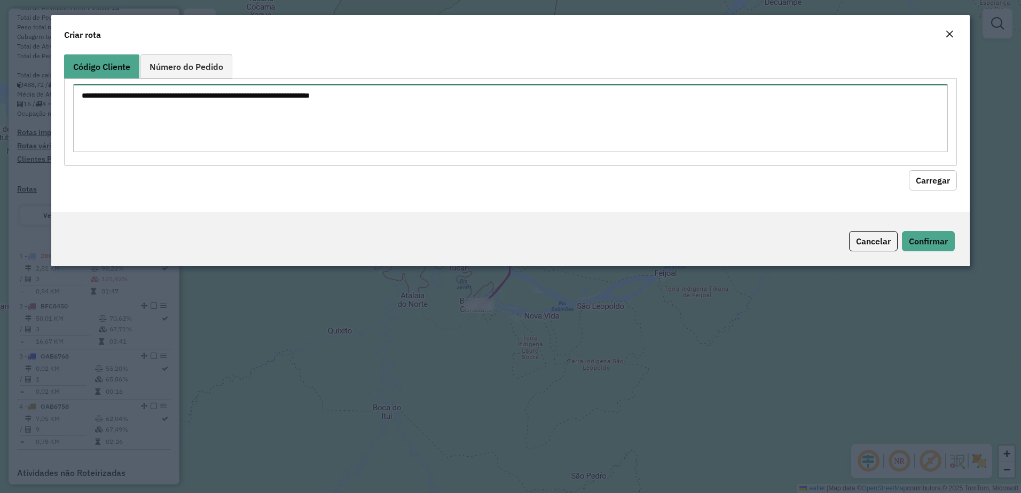
drag, startPoint x: 155, startPoint y: 109, endPoint x: 164, endPoint y: 113, distance: 10.3
click at [154, 109] on textarea at bounding box center [510, 118] width 875 height 68
paste textarea "*** *** *** ** *** *** *** *** ***"
type textarea "*** *** *** ** *** *** *** *** ***"
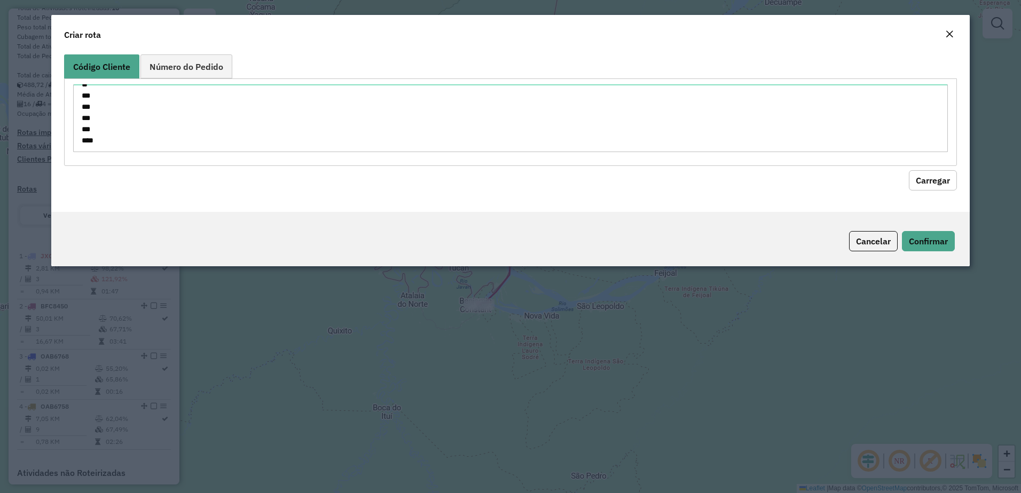
click at [931, 176] on button "Carregar" at bounding box center [933, 180] width 48 height 20
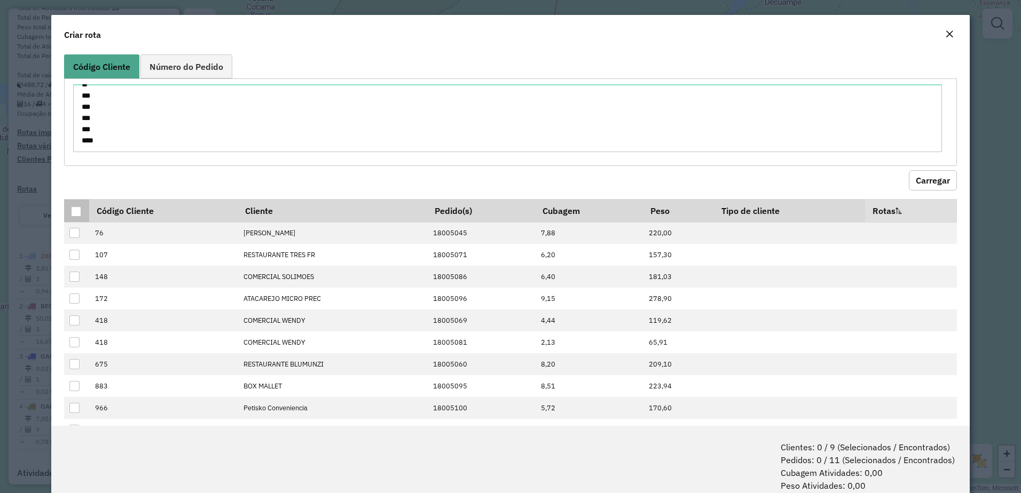
drag, startPoint x: 74, startPoint y: 210, endPoint x: 79, endPoint y: 216, distance: 7.9
click at [74, 210] on div at bounding box center [76, 212] width 10 height 10
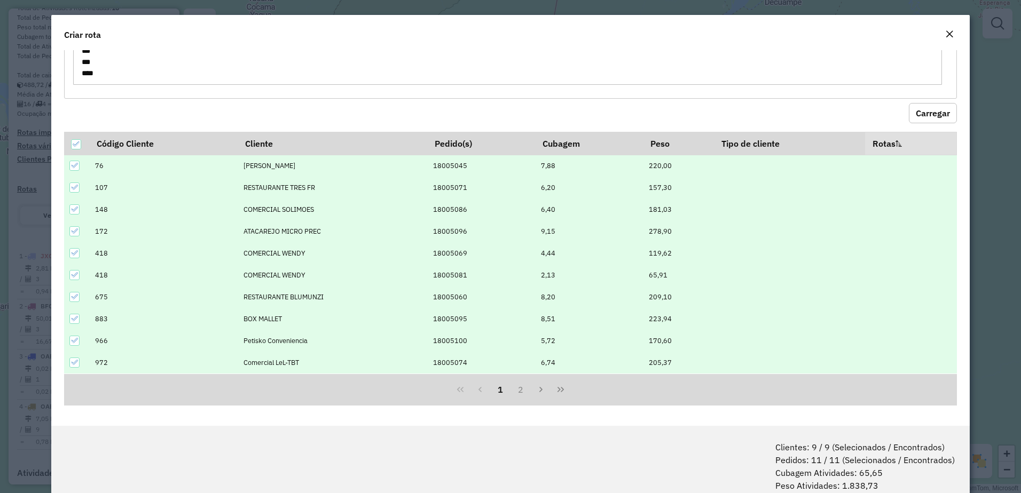
scroll to position [53, 0]
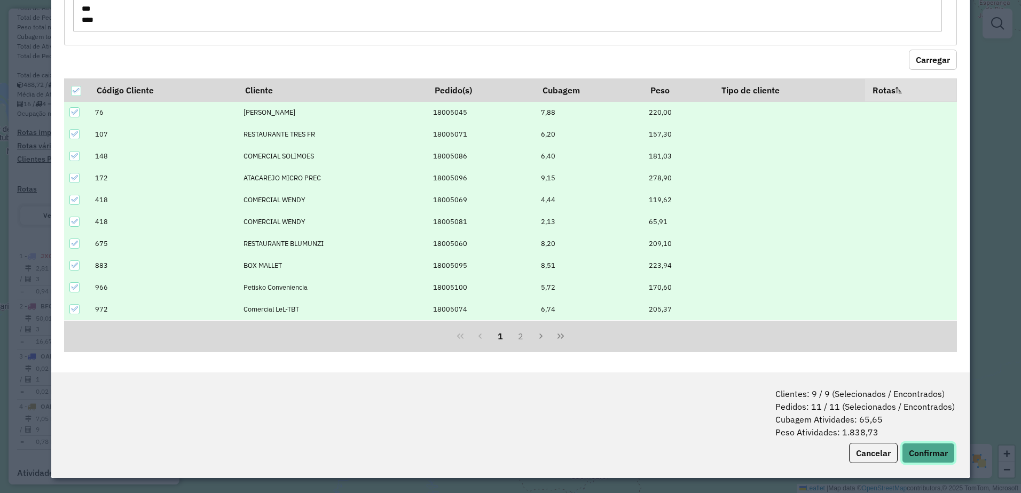
click at [938, 457] on button "Confirmar" at bounding box center [928, 453] width 53 height 20
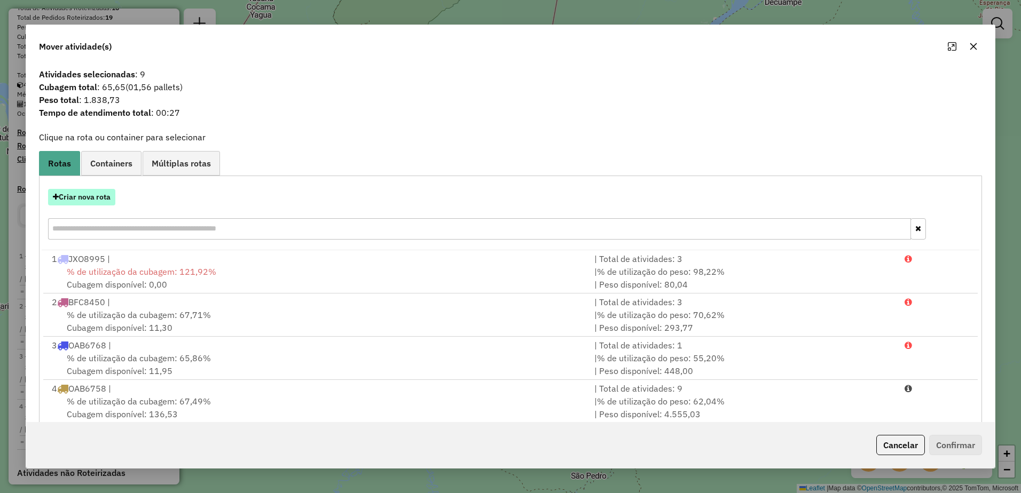
click at [74, 193] on button "Criar nova rota" at bounding box center [81, 197] width 67 height 17
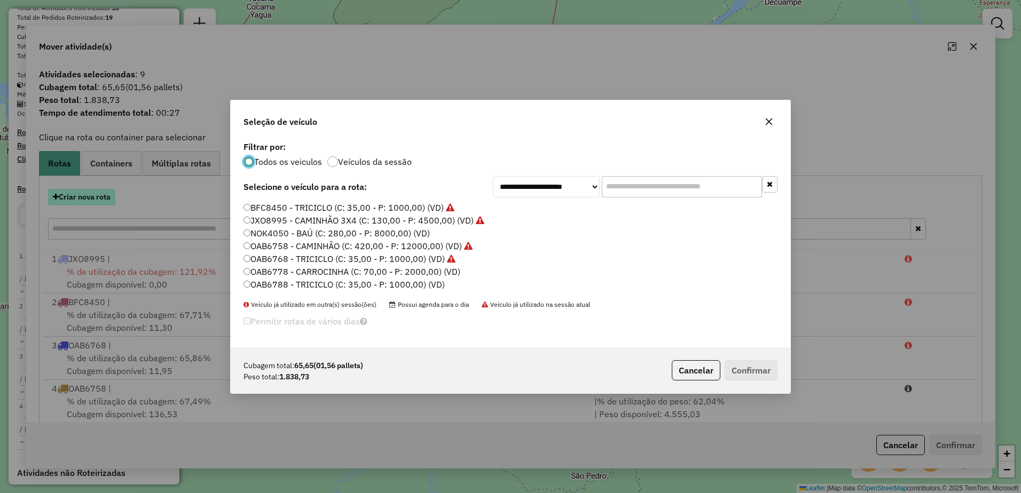
scroll to position [6, 3]
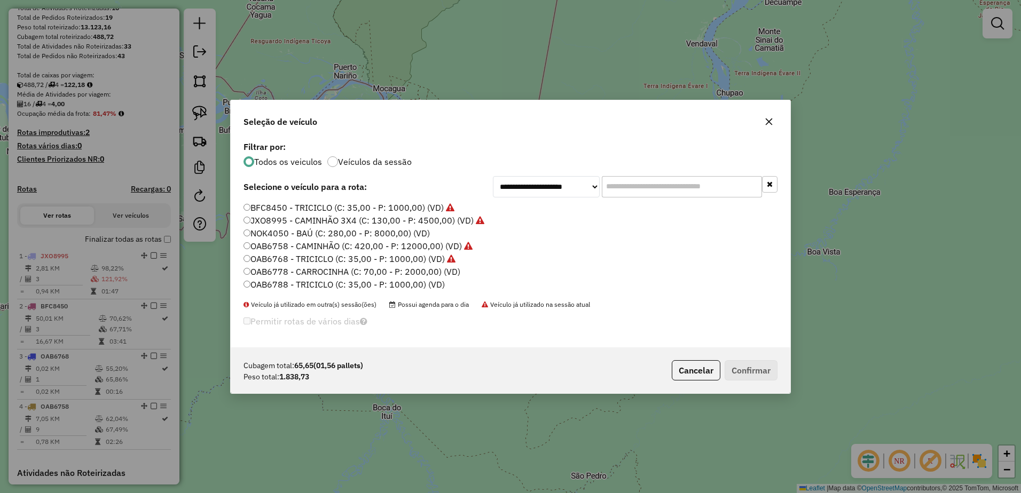
click at [329, 272] on label "OAB6778 - CARROCINHA (C: 70,00 - P: 2000,00) (VD)" at bounding box center [351, 271] width 217 height 13
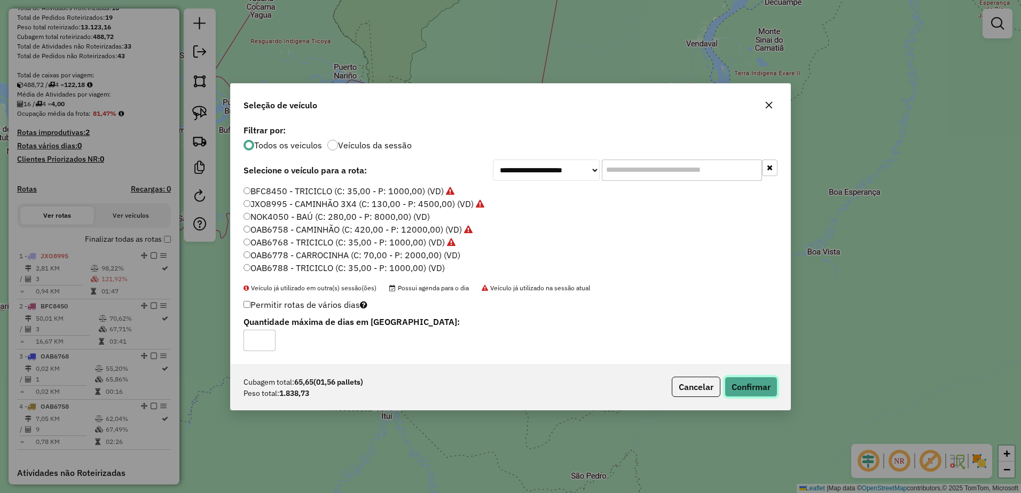
click at [763, 385] on button "Confirmar" at bounding box center [751, 387] width 53 height 20
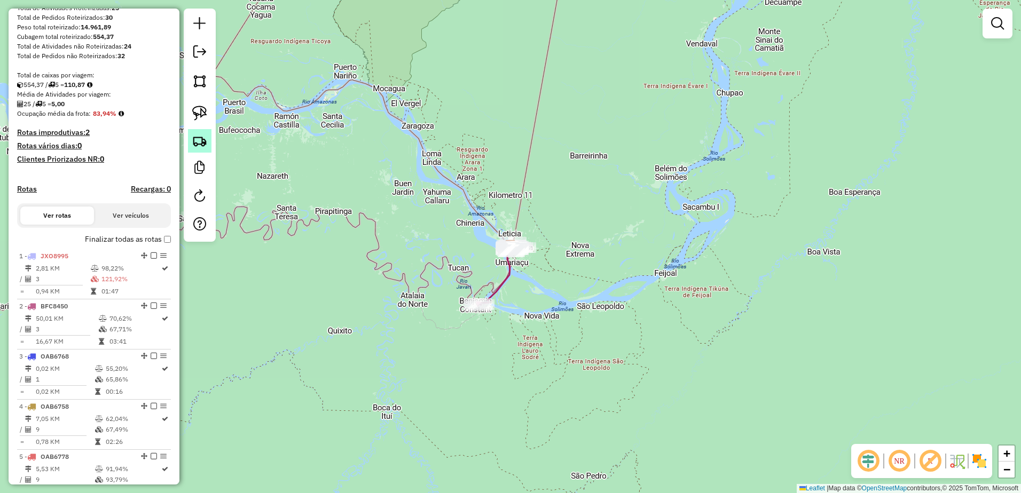
click at [196, 138] on img at bounding box center [199, 140] width 15 height 15
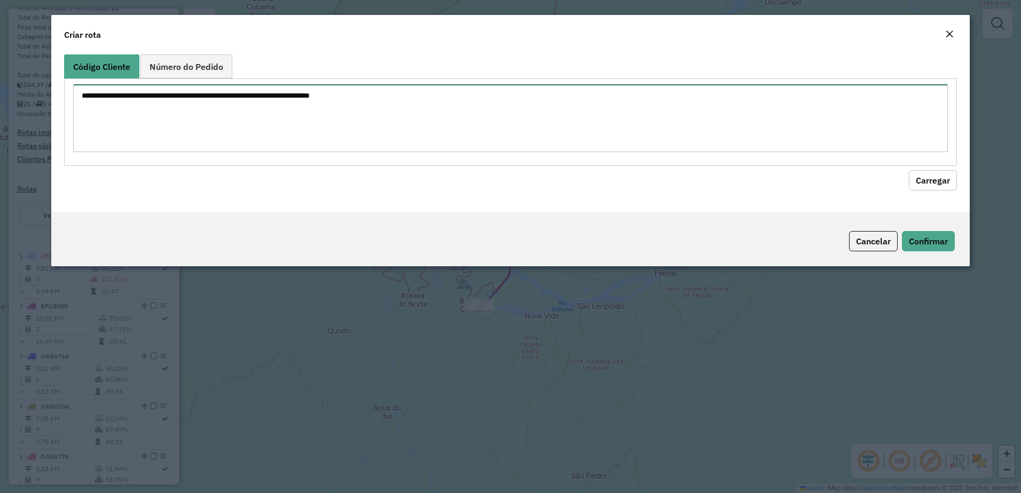
click at [209, 116] on textarea at bounding box center [510, 118] width 875 height 68
paste textarea "*** *** *** *** *** *** ** *** ***"
type textarea "*** *** *** *** *** *** ** *** ***"
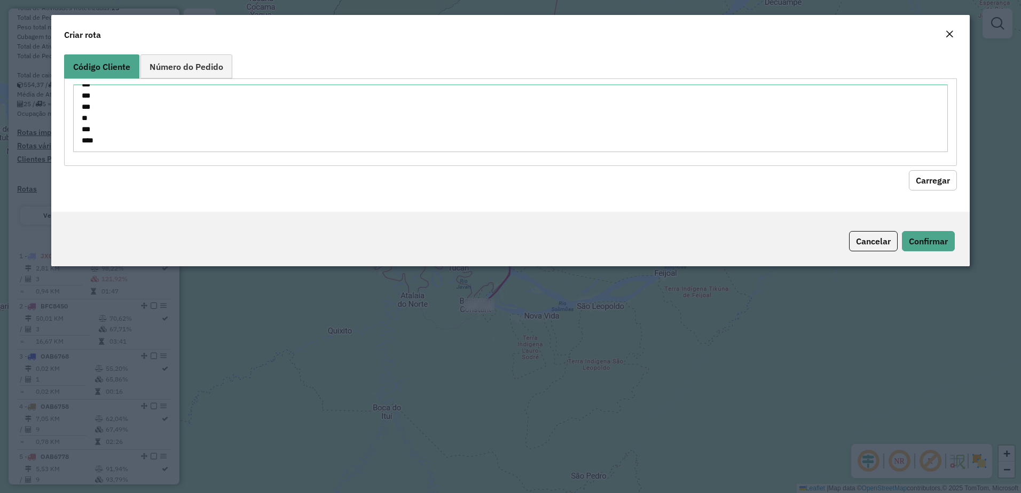
click at [936, 174] on button "Carregar" at bounding box center [933, 180] width 48 height 20
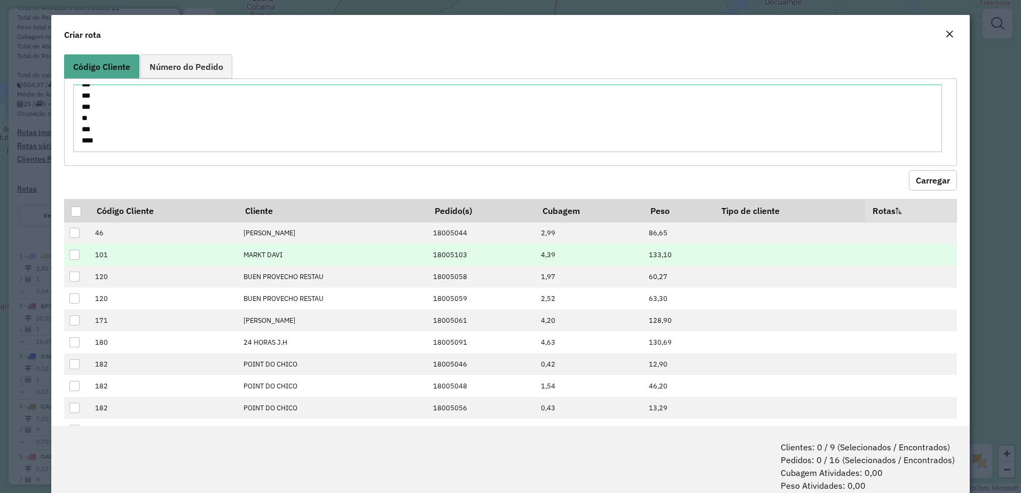
drag, startPoint x: 80, startPoint y: 209, endPoint x: 133, endPoint y: 253, distance: 69.5
click at [79, 208] on div at bounding box center [76, 212] width 10 height 10
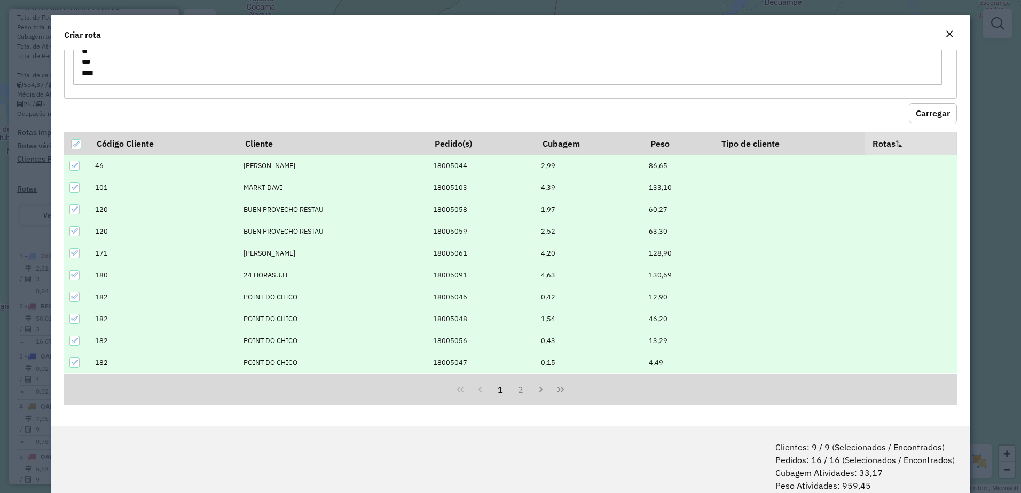
scroll to position [53, 0]
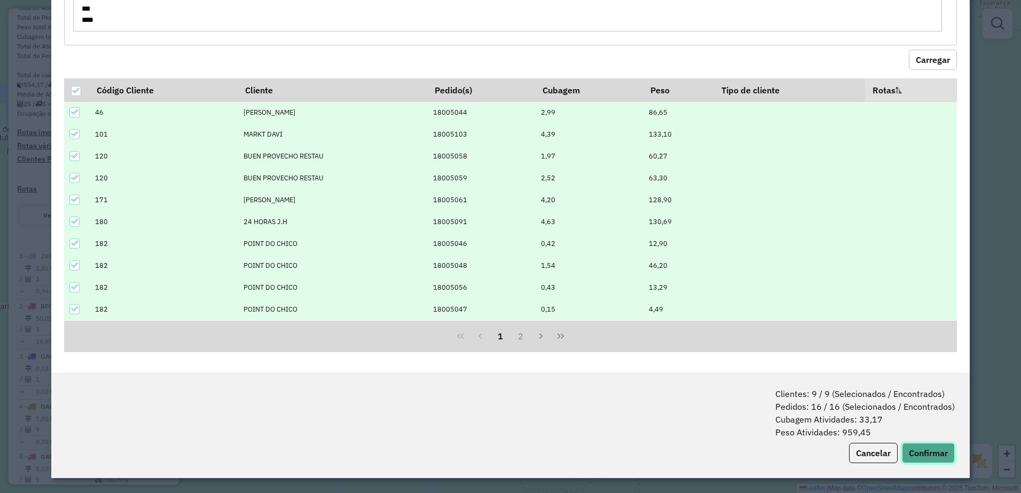
click at [921, 450] on button "Confirmar" at bounding box center [928, 453] width 53 height 20
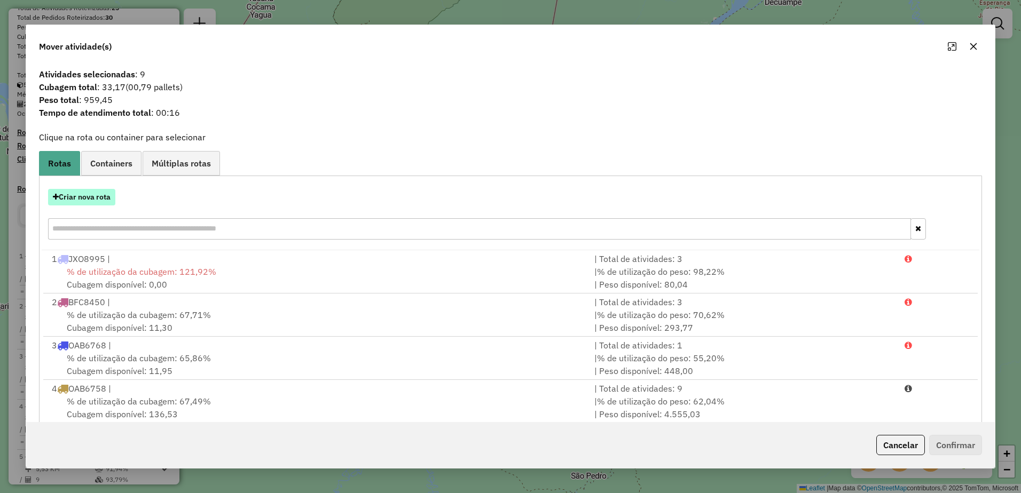
click at [80, 198] on button "Criar nova rota" at bounding box center [81, 197] width 67 height 17
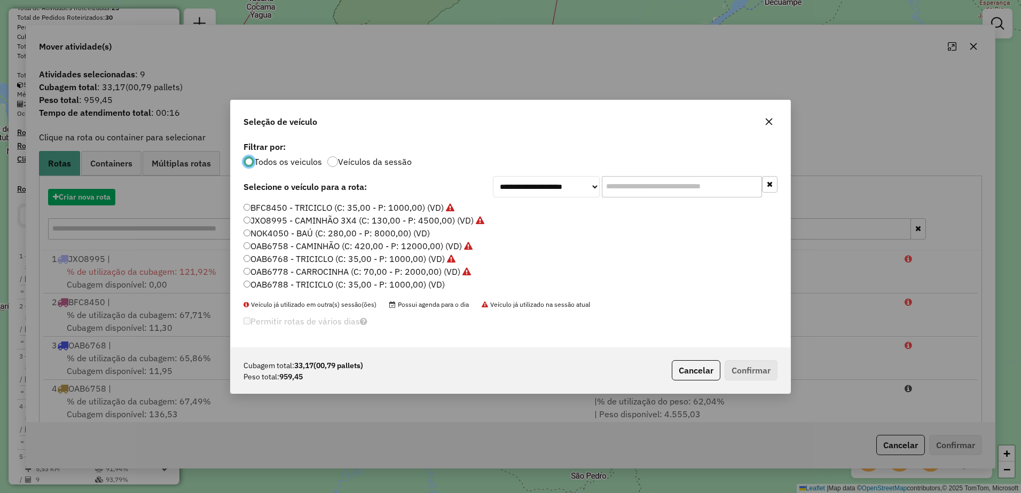
scroll to position [6, 3]
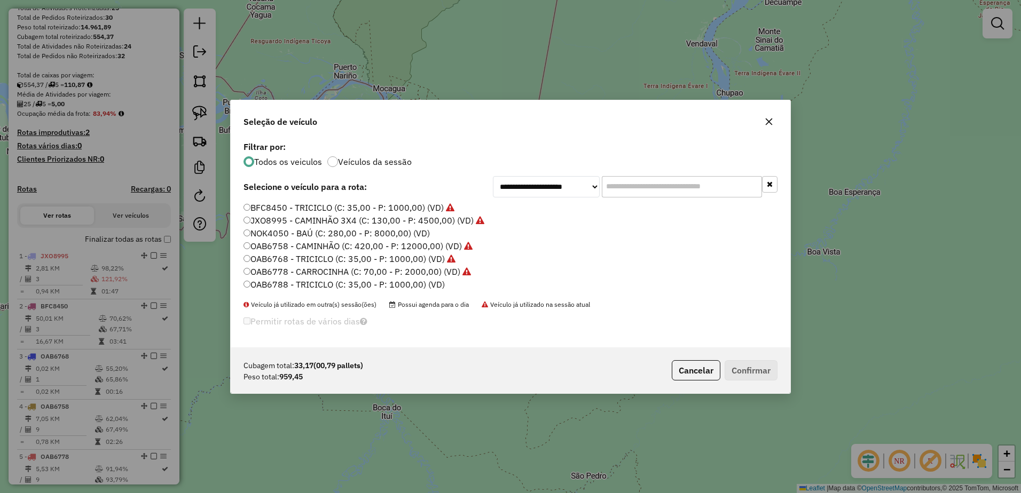
click at [318, 260] on label "OAB6768 - TRICICLO (C: 35,00 - P: 1000,00) (VD)" at bounding box center [349, 259] width 212 height 13
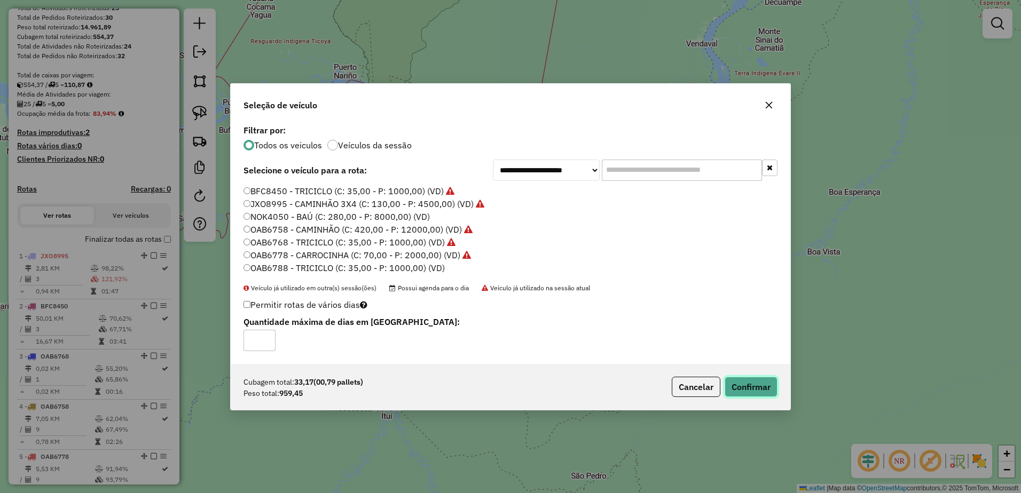
click at [746, 384] on button "Confirmar" at bounding box center [751, 387] width 53 height 20
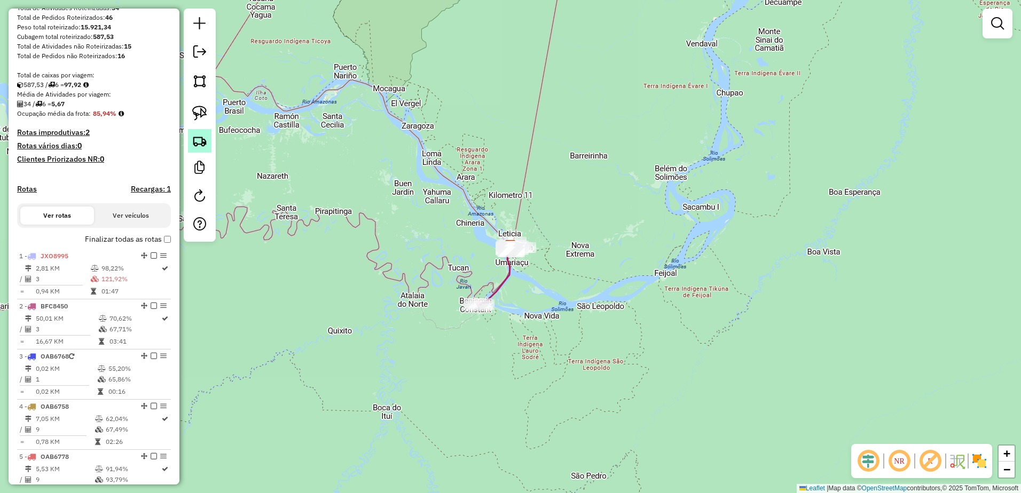
click at [196, 143] on img at bounding box center [199, 140] width 15 height 15
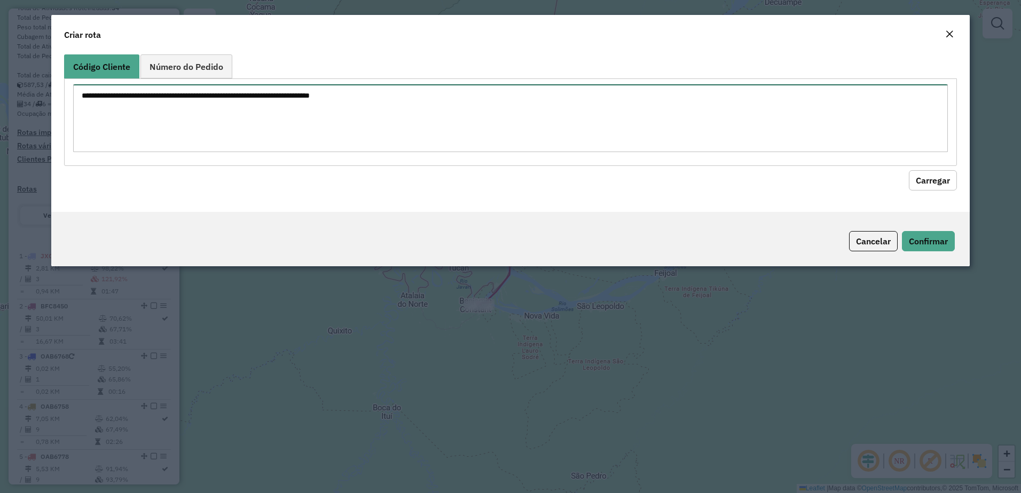
click at [242, 111] on textarea at bounding box center [510, 118] width 875 height 68
paste textarea "*** *** *** *** *** *** *** *** * *** *** *** *** *** ***"
type textarea "*** *** *** *** *** *** *** *** * *** *** *** *** *** ***"
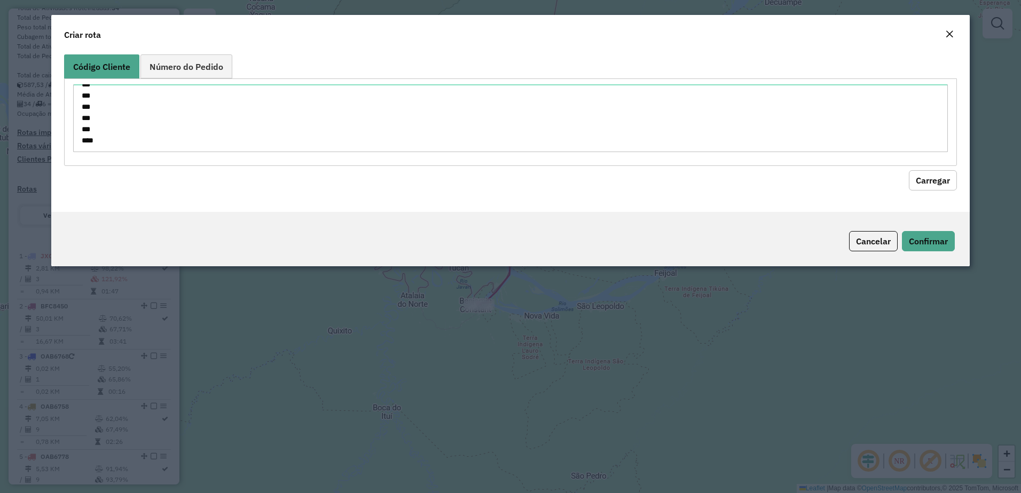
click at [937, 181] on button "Carregar" at bounding box center [933, 180] width 48 height 20
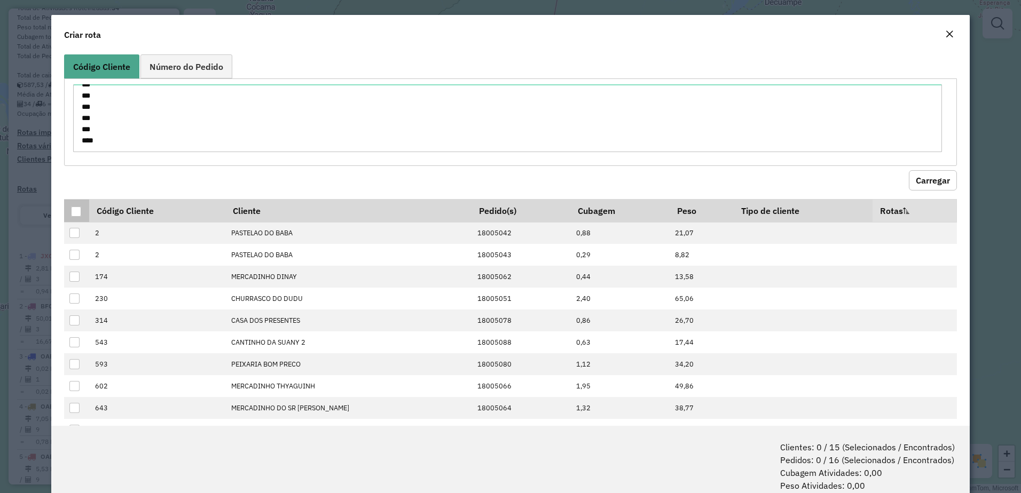
click at [74, 212] on div at bounding box center [76, 212] width 10 height 10
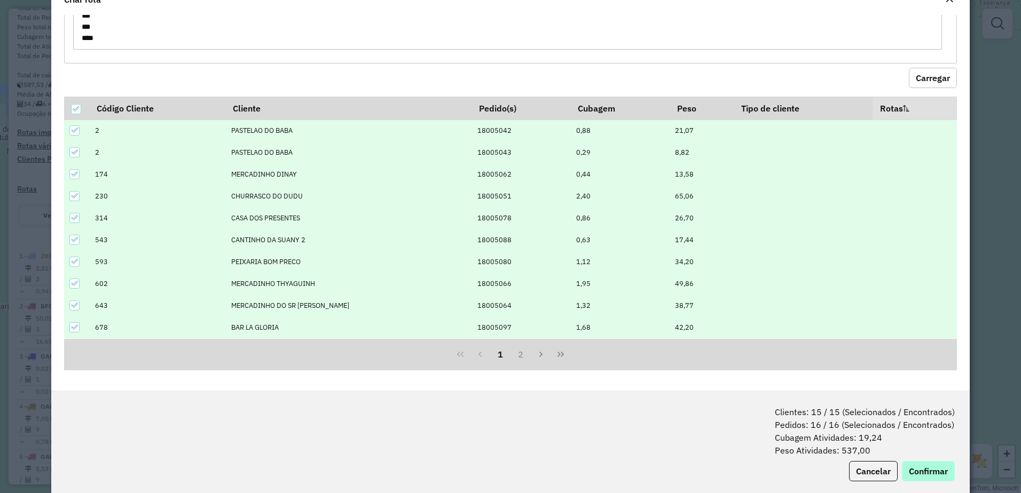
scroll to position [53, 0]
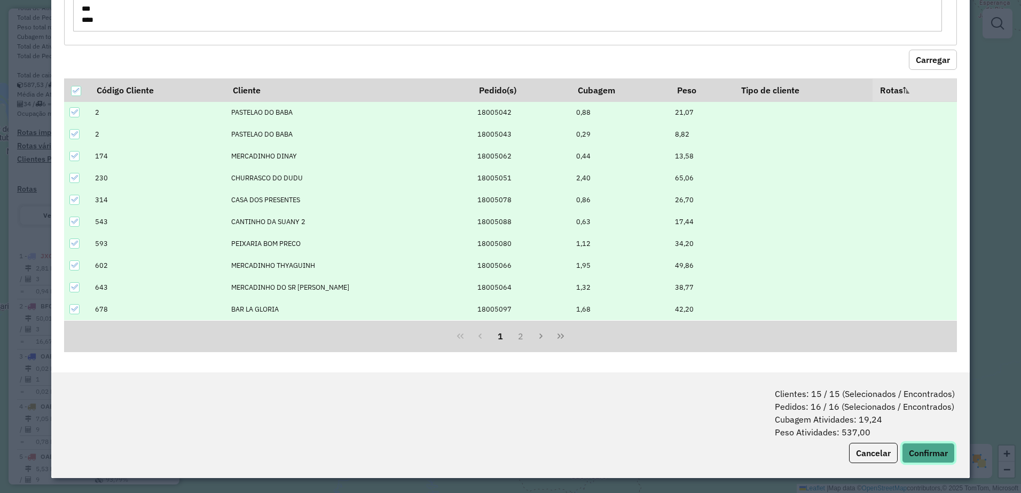
click at [937, 446] on button "Confirmar" at bounding box center [928, 453] width 53 height 20
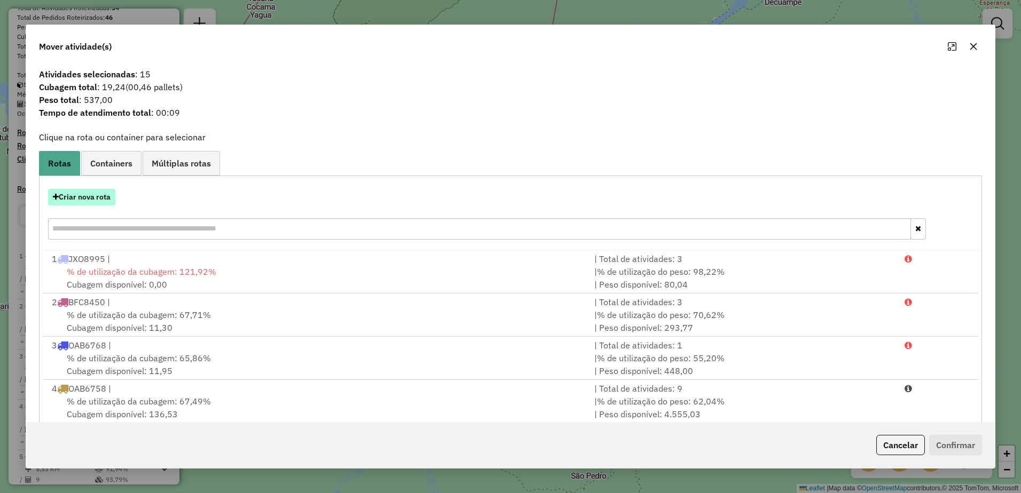
click at [87, 202] on button "Criar nova rota" at bounding box center [81, 197] width 67 height 17
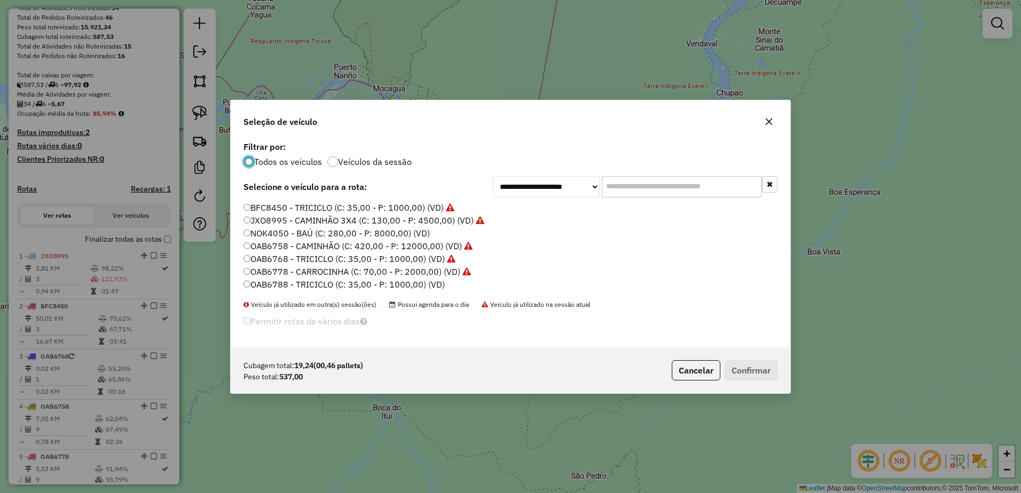
scroll to position [6, 3]
click at [330, 286] on label "OAB6788 - TRICICLO (C: 35,00 - P: 1000,00) (VD)" at bounding box center [343, 284] width 201 height 13
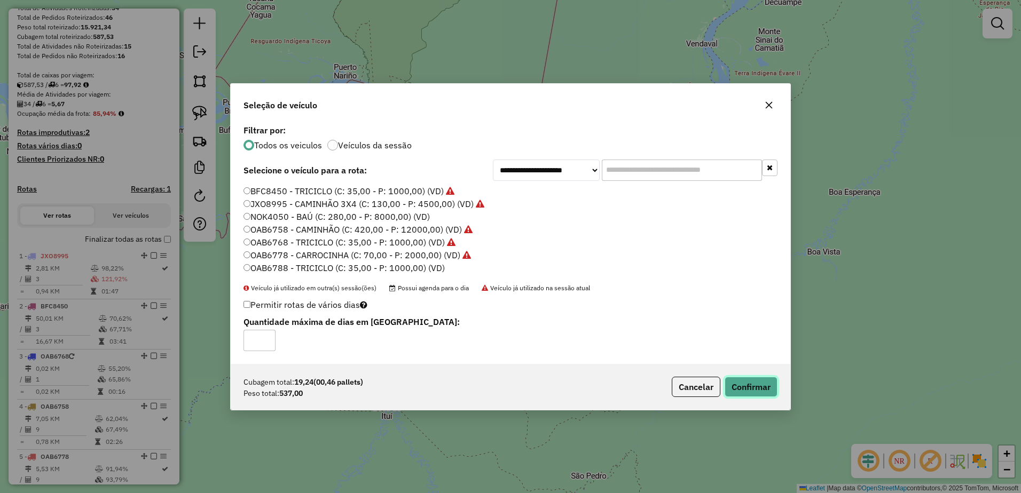
click at [755, 384] on button "Confirmar" at bounding box center [751, 387] width 53 height 20
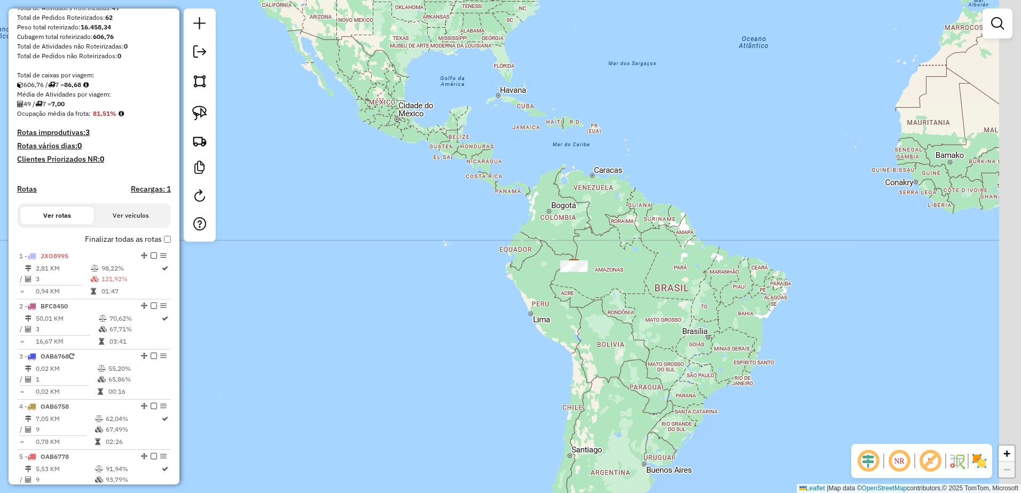
drag, startPoint x: 710, startPoint y: 380, endPoint x: 604, endPoint y: 271, distance: 152.2
click at [604, 272] on div "Janela de atendimento Grade de atendimento Capacidade Transportadoras Veículos …" at bounding box center [510, 246] width 1021 height 493
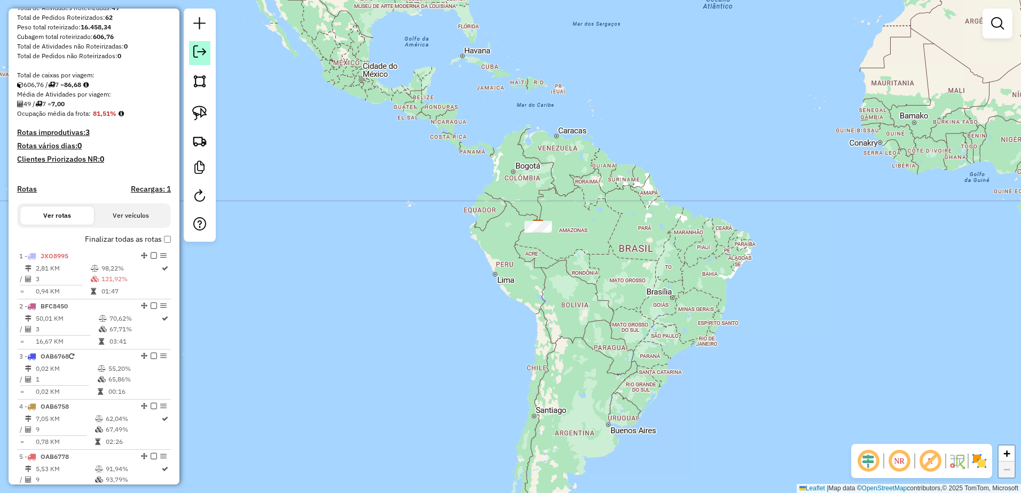
click at [198, 59] on link at bounding box center [199, 53] width 21 height 24
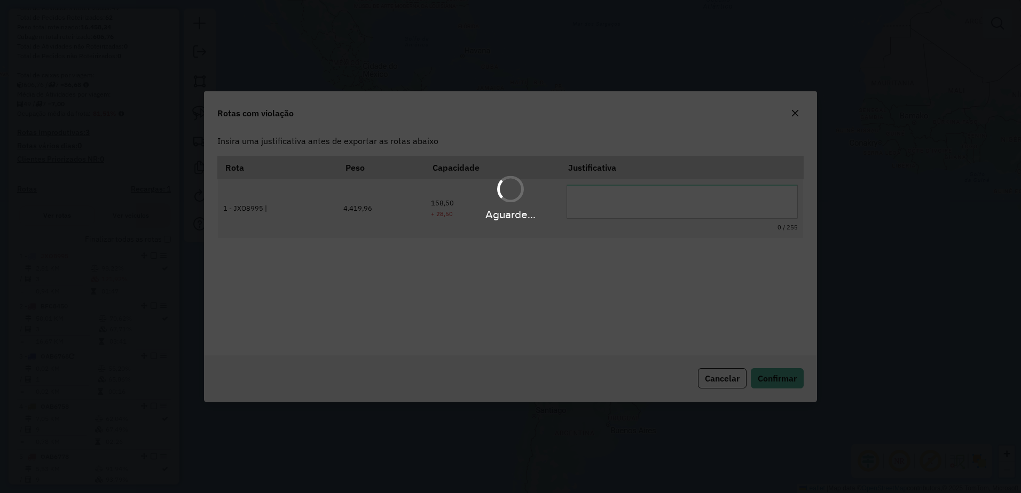
scroll to position [0, 0]
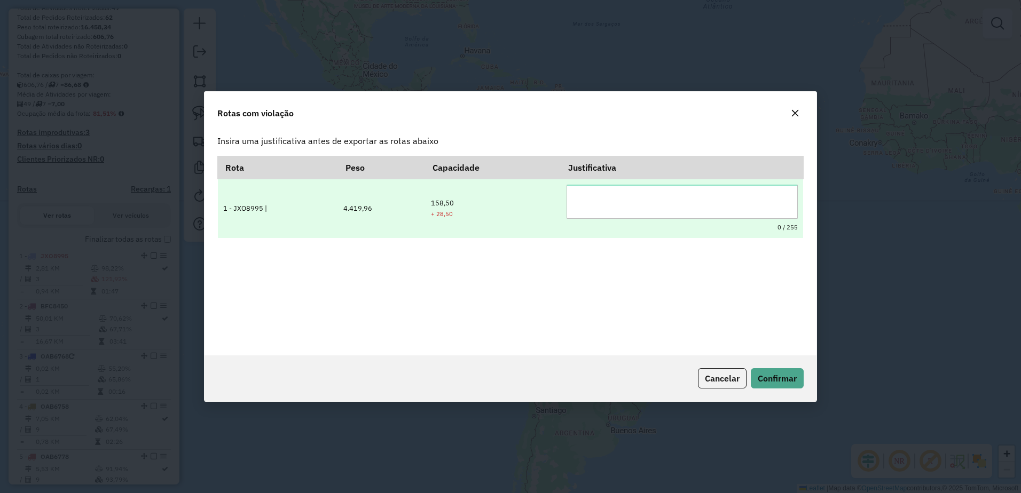
click at [606, 204] on textarea at bounding box center [681, 202] width 231 height 34
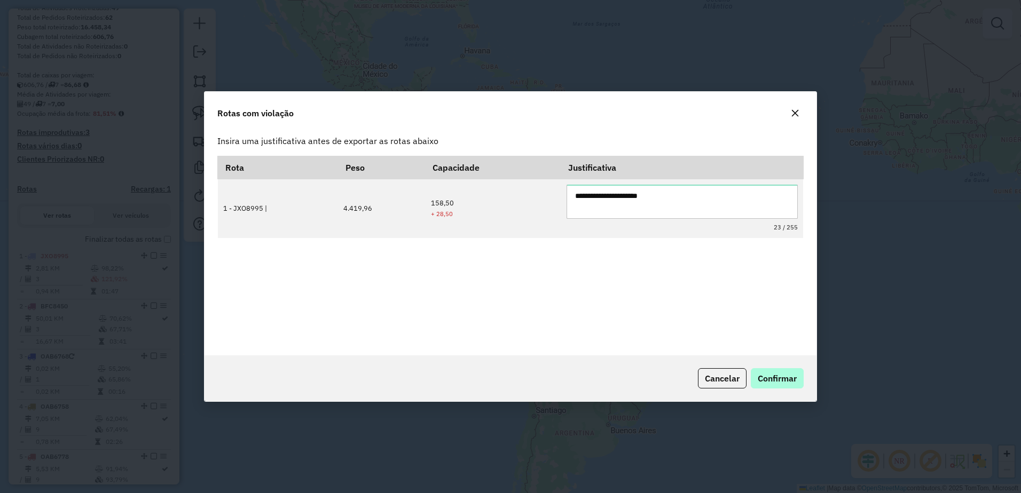
type textarea "**********"
click at [773, 375] on span "Confirmar" at bounding box center [777, 378] width 39 height 11
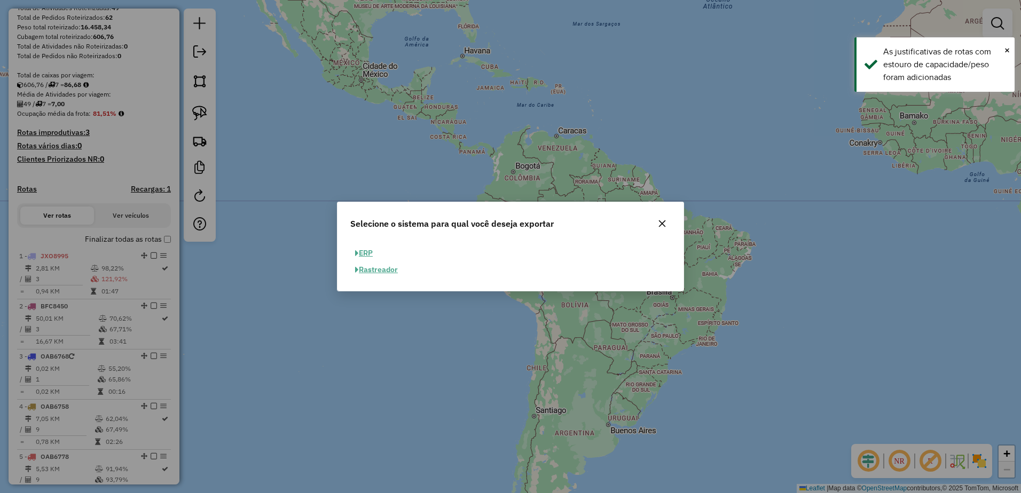
click at [371, 254] on button "ERP" at bounding box center [363, 253] width 27 height 17
select select "**"
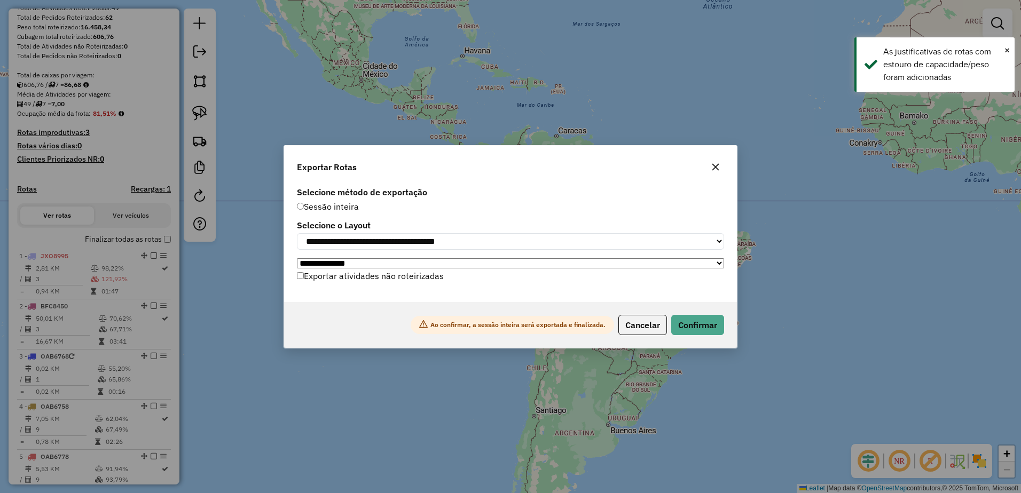
click at [726, 326] on div "Ao confirmar, a sessão inteira será exportada e finalizada. Cancelar Confirmar" at bounding box center [510, 325] width 453 height 46
click at [698, 322] on button "Confirmar" at bounding box center [697, 325] width 53 height 20
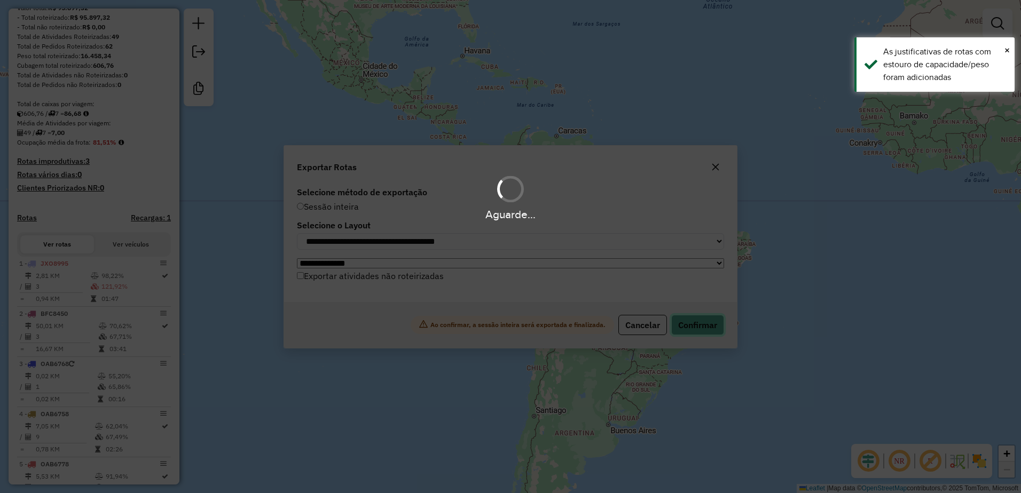
scroll to position [192, 0]
